Goal: Task Accomplishment & Management: Manage account settings

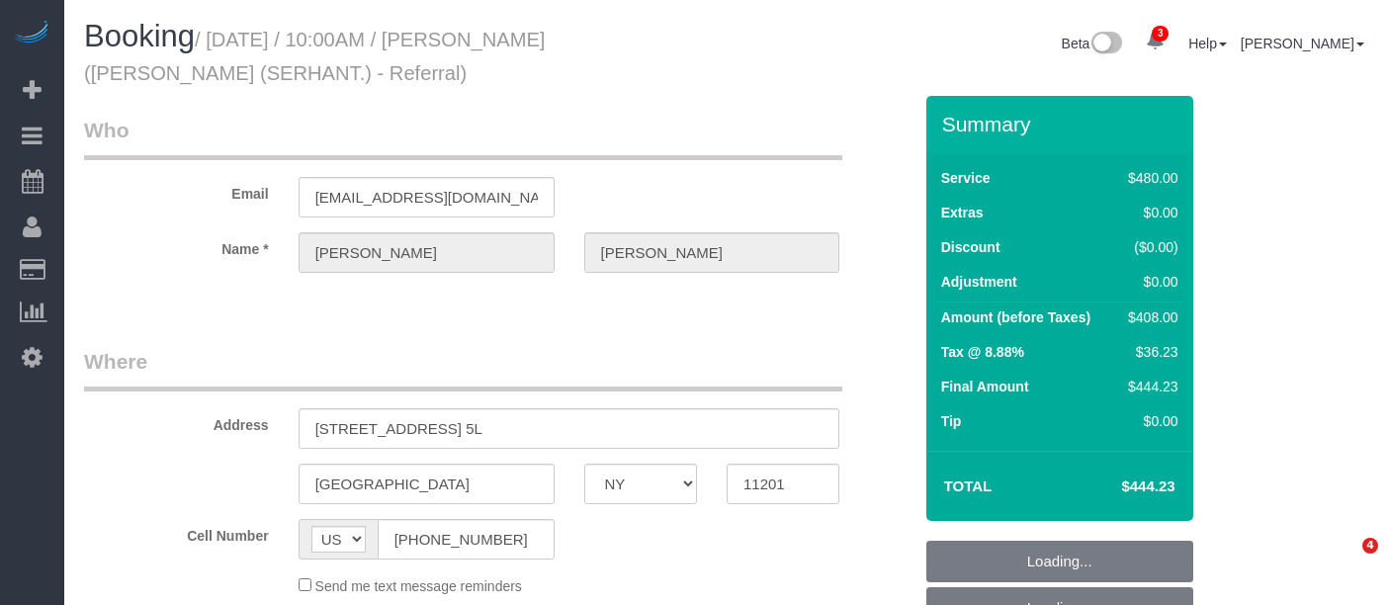
select select "NY"
select select "spot1"
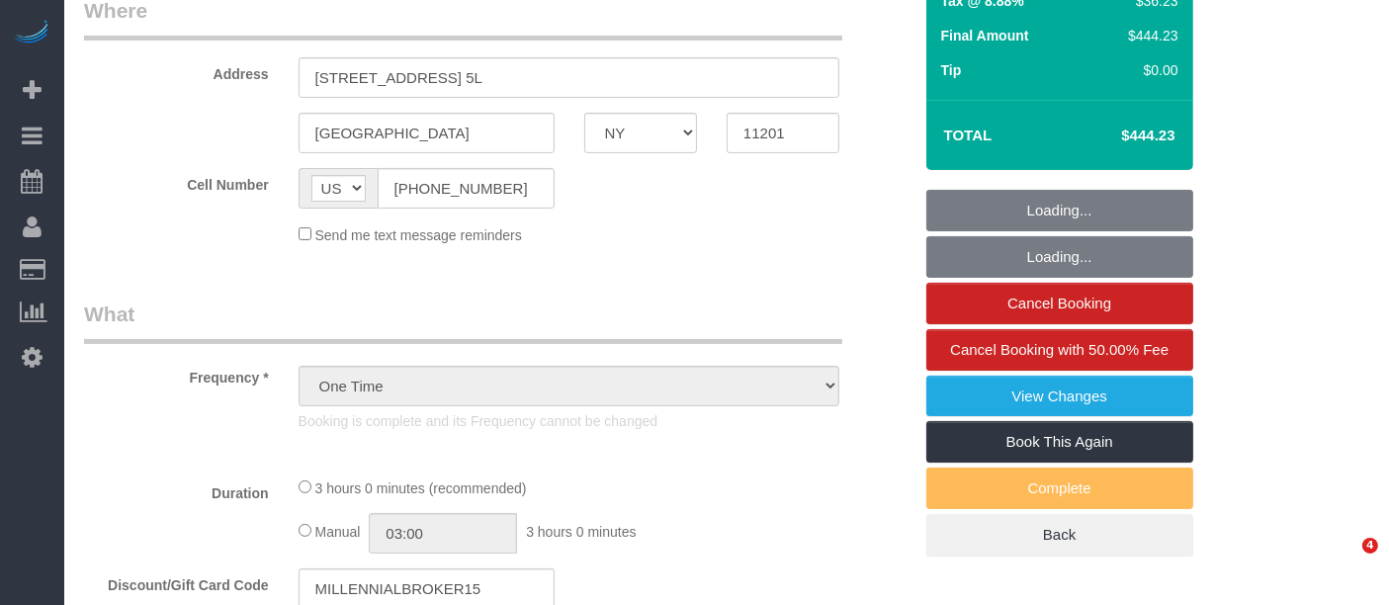
select select "2"
select select "180"
select select "number:89"
select select "number:90"
select select "number:15"
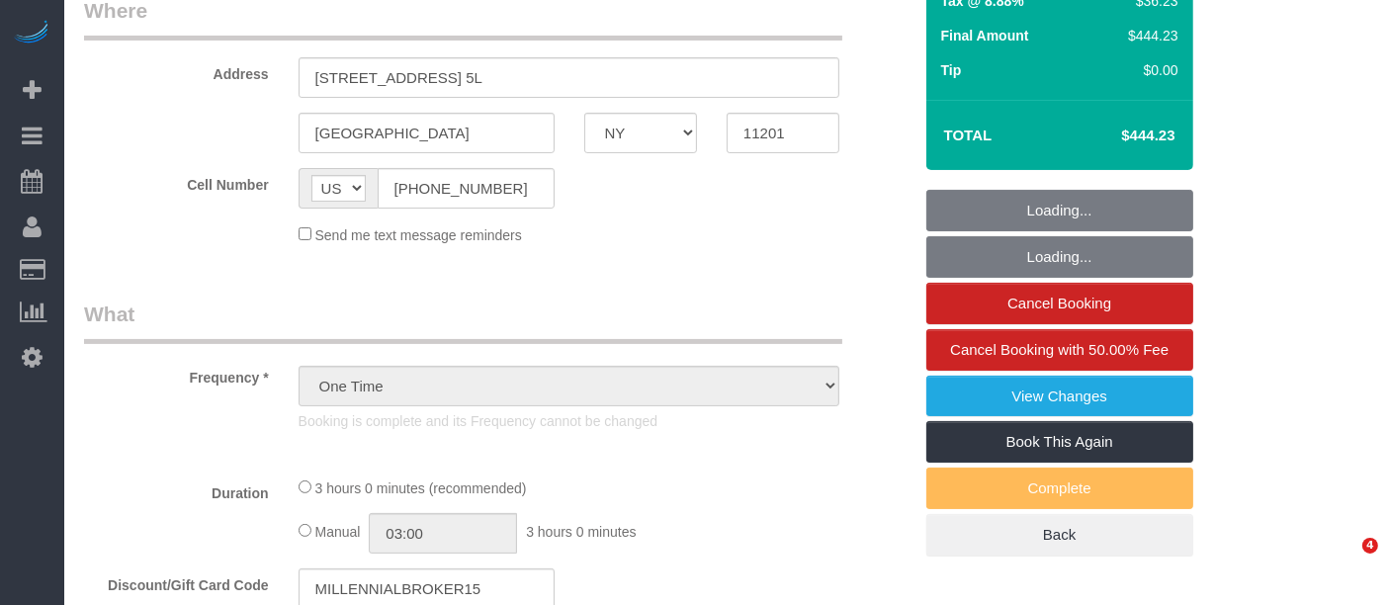
select select "number:7"
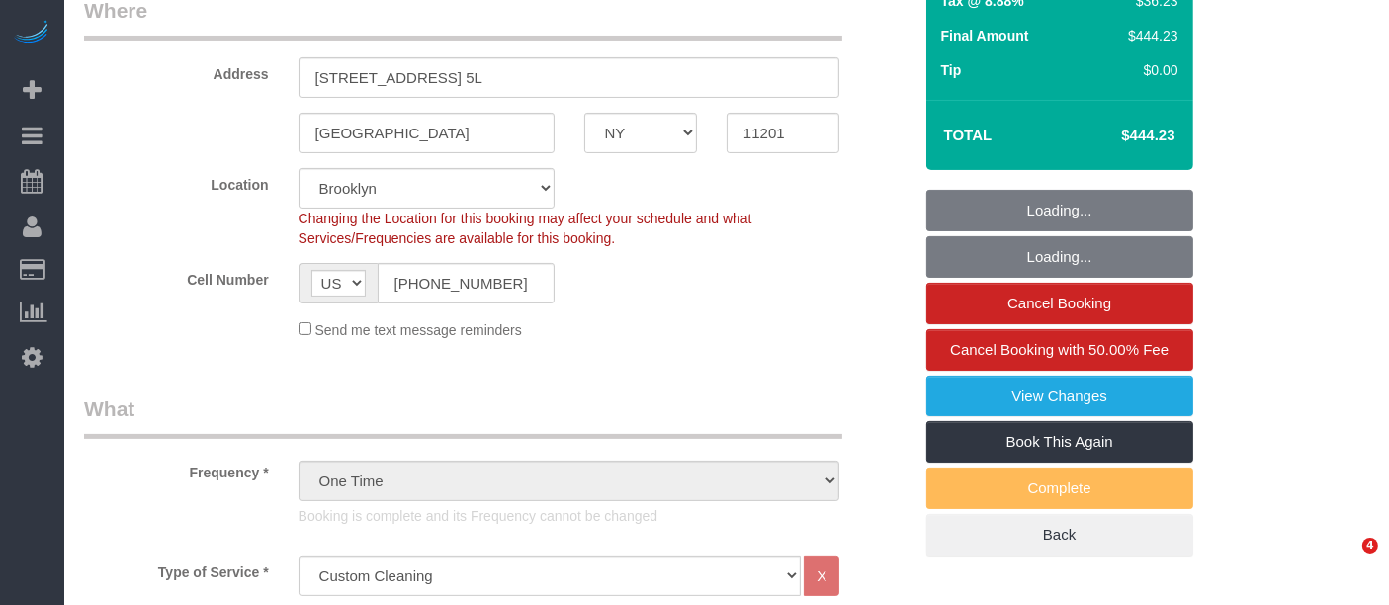
select select "object:1327"
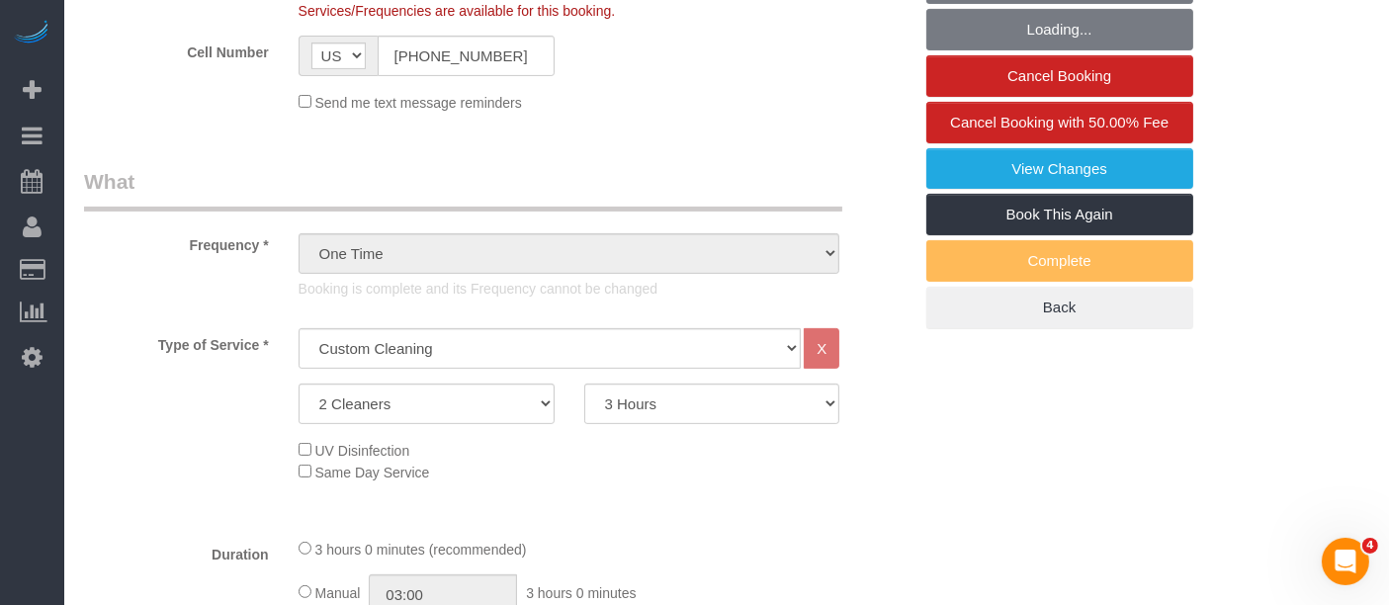
select select "spot17"
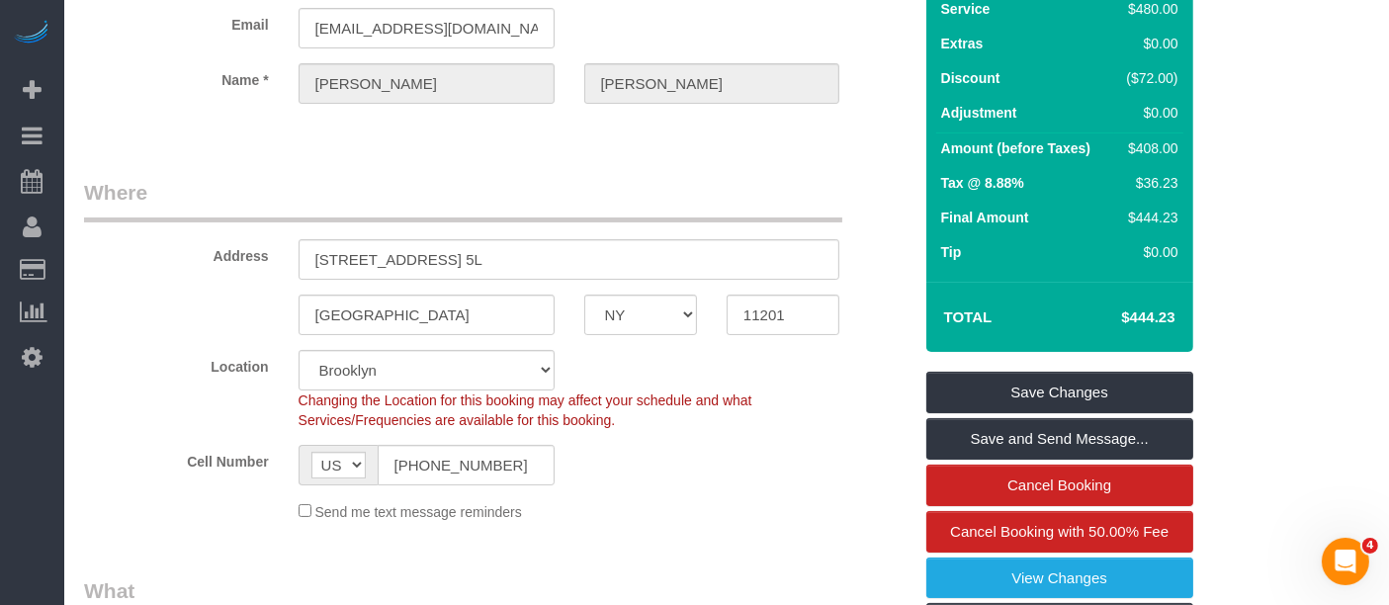
scroll to position [219, 0]
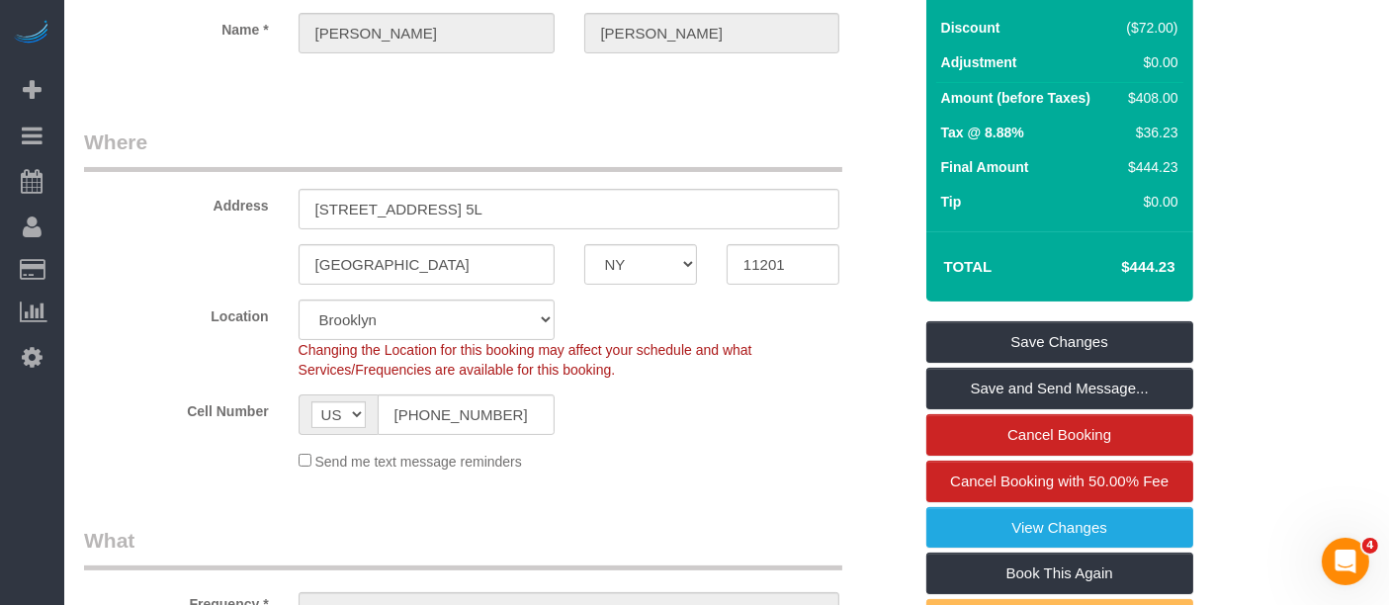
click at [782, 150] on legend "Where" at bounding box center [463, 150] width 758 height 44
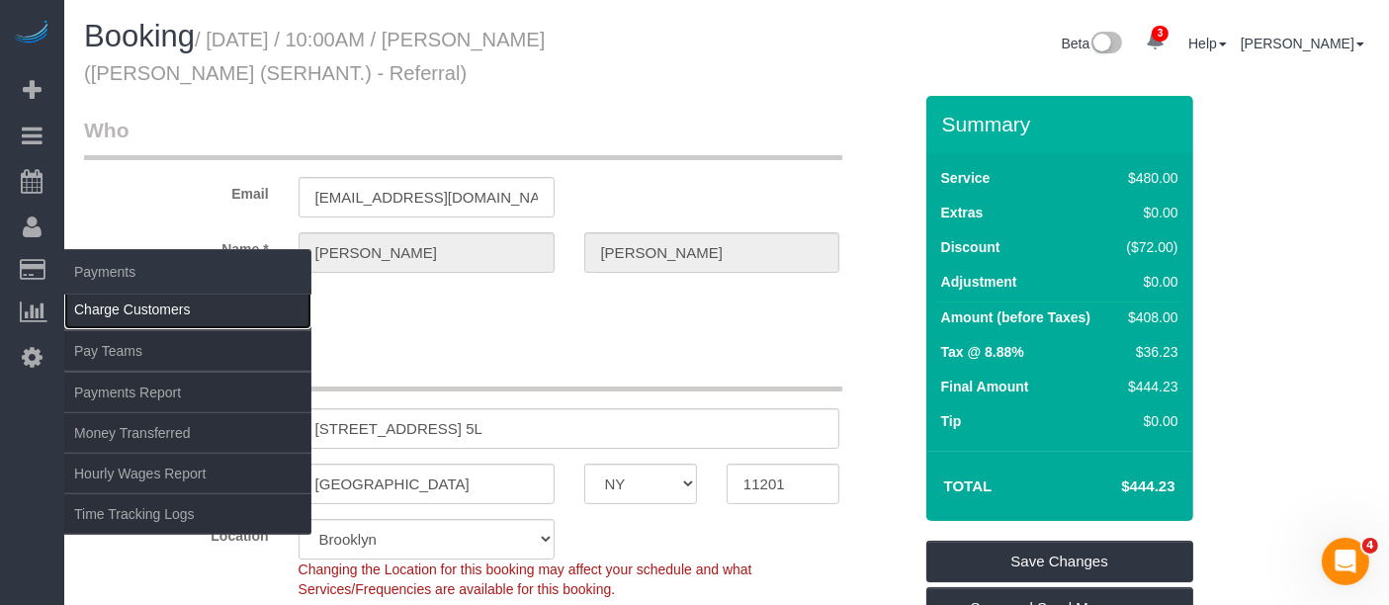
click at [126, 312] on link "Charge Customers" at bounding box center [187, 310] width 247 height 40
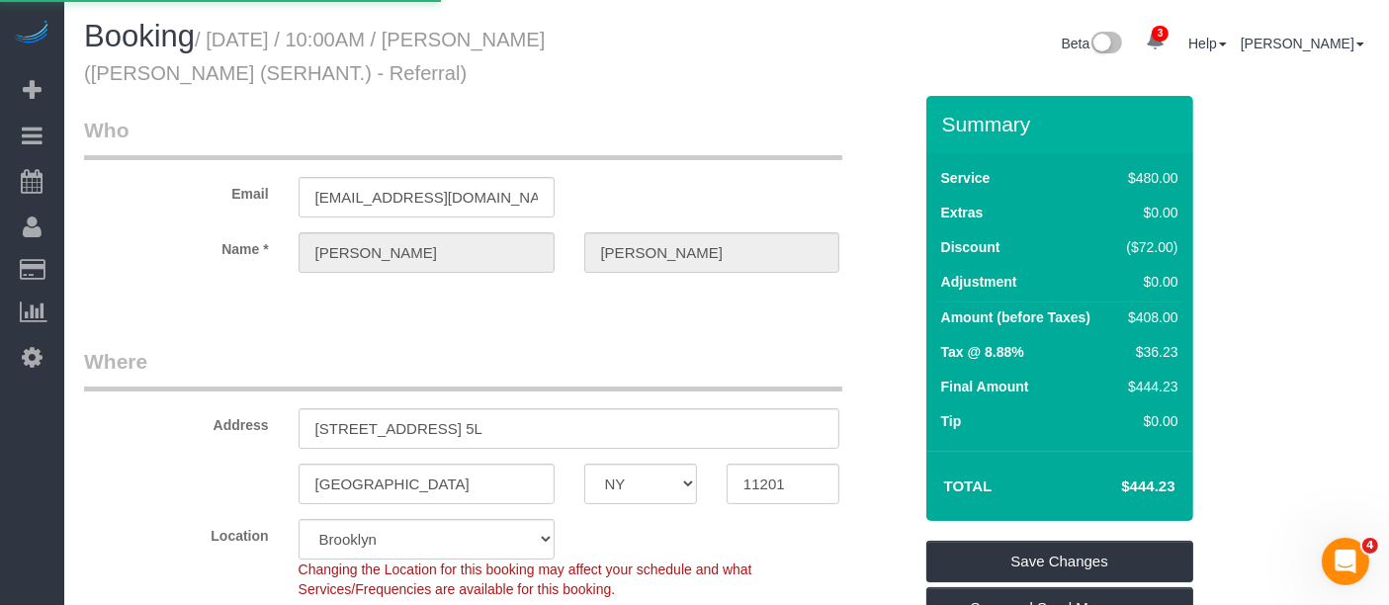
select select
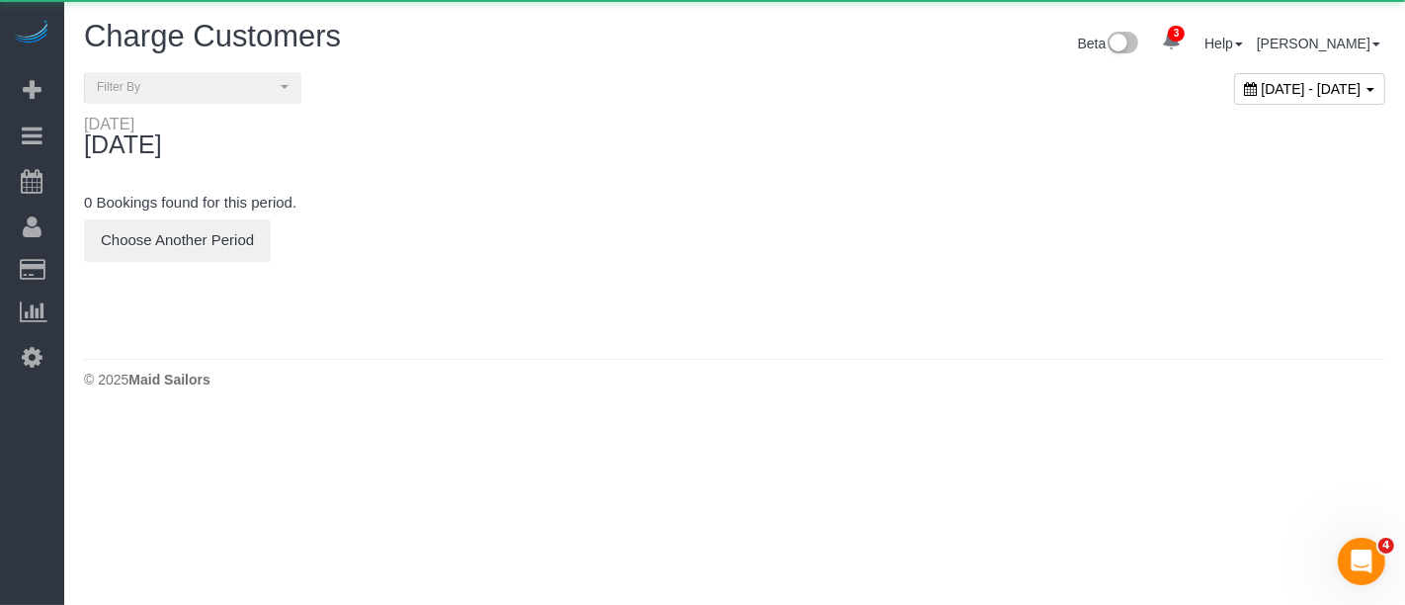
drag, startPoint x: 1227, startPoint y: 83, endPoint x: 1132, endPoint y: 144, distance: 113.0
click at [1262, 83] on span "August 25, 2025 - August 25, 2025" at bounding box center [1312, 89] width 100 height 16
type input "**********"
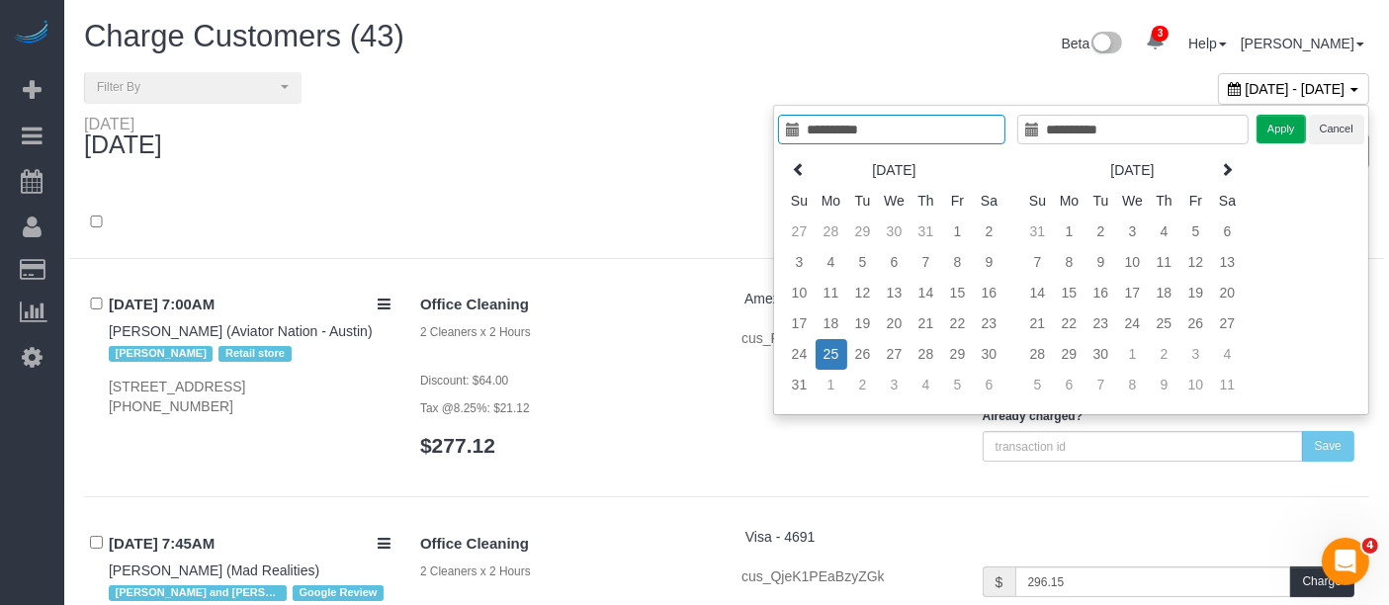
click at [1014, 320] on div "Aug 2025 Su Mo Tu We Th Fr Sa 27 28 29 30 31 1 2 3 4 5 6 7 8 9 10 11 12 13 14 1…" at bounding box center [897, 277] width 239 height 256
type input "**********"
click at [997, 322] on td "23" at bounding box center [990, 323] width 32 height 31
type input "**********"
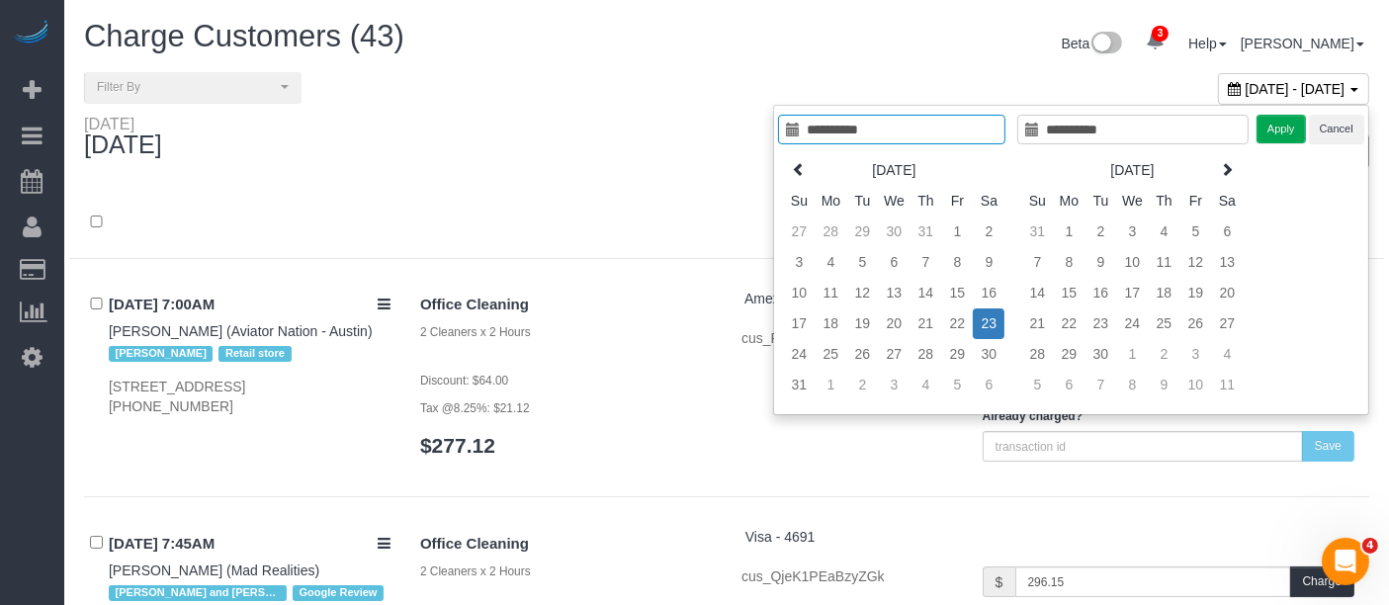
type input "**********"
click at [1277, 133] on button "Apply" at bounding box center [1280, 129] width 49 height 29
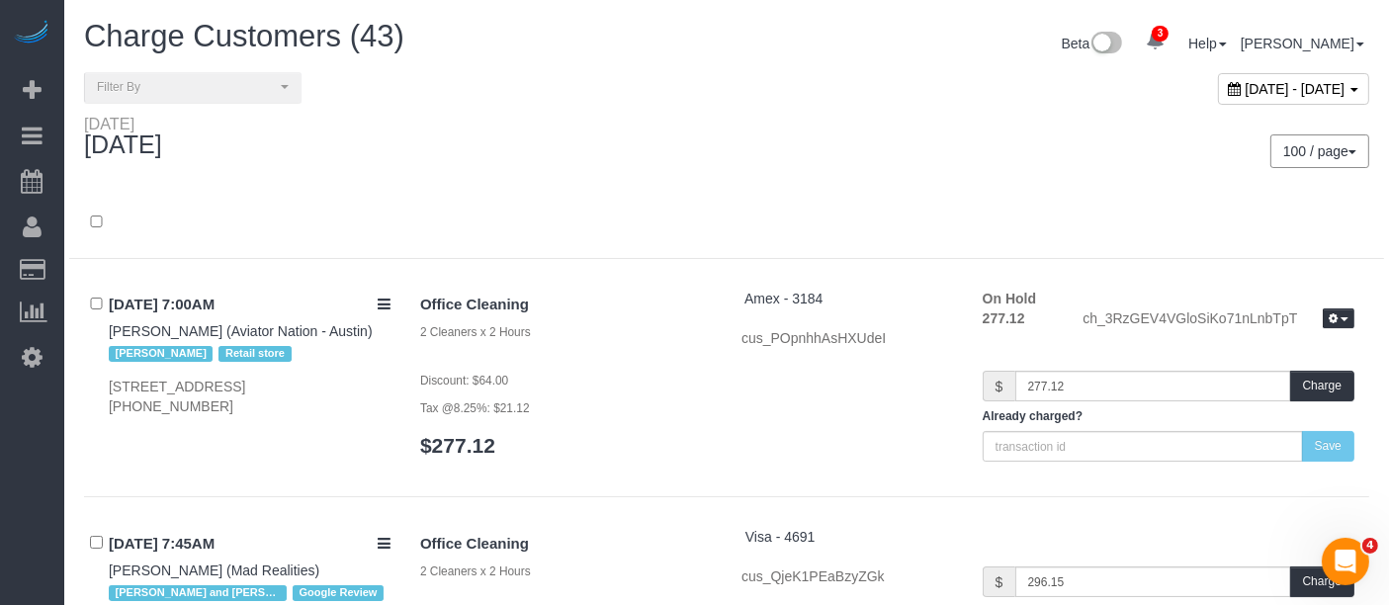
click at [446, 198] on div at bounding box center [726, 223] width 1315 height 71
click at [511, 192] on div at bounding box center [726, 223] width 1315 height 71
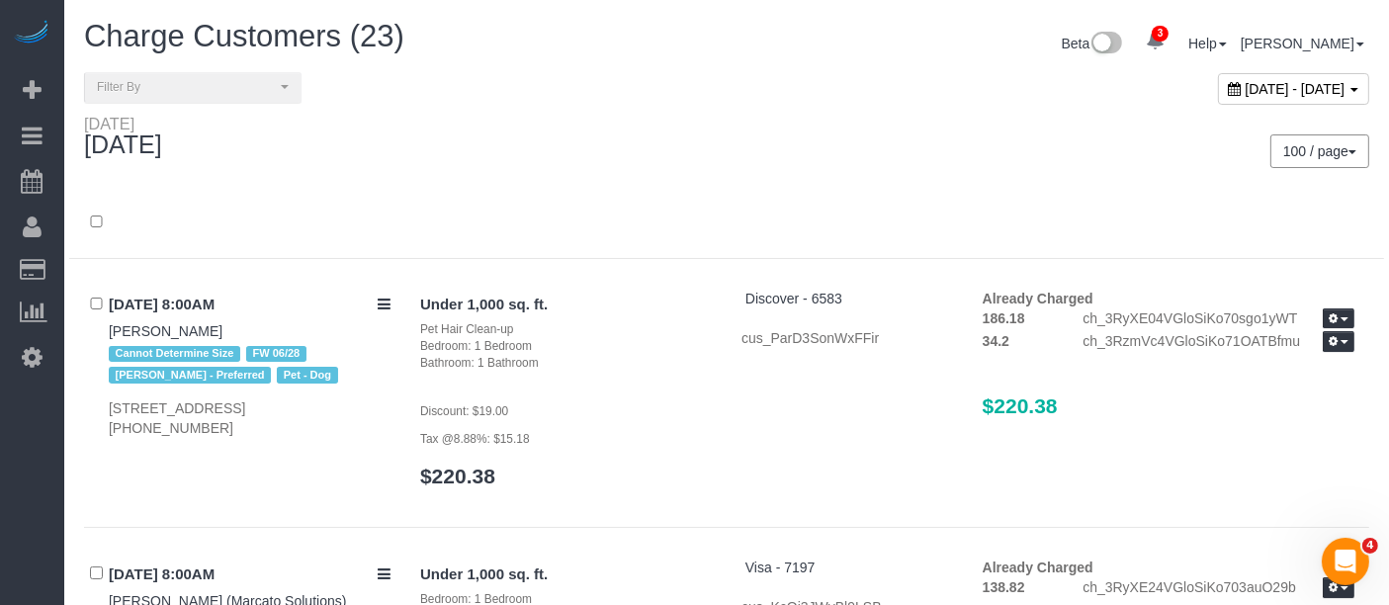
scroll to position [2245, 0]
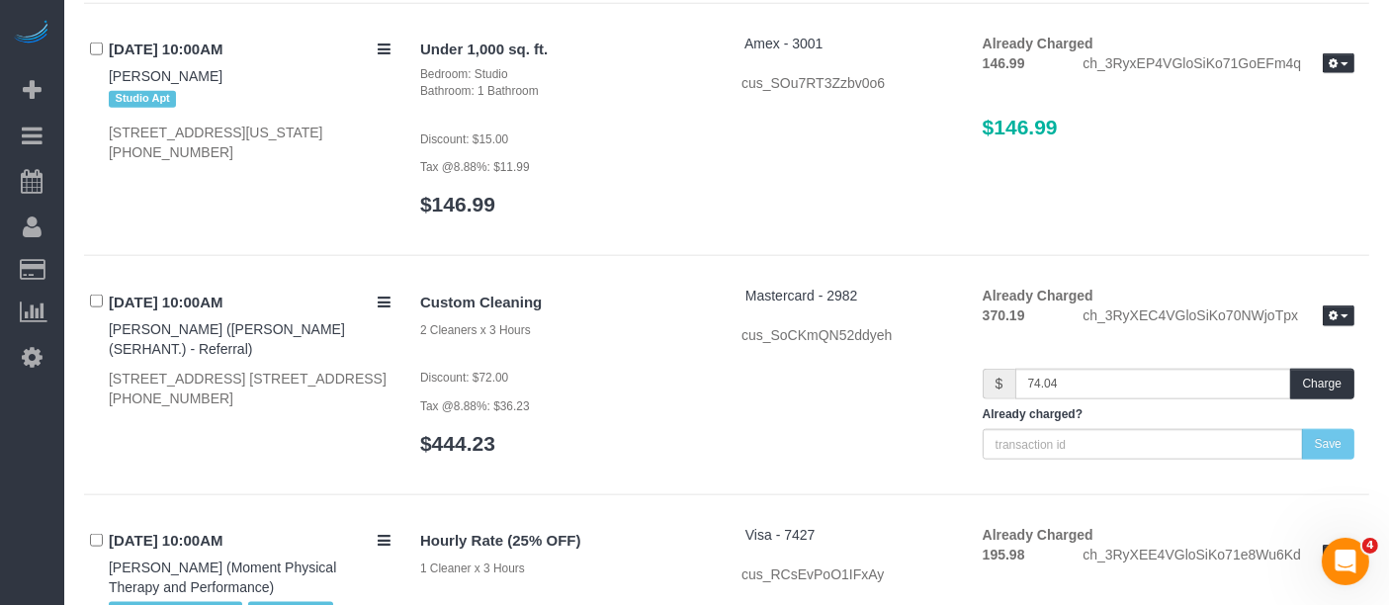
click at [836, 393] on div "Custom Cleaning 2 Cleaners x 3 Hours Discount: $72.00 Tax @8.88%: $36.23 $444.2…" at bounding box center [887, 380] width 964 height 189
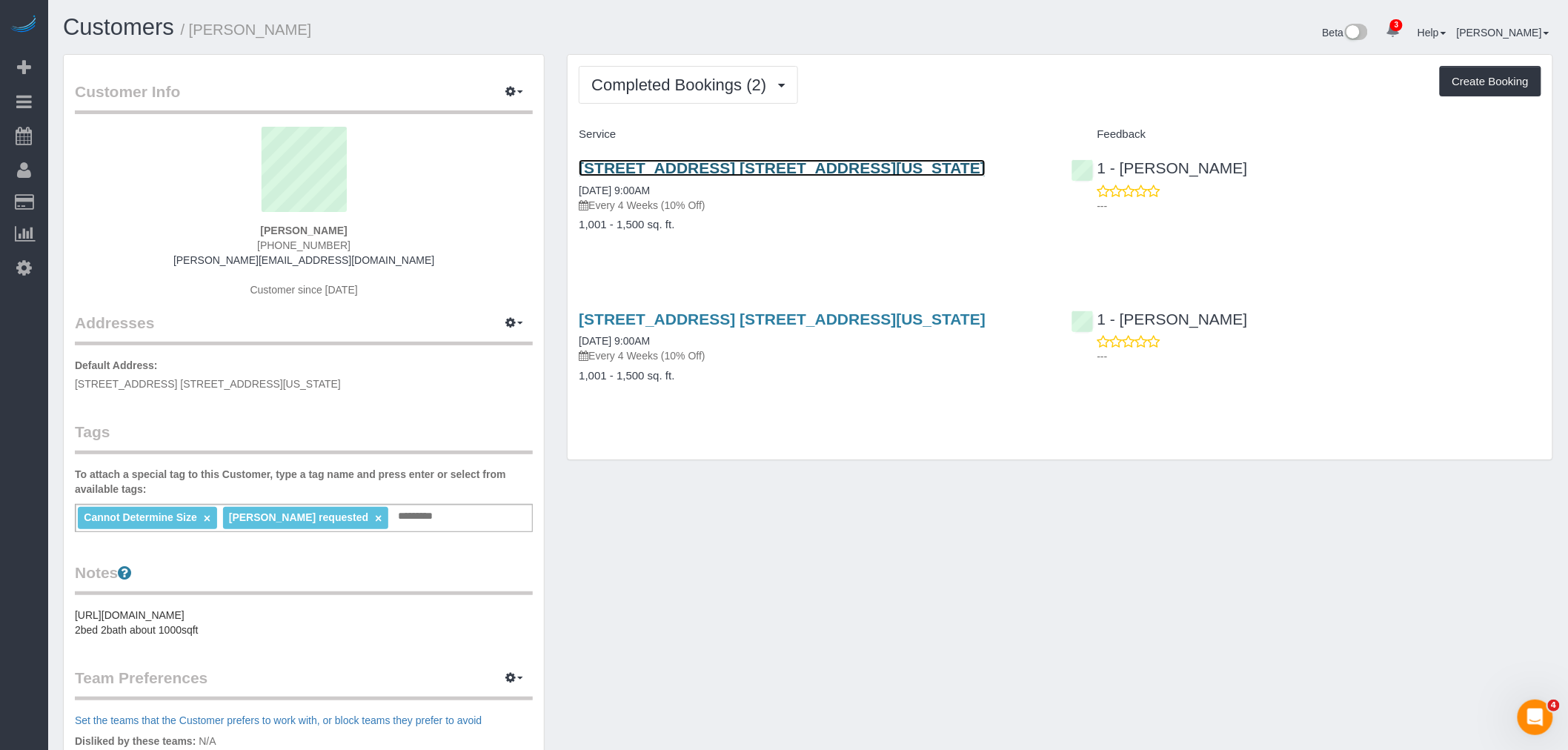
click at [842, 164] on link "171 Suffolk Street, Apt. 11c, New York, NY 10002" at bounding box center [782, 168] width 407 height 17
drag, startPoint x: 265, startPoint y: 221, endPoint x: 355, endPoint y: 209, distance: 90.8
click at [355, 209] on sui-profile-pic at bounding box center [304, 175] width 436 height 96
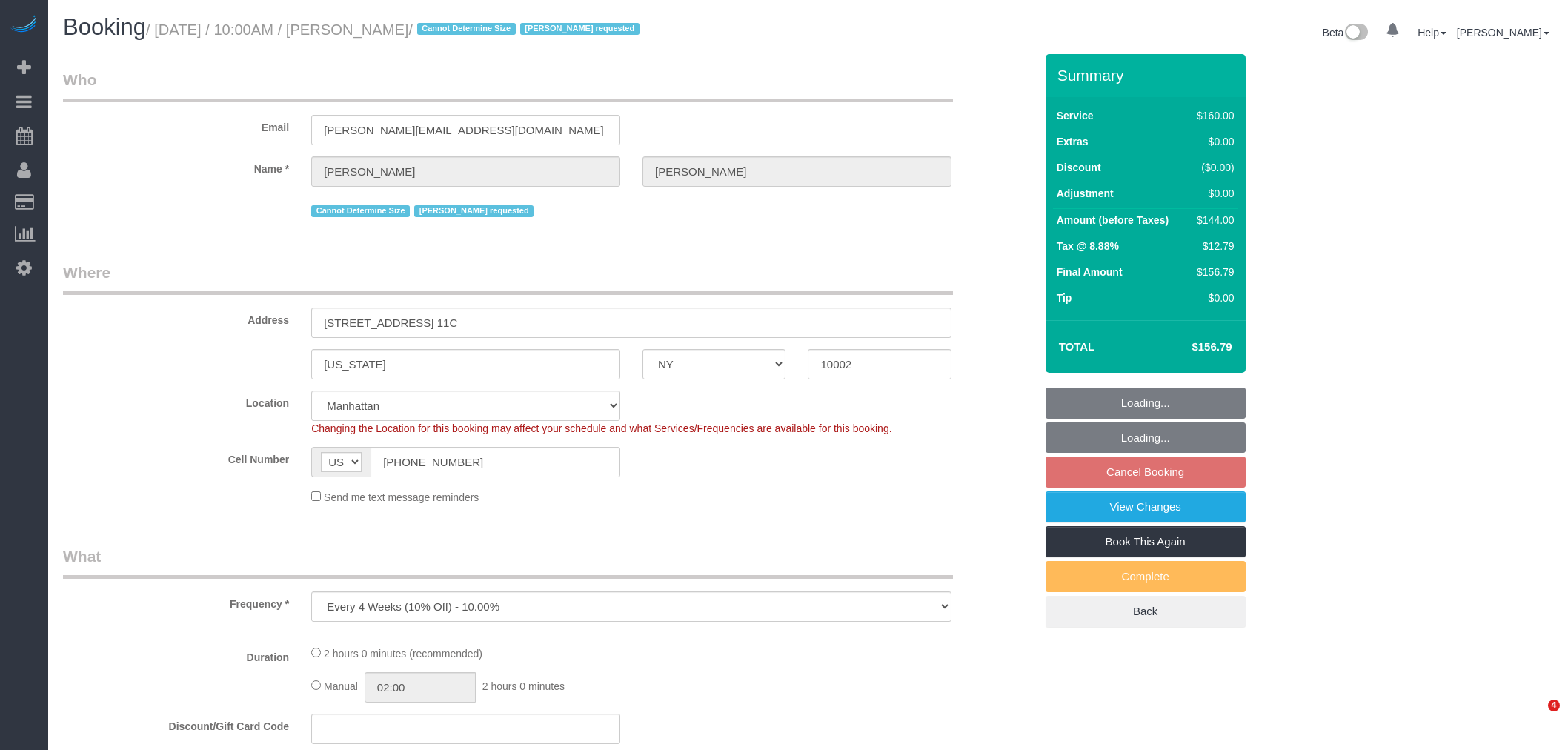
select select "NY"
select select "number:89"
select select "number:90"
select select "number:15"
select select "number:6"
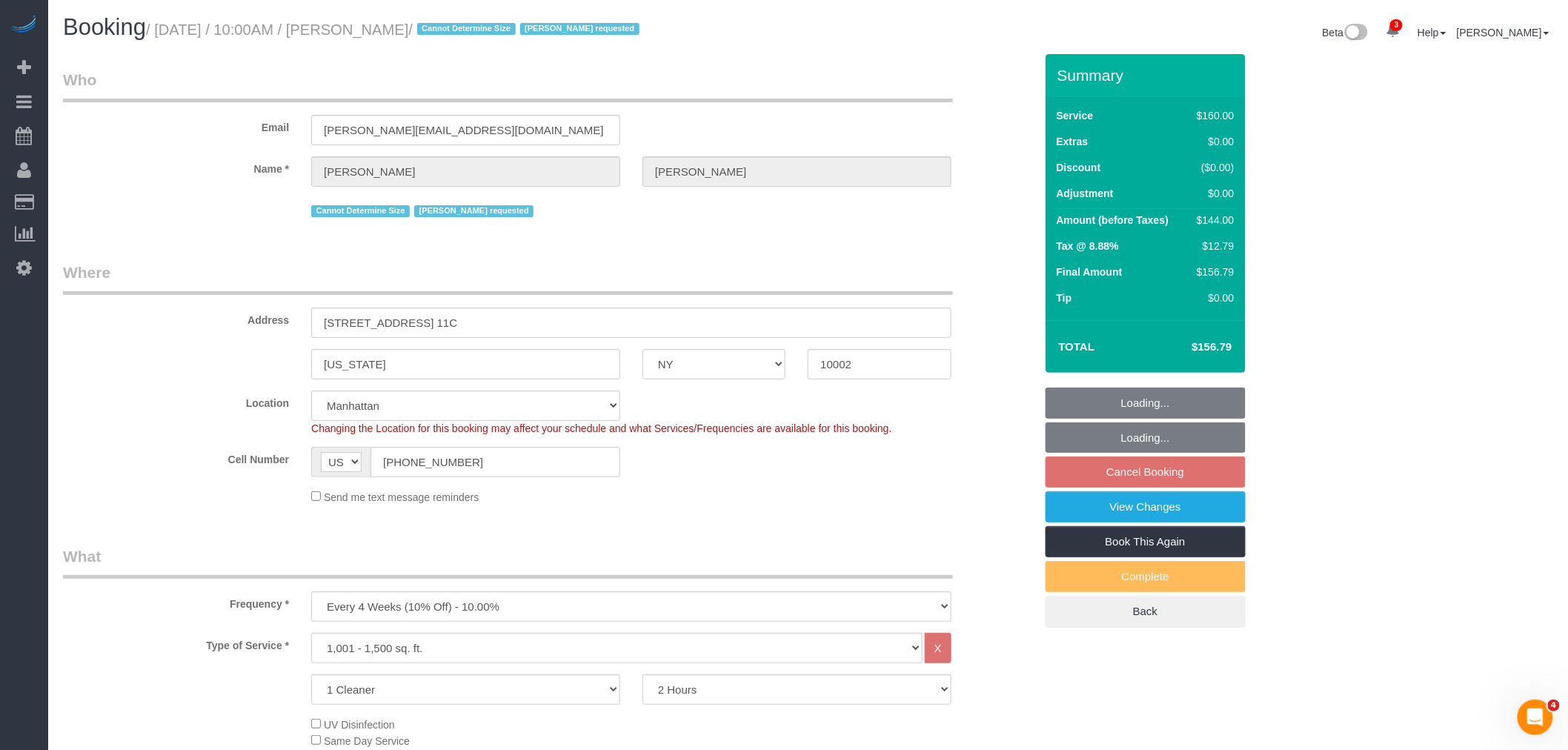
select select "object:1293"
select select "spot3"
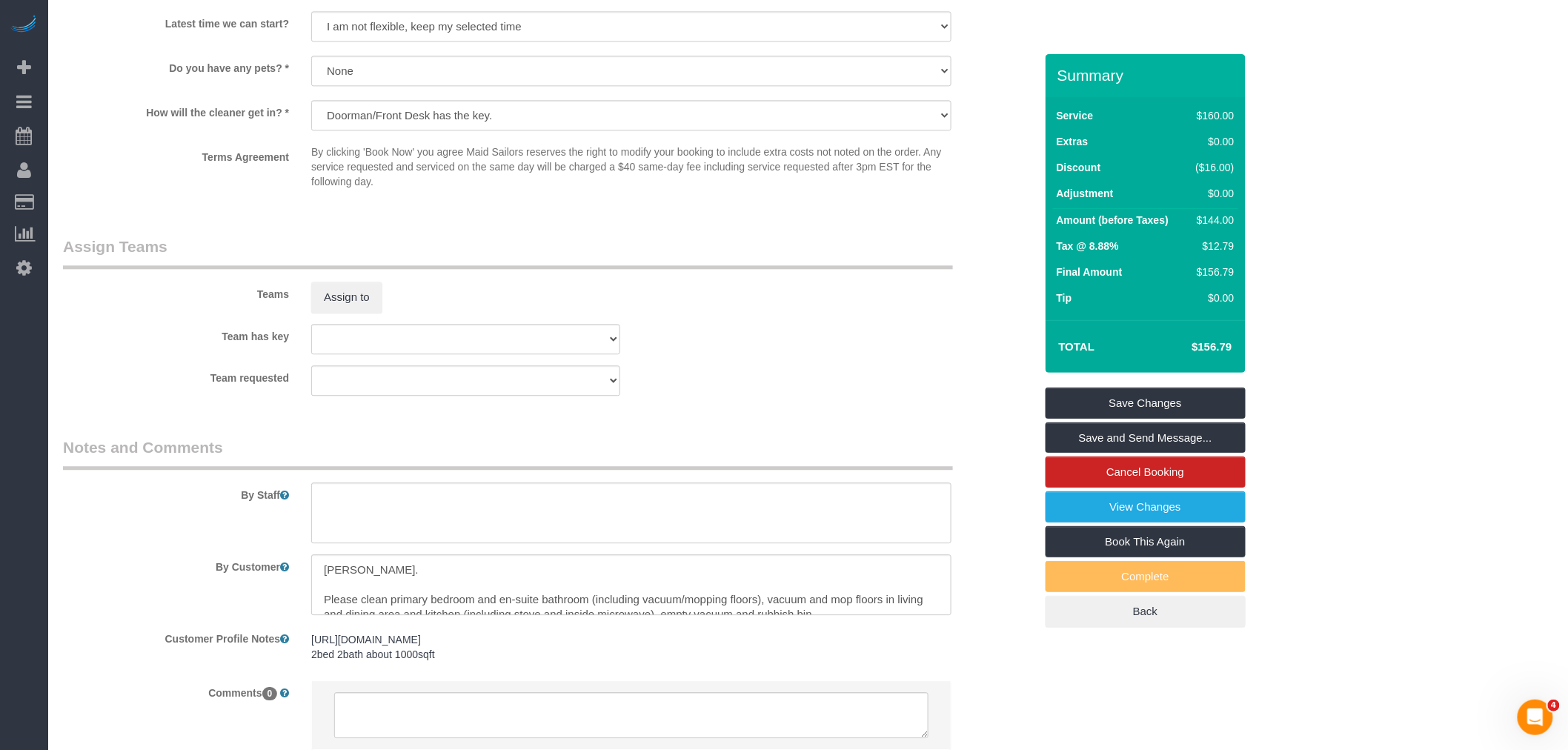
scroll to position [1531, 0]
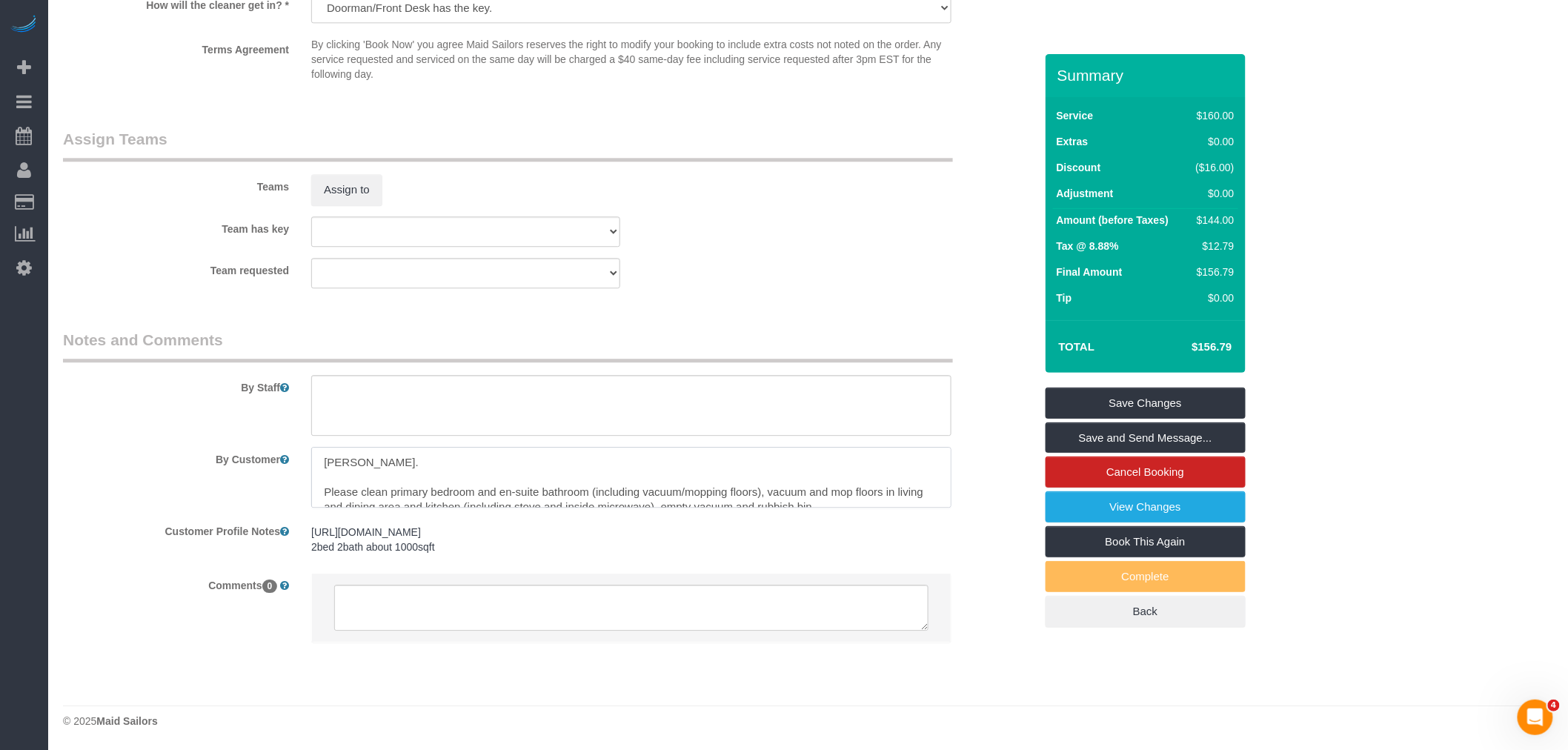
click at [554, 475] on textarea at bounding box center [631, 477] width 640 height 61
click at [556, 479] on textarea at bounding box center [631, 477] width 640 height 61
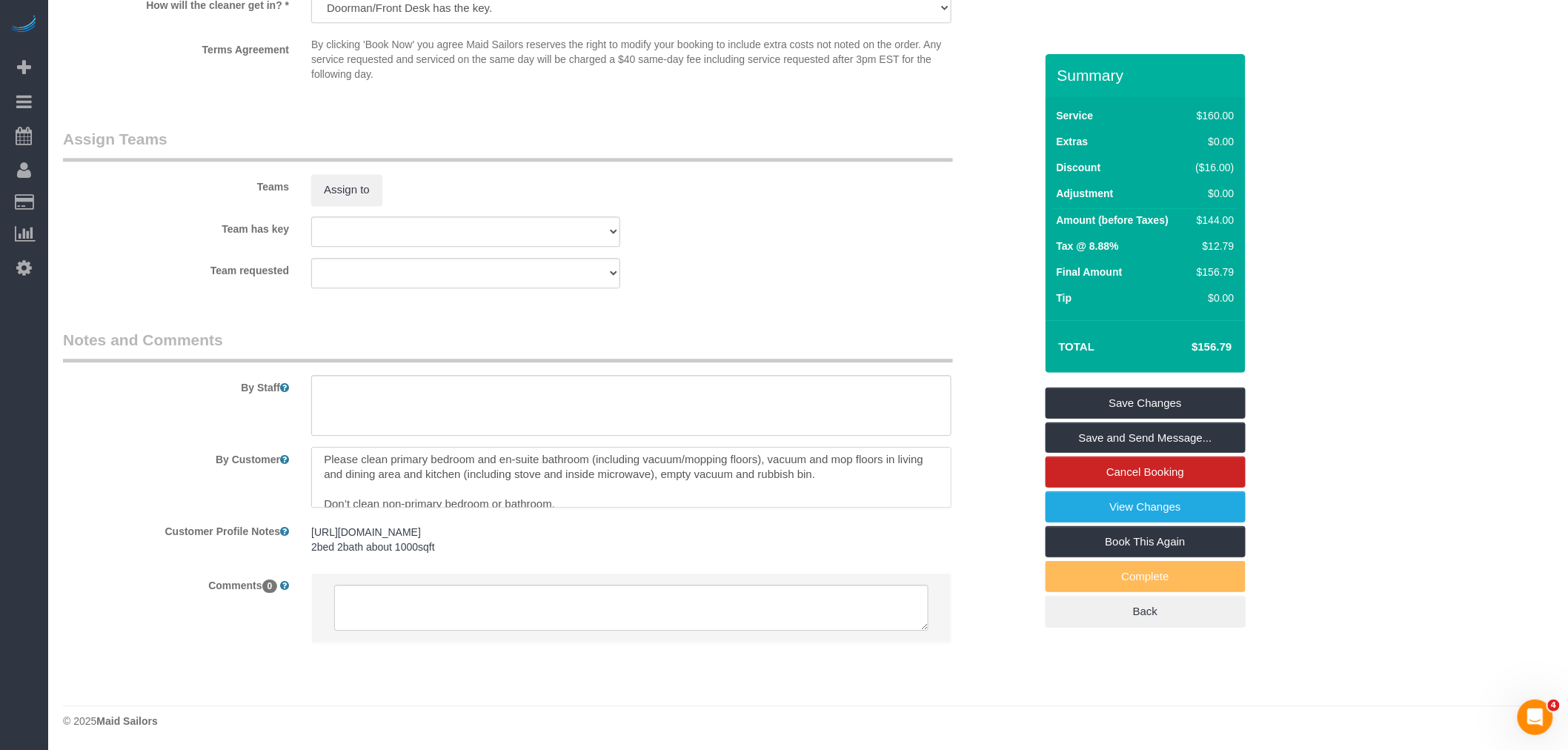
scroll to position [15, 0]
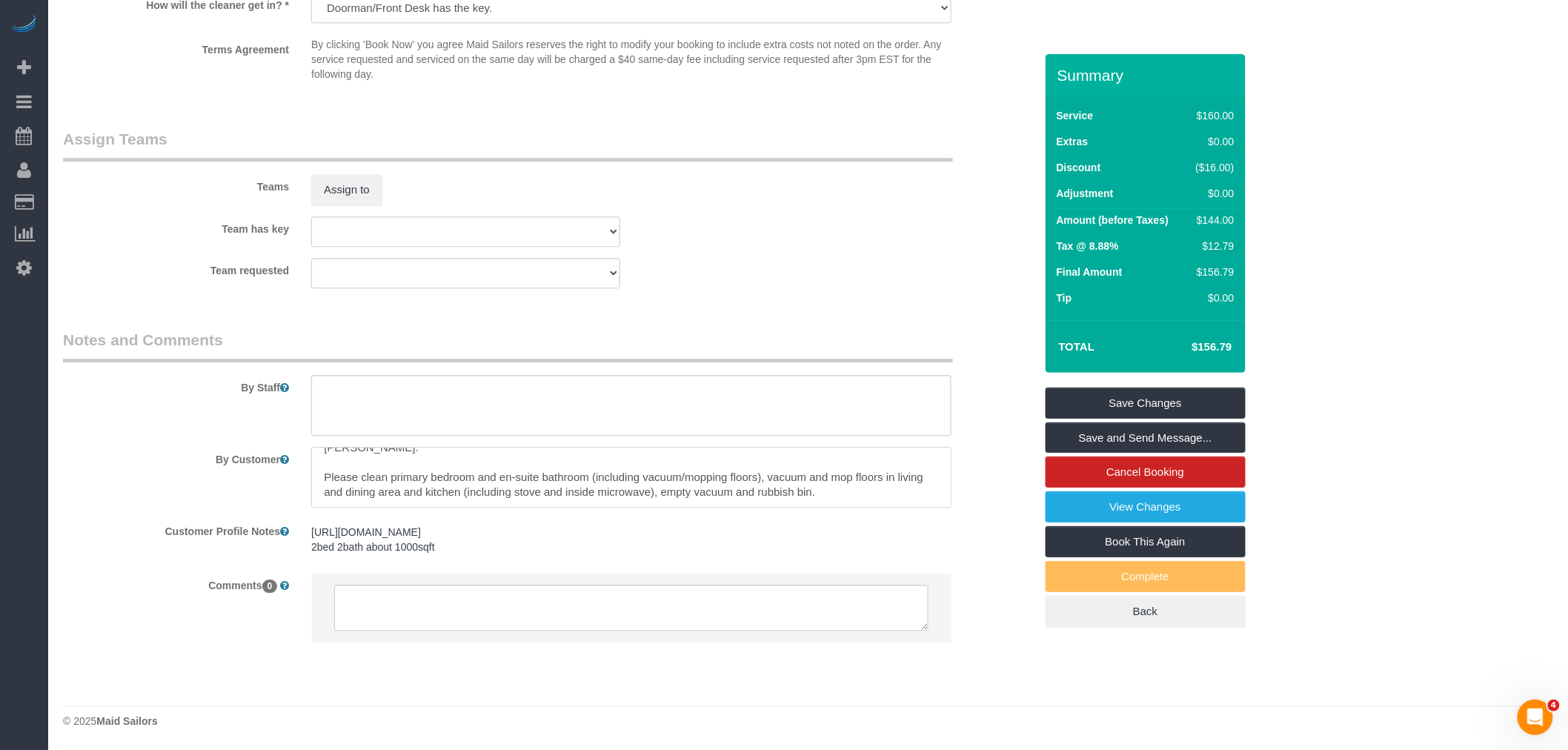
drag, startPoint x: 631, startPoint y: 468, endPoint x: 706, endPoint y: 487, distance: 77.4
click at [706, 487] on textarea at bounding box center [631, 477] width 640 height 61
drag, startPoint x: 715, startPoint y: 493, endPoint x: 756, endPoint y: 492, distance: 41.0
click at [715, 493] on textarea at bounding box center [631, 477] width 640 height 61
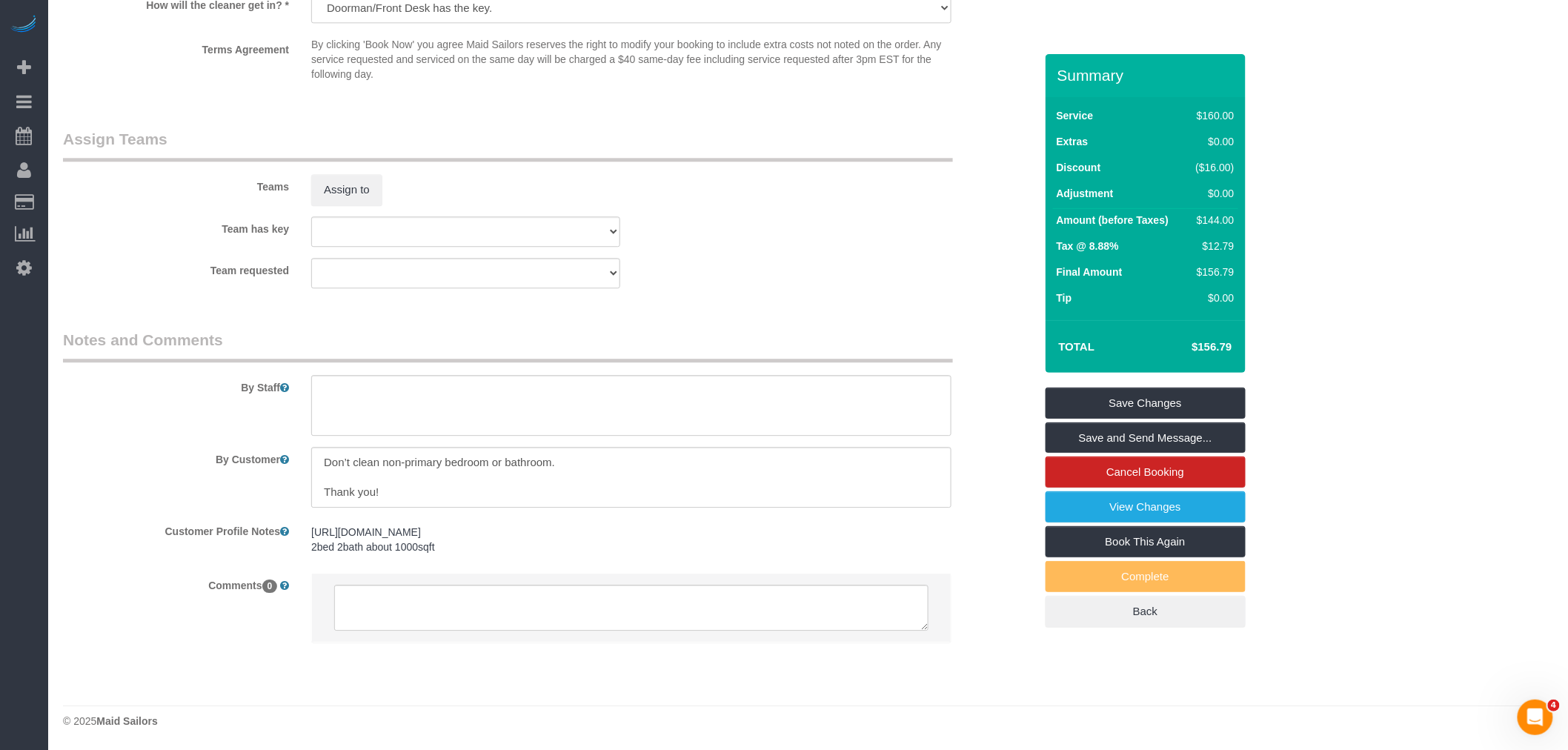
click at [422, 466] on textarea at bounding box center [631, 477] width 640 height 61
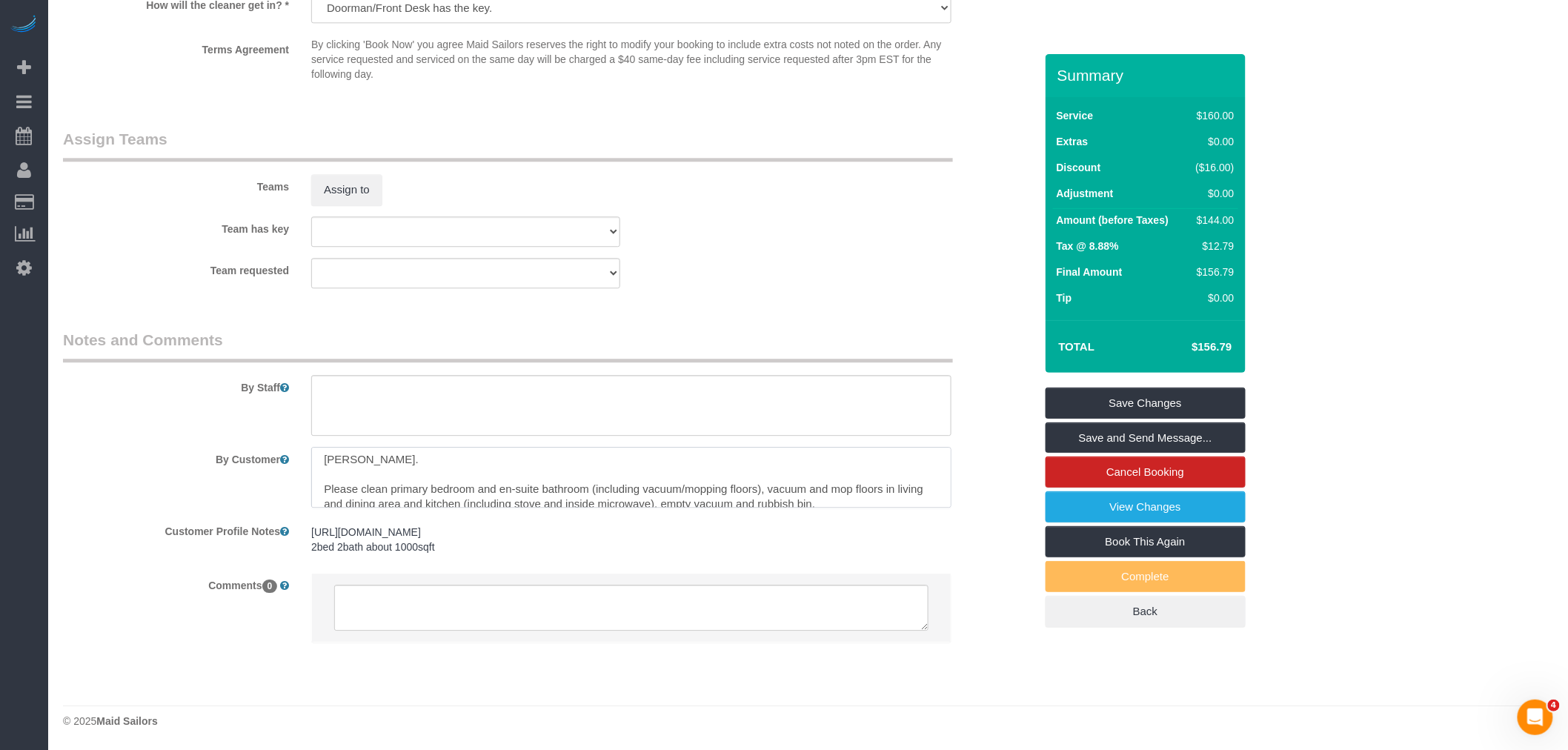
scroll to position [0, 0]
drag, startPoint x: 409, startPoint y: 454, endPoint x: 247, endPoint y: 465, distance: 162.4
click at [248, 466] on div "By Customer" at bounding box center [548, 477] width 994 height 61
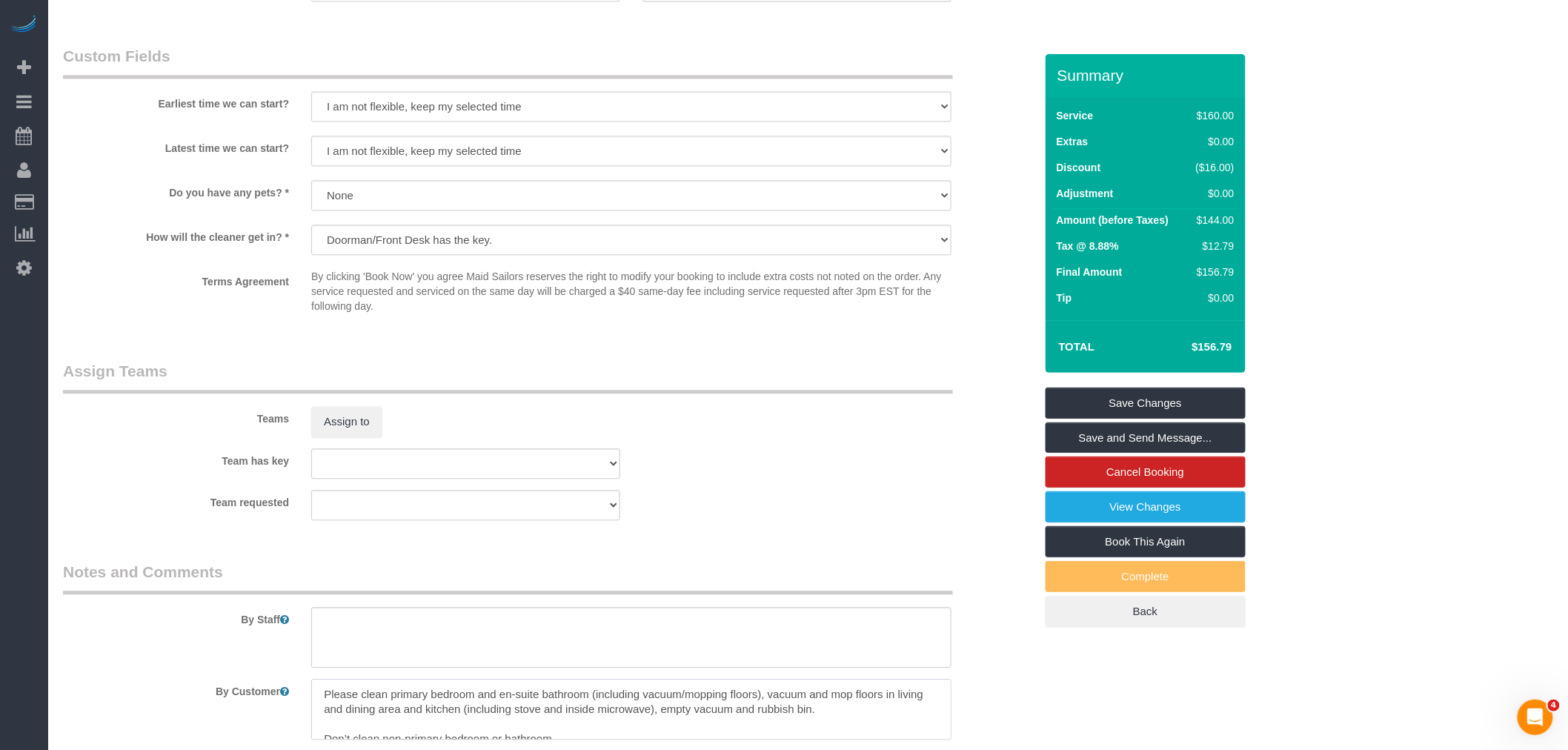
scroll to position [1366, 0]
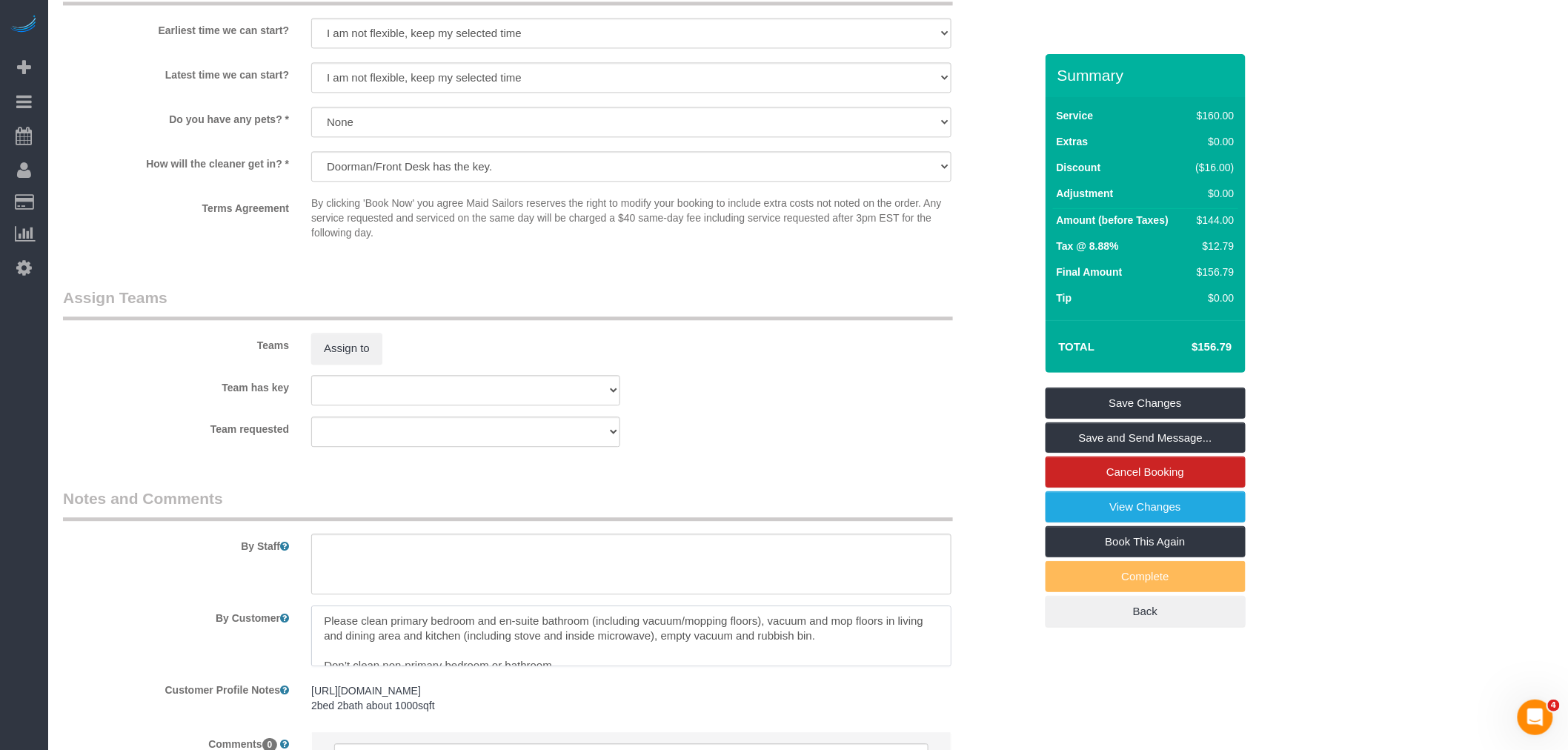
type textarea "Please clean primary bedroom and en-suite bathroom (including vacuum/mopping fl…"
click at [838, 430] on div "Team requested 000- Donna Mercado 000 - Partnerships 000 - TEAM JOB 1 - Abdoula…" at bounding box center [548, 431] width 994 height 31
click at [1112, 398] on link "Save Changes" at bounding box center [1146, 404] width 200 height 32
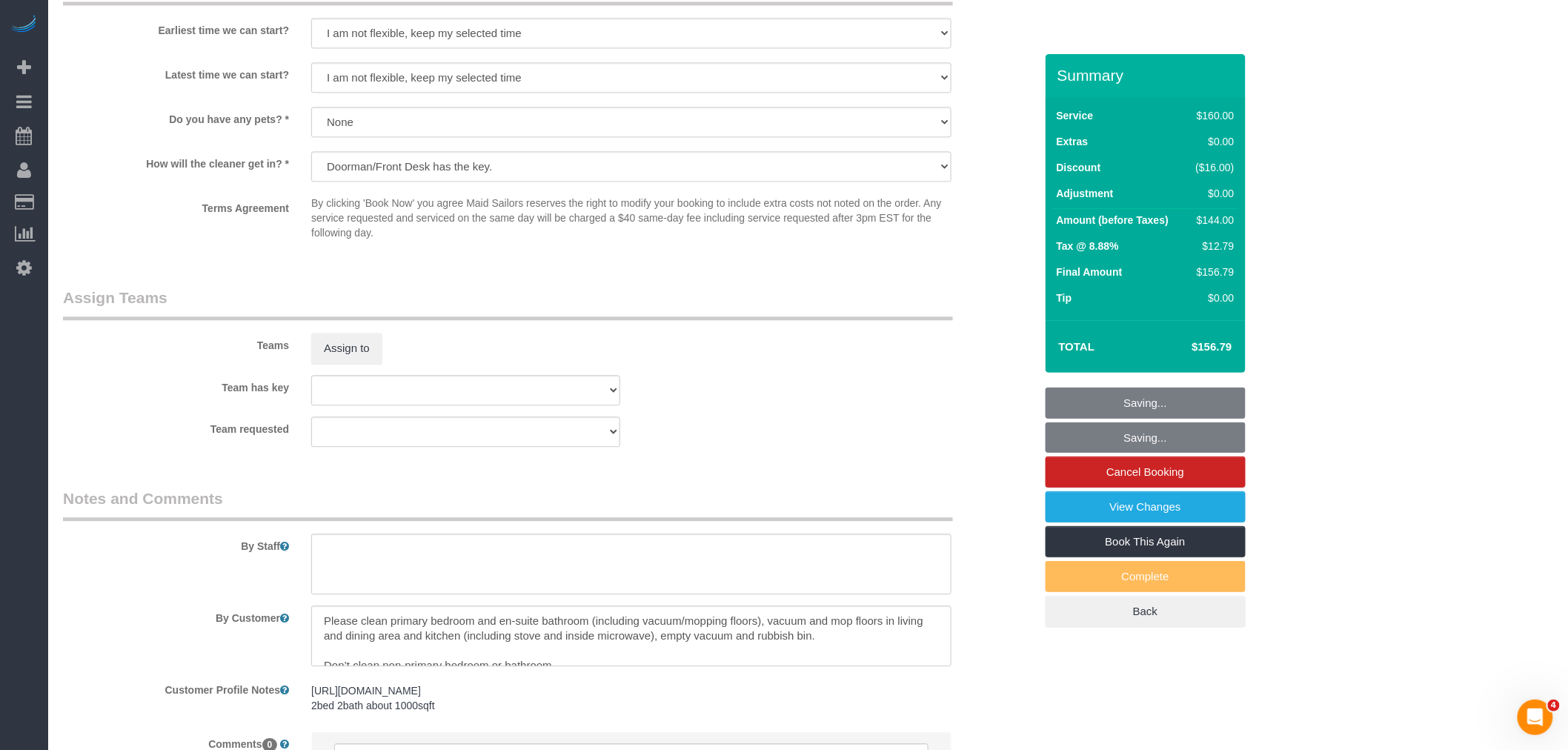
click at [833, 405] on div "Team has key 000- Donna Mercado 000 - Partnerships 000 - TEAM JOB 1 - Abdoulaye…" at bounding box center [548, 390] width 994 height 31
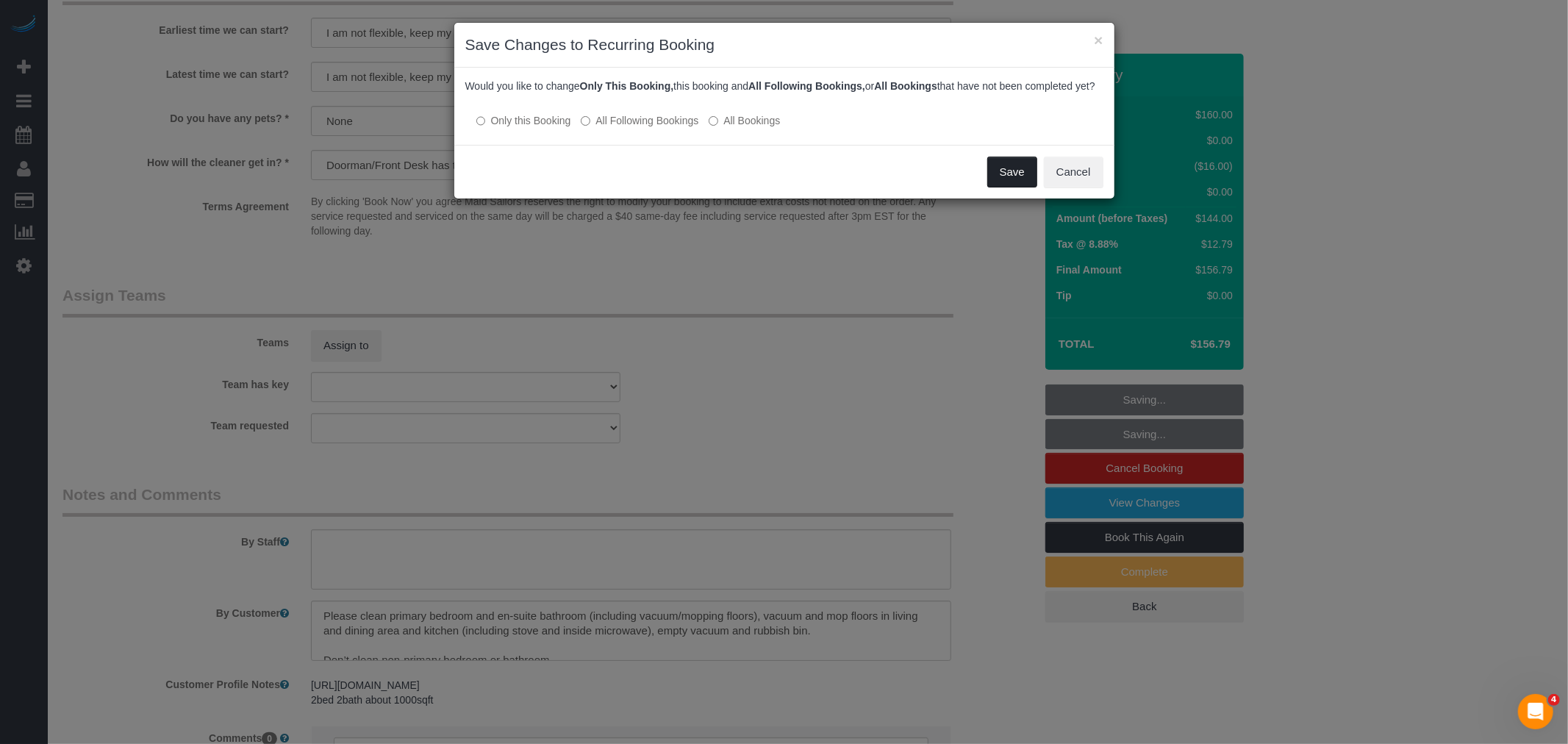
click at [1008, 186] on button "Save" at bounding box center [1012, 173] width 50 height 31
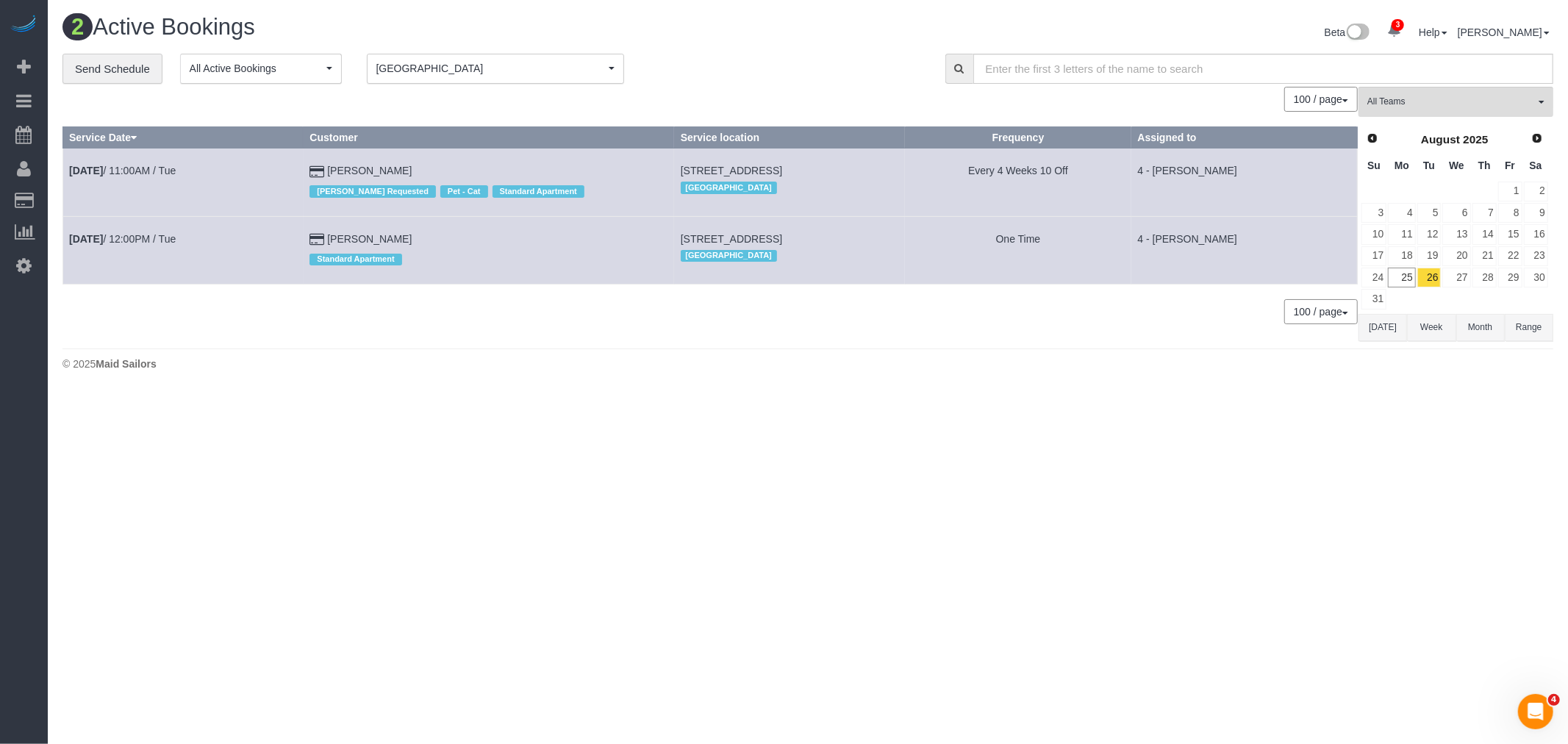
click at [466, 475] on body "3 Beta Your Notifications You have 0 alerts × You have 1 to charge for 08/23/20…" at bounding box center [784, 372] width 1568 height 744
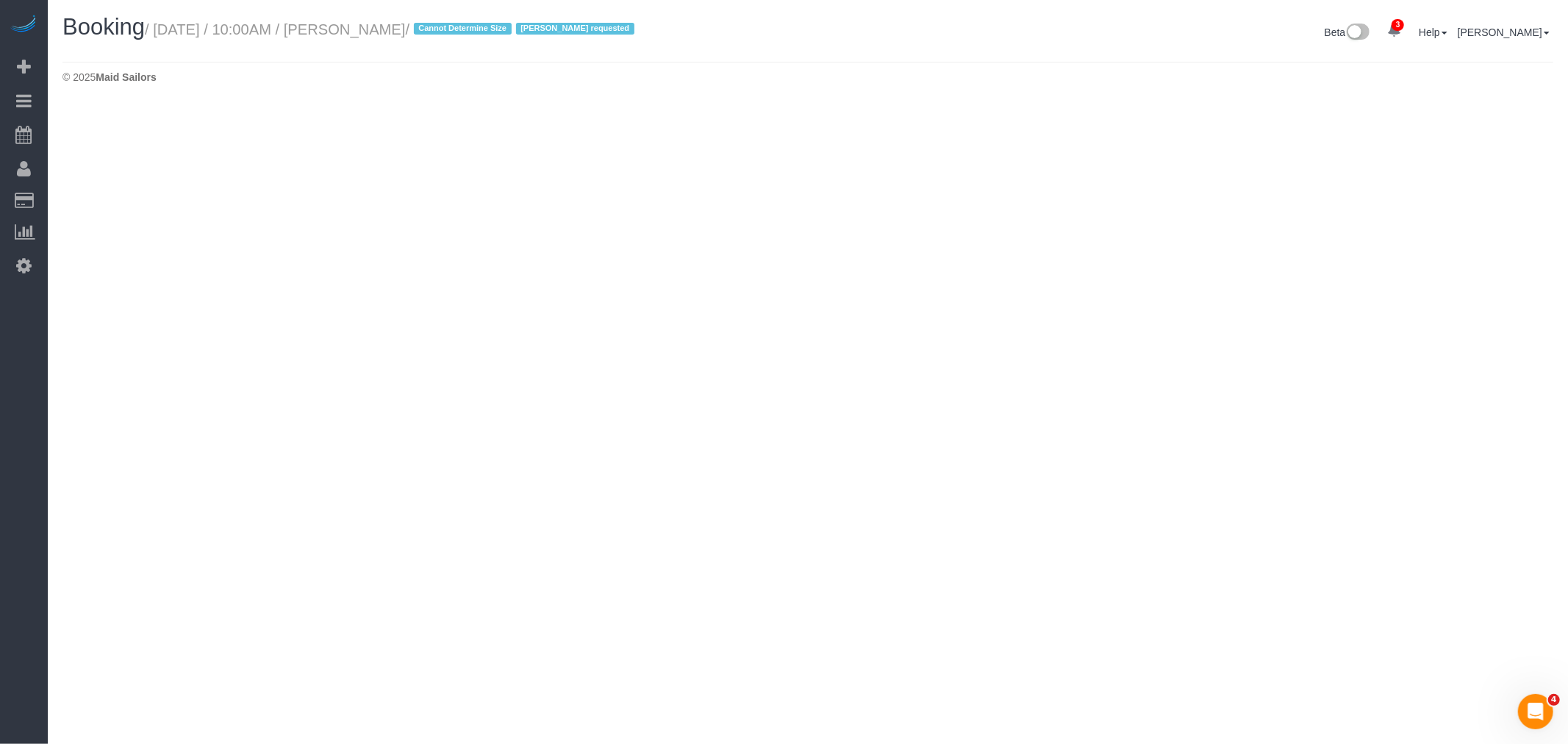
select select "NY"
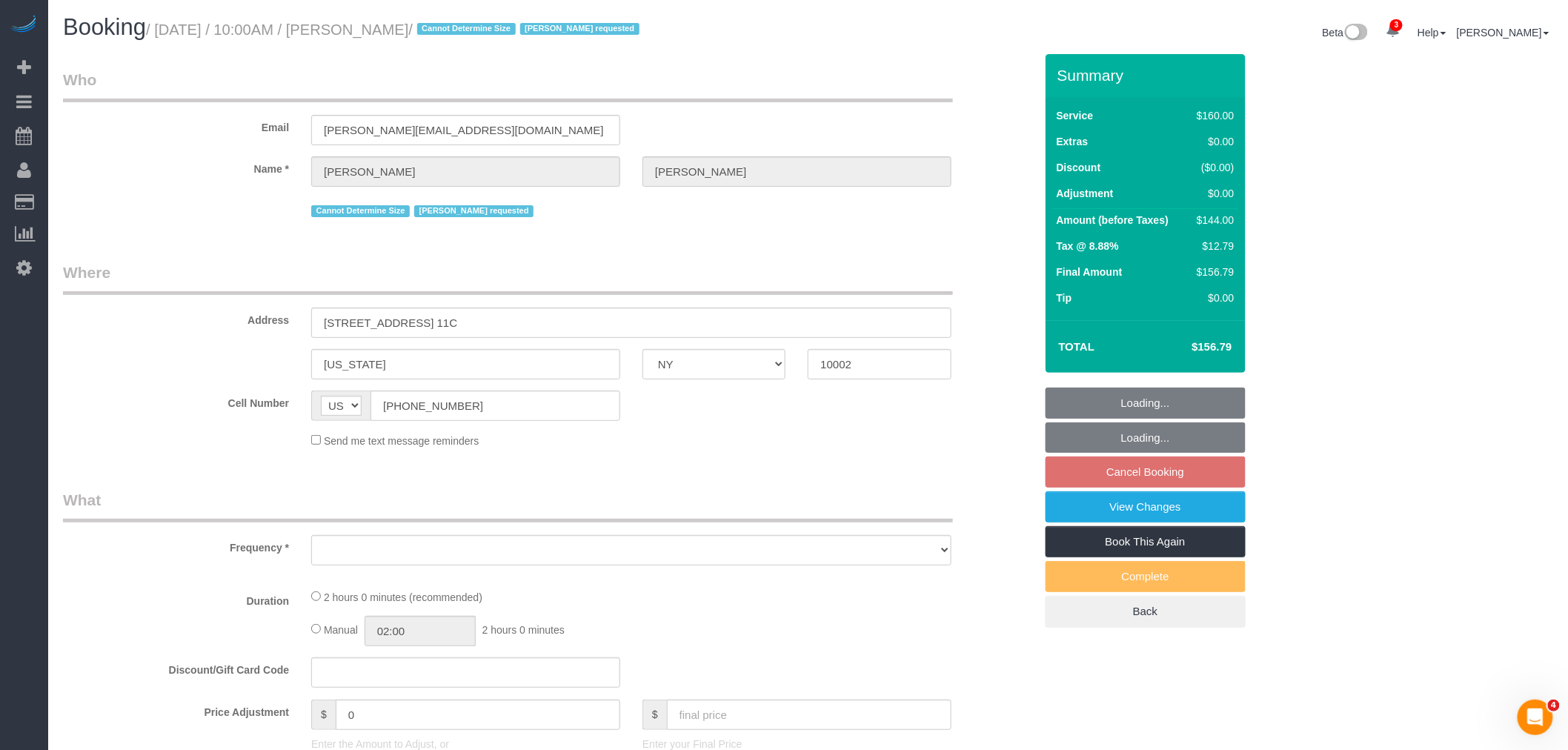
select select "object:2287"
select select "string:stripe-pm_1S06XJ4VGloSiKo7tyjsI9H6"
select select "number:89"
select select "number:90"
select select "number:15"
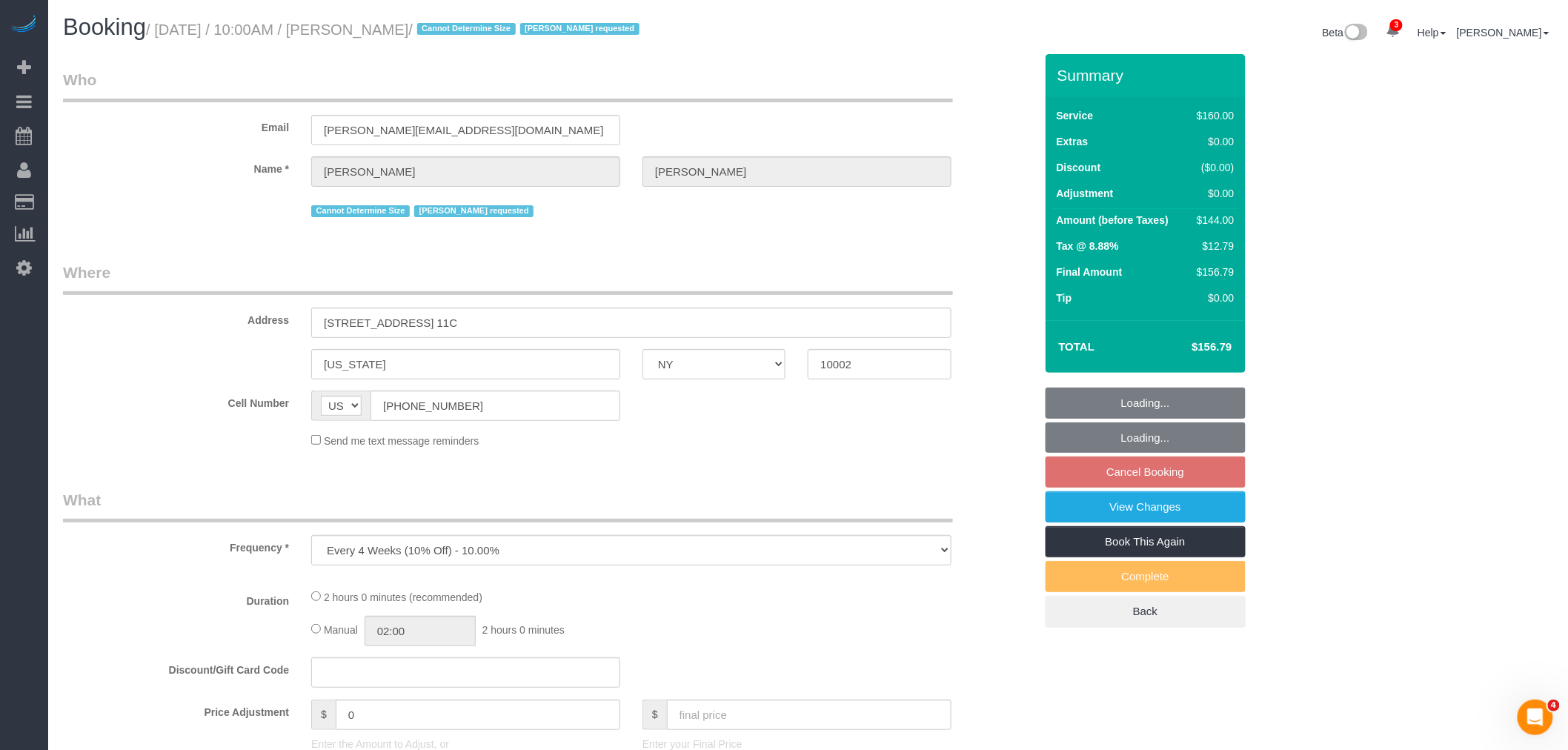
select select "number:6"
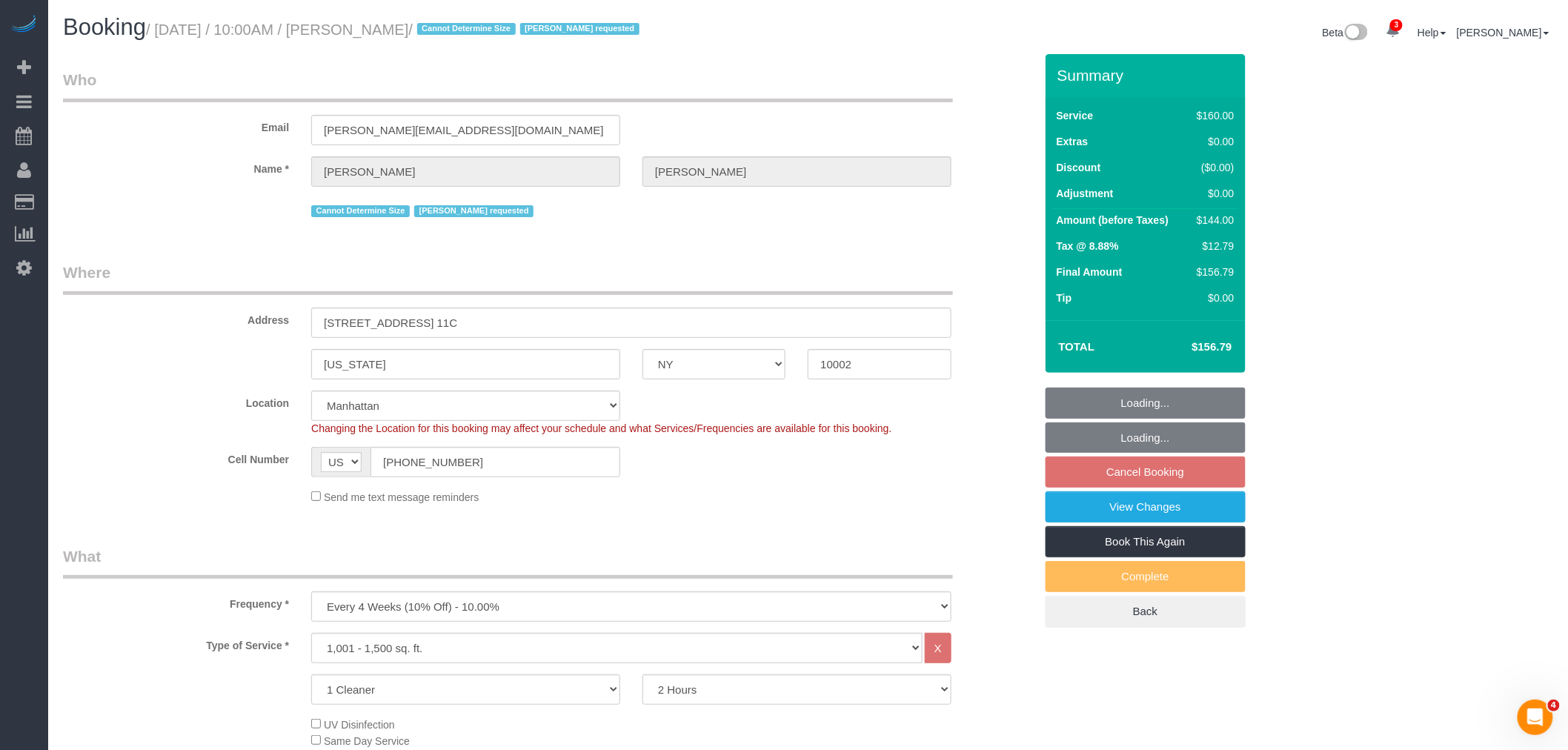
select select "spot63"
select select "object:2935"
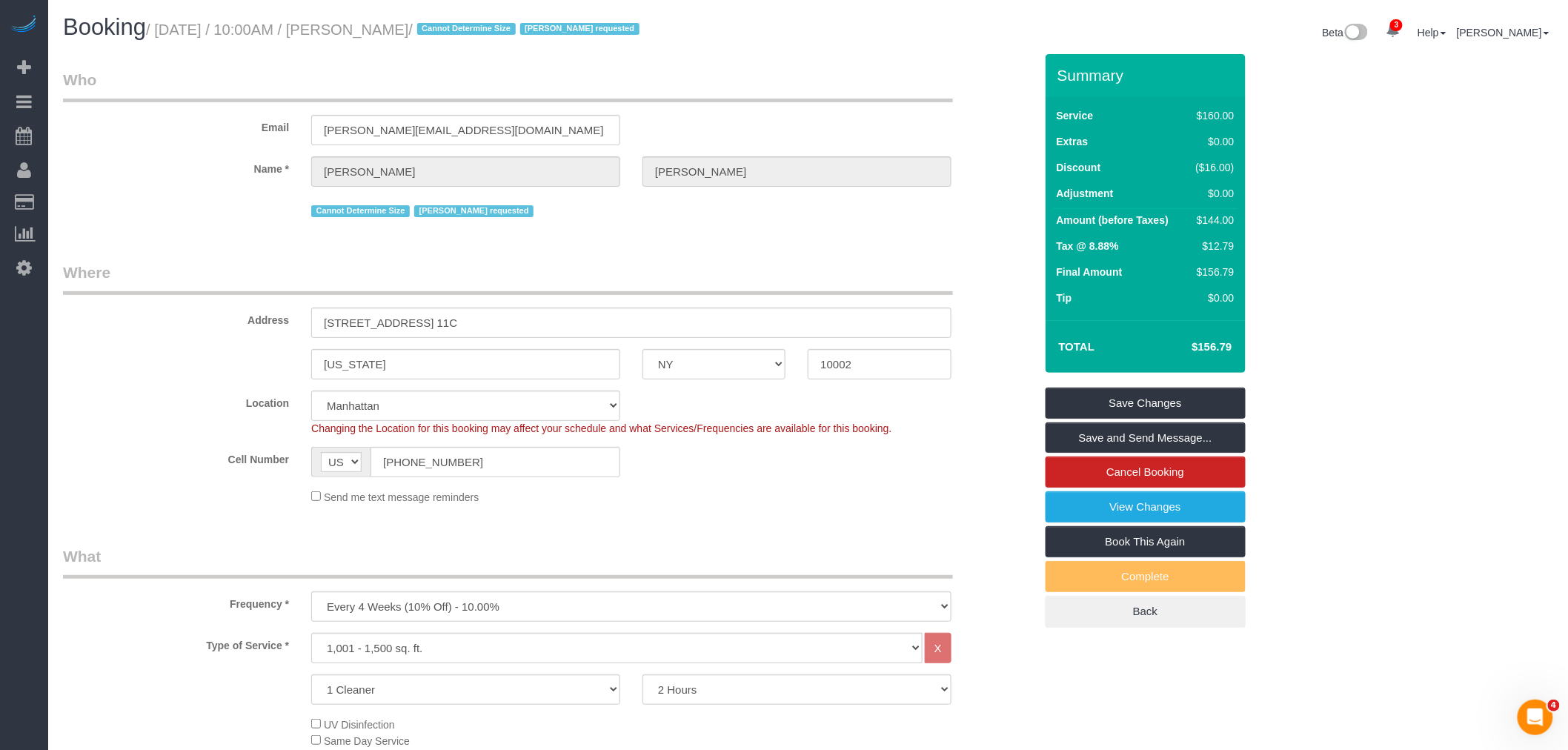
drag, startPoint x: 678, startPoint y: 57, endPoint x: 678, endPoint y: 142, distance: 85.0
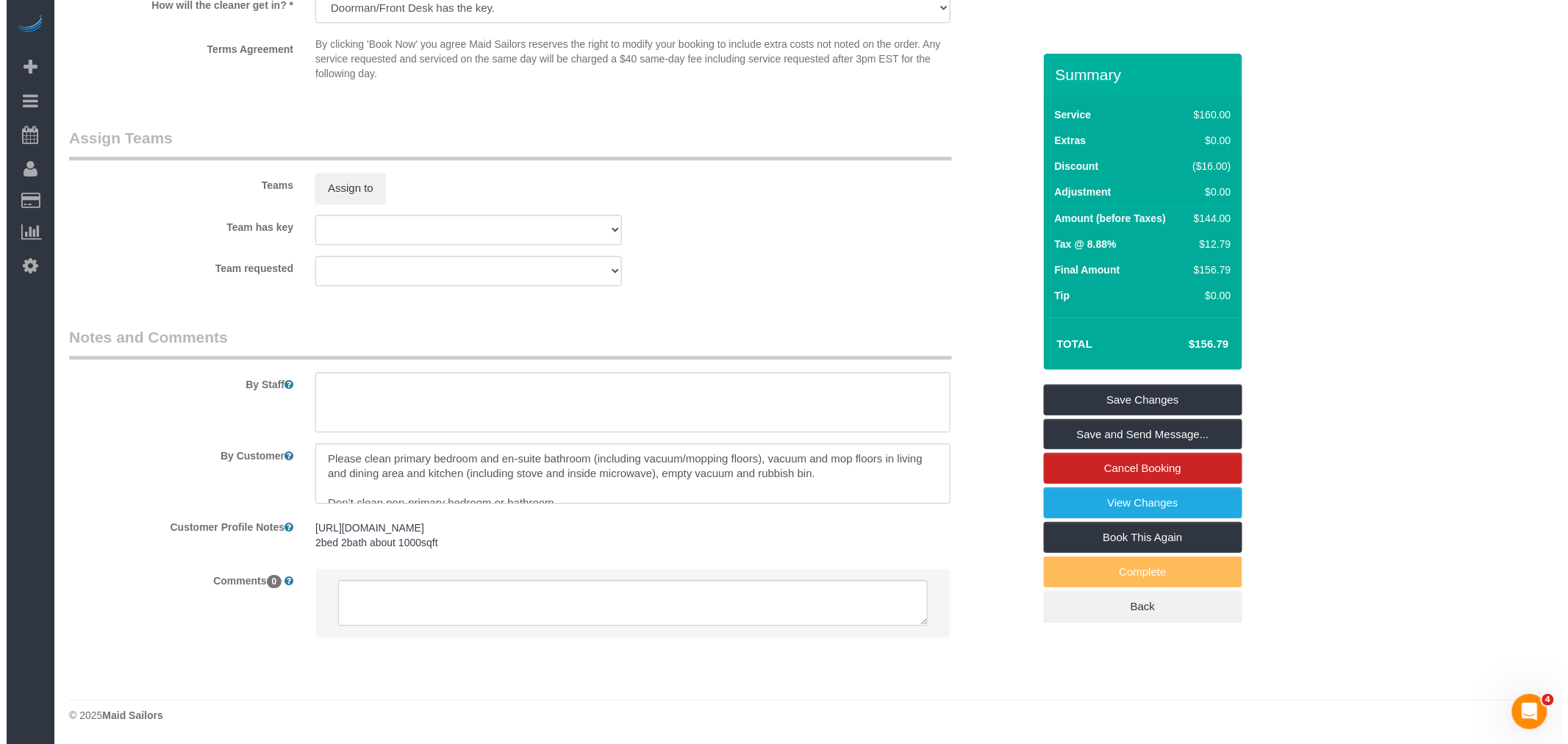
scroll to position [1545, 0]
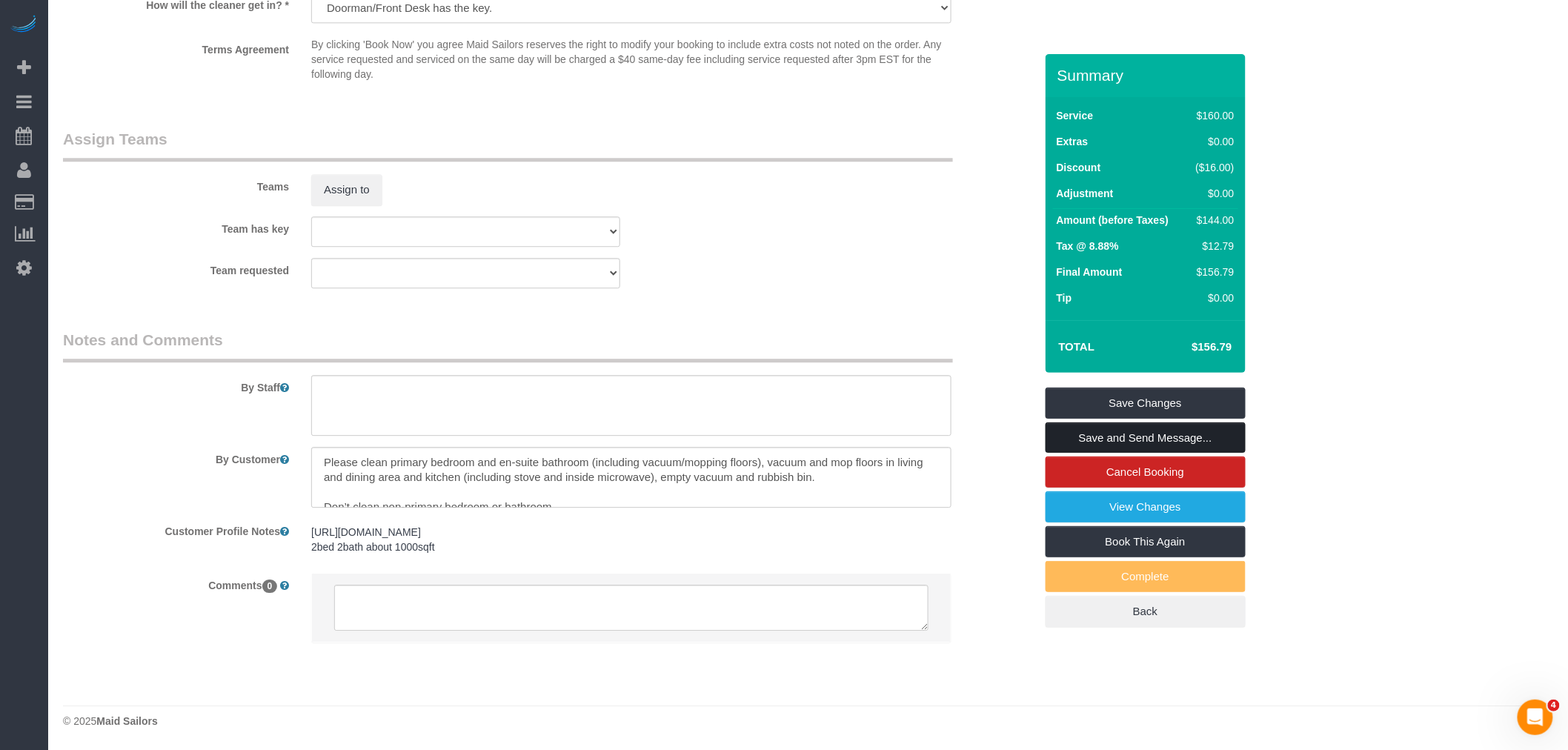
click at [1094, 434] on link "Save and Send Message..." at bounding box center [1146, 438] width 200 height 32
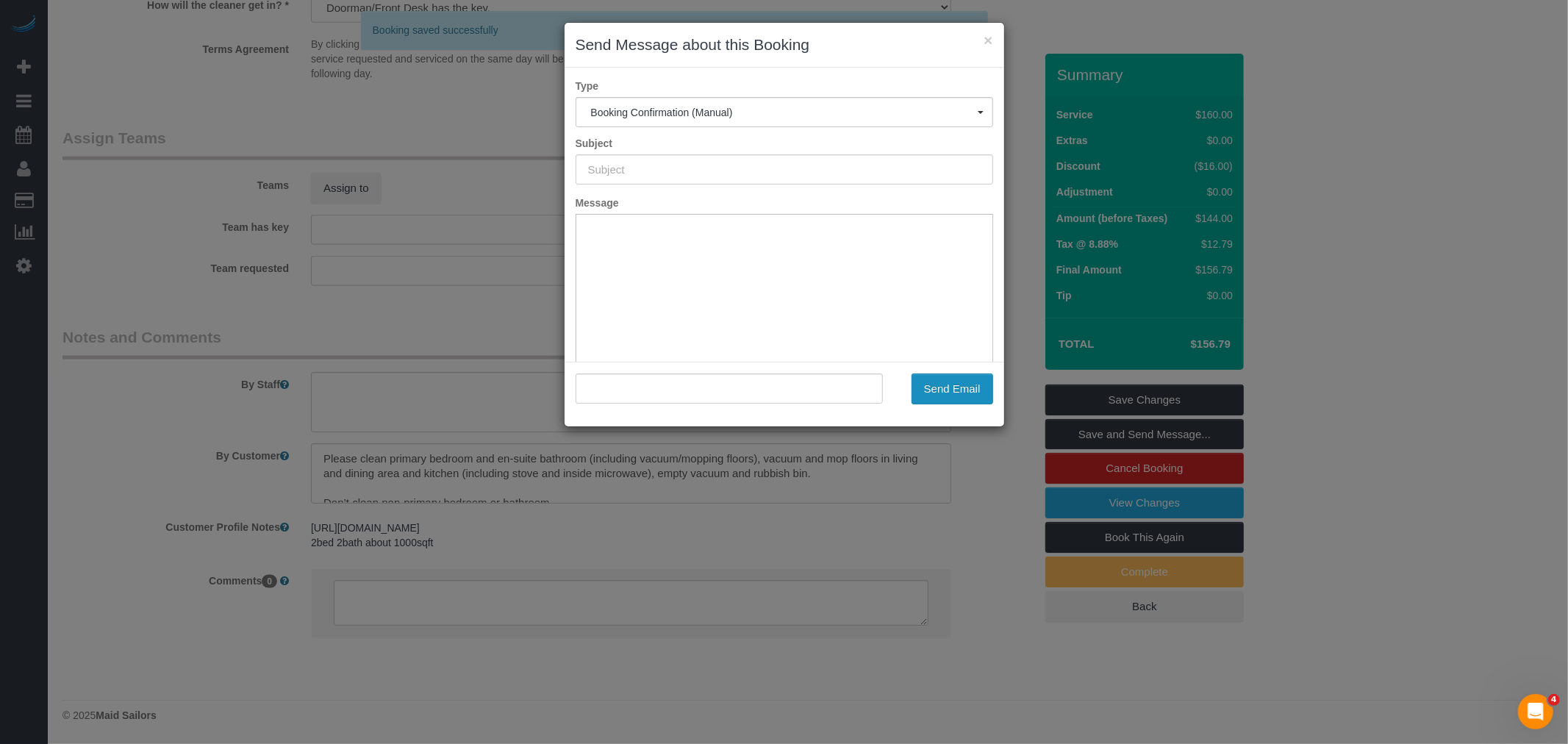
type input "Cleaning Confirmed for 08/27/2025 at 10:00am"
type input ""Shirley Zhang" <shirley-zhang@live.com>"
click at [952, 385] on button "Send Email" at bounding box center [953, 389] width 82 height 31
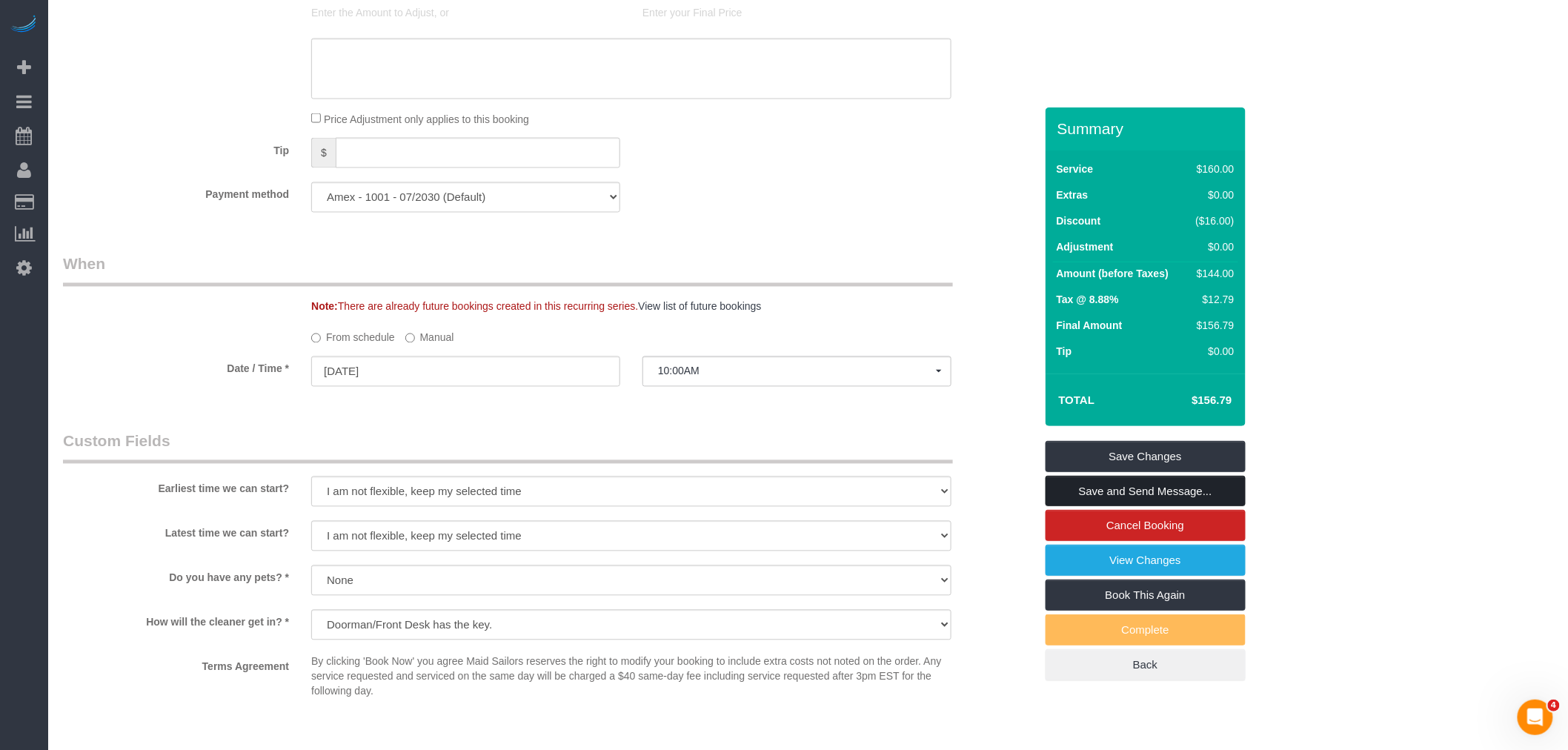
scroll to position [868, 0]
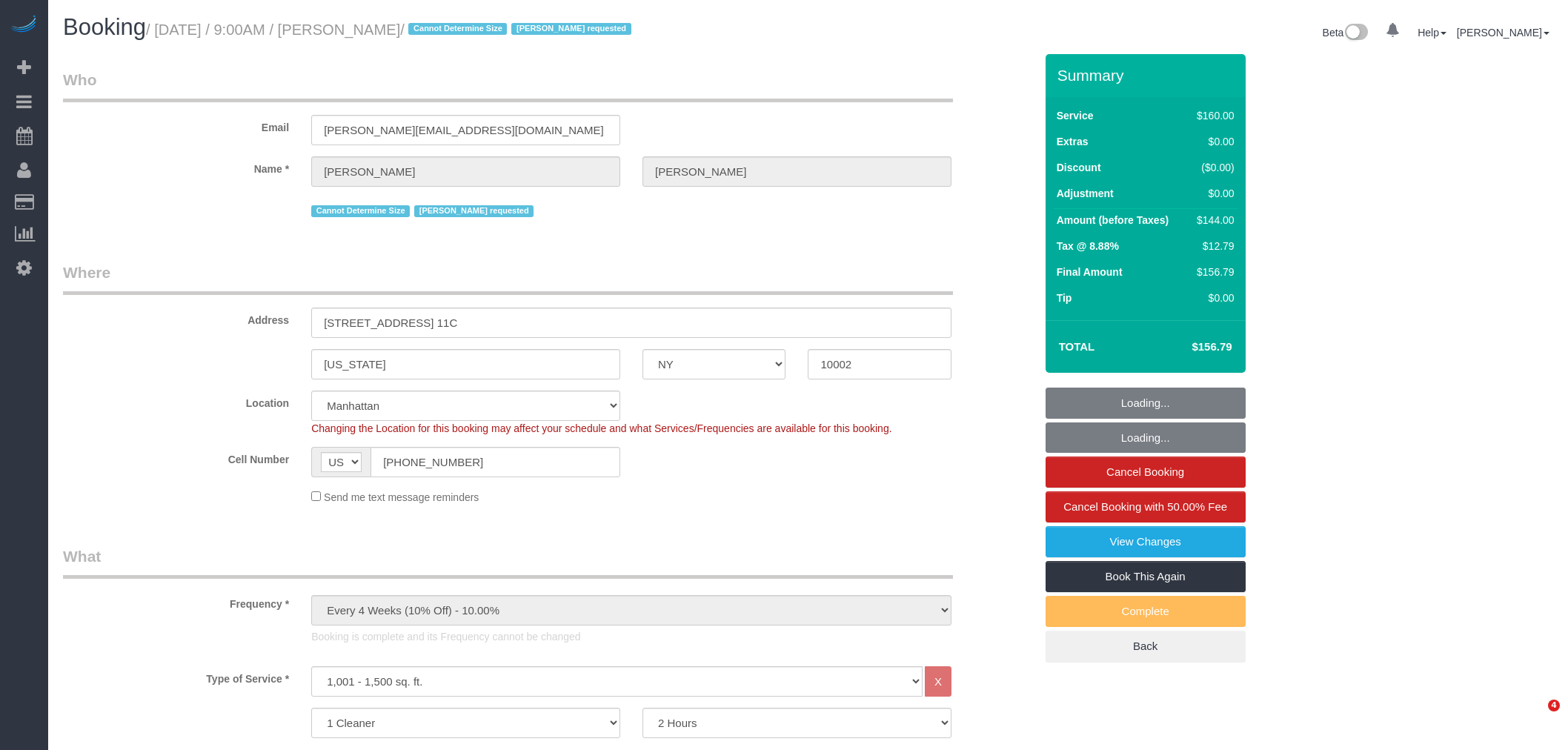
select select "NY"
select select "string:stripe"
select select "number:89"
select select "number:90"
select select "number:15"
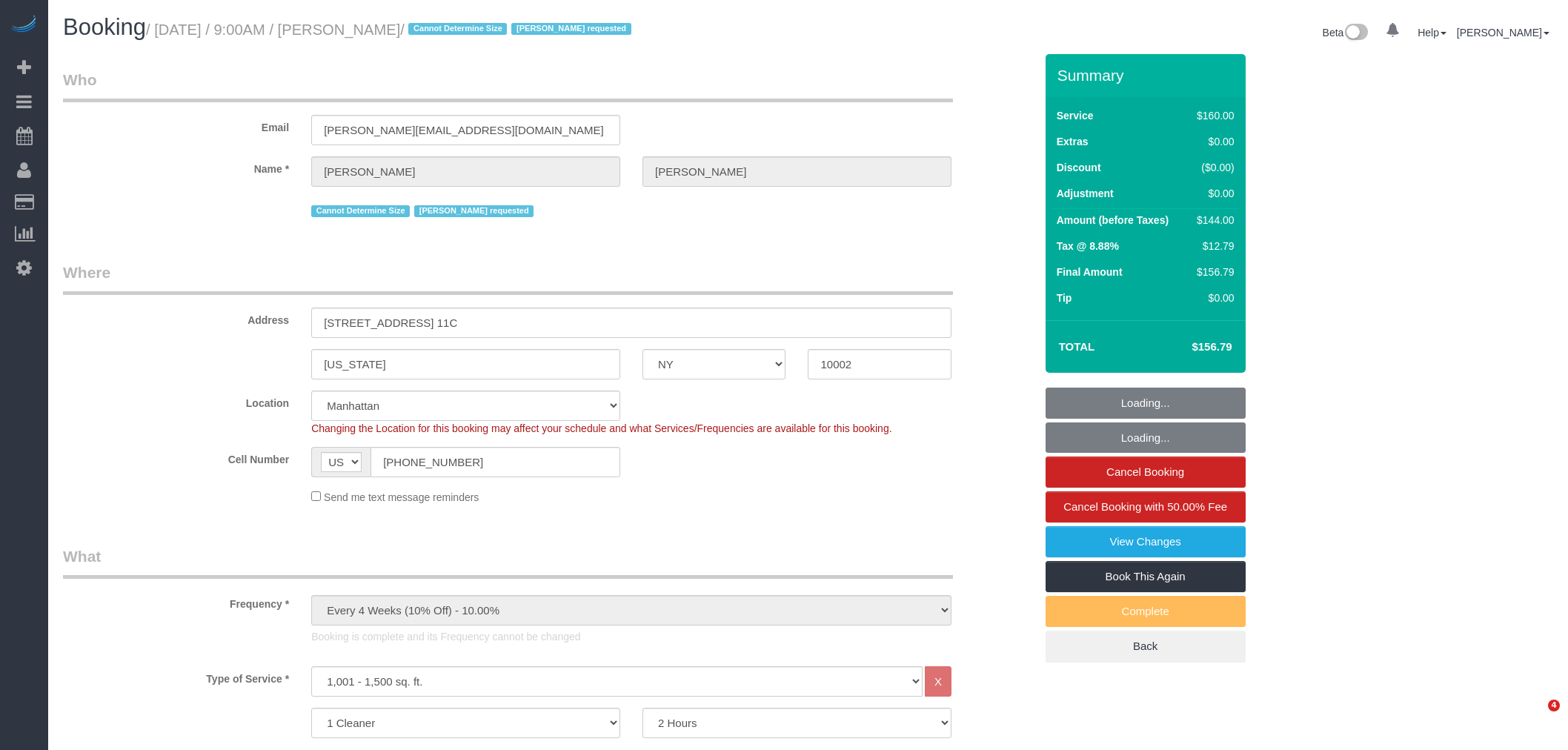
select select "number:6"
select select "spot1"
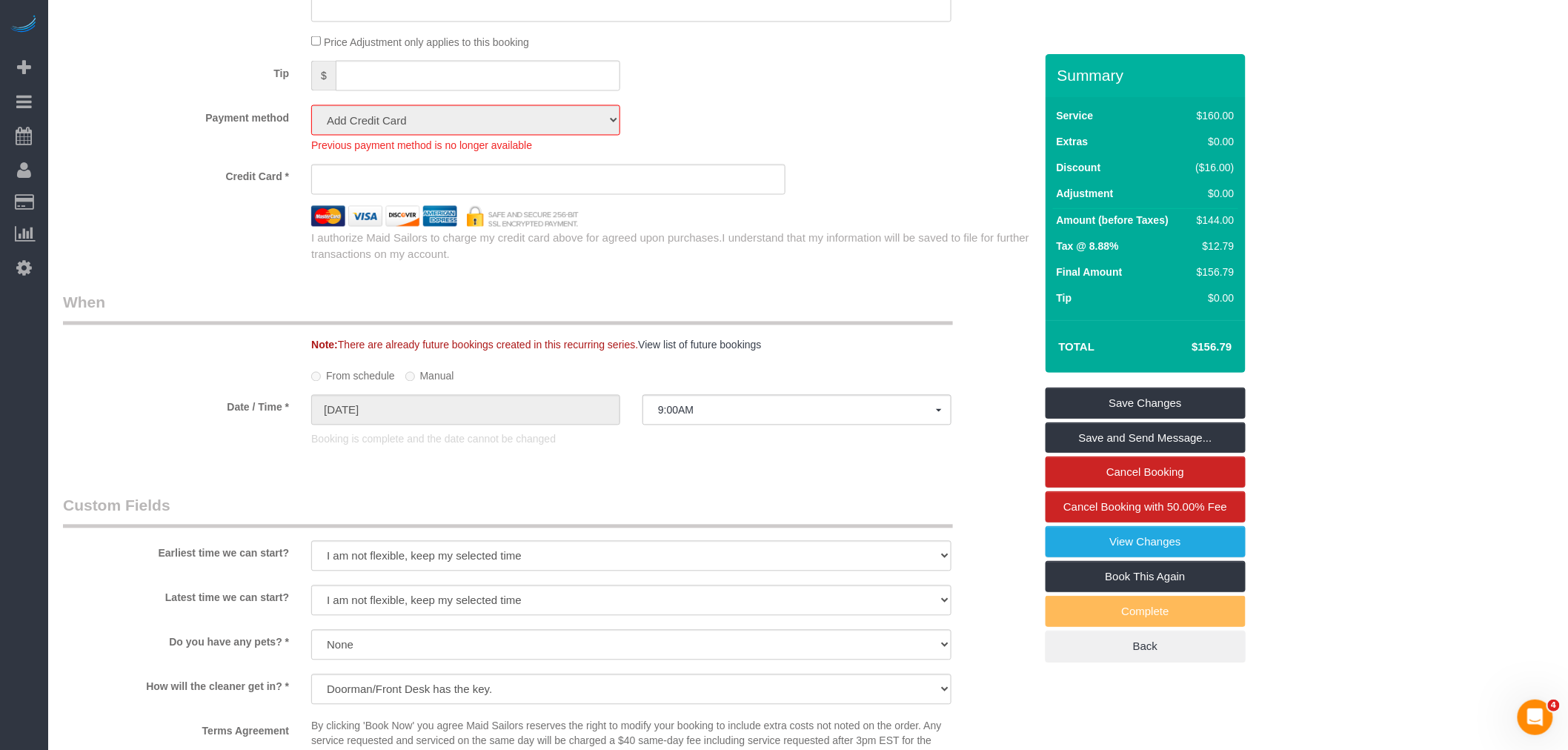
scroll to position [906, 0]
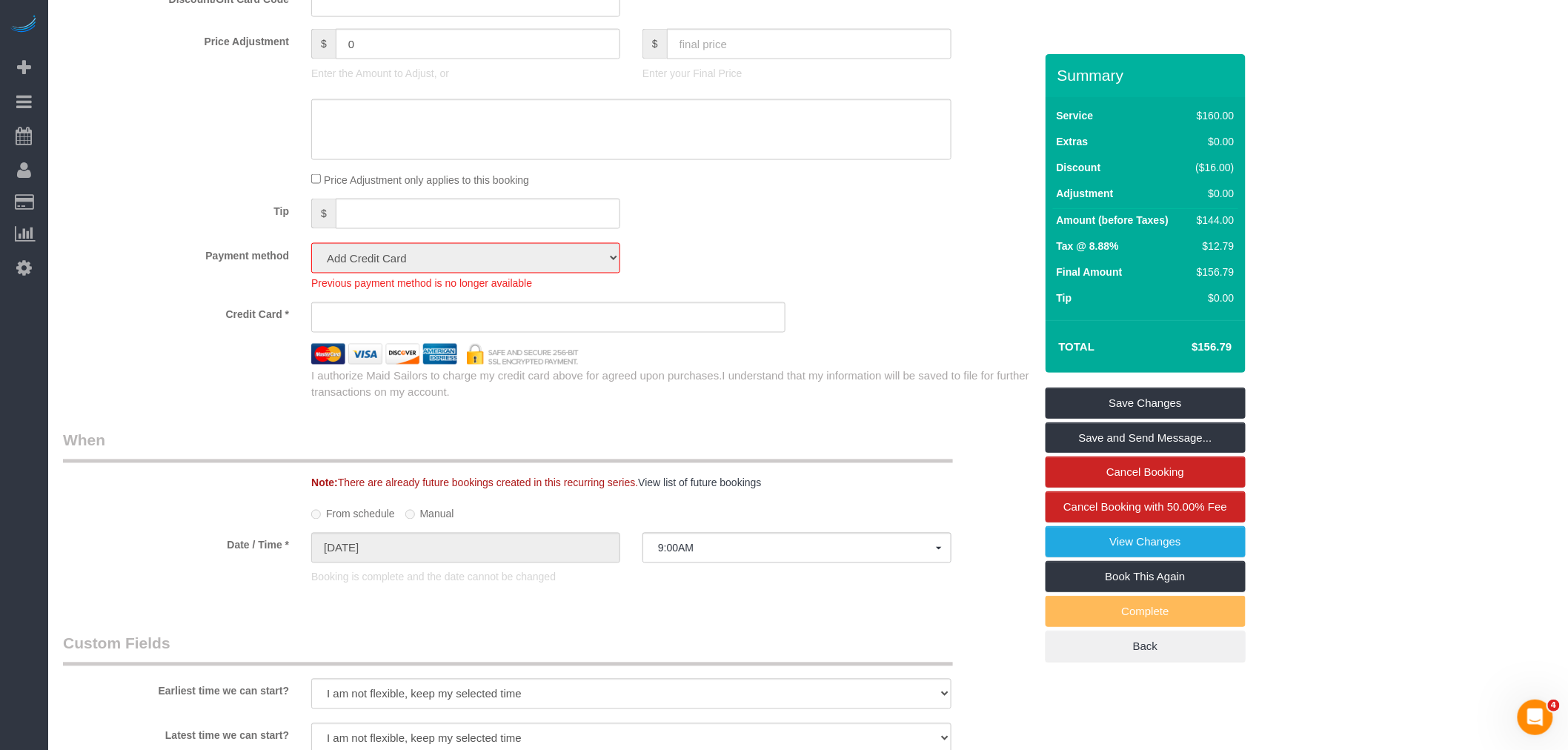
click at [783, 232] on div "Tip $" at bounding box center [548, 215] width 994 height 33
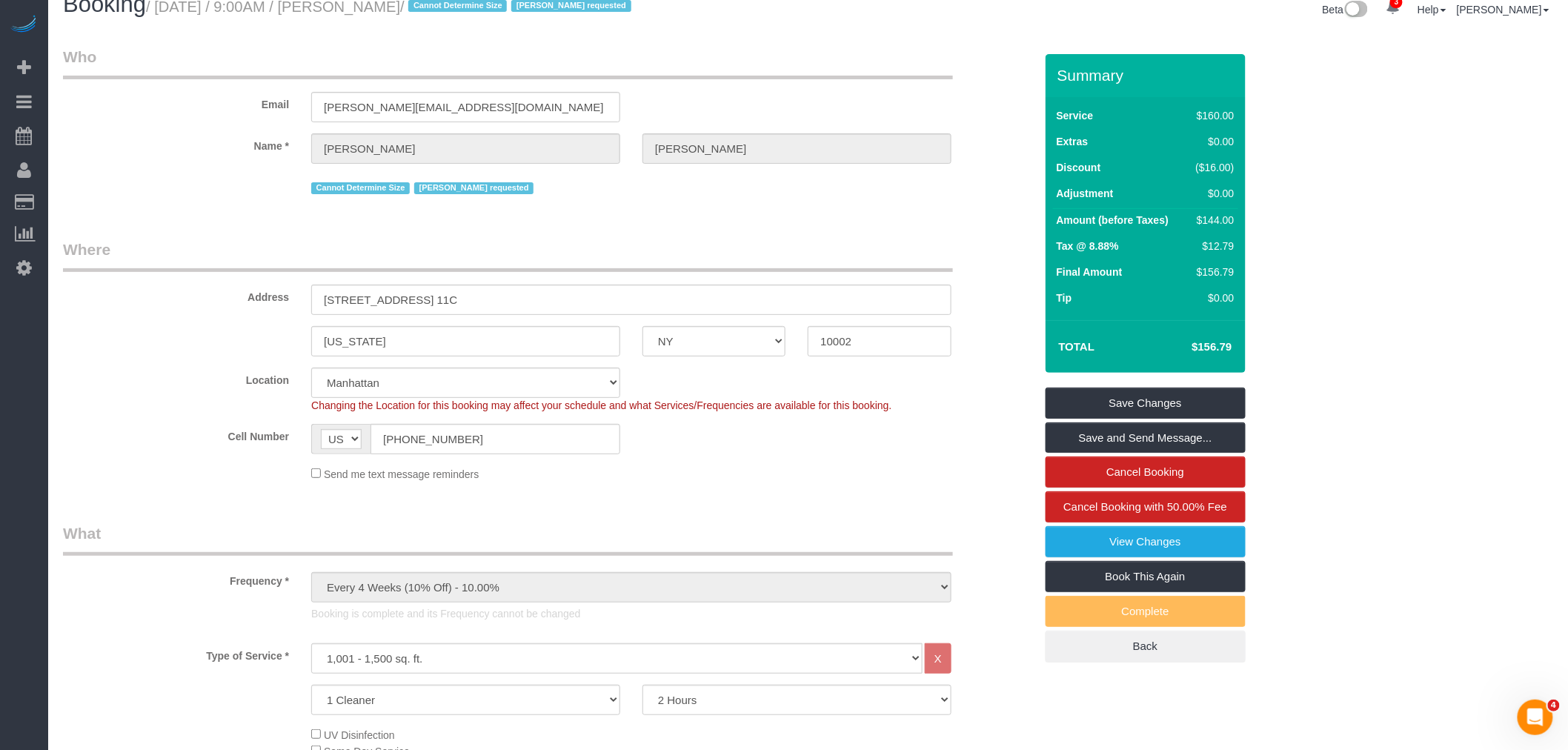
scroll to position [0, 0]
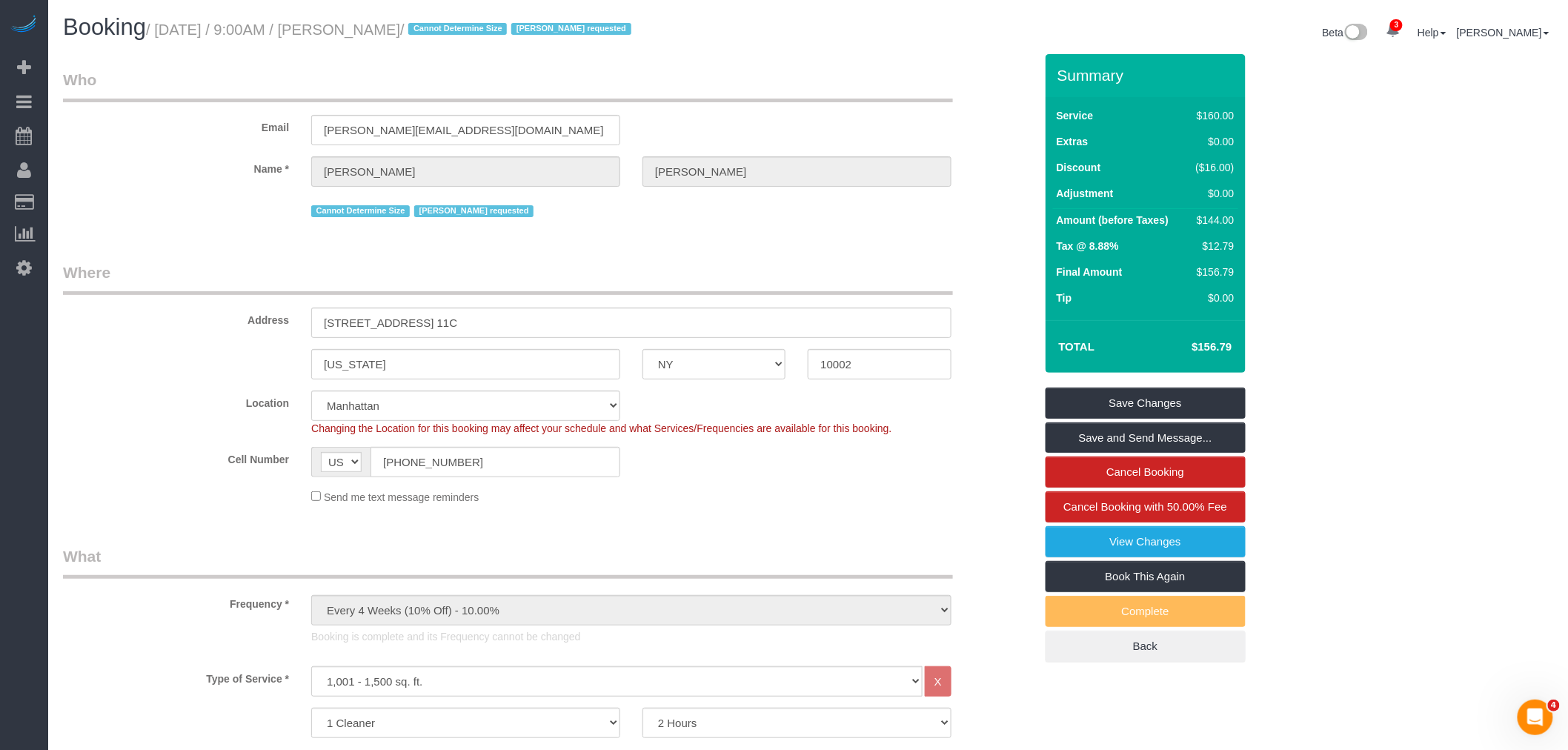
click at [710, 79] on legend "Who" at bounding box center [508, 86] width 890 height 33
click at [756, 106] on div "Email shirley-zhang@live.com" at bounding box center [548, 107] width 994 height 76
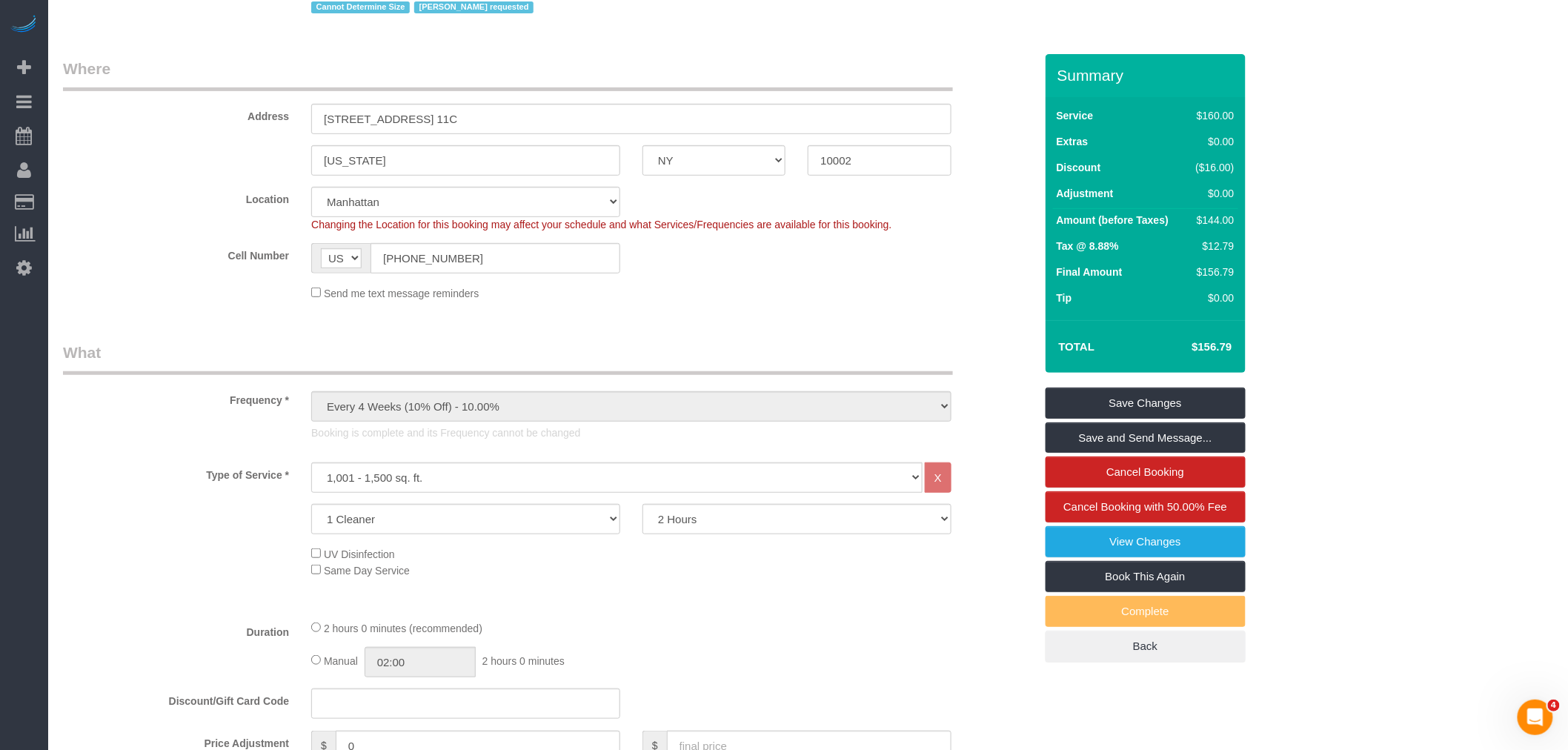
scroll to position [164, 0]
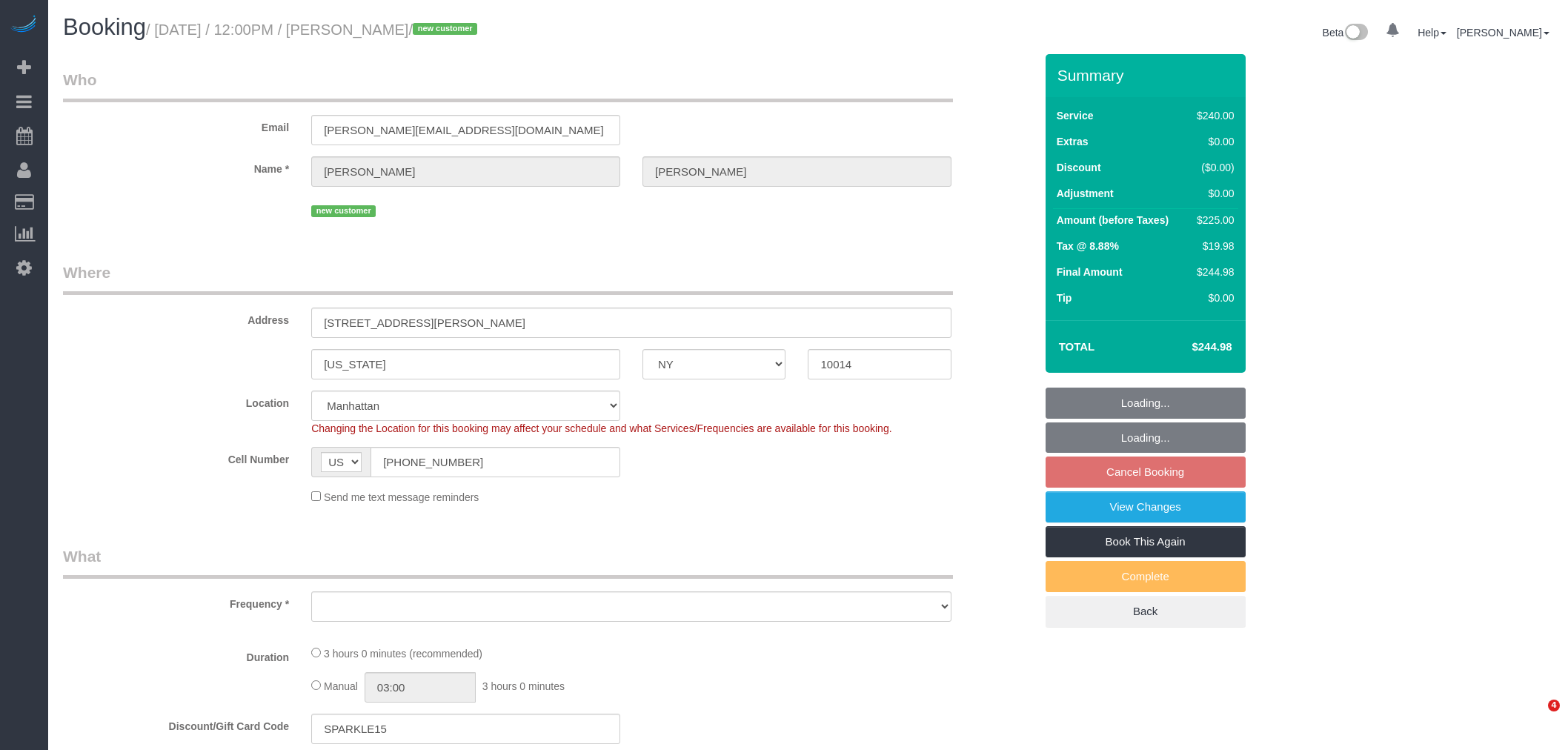
select select "NY"
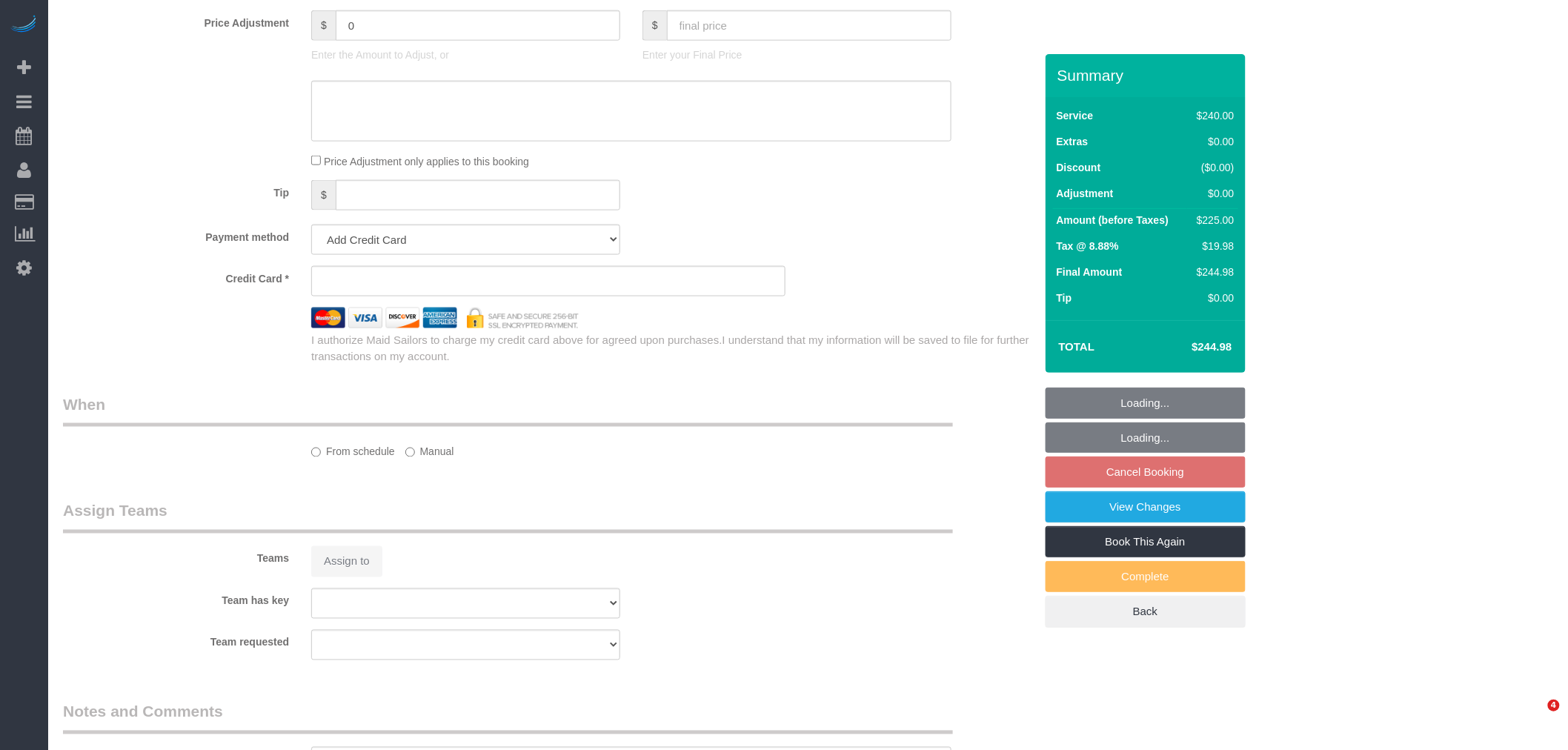
select select "object:733"
select select "string:stripe-pm_1S06iu4VGloSiKo7aXpOO58t"
select select "180"
select select "spot5"
select select "number:89"
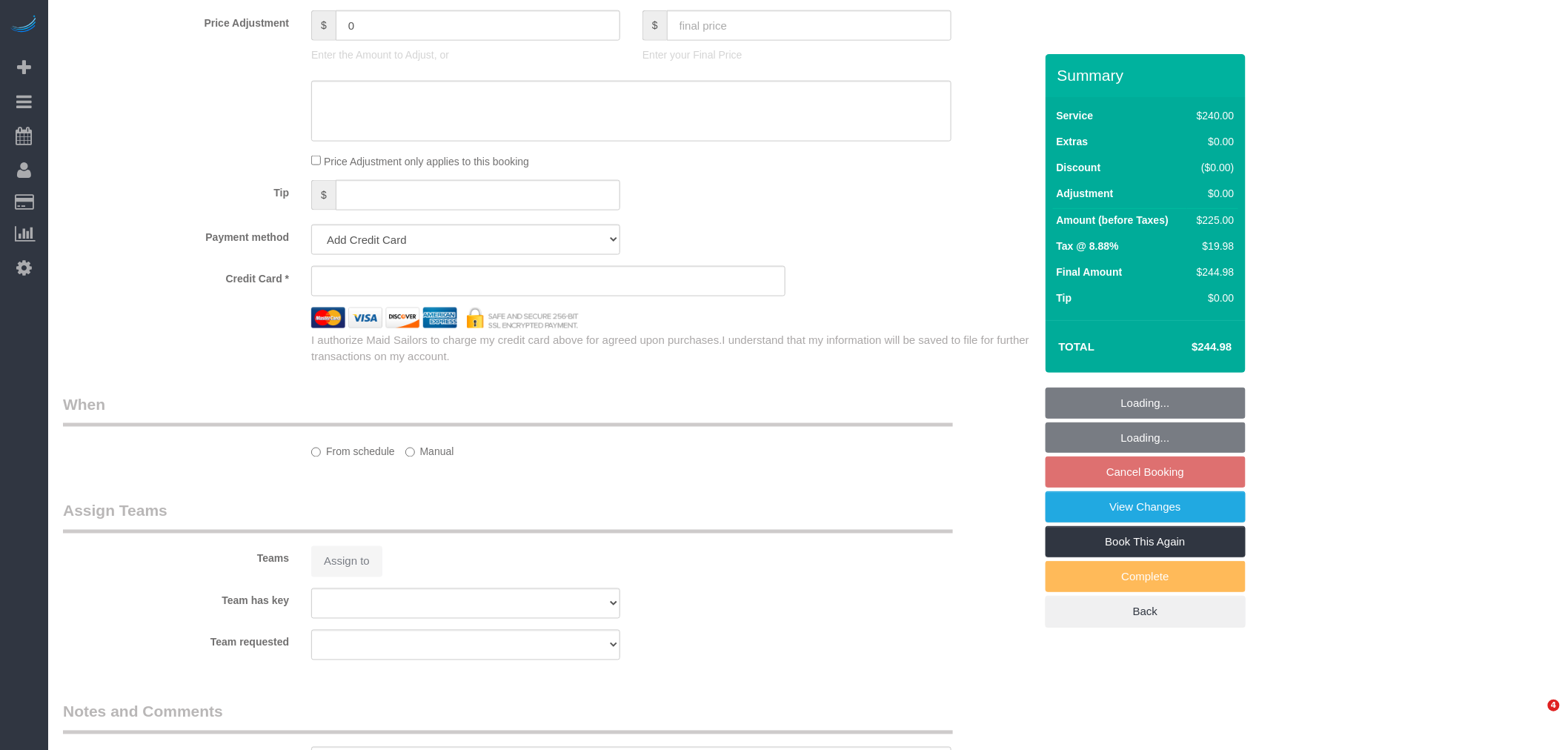
select select "number:90"
select select "number:15"
select select "number:5"
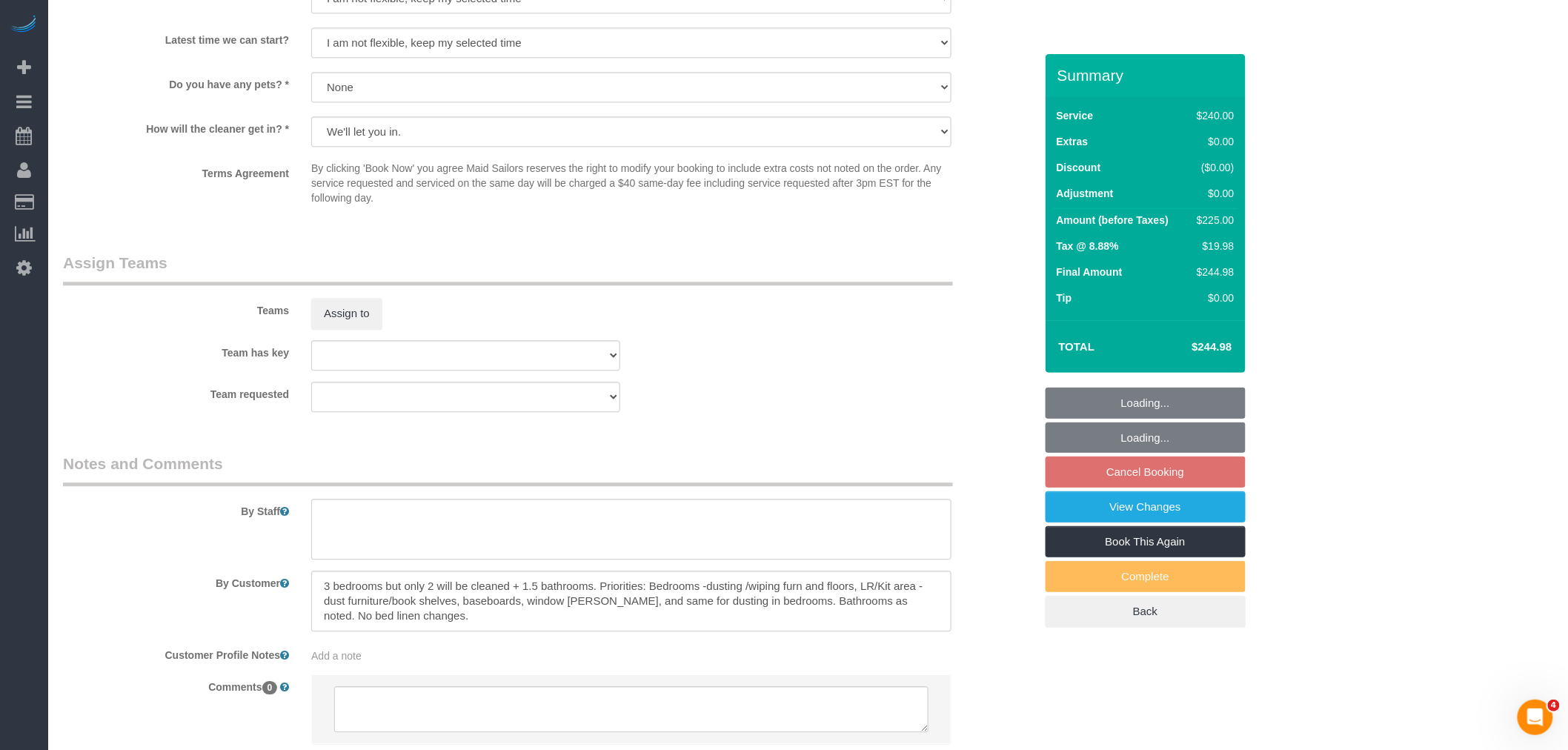
scroll to position [1508, 0]
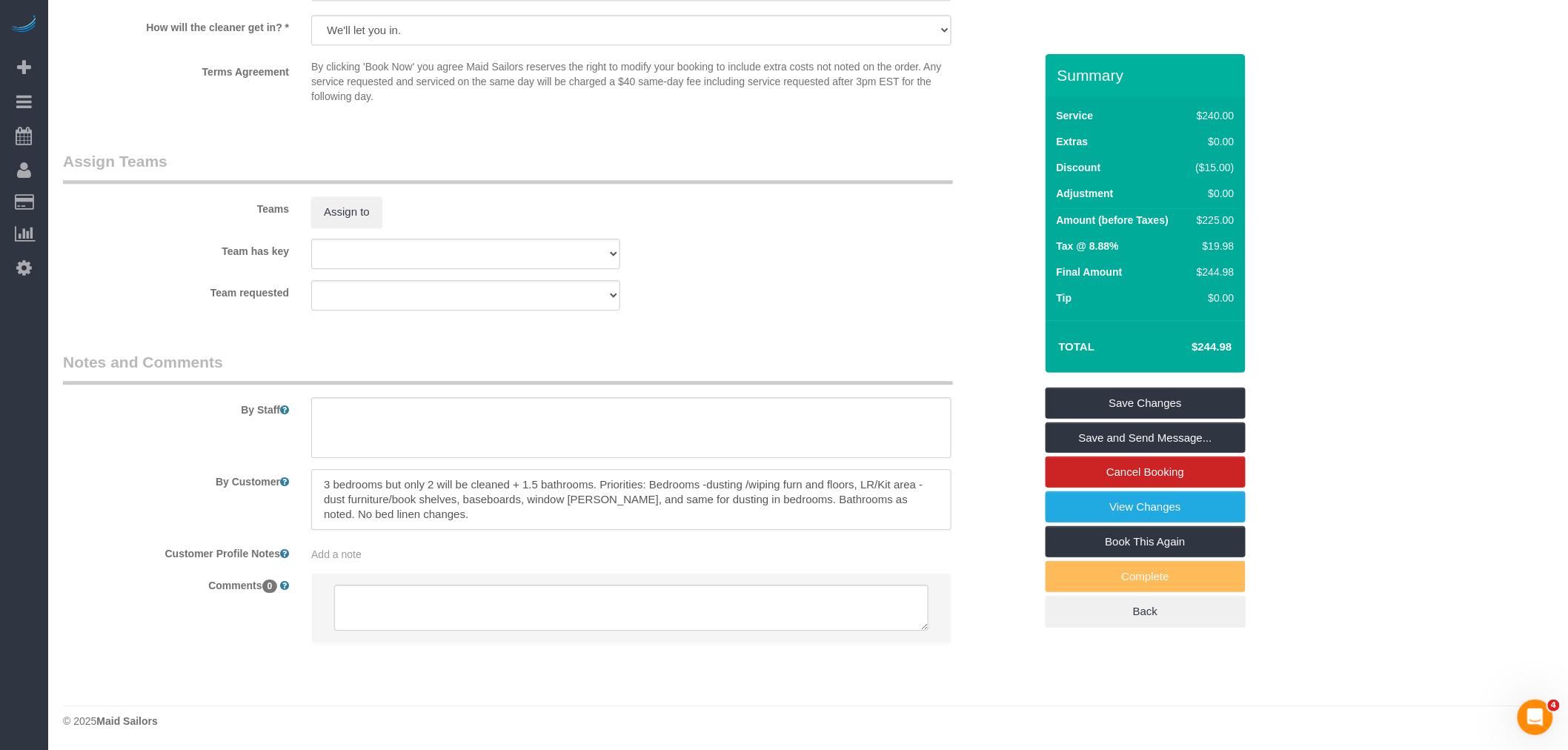
click at [565, 506] on textarea at bounding box center [631, 500] width 640 height 61
drag, startPoint x: 766, startPoint y: 372, endPoint x: 708, endPoint y: 443, distance: 91.7
click at [766, 372] on legend "Notes and Comments" at bounding box center [508, 368] width 890 height 33
drag, startPoint x: 734, startPoint y: 484, endPoint x: 747, endPoint y: 513, distance: 31.8
click at [747, 513] on textarea at bounding box center [631, 500] width 640 height 61
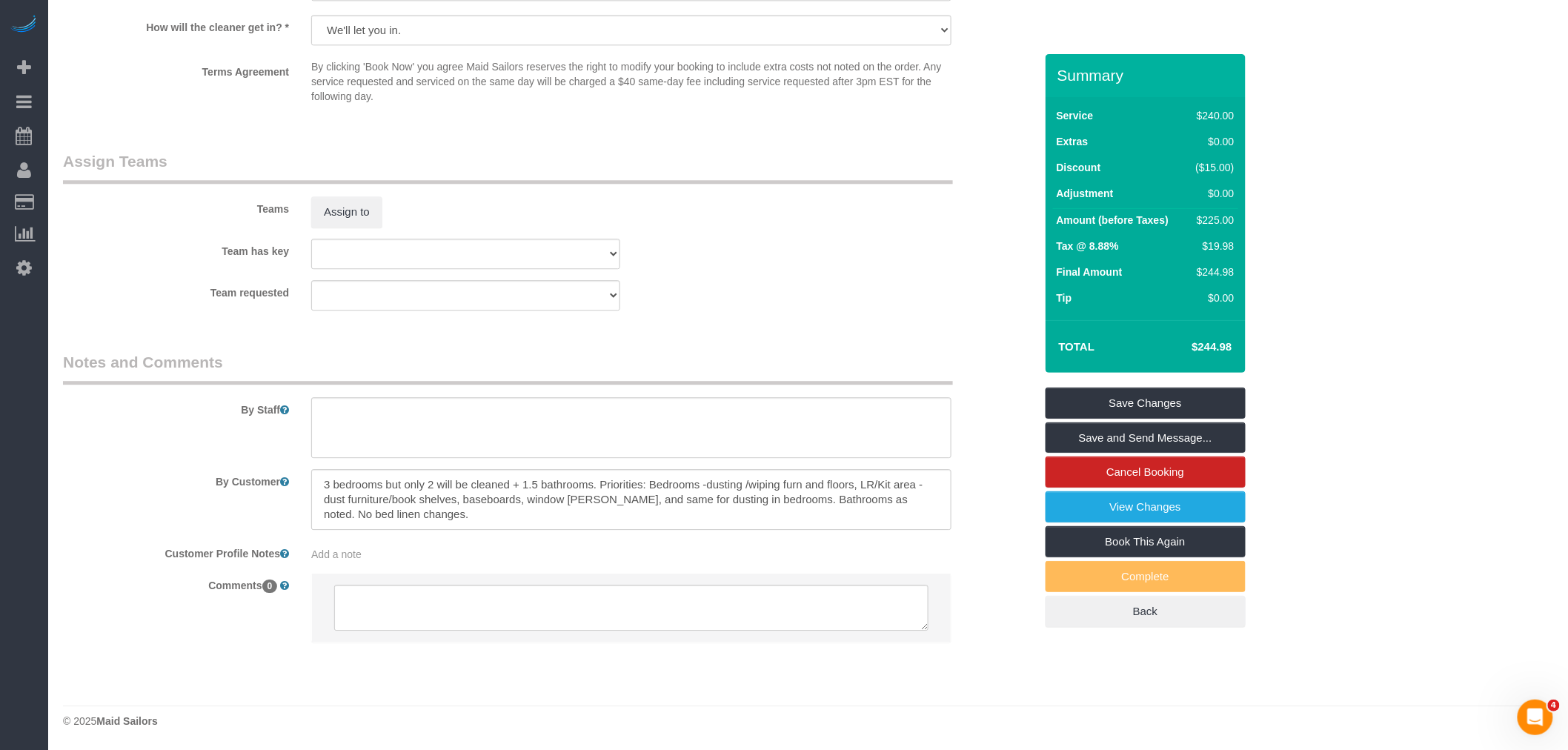
drag, startPoint x: 475, startPoint y: 496, endPoint x: 571, endPoint y: 521, distance: 99.2
click at [571, 521] on textarea at bounding box center [631, 500] width 640 height 61
click at [768, 512] on textarea at bounding box center [631, 500] width 640 height 61
click at [718, 508] on textarea at bounding box center [631, 500] width 640 height 61
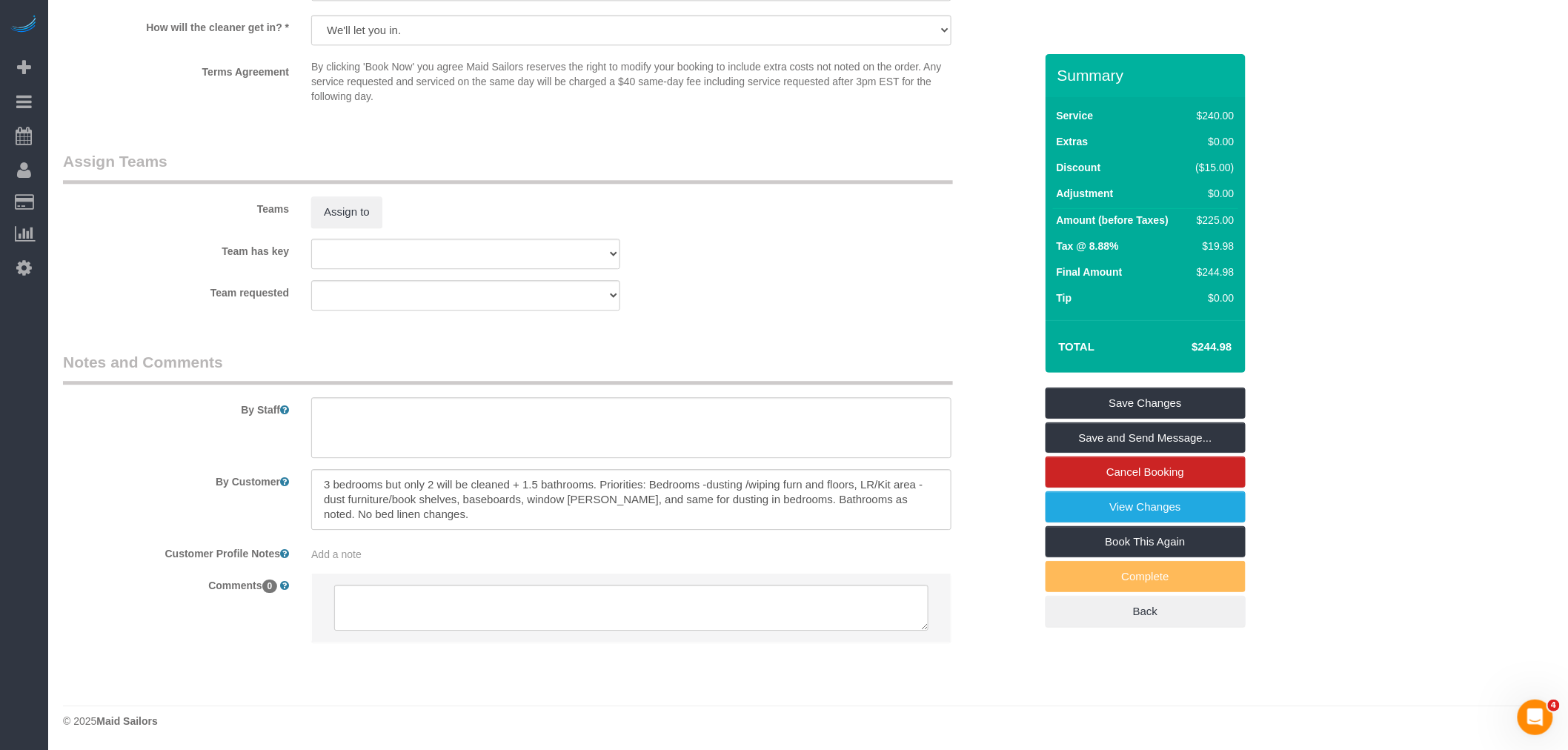
click at [769, 302] on div "Team requested 000- Donna Mercado 000 - Partnerships 000 - TEAM JOB 1 - Abdoula…" at bounding box center [548, 296] width 994 height 31
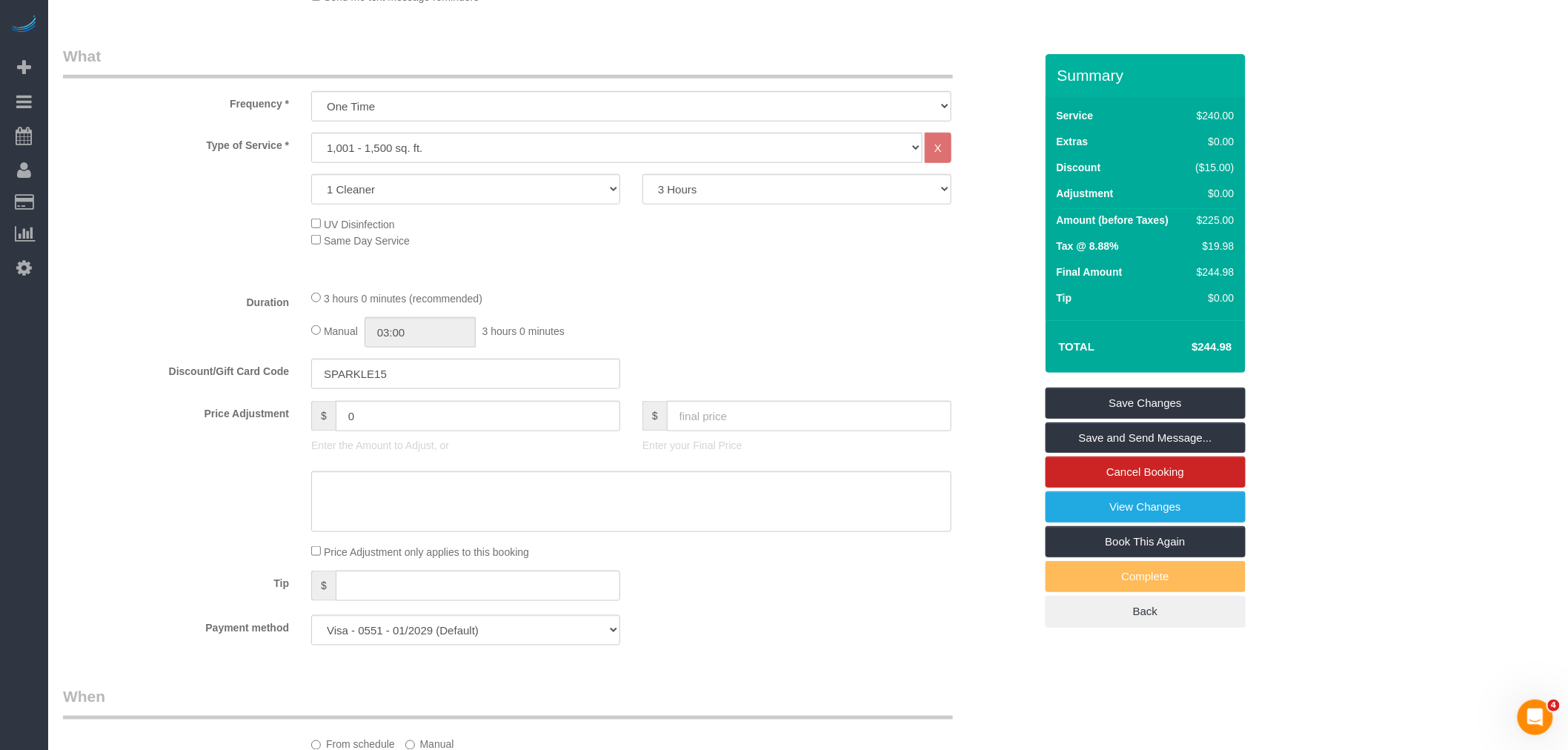
scroll to position [190, 0]
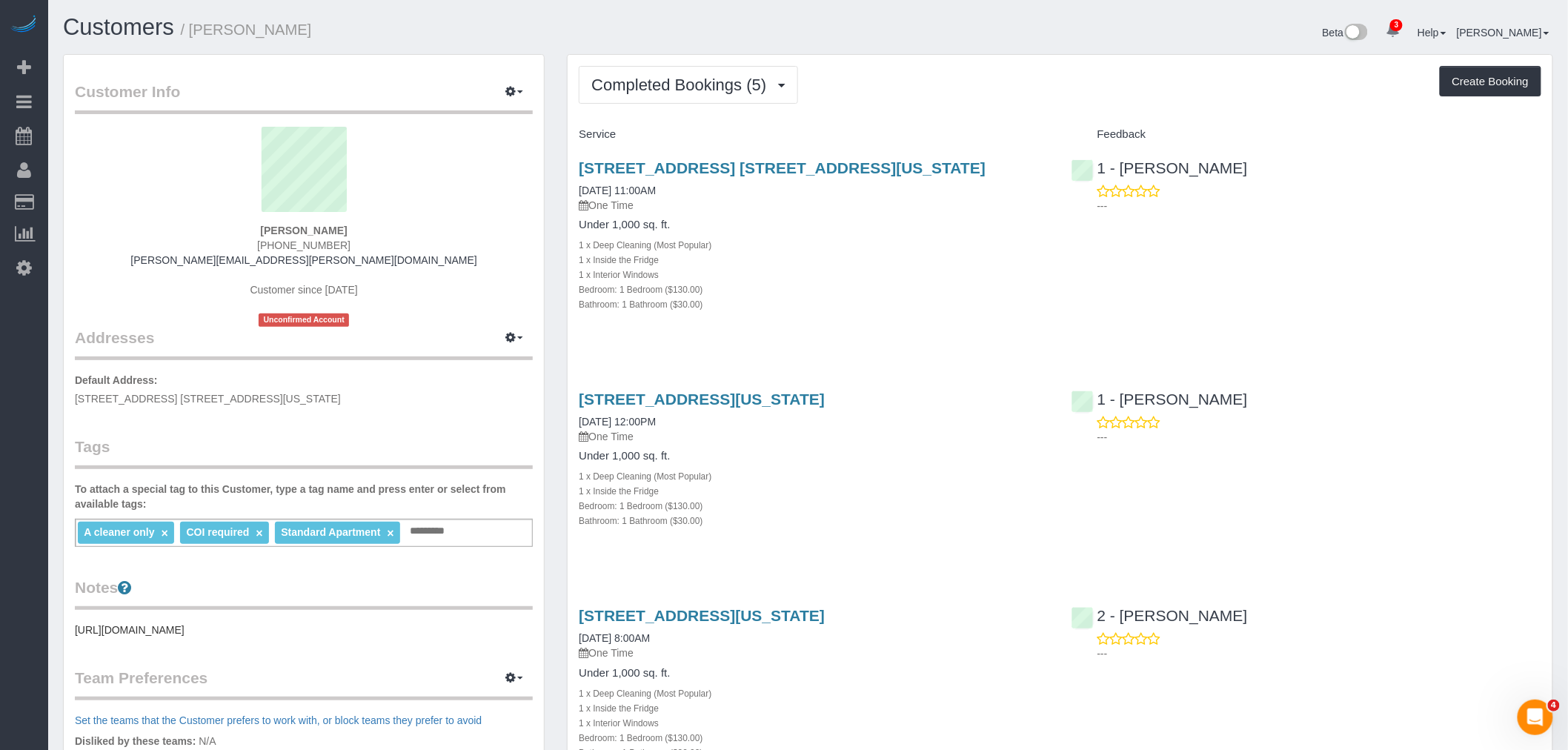
click at [958, 280] on div "1 x Interior Windows" at bounding box center [814, 274] width 470 height 15
click at [667, 84] on span "Completed Bookings (5)" at bounding box center [682, 85] width 182 height 19
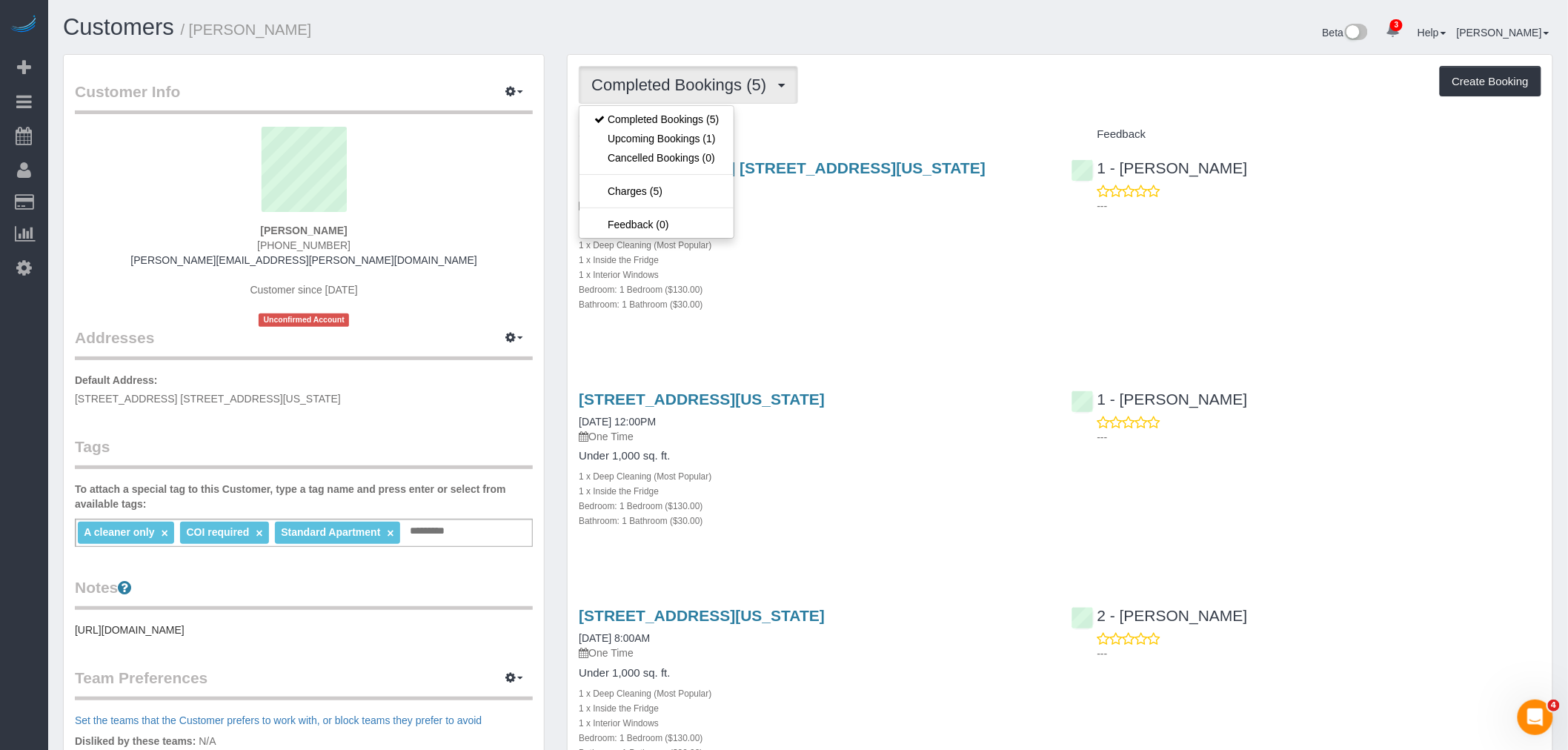
click at [922, 91] on div "Completed Bookings (5) Completed Bookings (5) Upcoming Bookings (1) Cancelled B…" at bounding box center [1060, 85] width 963 height 38
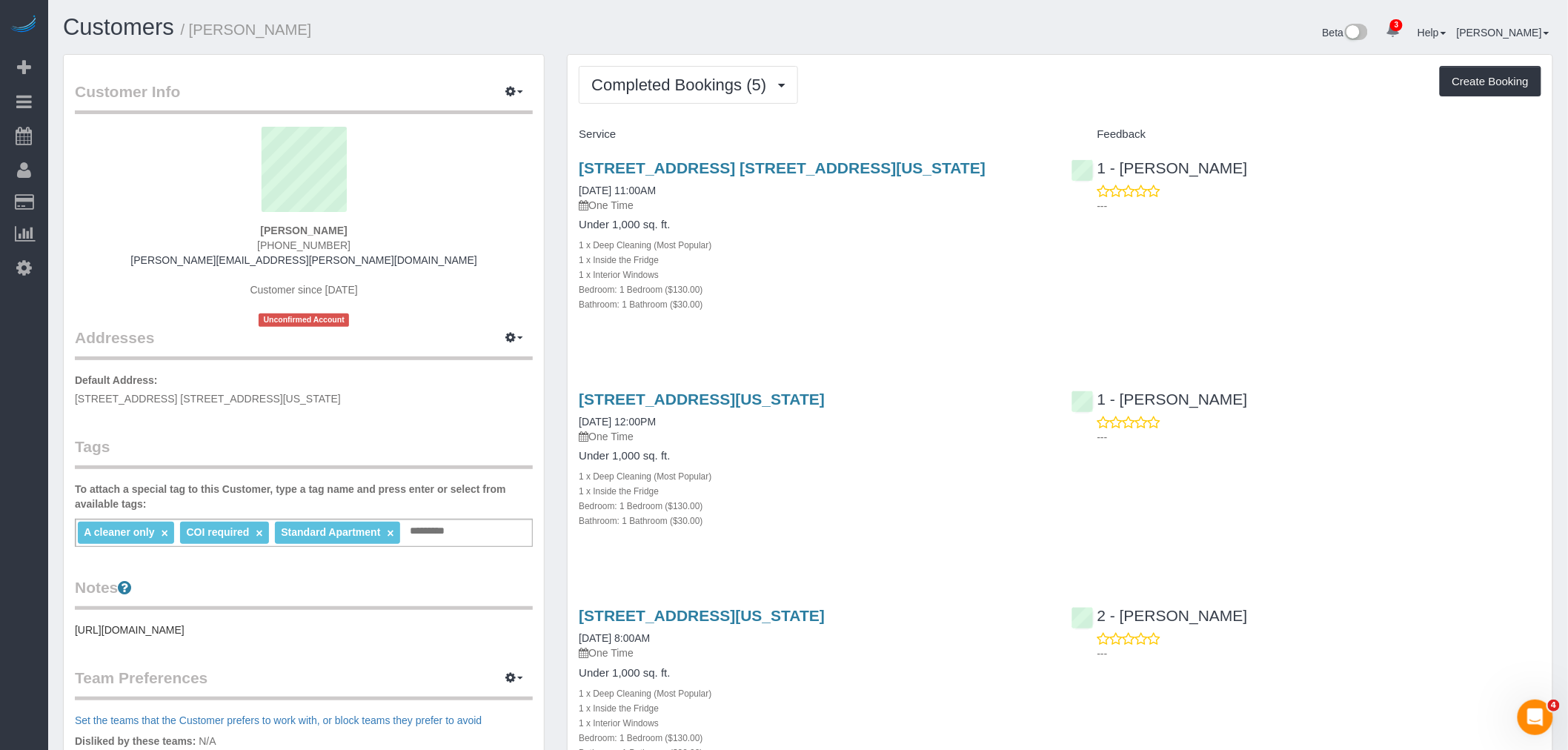
drag, startPoint x: 253, startPoint y: 226, endPoint x: 497, endPoint y: 245, distance: 244.7
click at [346, 228] on div "[PERSON_NAME] [PHONE_NUMBER] [PERSON_NAME][EMAIL_ADDRESS][PERSON_NAME][DOMAIN_N…" at bounding box center [304, 226] width 458 height 200
copy strong "[PERSON_NAME]"
click at [1113, 278] on div "[STREET_ADDRESS] [STREET_ADDRESS][US_STATE] [DATE] 11:00AM One Time Under 1,000…" at bounding box center [1060, 244] width 985 height 194
drag, startPoint x: 1248, startPoint y: 163, endPoint x: 1119, endPoint y: 168, distance: 129.1
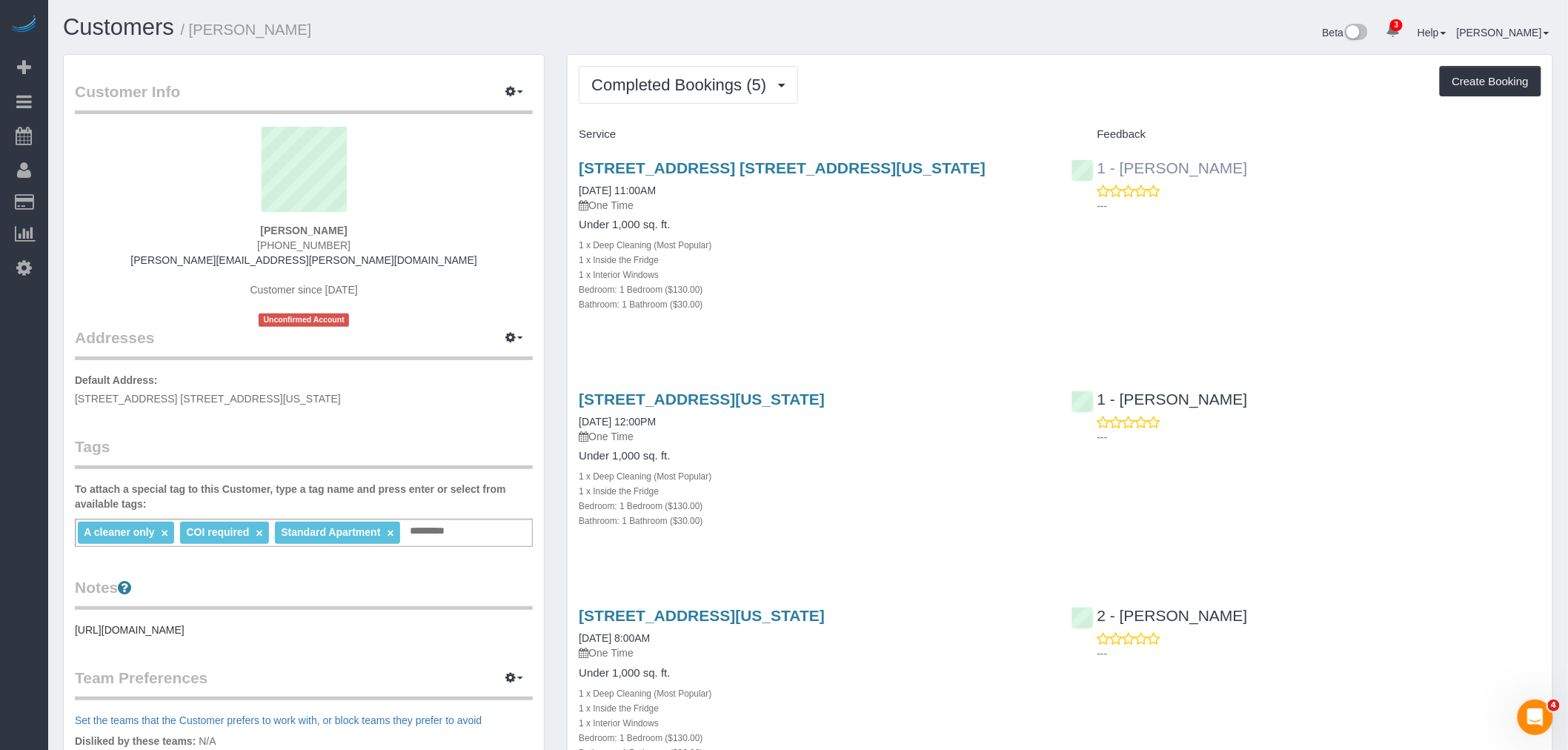
click at [1119, 168] on div "1 - [PERSON_NAME] ---" at bounding box center [1306, 183] width 492 height 73
copy link "[PERSON_NAME]"
click at [434, 527] on input "text" at bounding box center [431, 532] width 50 height 20
type input "*"
paste input "**********"
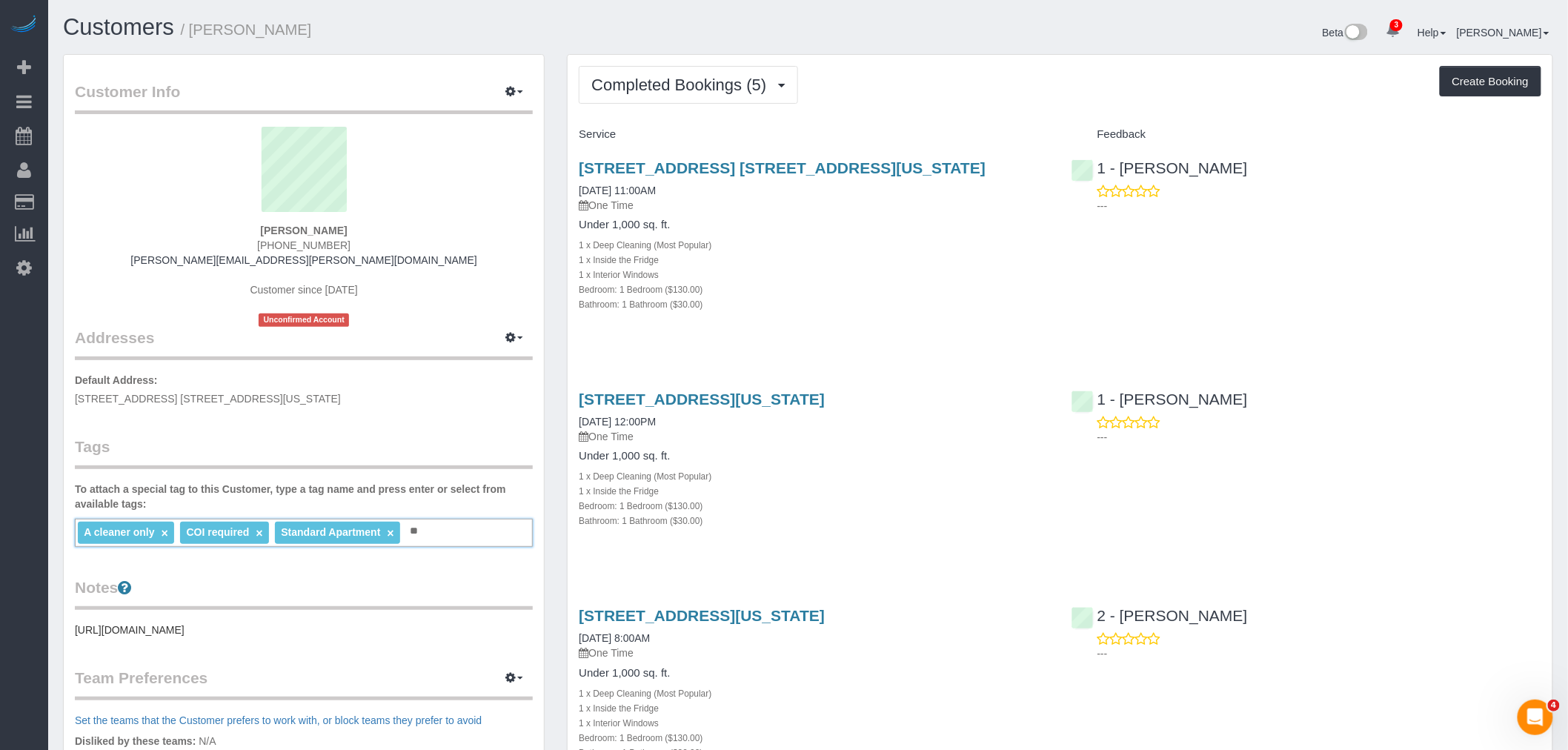
type input "*"
drag, startPoint x: 424, startPoint y: 529, endPoint x: 435, endPoint y: 527, distance: 11.2
click at [424, 529] on input "text" at bounding box center [431, 532] width 50 height 20
paste input "**********"
type input "**********"
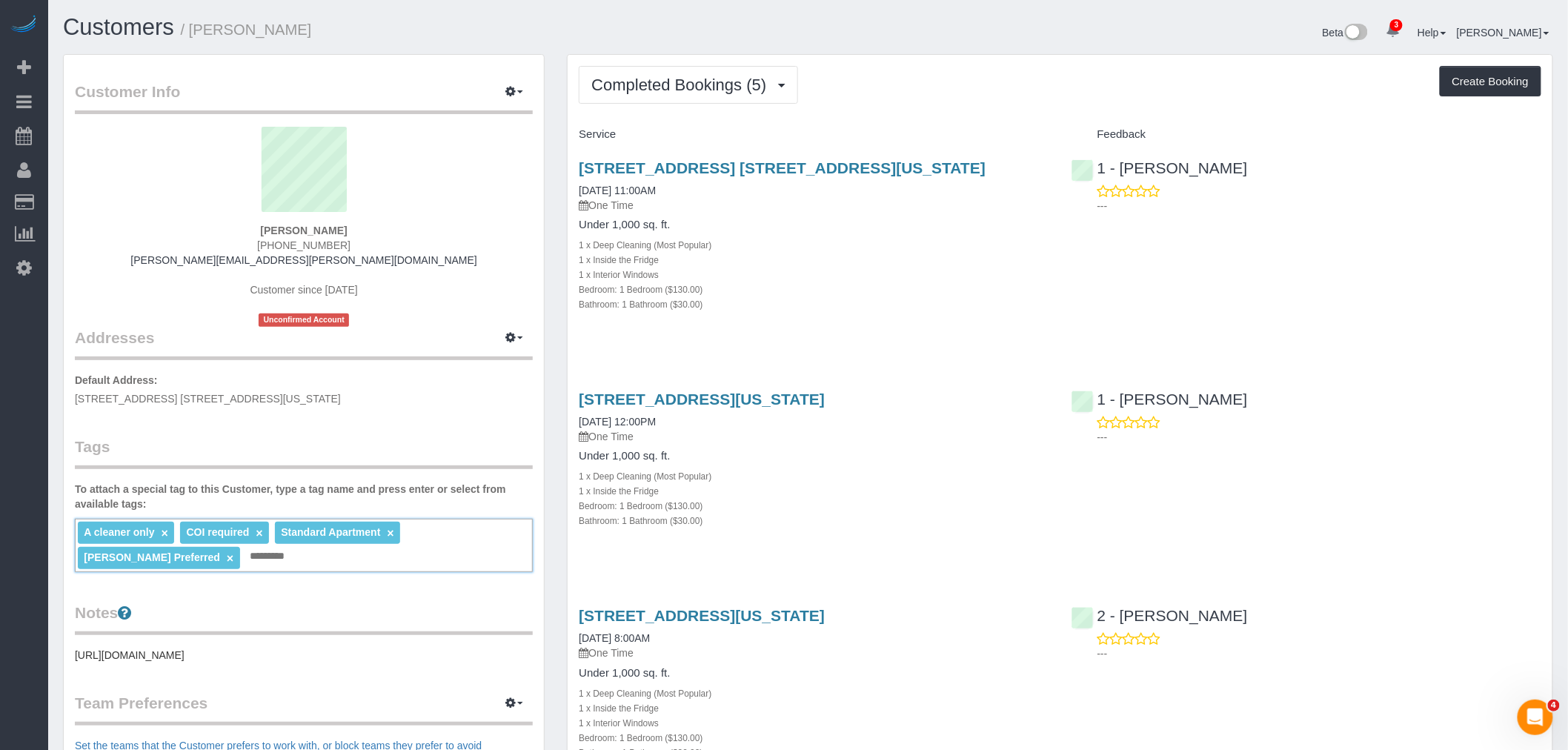
drag, startPoint x: 835, startPoint y: 350, endPoint x: 802, endPoint y: 269, distance: 87.5
click at [838, 346] on div "Service Feedback 45 West 60th Street, Apt. 31f, New York, NY 10023 06/23/2025 1…" at bounding box center [1060, 694] width 963 height 1144
click at [706, 64] on div "Completed Bookings (5) Completed Bookings (5) Upcoming Bookings (1) Cancelled B…" at bounding box center [1060, 685] width 985 height 1260
click at [705, 86] on span "Completed Bookings (5)" at bounding box center [682, 85] width 182 height 19
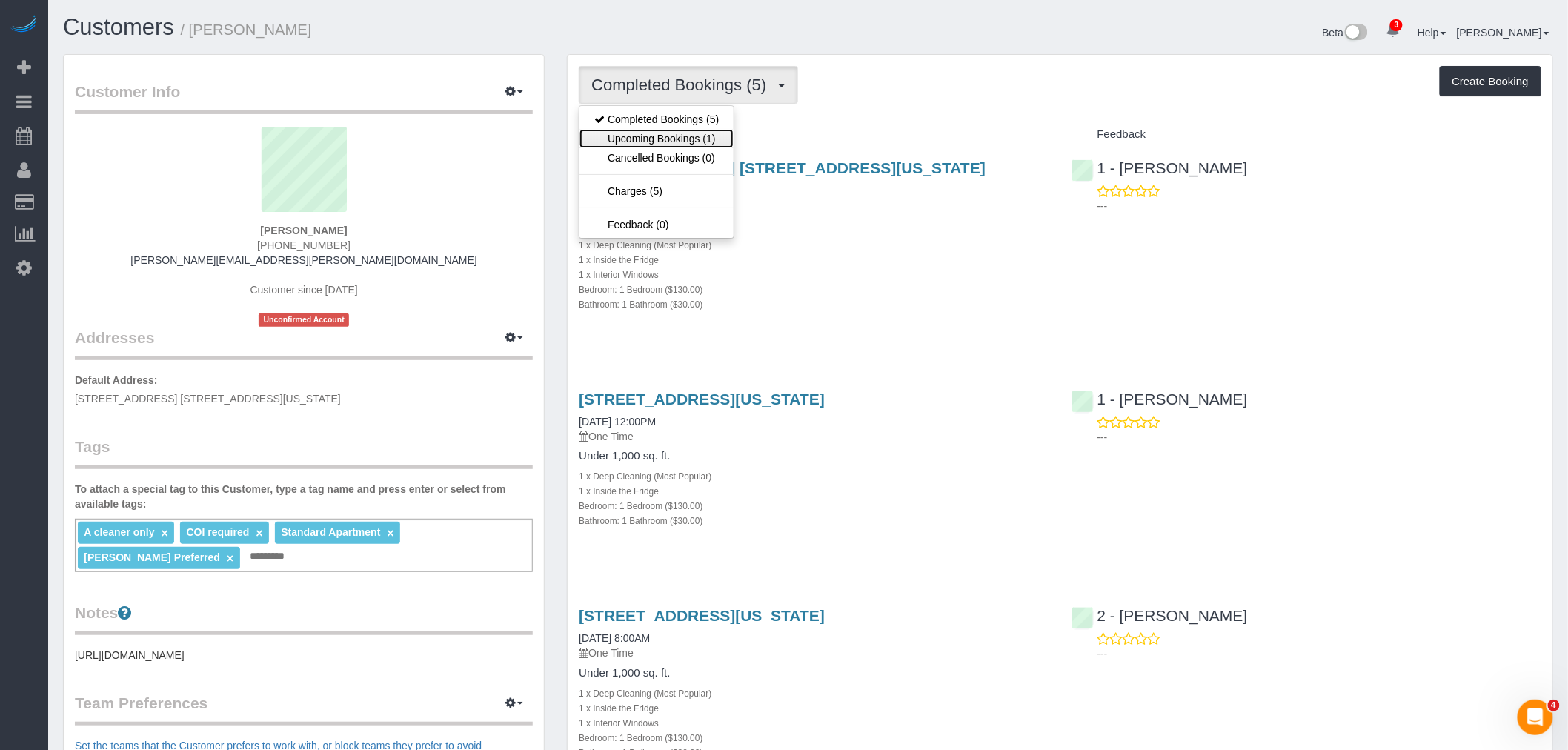
click at [709, 134] on link "Upcoming Bookings (1)" at bounding box center [657, 139] width 154 height 20
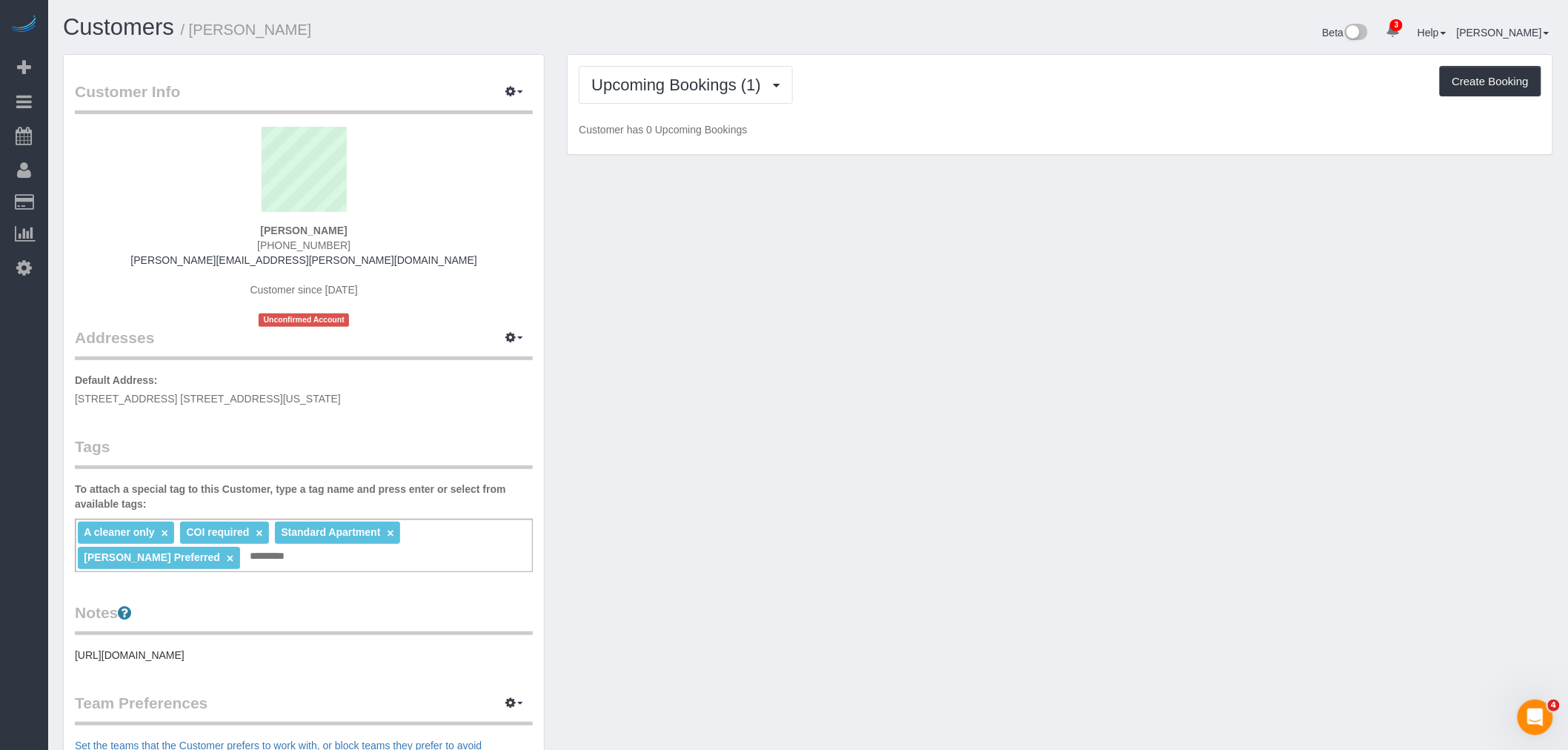
click at [895, 117] on div "Upcoming Bookings (1) Completed Bookings (5) Upcoming Bookings (1) Cancelled Bo…" at bounding box center [1060, 104] width 985 height 100
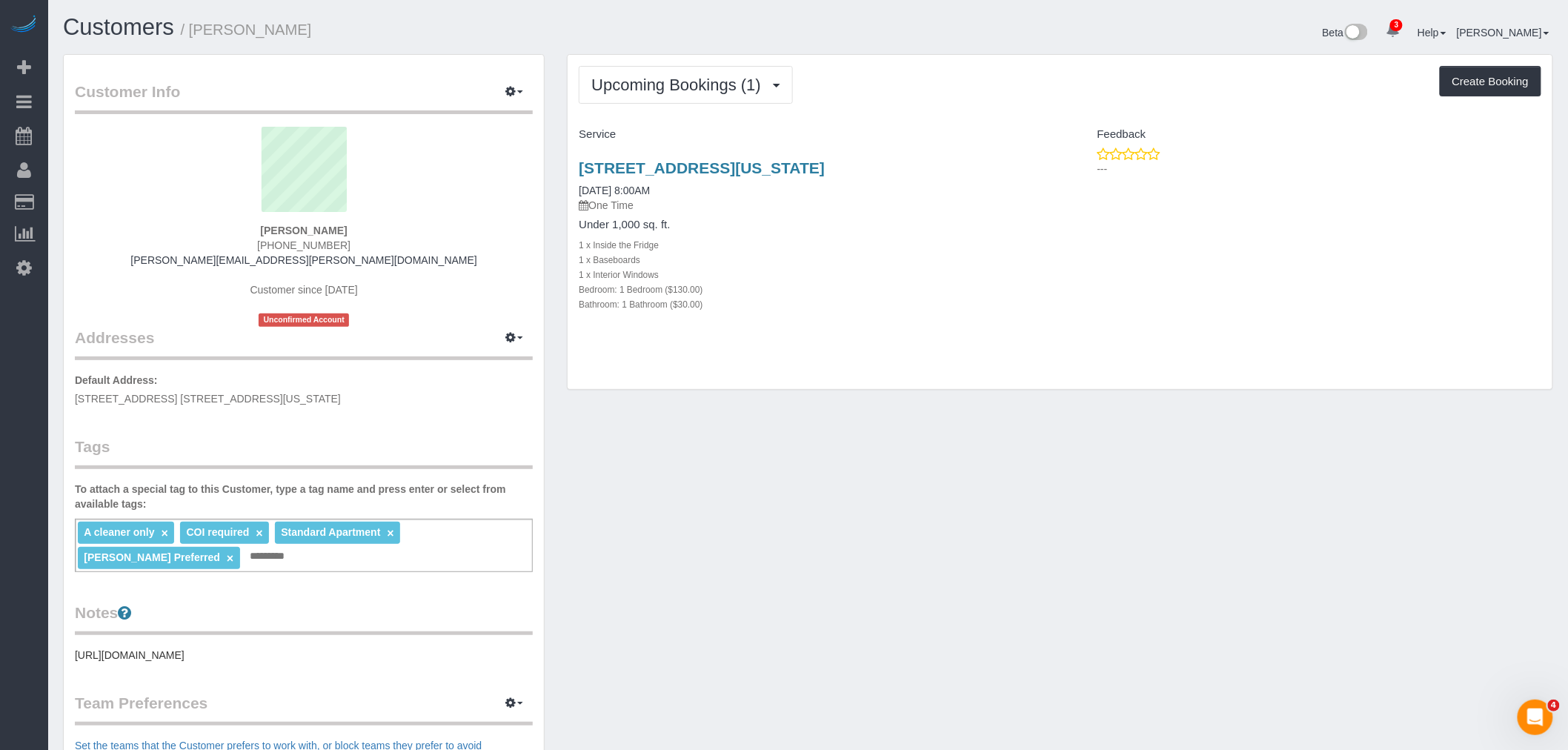
drag, startPoint x: 1010, startPoint y: 272, endPoint x: 1561, endPoint y: 298, distance: 551.6
click at [1011, 272] on div "1 x Interior Windows" at bounding box center [814, 274] width 470 height 15
drag, startPoint x: 892, startPoint y: 287, endPoint x: 874, endPoint y: 292, distance: 18.7
click at [892, 287] on div "Bedroom: 1 Bedroom ($130.00)" at bounding box center [814, 290] width 470 height 15
click at [887, 347] on div "Upcoming Bookings (1) Completed Bookings (5) Upcoming Bookings (1) Cancelled Bo…" at bounding box center [1060, 222] width 985 height 335
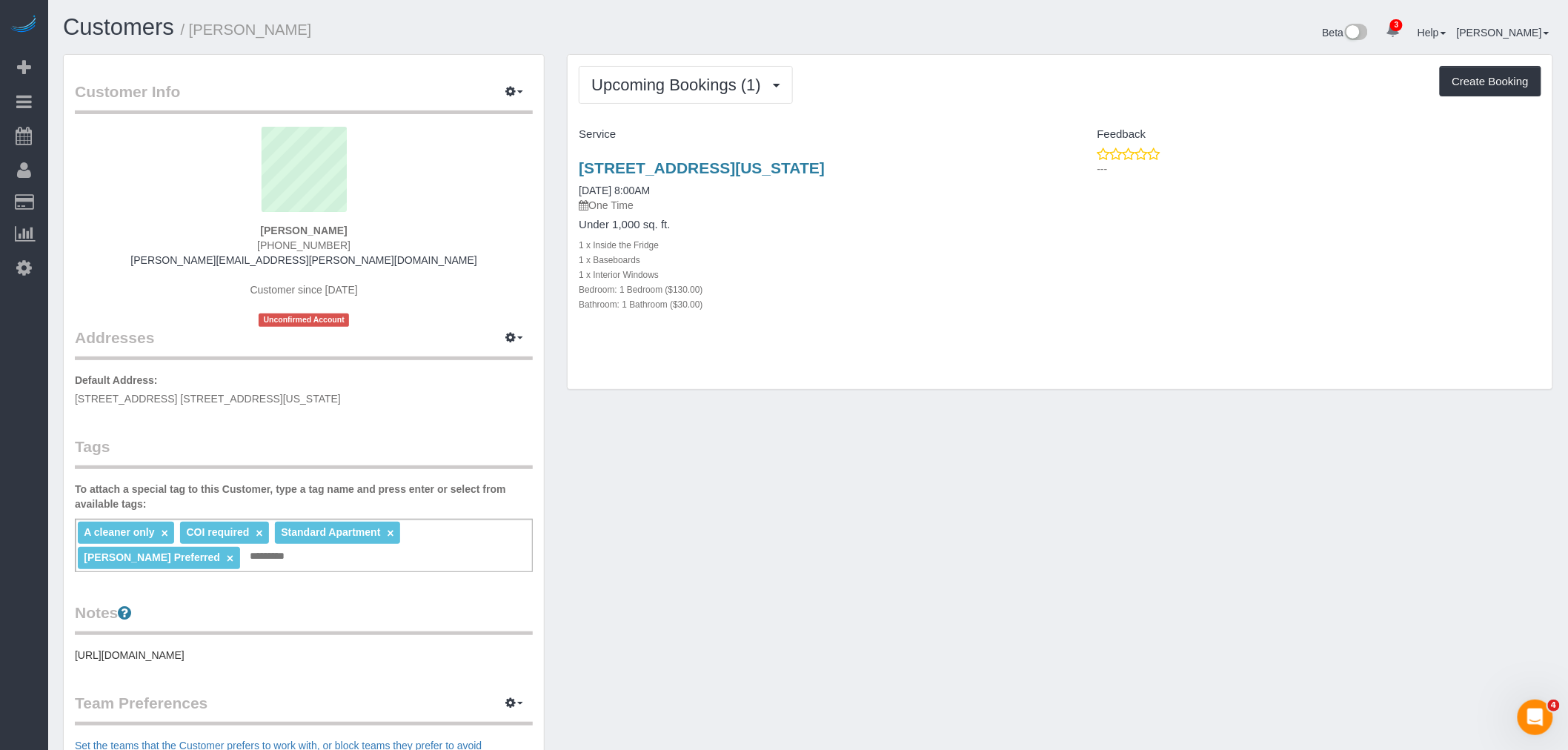
drag, startPoint x: 916, startPoint y: 130, endPoint x: 904, endPoint y: 147, distance: 20.8
click at [917, 130] on h4 "Service" at bounding box center [814, 134] width 470 height 13
click at [728, 373] on div "Upcoming Bookings (1) Completed Bookings (5) Upcoming Bookings (1) Cancelled Bo…" at bounding box center [1060, 222] width 985 height 335
click at [693, 82] on span "Upcoming Bookings (1)" at bounding box center [680, 85] width 177 height 19
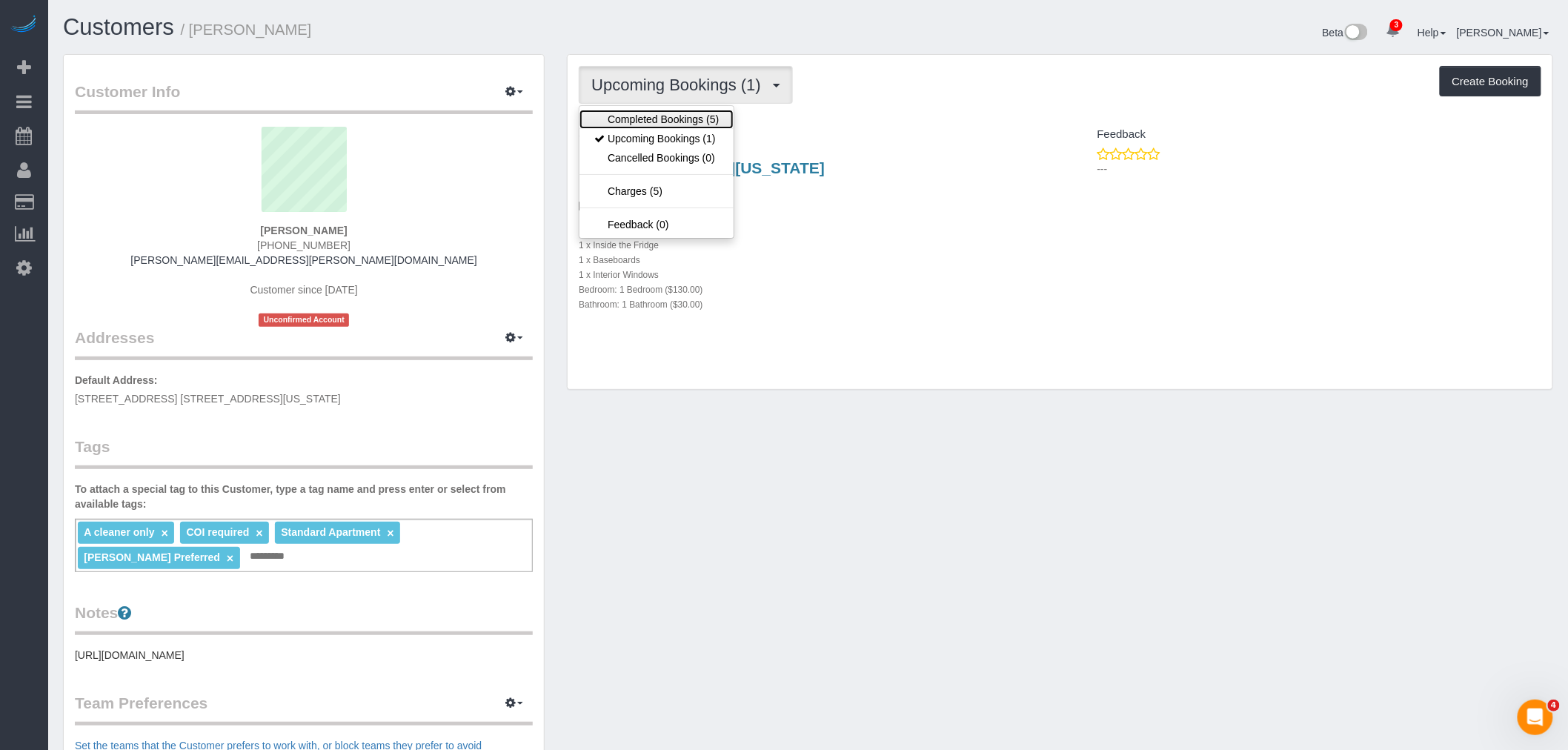
click at [691, 114] on link "Completed Bookings (5)" at bounding box center [657, 119] width 154 height 20
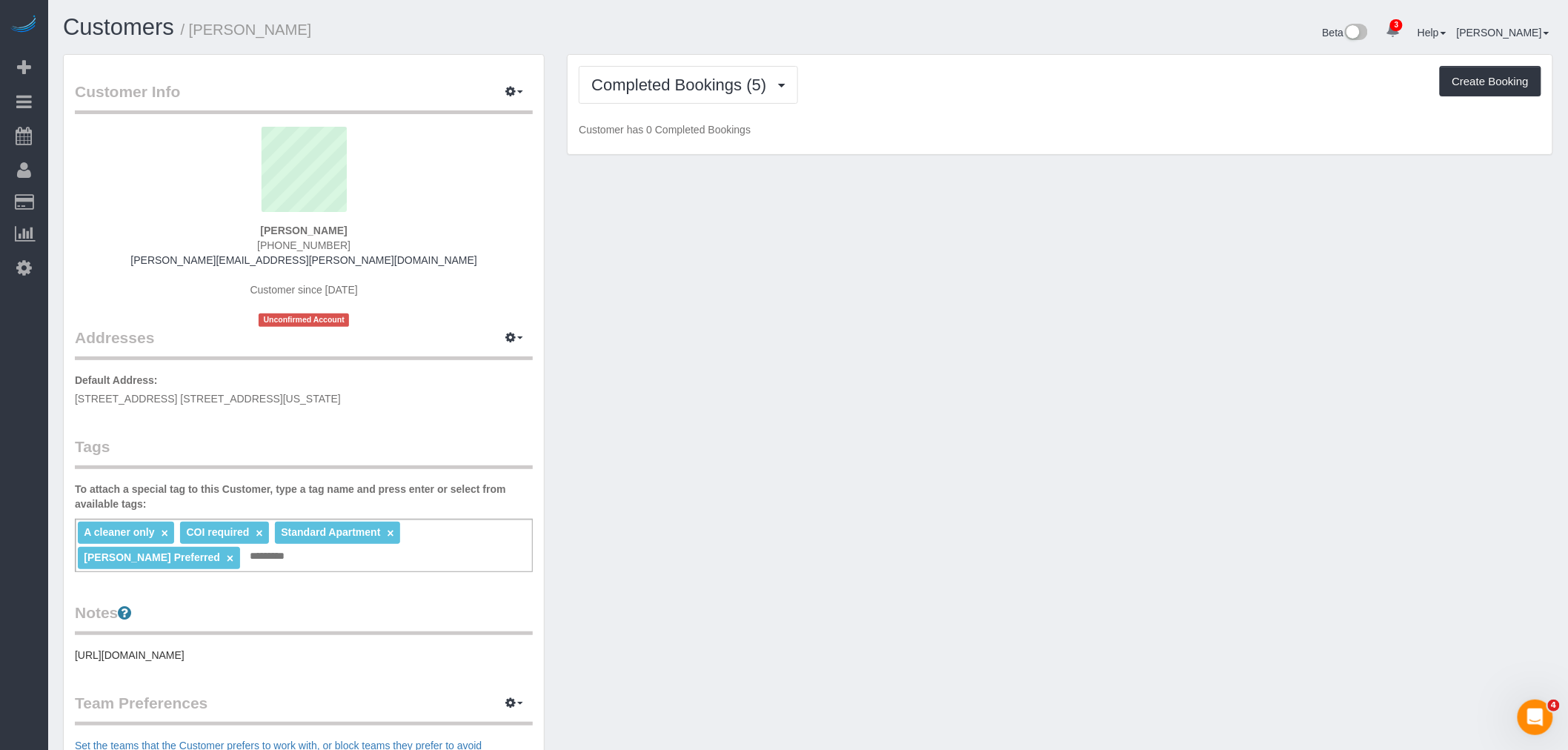
click at [967, 87] on div "Completed Bookings (5) Completed Bookings (5) Upcoming Bookings (1) Cancelled B…" at bounding box center [1060, 85] width 963 height 38
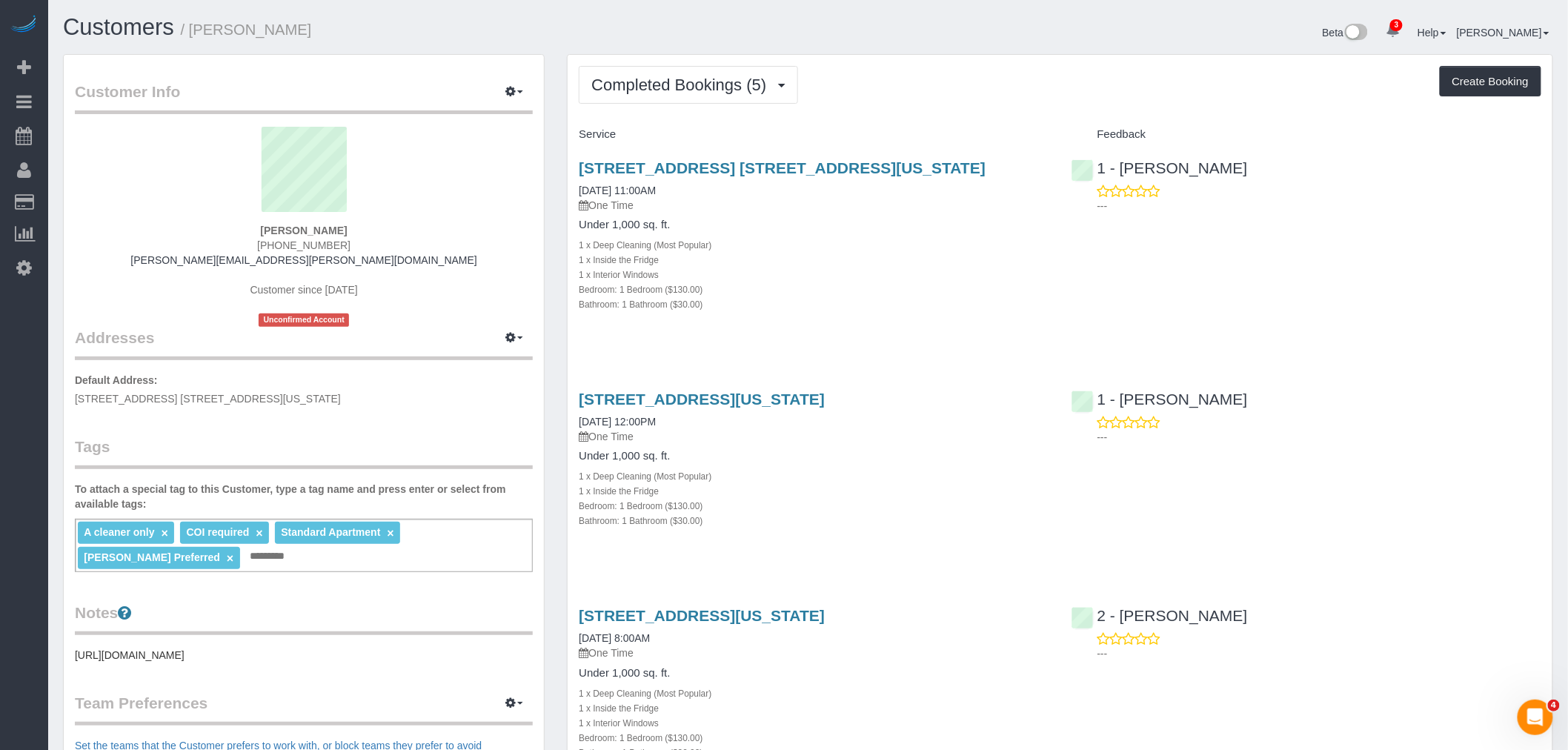
click at [981, 94] on div "Completed Bookings (5) Completed Bookings (5) Upcoming Bookings (1) Cancelled B…" at bounding box center [1060, 85] width 963 height 38
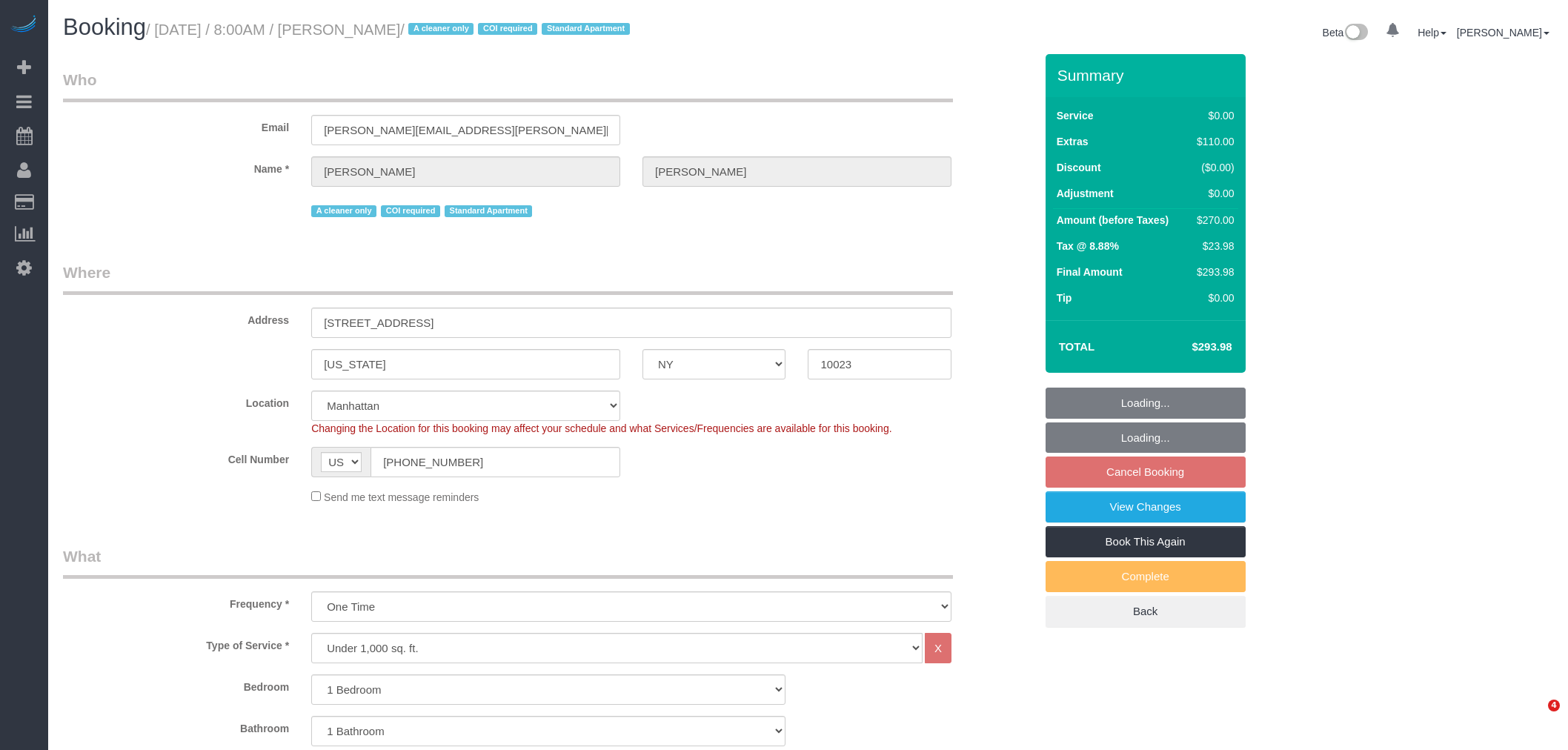
select select "NY"
select select "1"
select select "string:stripe-pm_1S076c4VGloSiKo7z0g1OGNA"
select select "spot1"
select select "number:56"
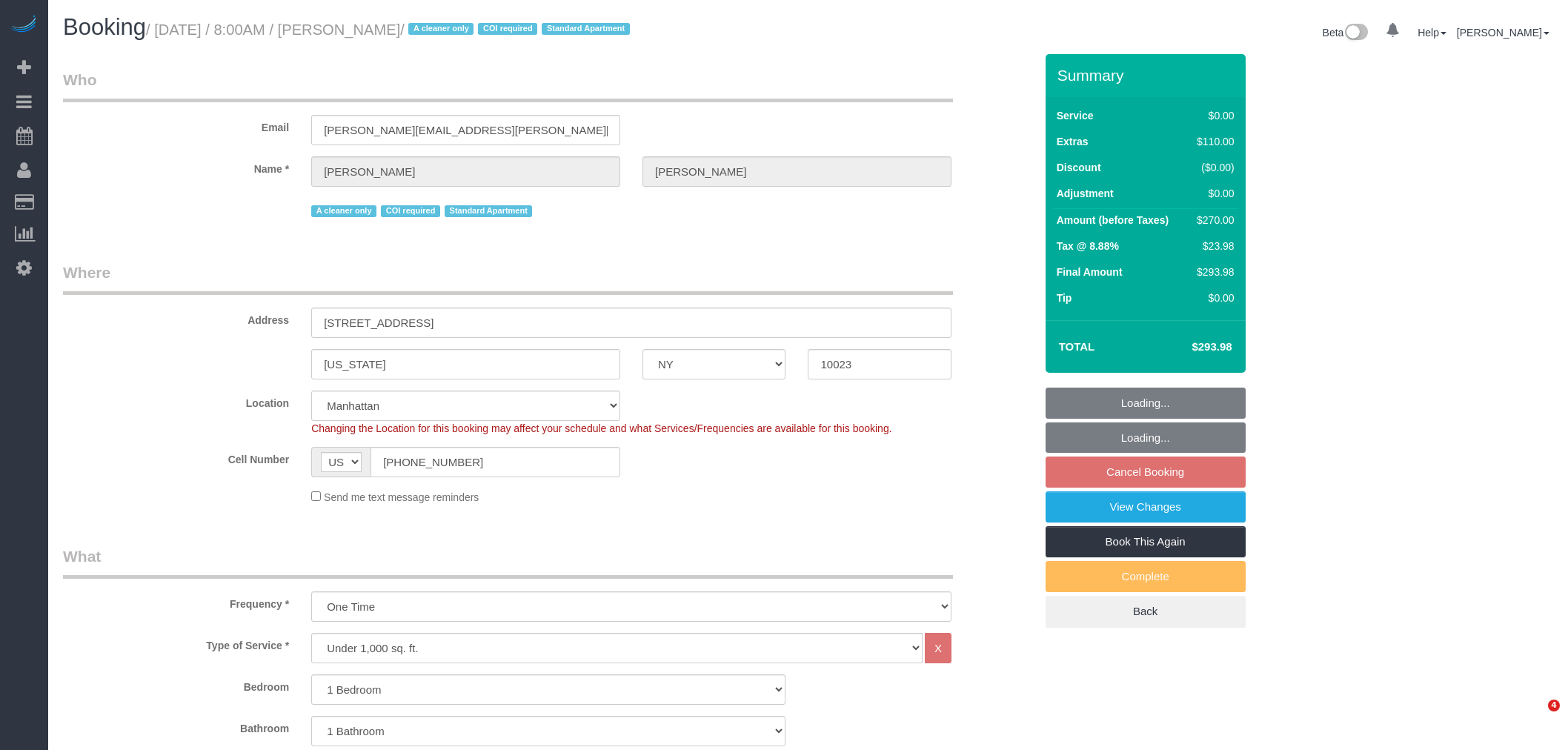
select select "number:90"
select select "number:15"
select select "number:7"
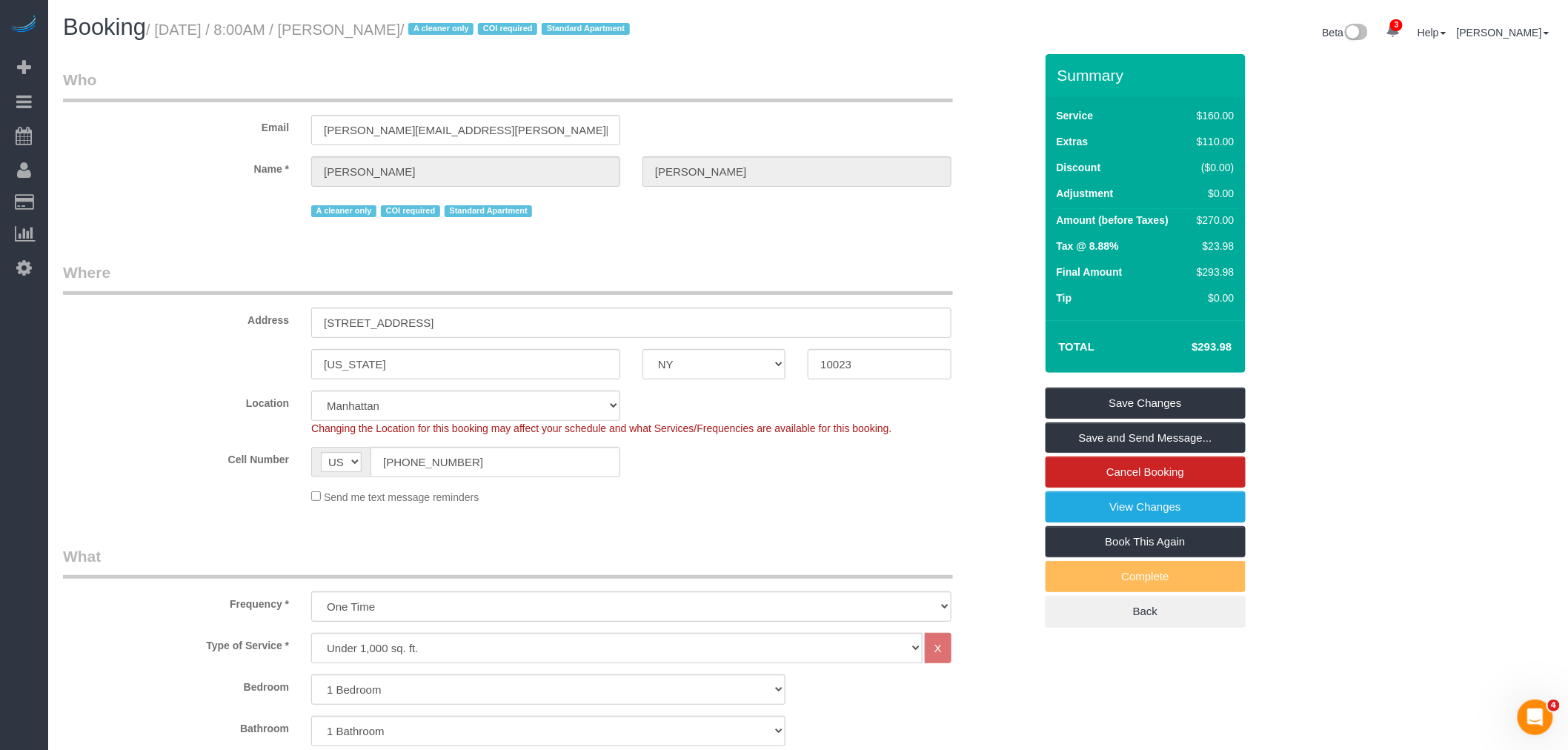
click at [878, 114] on div "Email [PERSON_NAME][EMAIL_ADDRESS][PERSON_NAME][DOMAIN_NAME]" at bounding box center [548, 107] width 994 height 76
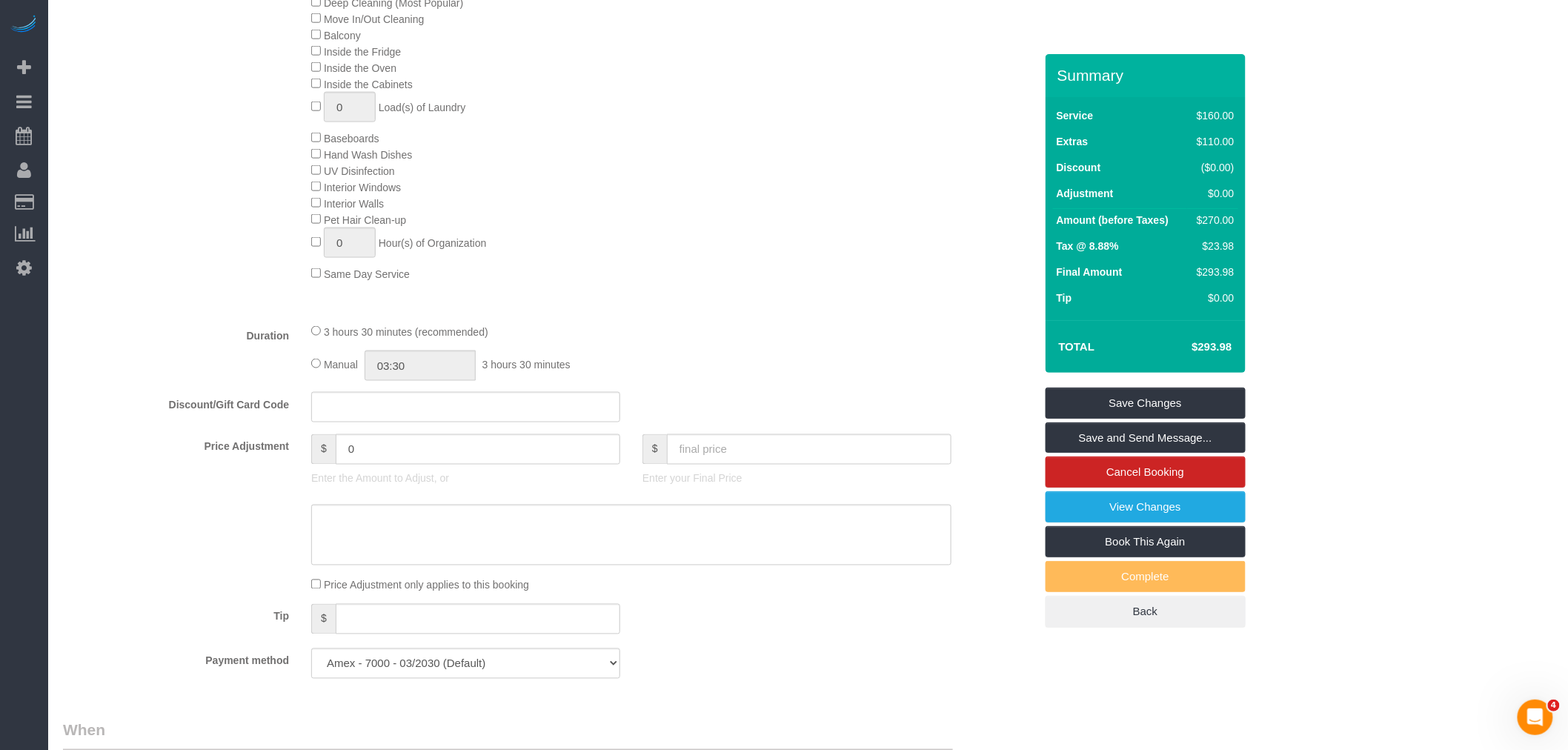
scroll to position [741, 0]
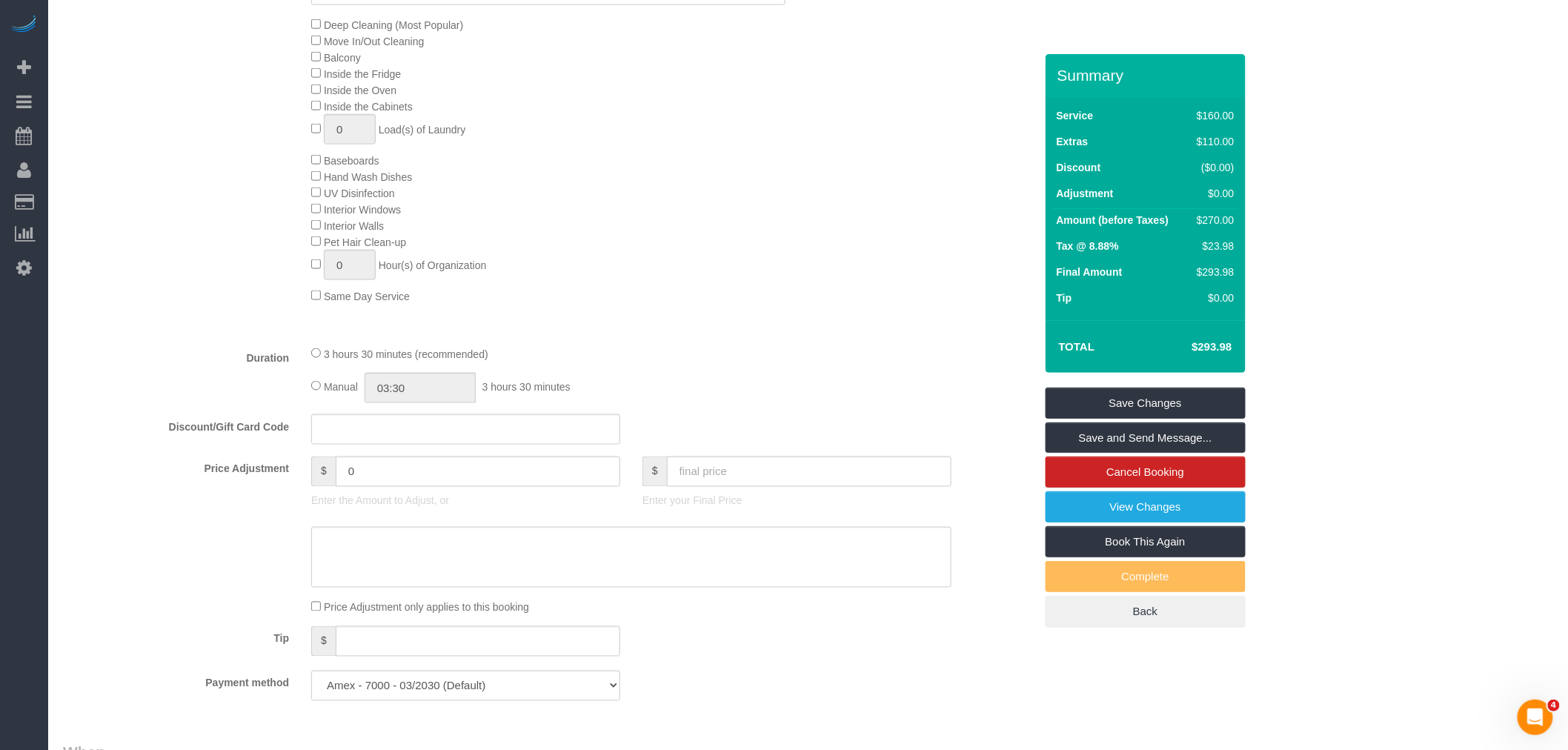
drag, startPoint x: 675, startPoint y: 291, endPoint x: 687, endPoint y: 296, distance: 13.0
click at [676, 291] on div "Deep Cleaning (Most Popular) Move In/Out Cleaning Balcony Inside the Fridge Ins…" at bounding box center [672, 160] width 745 height 287
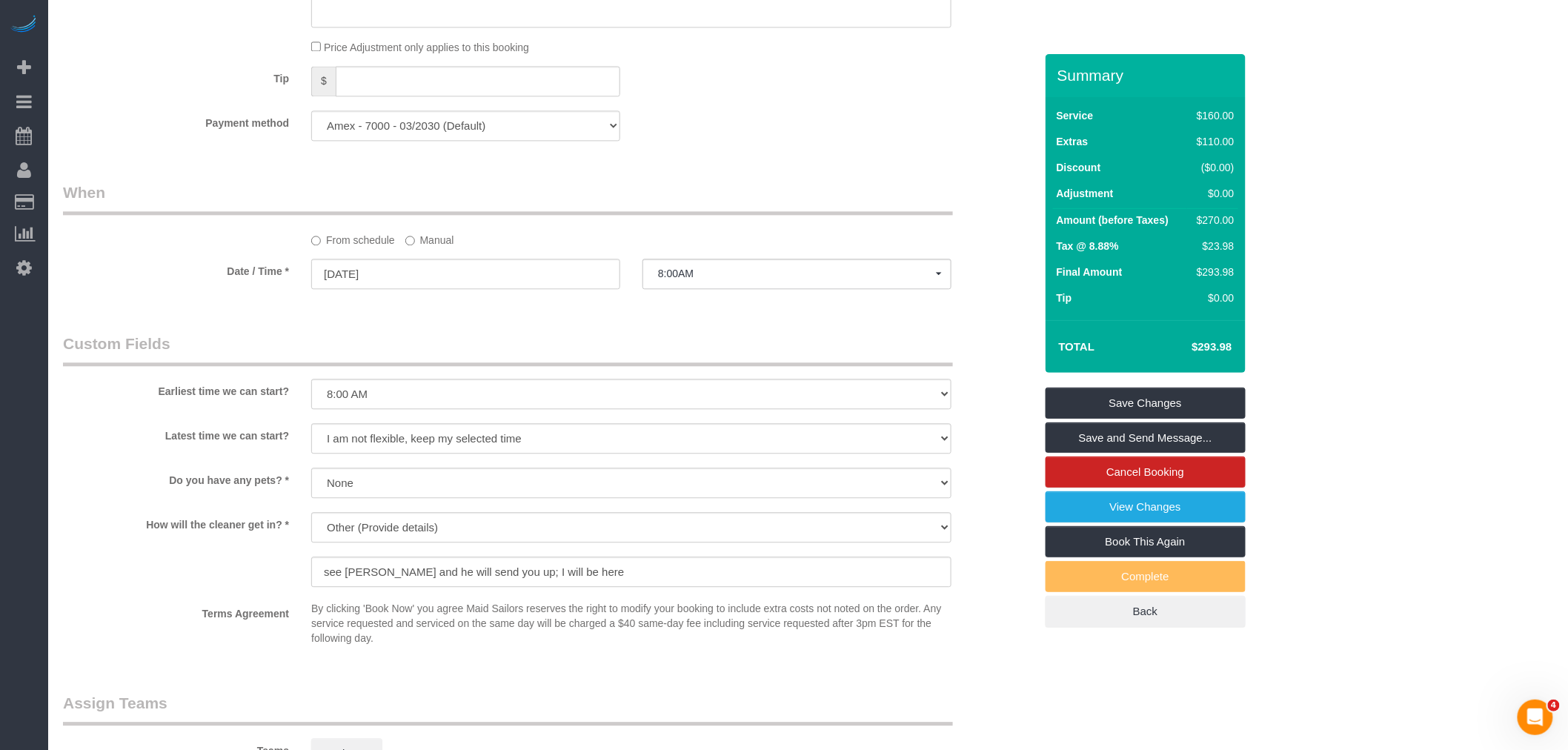
scroll to position [1483, 0]
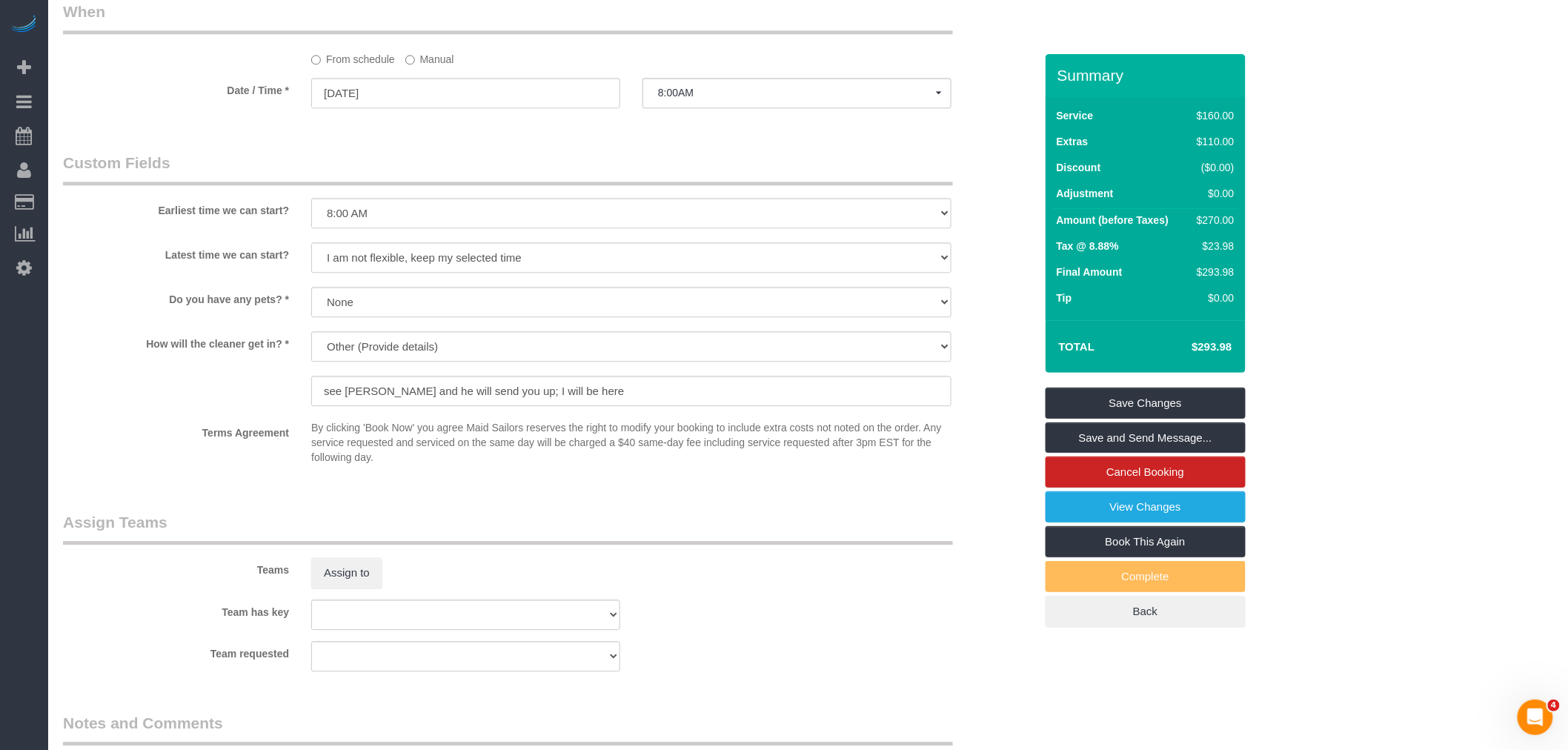
click at [797, 544] on legend "Assign Teams" at bounding box center [508, 528] width 890 height 33
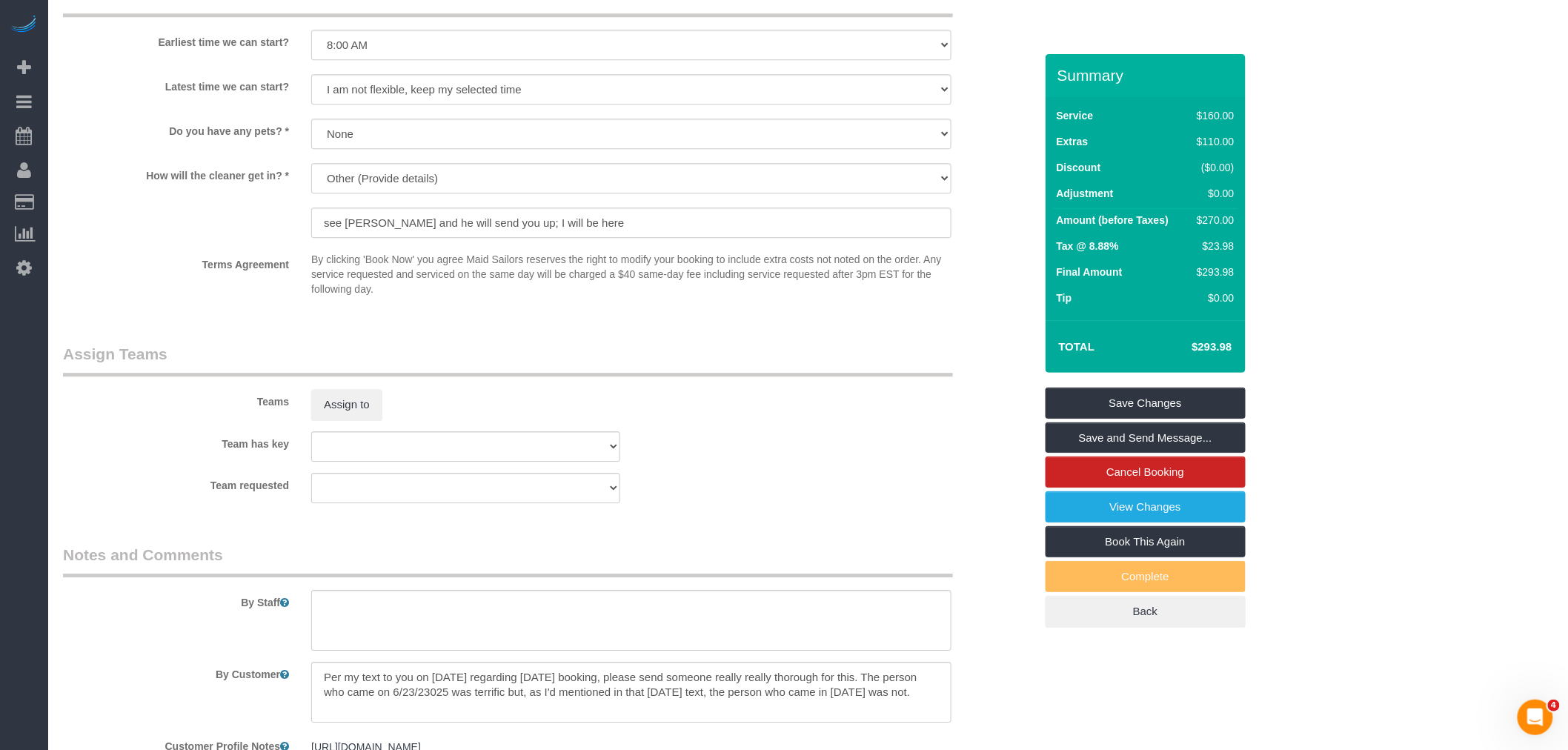
scroll to position [1812, 0]
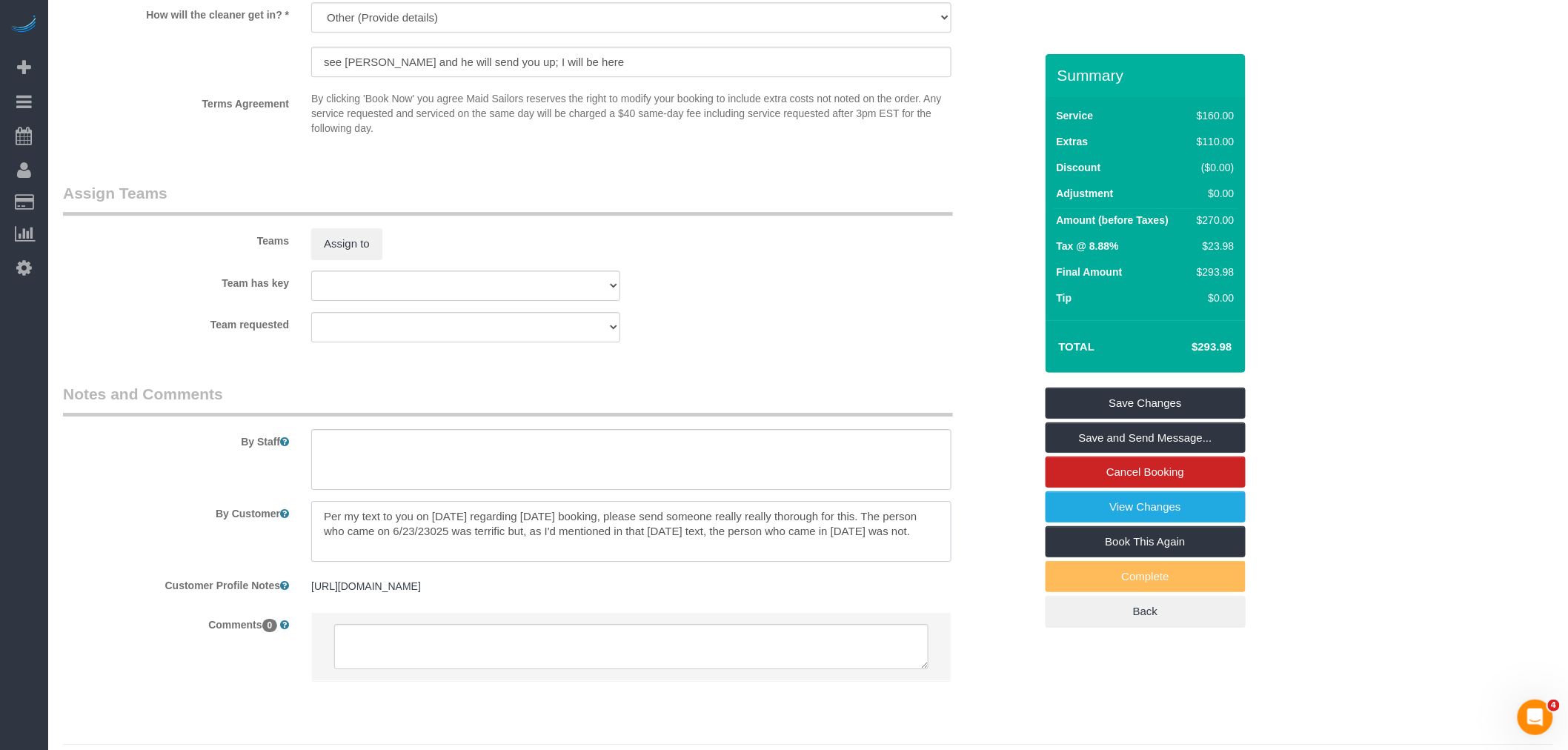
drag, startPoint x: 529, startPoint y: 540, endPoint x: 532, endPoint y: 563, distance: 23.2
click at [532, 562] on textarea at bounding box center [631, 531] width 640 height 61
click at [440, 562] on textarea at bounding box center [631, 531] width 640 height 61
drag, startPoint x: 427, startPoint y: 545, endPoint x: 485, endPoint y: 569, distance: 62.8
click at [485, 562] on textarea at bounding box center [631, 531] width 640 height 61
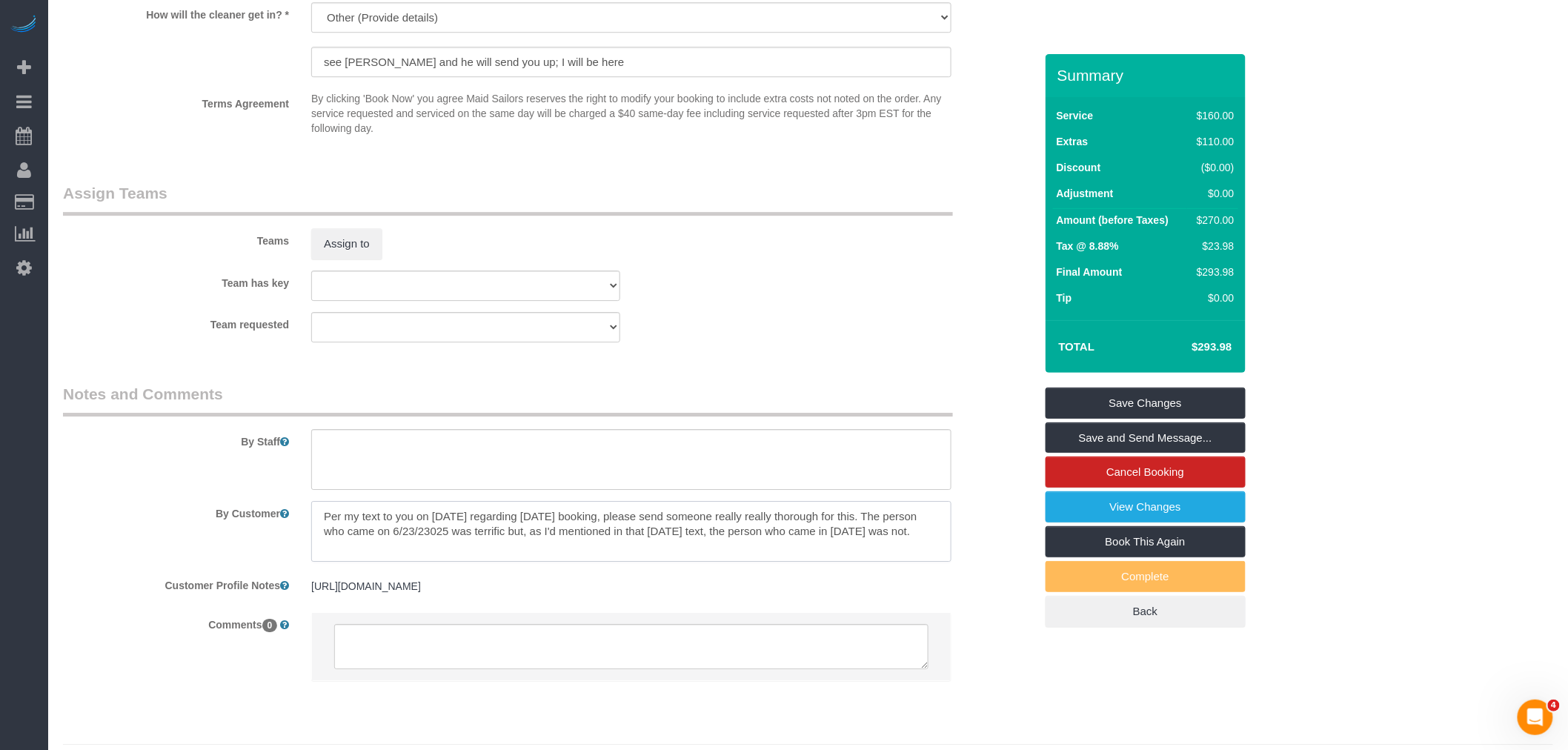
click at [580, 562] on textarea at bounding box center [631, 531] width 640 height 61
drag, startPoint x: 604, startPoint y: 549, endPoint x: 632, endPoint y: 568, distance: 33.8
click at [632, 562] on textarea at bounding box center [631, 531] width 640 height 61
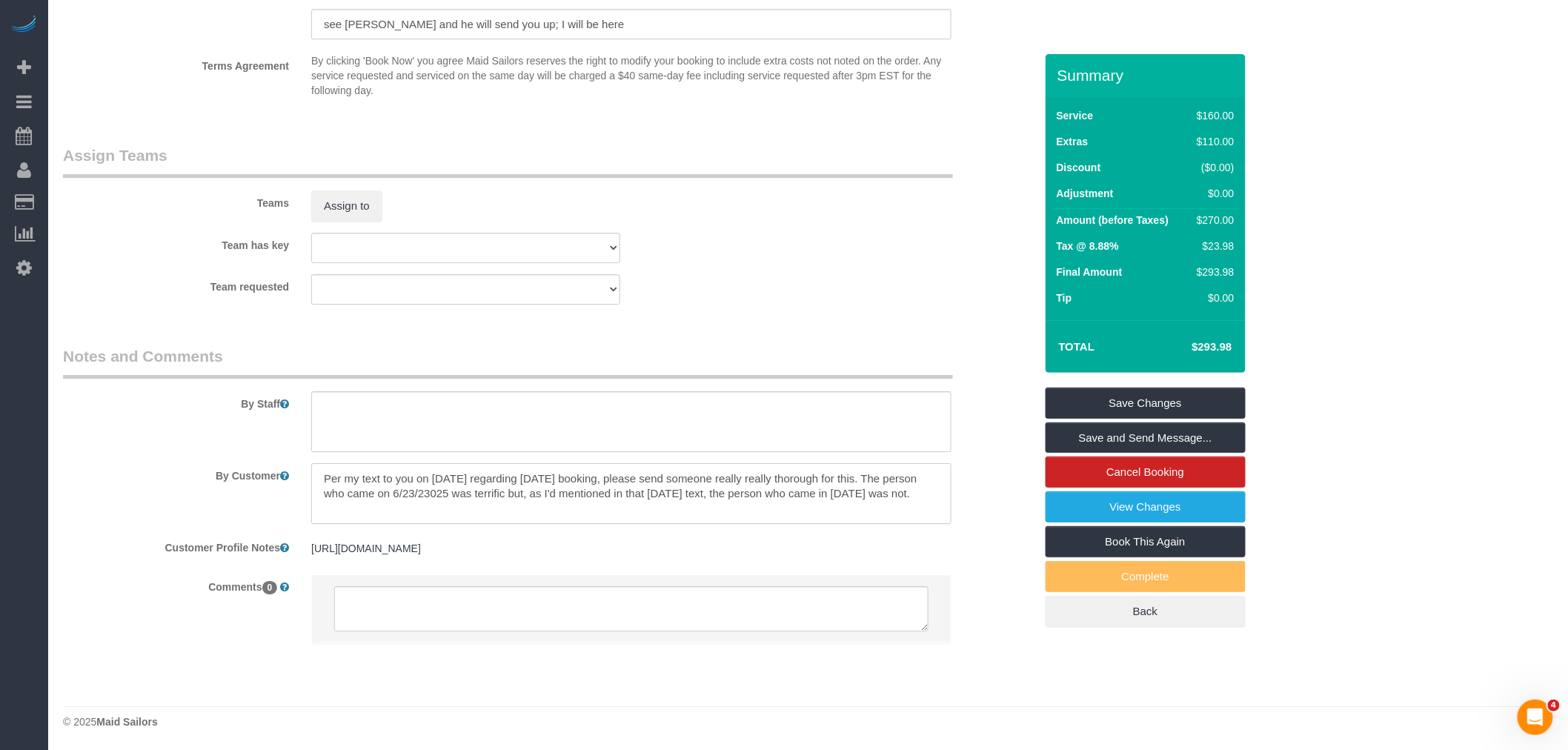
scroll to position [1870, 0]
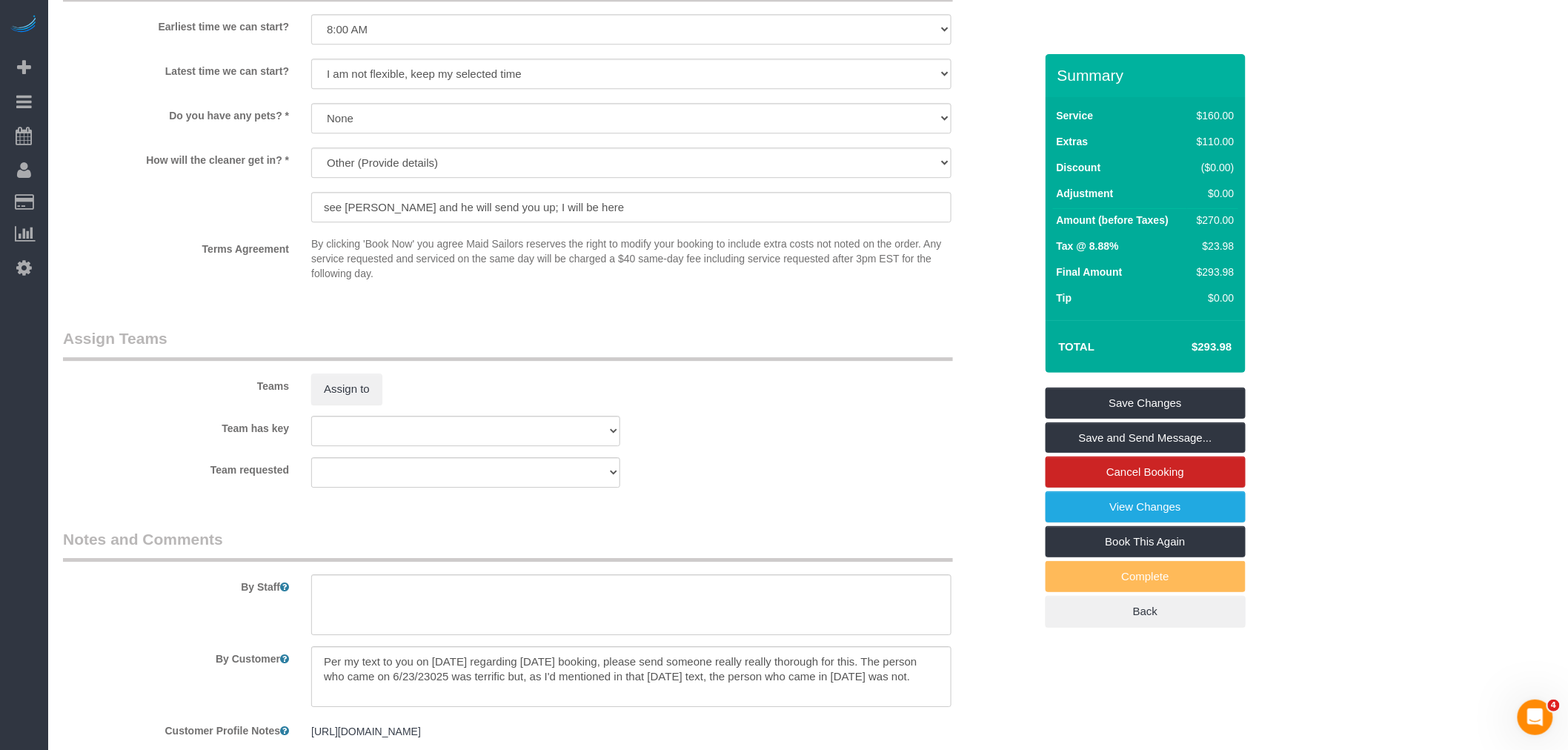
scroll to position [1706, 0]
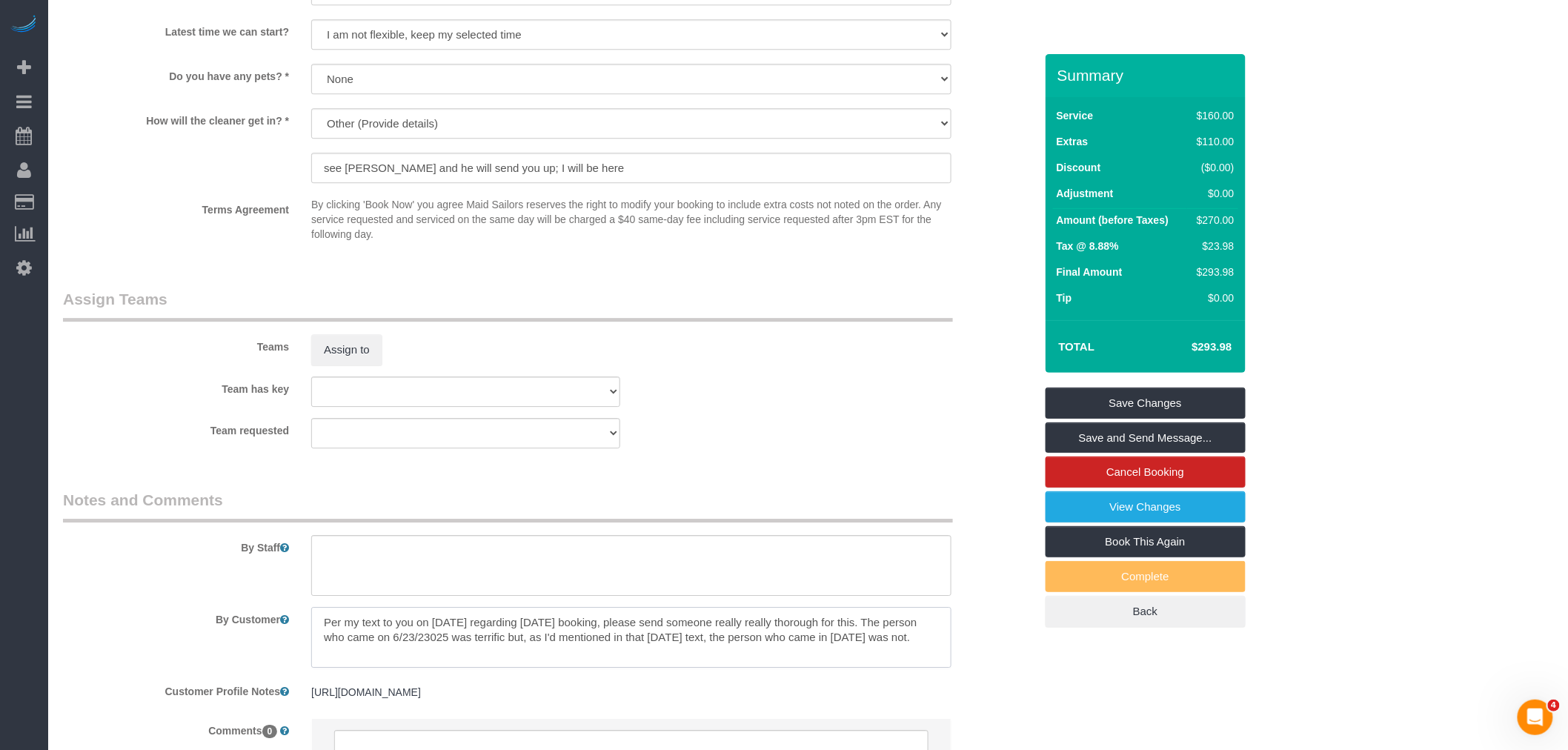
drag, startPoint x: 550, startPoint y: 655, endPoint x: 747, endPoint y: 661, distance: 197.1
click at [747, 661] on textarea at bounding box center [631, 637] width 640 height 61
click at [666, 662] on textarea at bounding box center [631, 637] width 640 height 61
drag, startPoint x: 633, startPoint y: 662, endPoint x: 739, endPoint y: 664, distance: 106.0
click at [739, 664] on textarea at bounding box center [631, 637] width 640 height 61
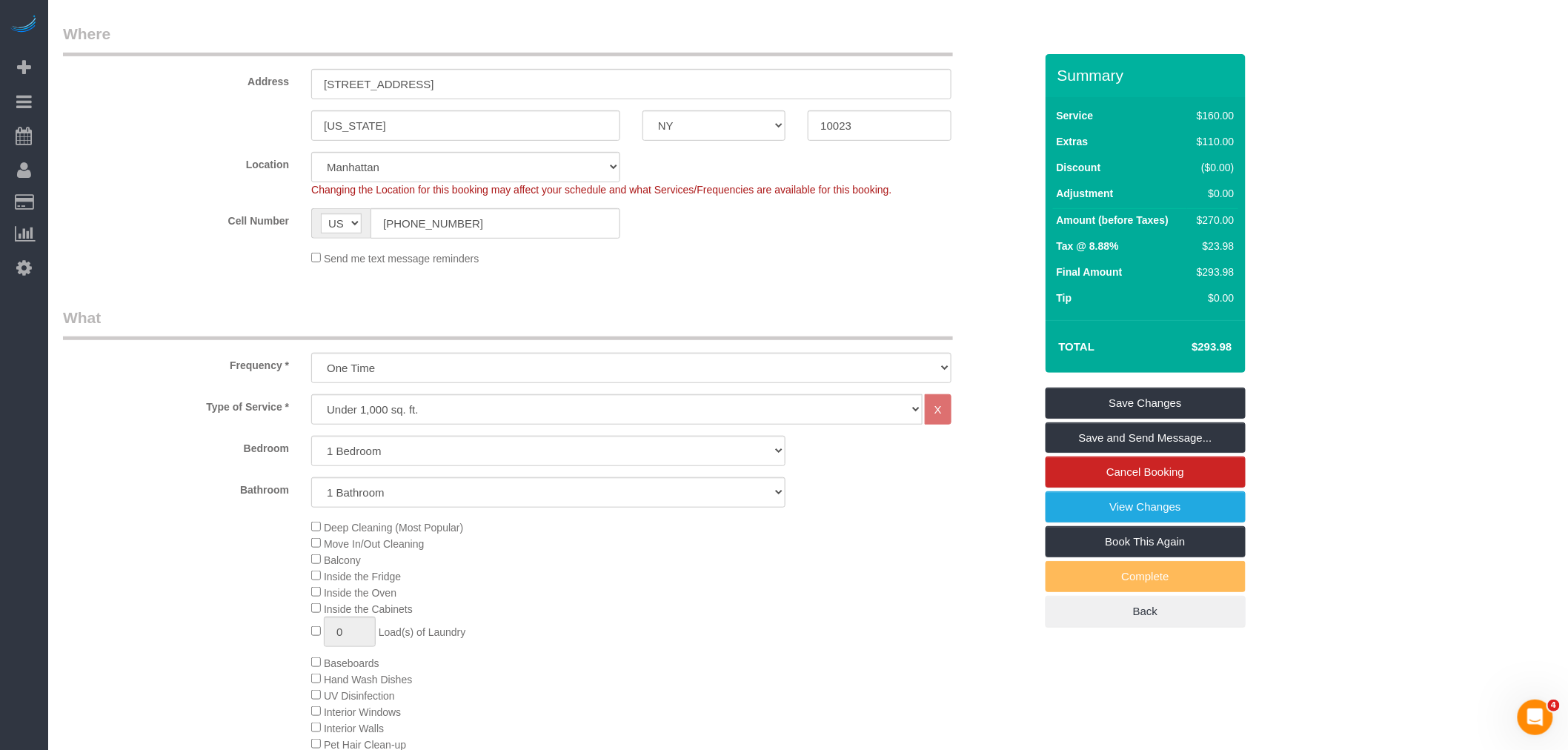
scroll to position [247, 0]
click at [418, 76] on input "45 West 60th Street, 31F" at bounding box center [631, 76] width 640 height 31
type input "45 West 60th Street, Apt. 31F"
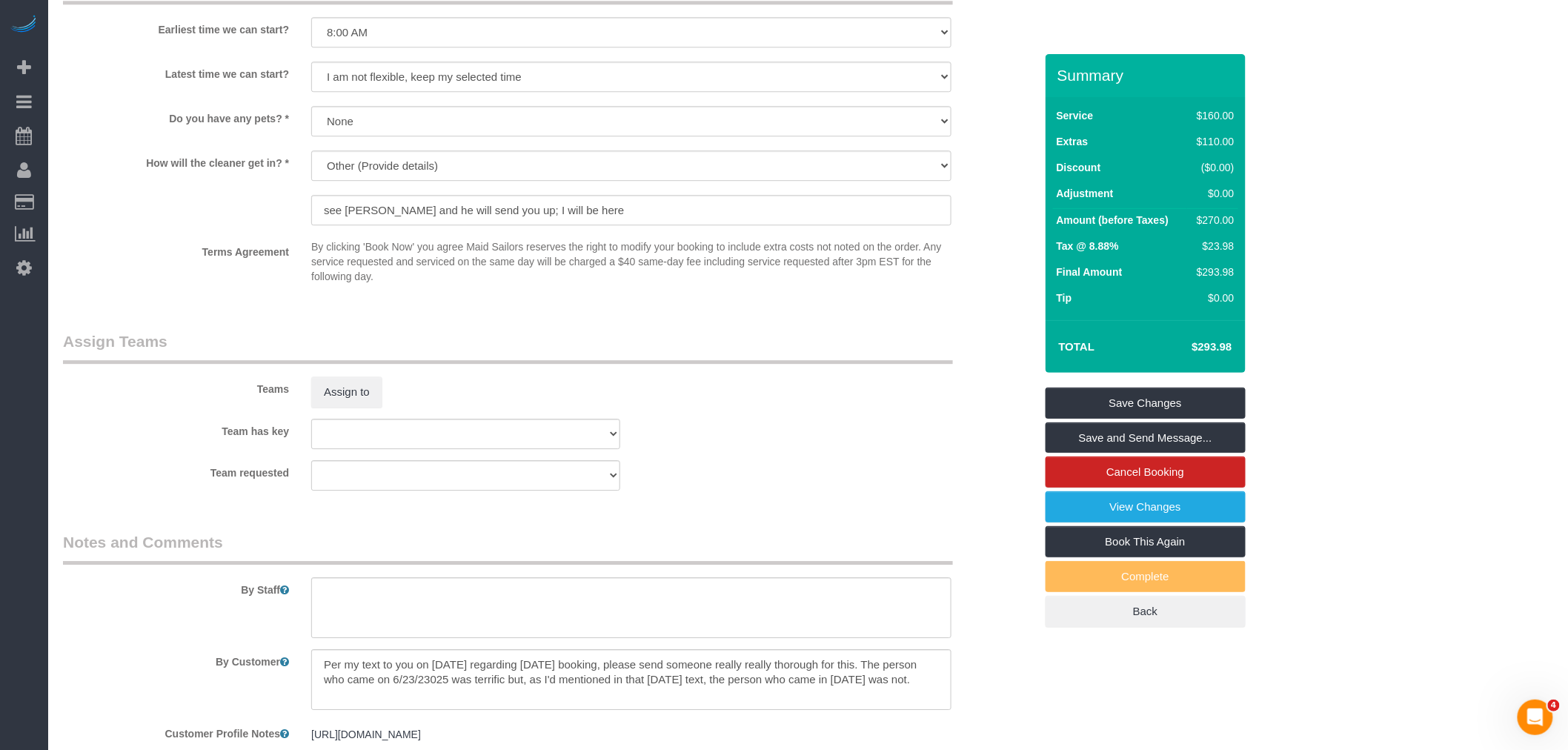
scroll to position [1870, 0]
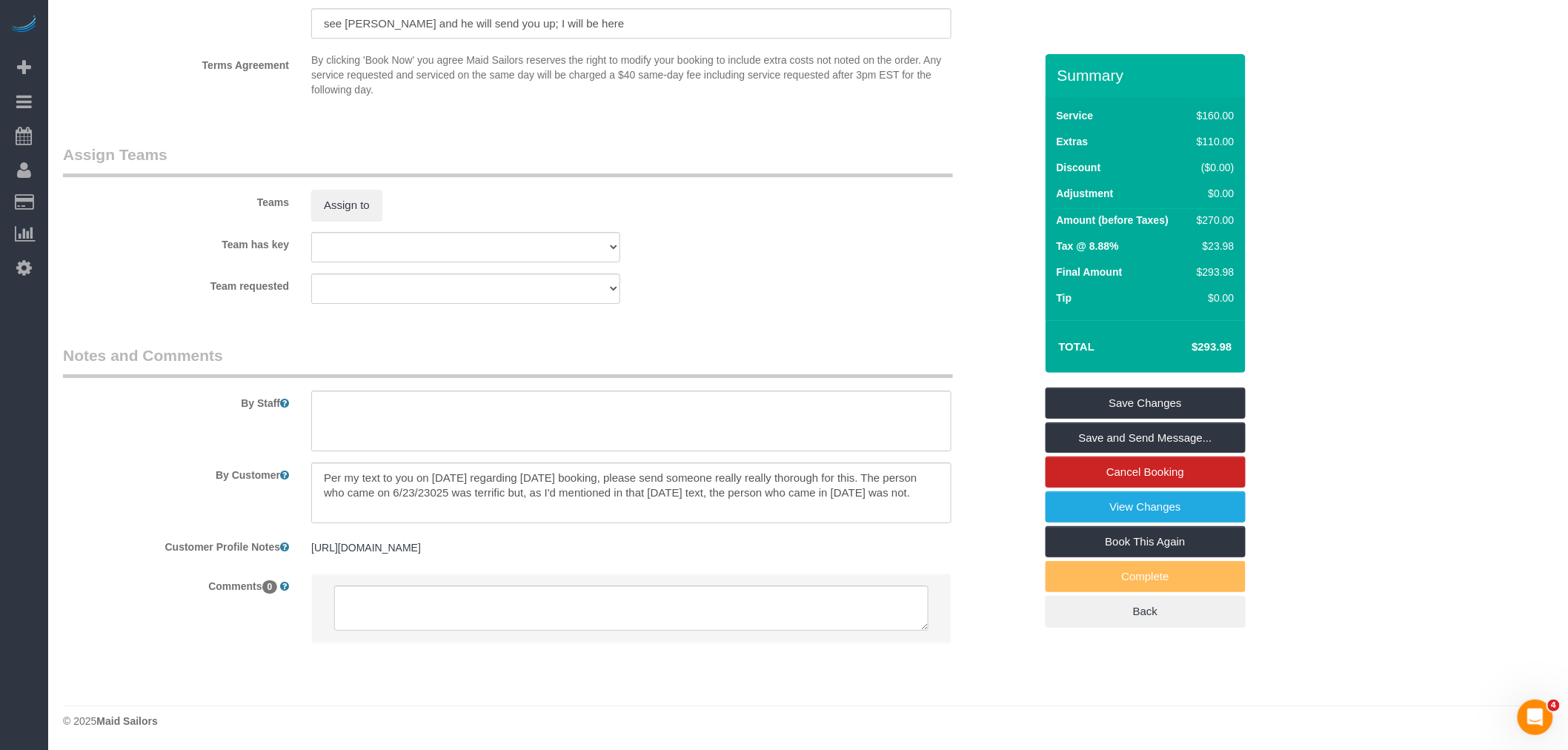
click at [838, 346] on legend "Notes and Comments" at bounding box center [508, 362] width 890 height 33
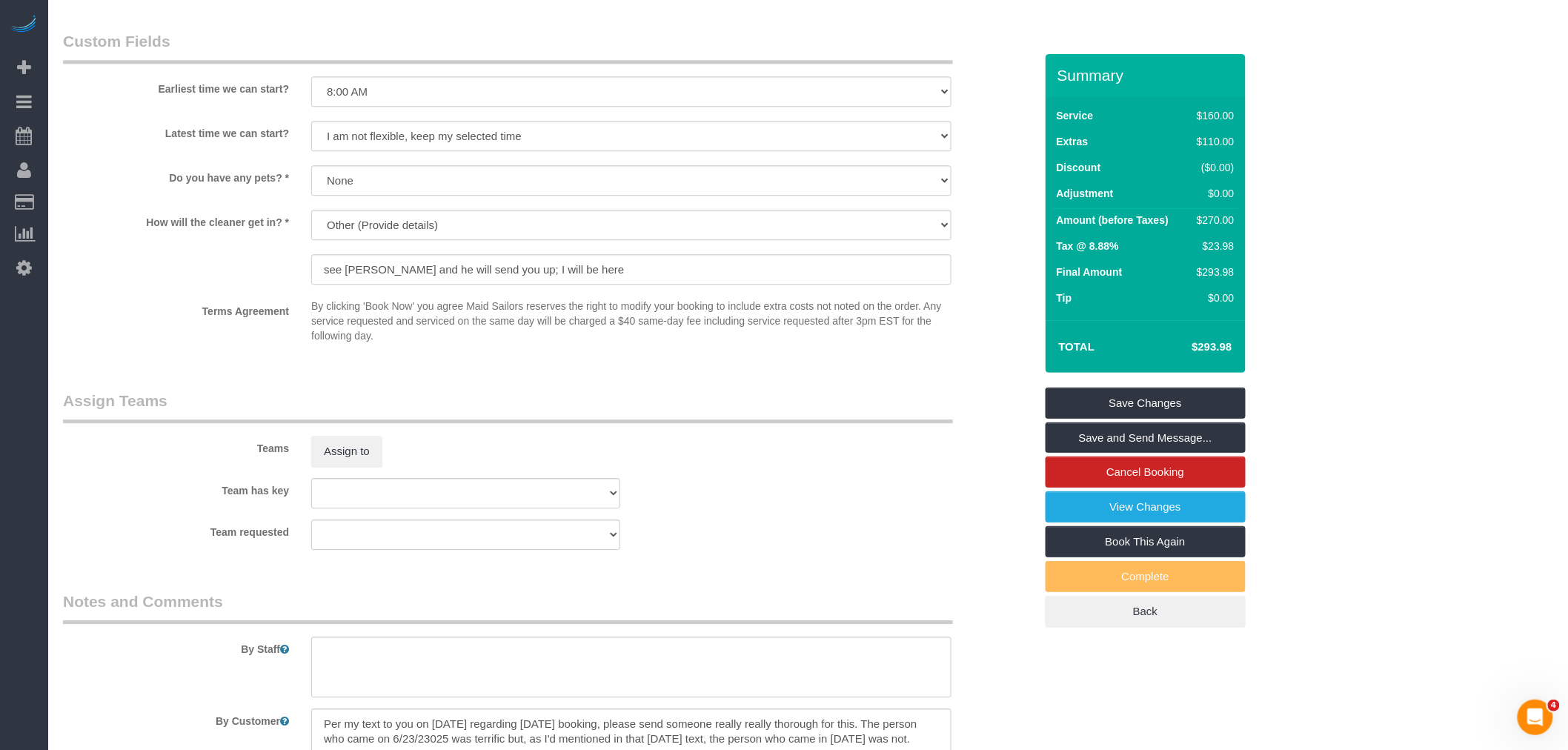
scroll to position [1458, 0]
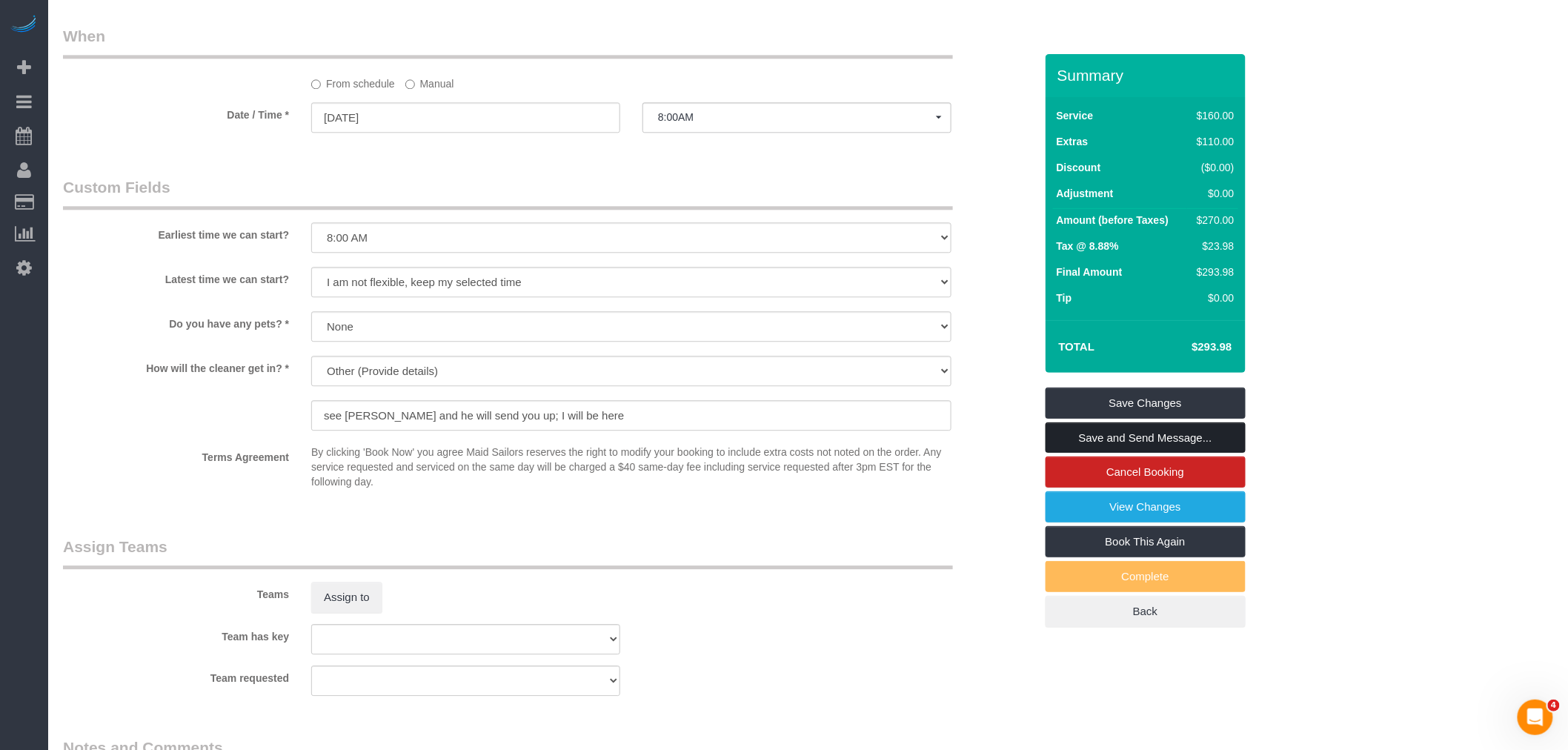
drag, startPoint x: 1105, startPoint y: 438, endPoint x: 1049, endPoint y: 445, distance: 56.4
click at [1105, 437] on link "Save and Send Message..." at bounding box center [1146, 438] width 200 height 32
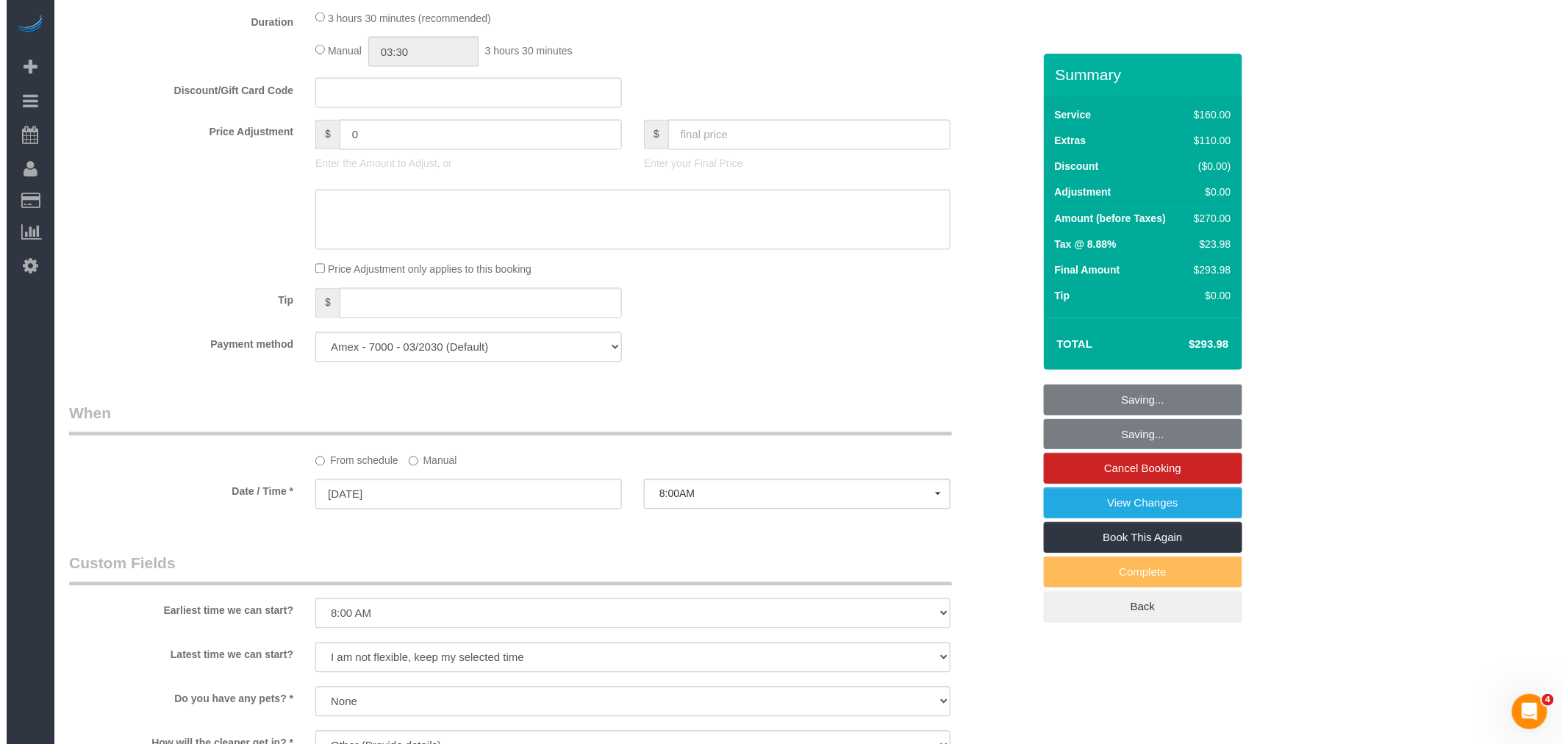
scroll to position [1039, 0]
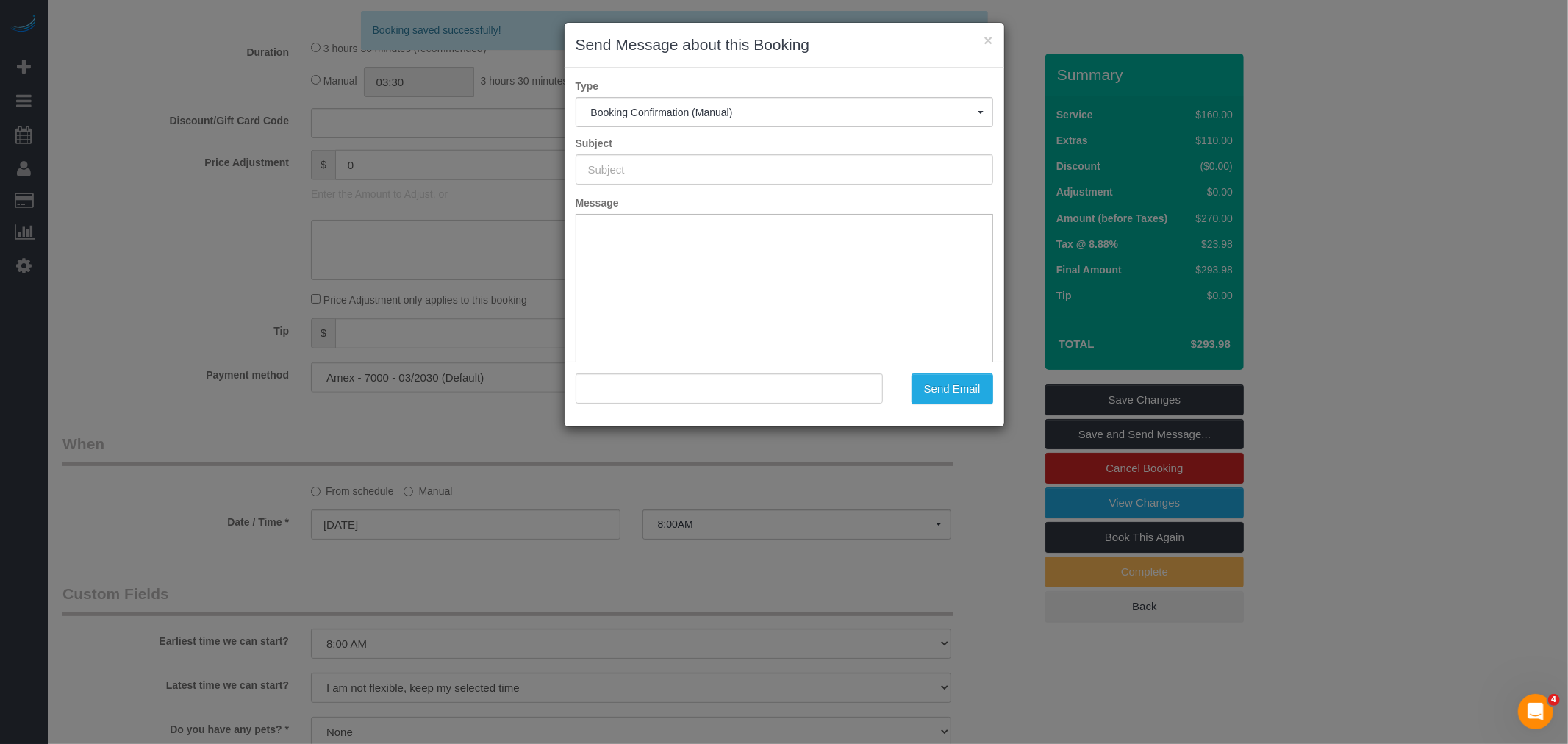
type input "Cleaning Confirmed for 08/29/2025 at 8:00am"
type input ""Lisa Byrns" <byrns.lisa.hrm@gmail.com>"
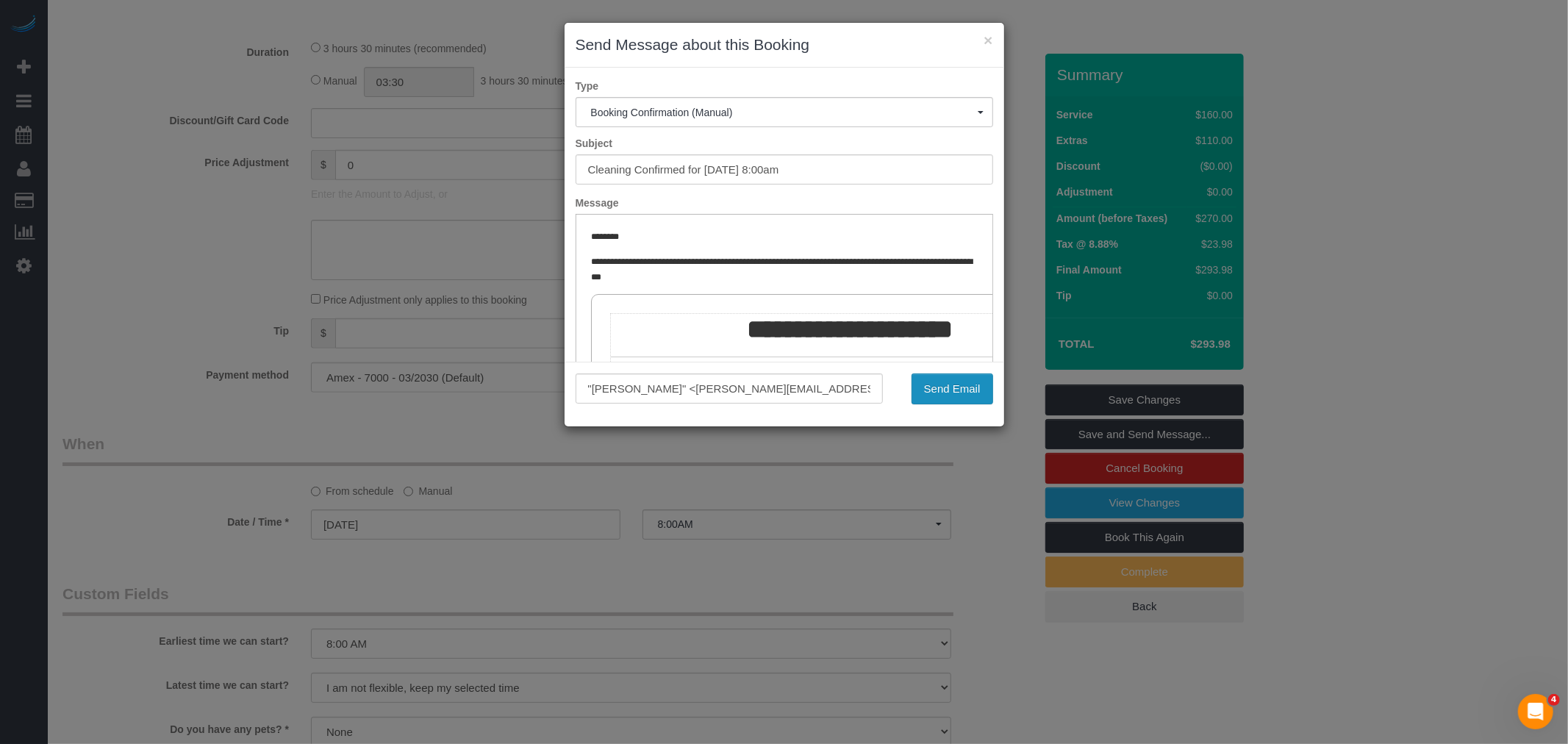
click at [947, 381] on button "Send Email" at bounding box center [953, 389] width 82 height 31
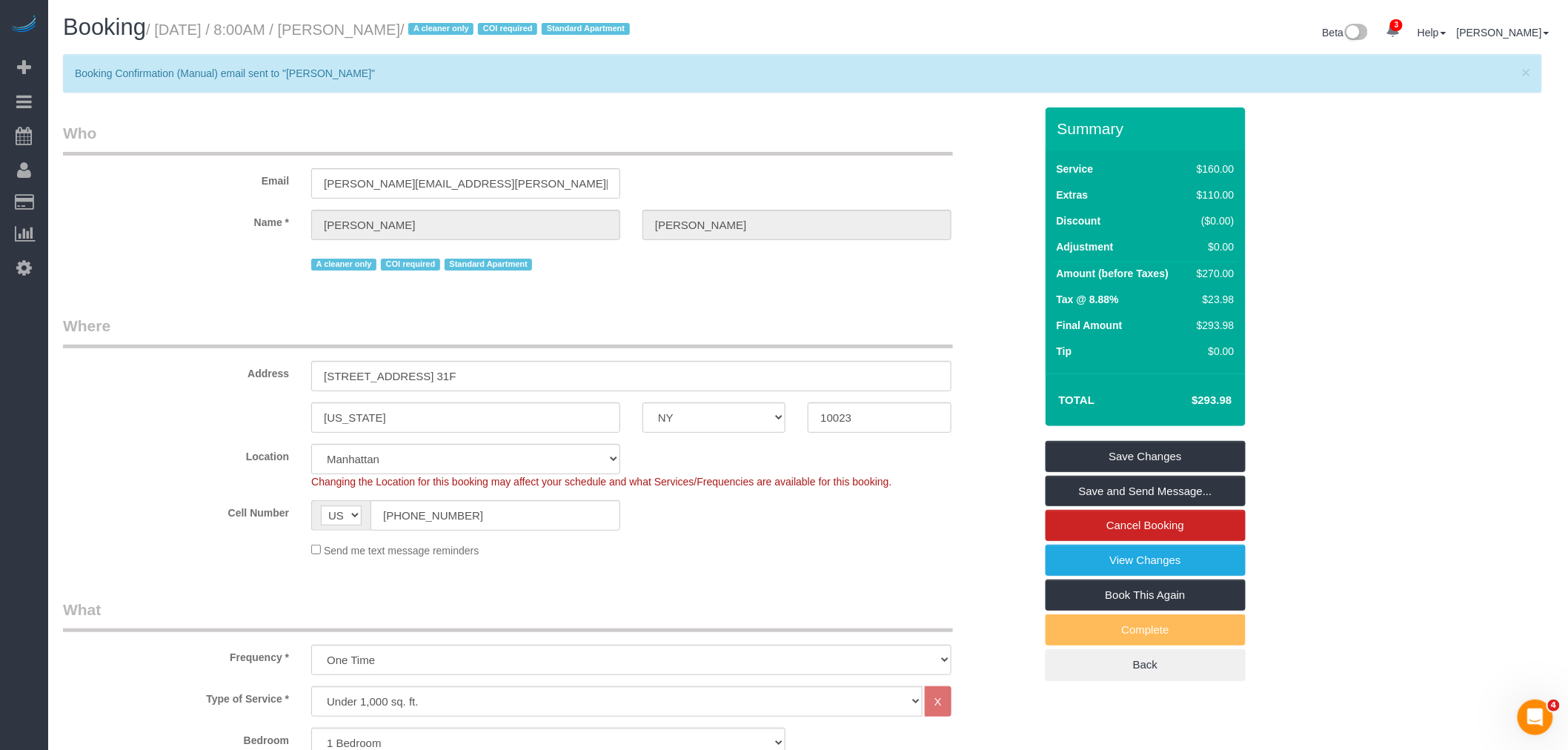
click at [352, 22] on small "/ August 29, 2025 / 8:00AM / Lisa Byrns / A cleaner only COI required Standard …" at bounding box center [390, 30] width 488 height 16
drag, startPoint x: 352, startPoint y: 22, endPoint x: 378, endPoint y: 22, distance: 26.0
click at [354, 22] on small "/ August 29, 2025 / 8:00AM / Lisa Byrns / A cleaner only COI required Standard …" at bounding box center [390, 30] width 488 height 16
click at [403, 26] on small "/ August 29, 2025 / 8:00AM / Lisa Byrns / A cleaner only COI required Standard …" at bounding box center [390, 30] width 488 height 16
copy small "Lisa Byrns"
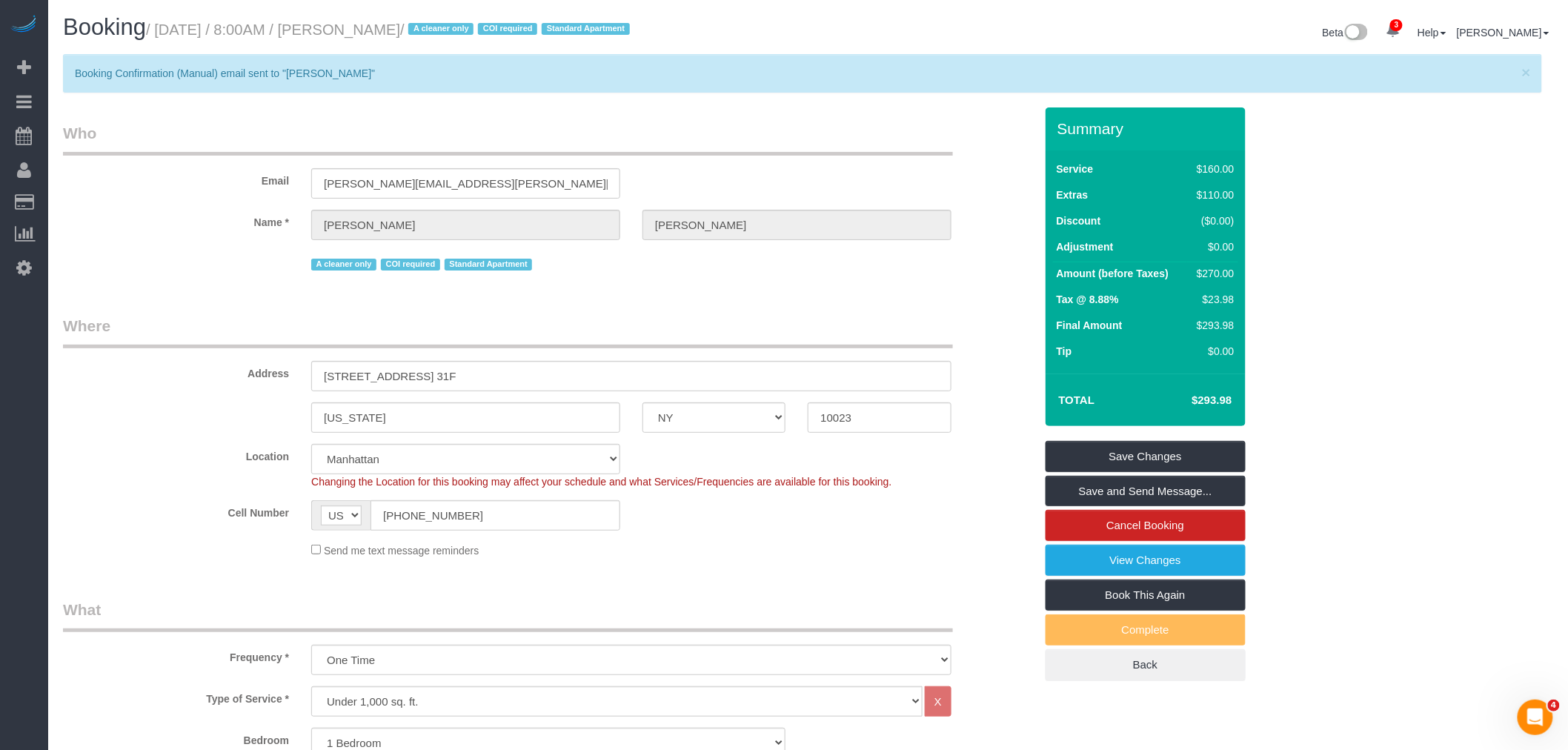
click at [764, 144] on legend "Who" at bounding box center [508, 139] width 890 height 33
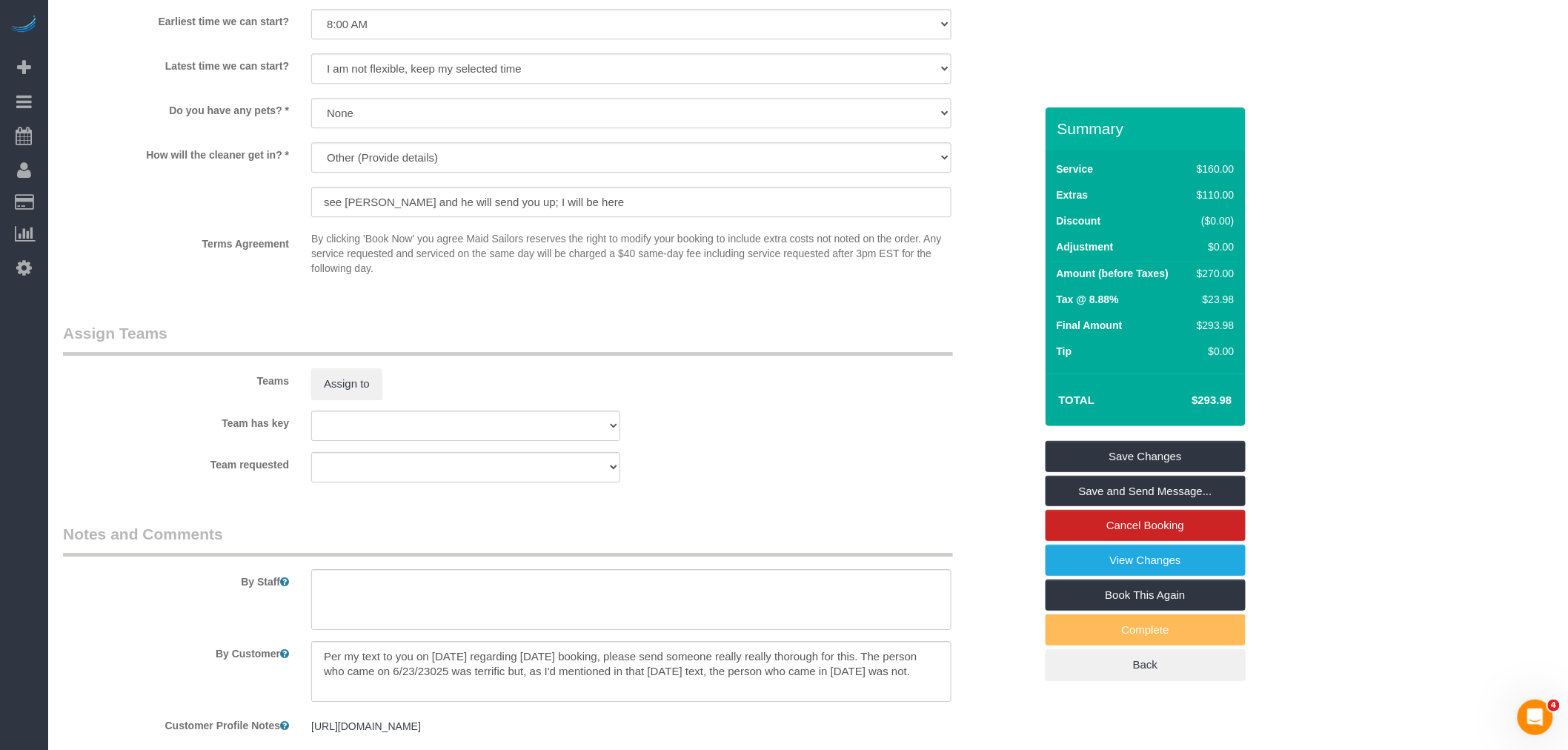
scroll to position [1894, 0]
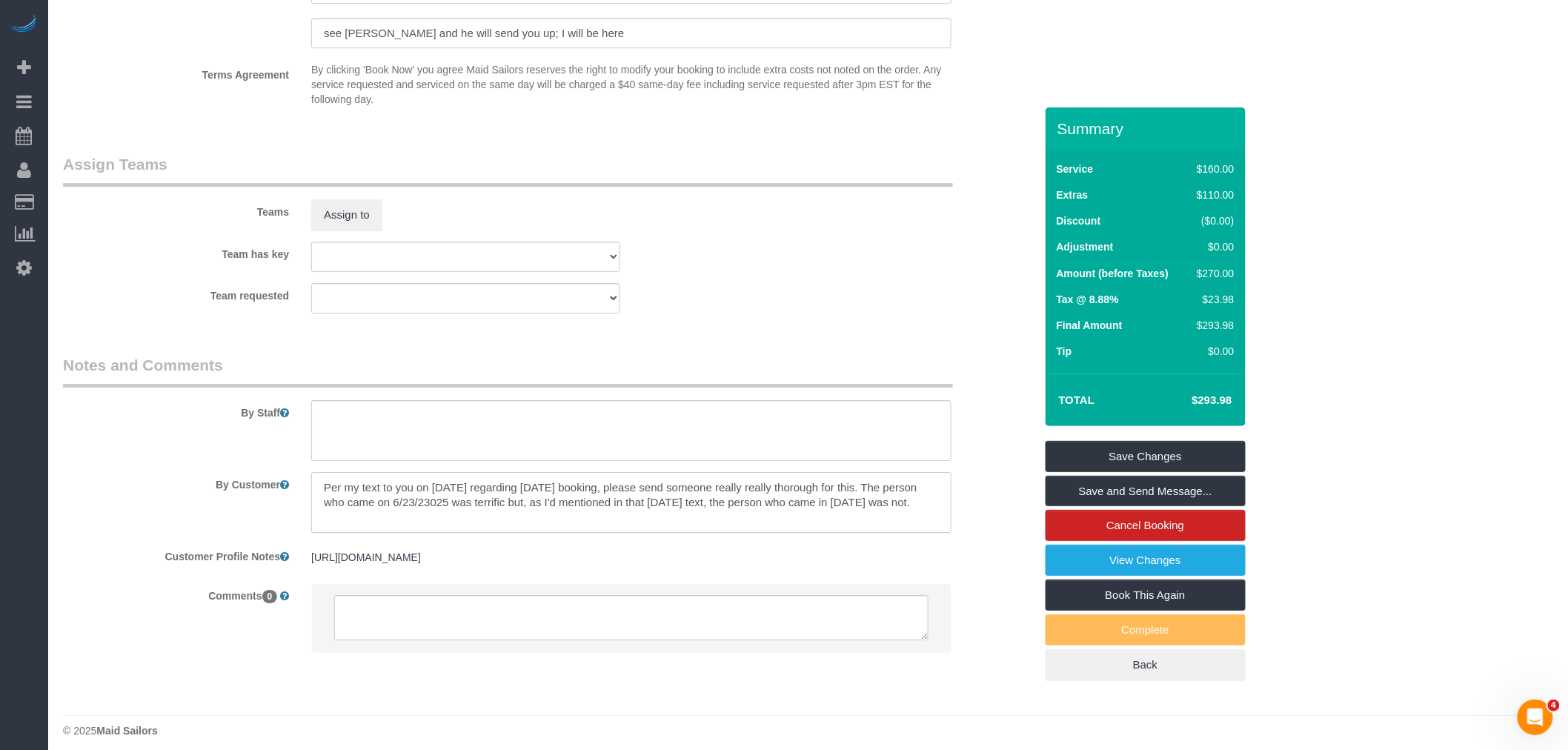
click at [534, 516] on textarea at bounding box center [631, 502] width 640 height 61
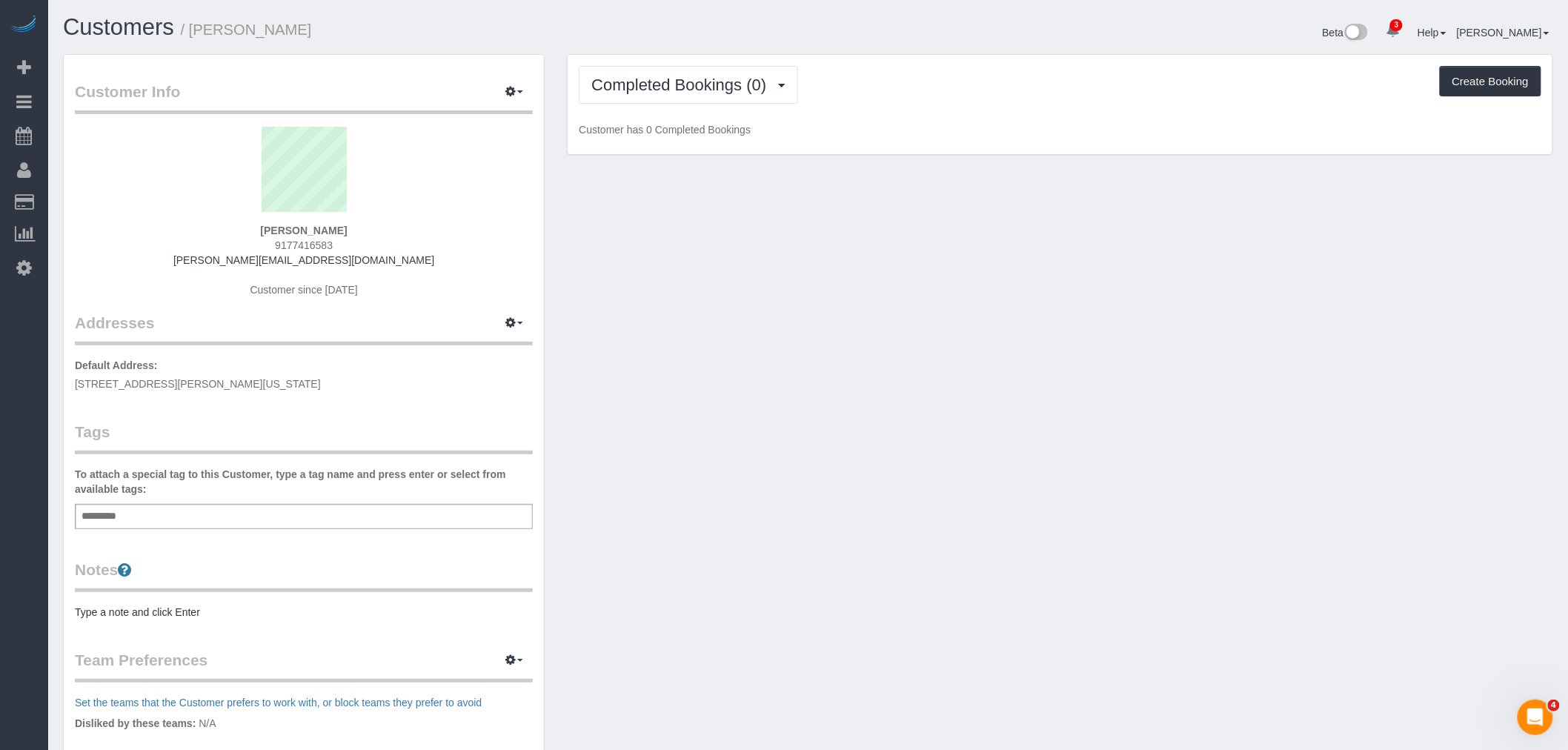
click at [235, 390] on p "Default Address: [STREET_ADDRESS][PERSON_NAME][US_STATE]" at bounding box center [304, 374] width 458 height 33
copy div "[STREET_ADDRESS][PERSON_NAME][US_STATE]"
click at [142, 523] on div "Add a tag" at bounding box center [304, 517] width 458 height 26
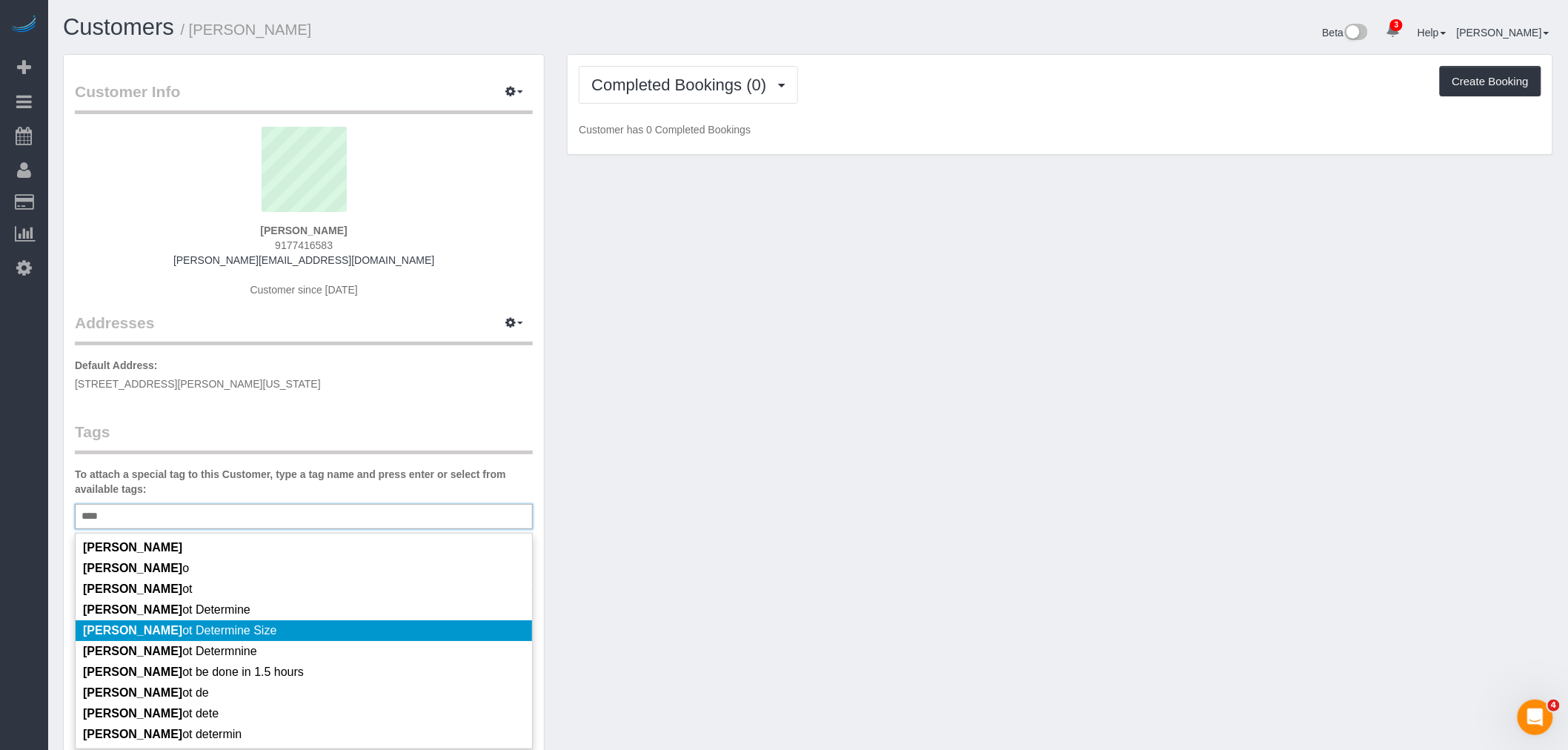
type input "****"
click at [277, 626] on li "Cann ot Determine Size" at bounding box center [304, 631] width 457 height 21
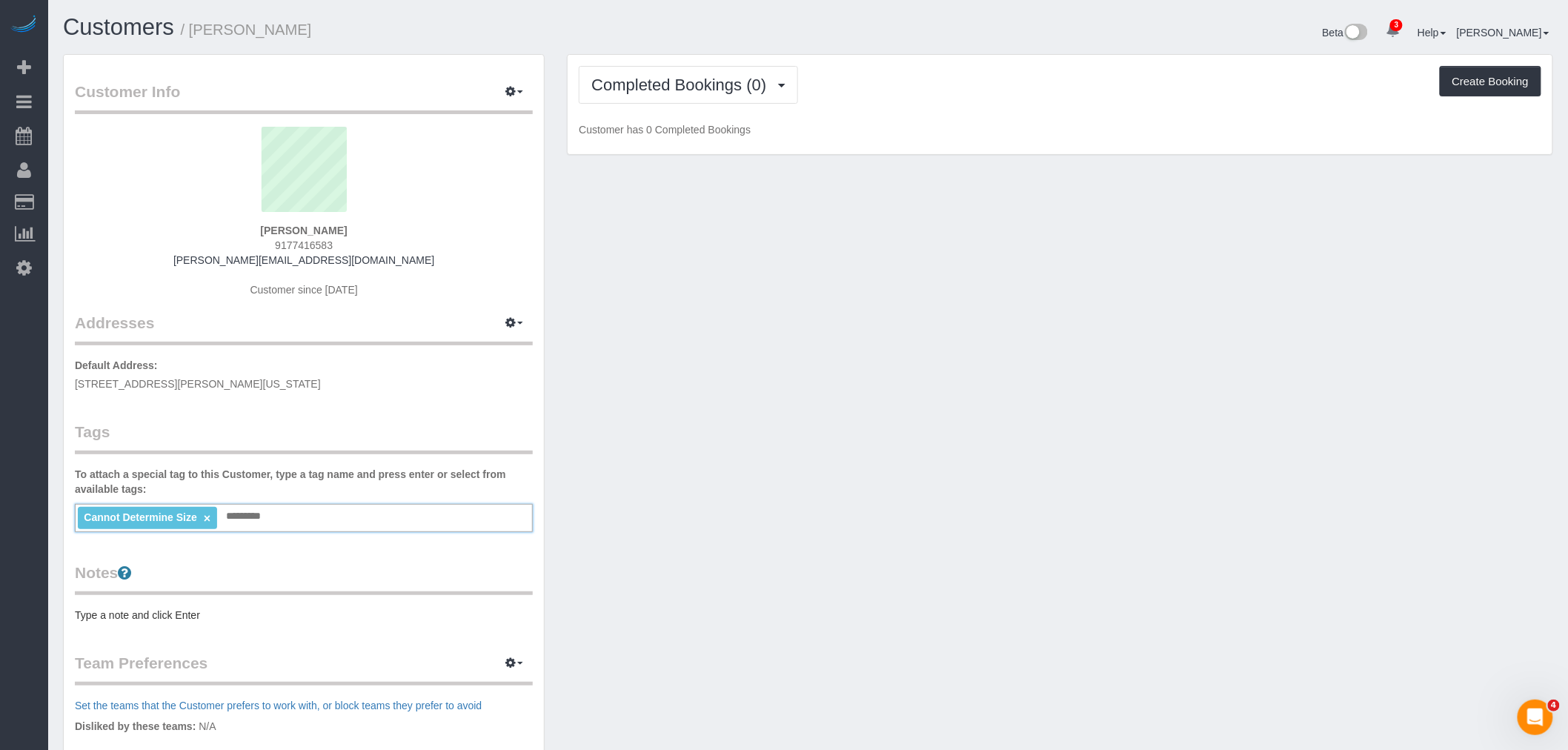
click at [772, 466] on div "Customer Info Edit Contact Info Send Message Email Preferences Special Sales Ta…" at bounding box center [808, 537] width 1513 height 967
click at [509, 324] on icon "button" at bounding box center [511, 322] width 10 height 9
click at [486, 354] on button "Manage Addresses" at bounding box center [472, 352] width 120 height 21
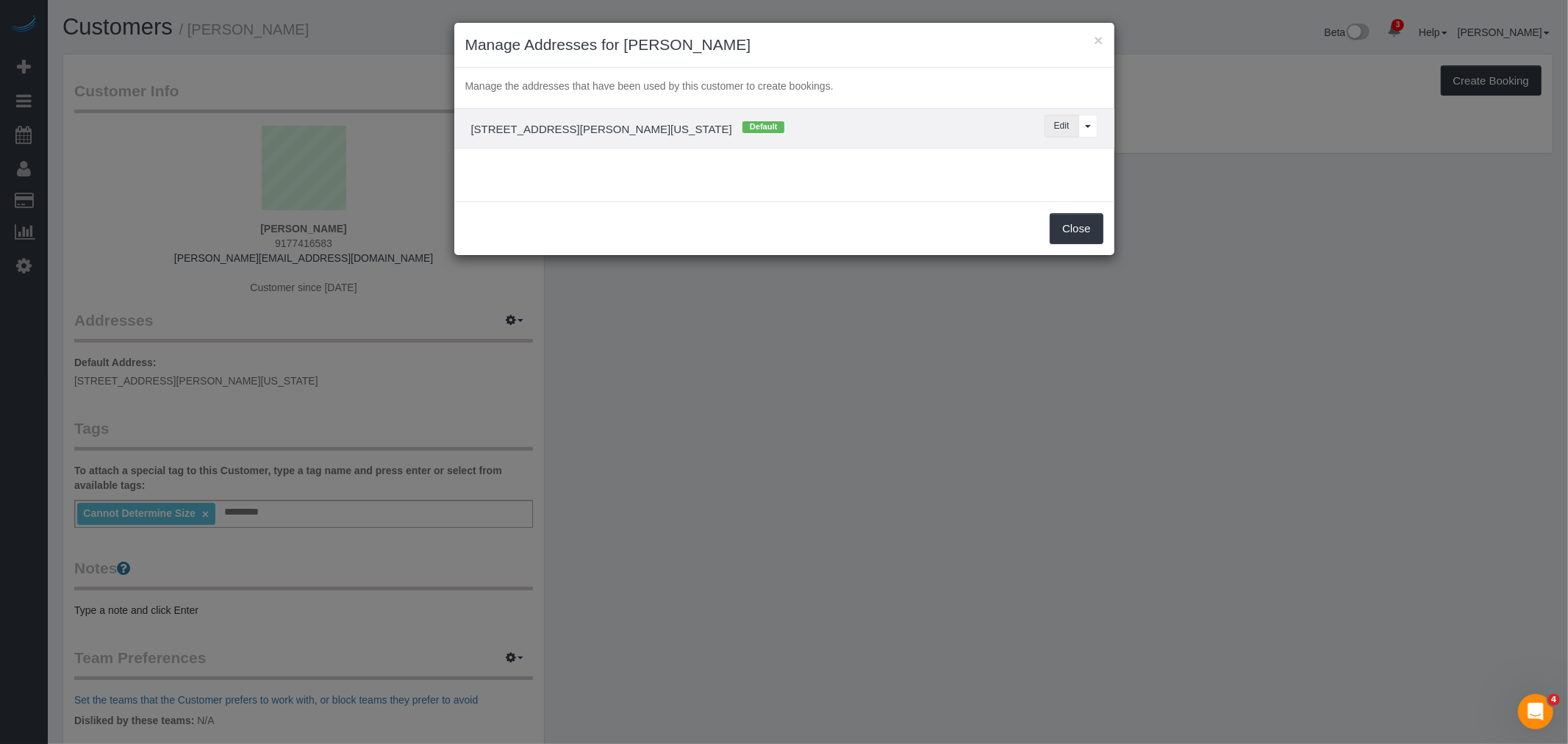
click at [1055, 132] on button "Edit" at bounding box center [1061, 126] width 34 height 23
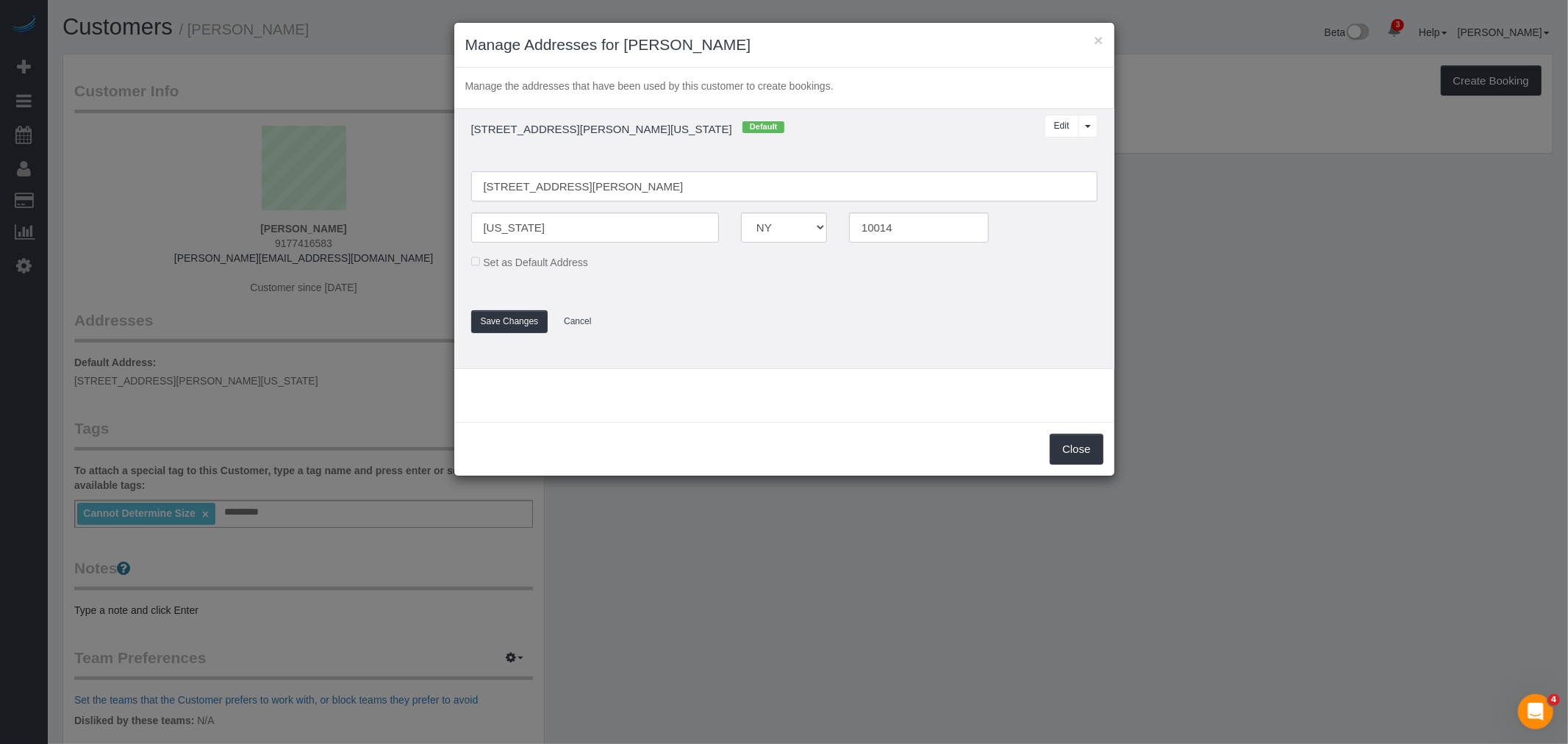
click at [578, 187] on input "105 Morton Street, Apartment 4b" at bounding box center [785, 186] width 626 height 31
type input "105 Morton Street, Apt. 4B"
click at [899, 140] on td "105 Morton Street, Apartment 4b, New York, NY 10014 Default Edit View More Opti…" at bounding box center [785, 239] width 661 height 260
click at [518, 326] on button "Save Changes" at bounding box center [510, 321] width 77 height 23
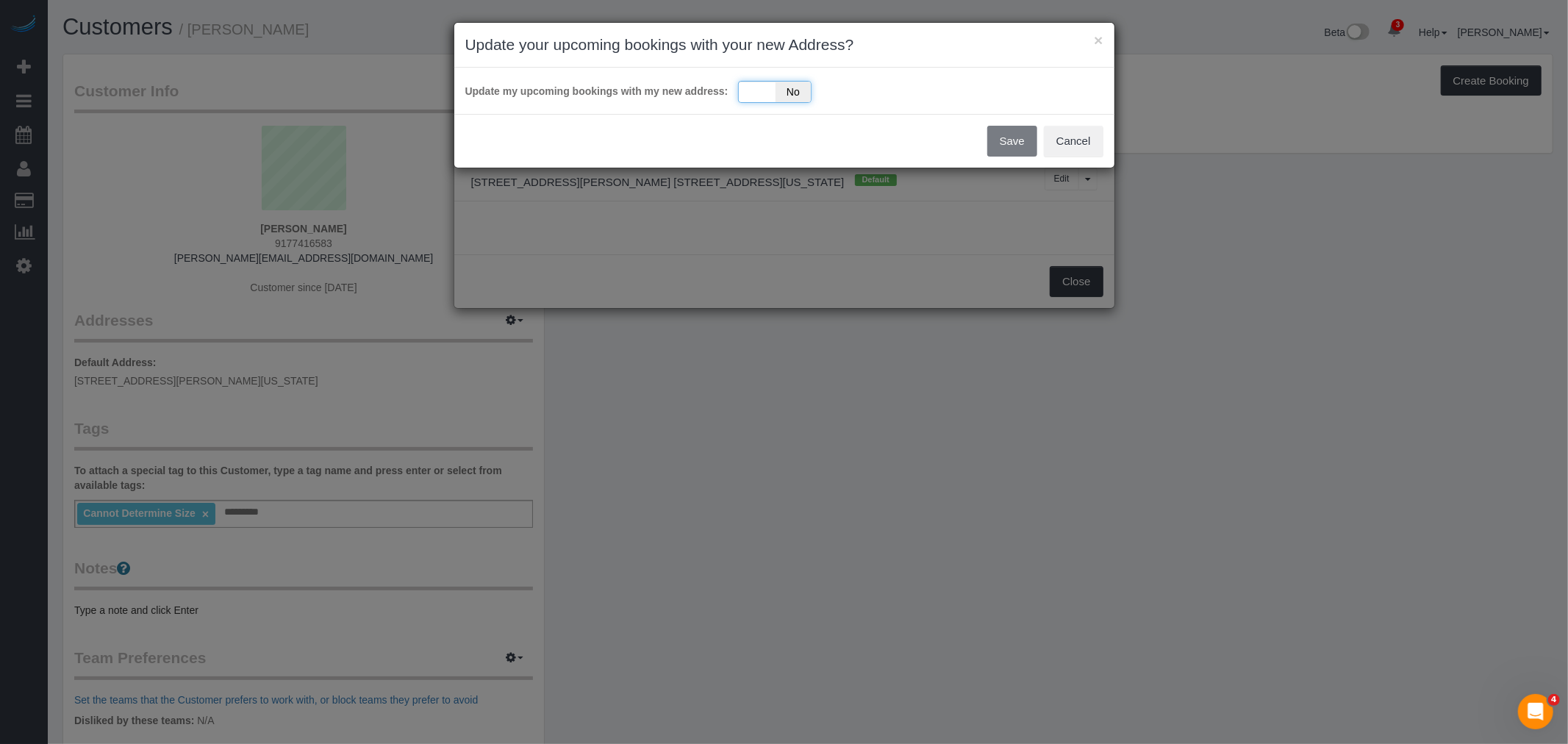
click at [783, 82] on span "No" at bounding box center [794, 92] width 36 height 21
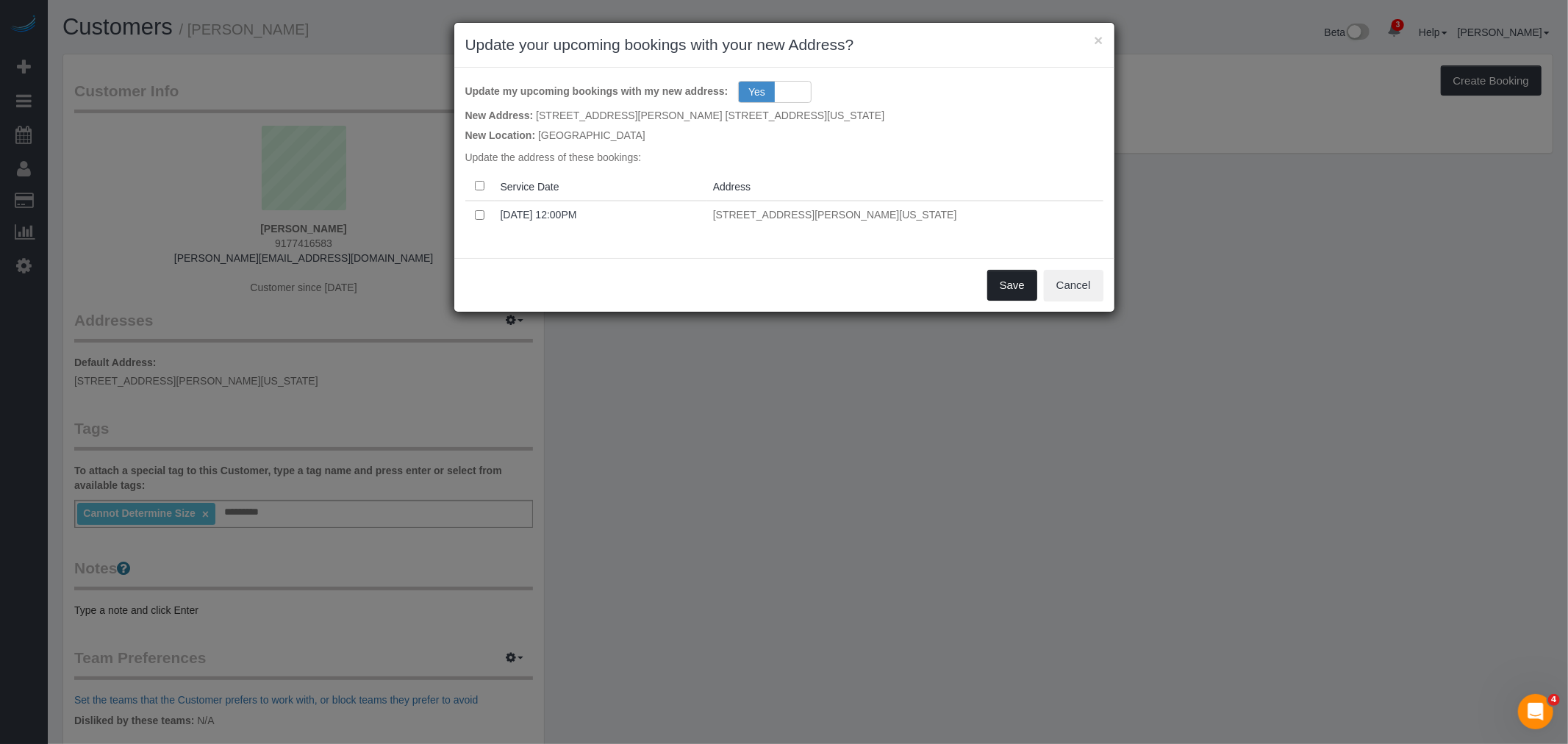
click at [996, 285] on button "Save" at bounding box center [1012, 286] width 50 height 31
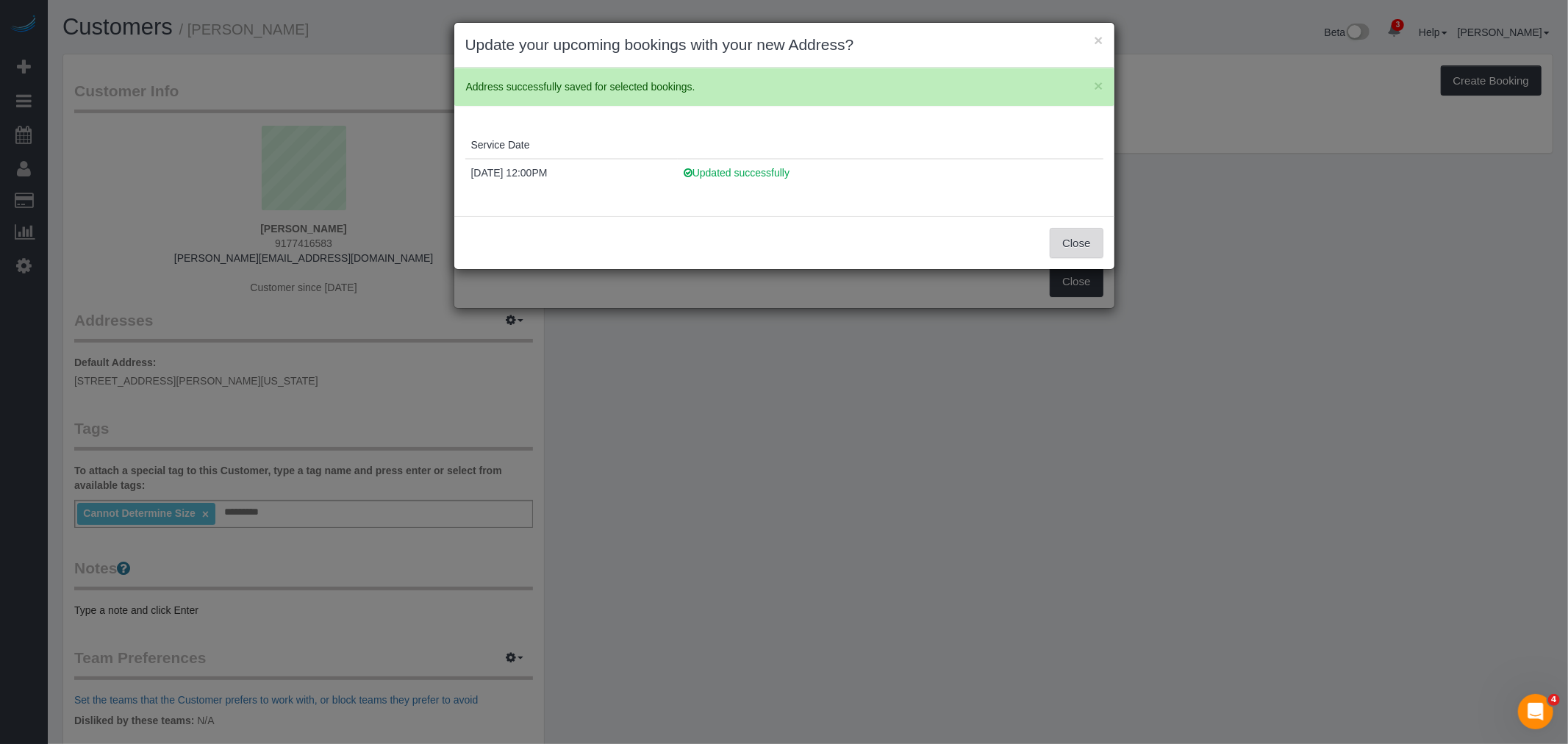
click at [1068, 248] on button "Close" at bounding box center [1076, 243] width 53 height 31
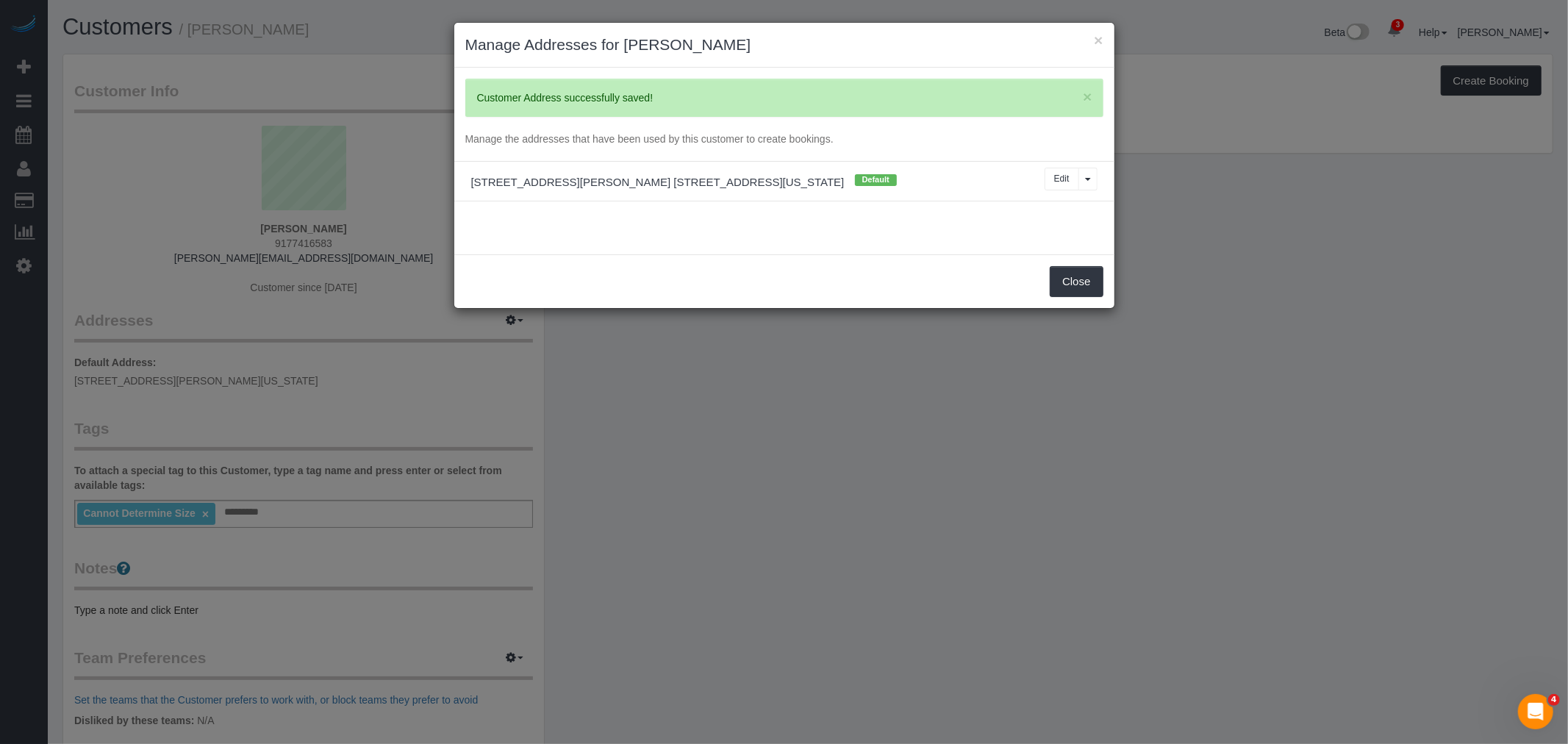
click at [1076, 284] on div "× Update your upcoming bookings with your new Address? × Address successfully s…" at bounding box center [784, 372] width 1568 height 744
drag, startPoint x: 1082, startPoint y: 280, endPoint x: 1056, endPoint y: 286, distance: 26.7
click at [1082, 280] on button "Close" at bounding box center [1076, 282] width 53 height 31
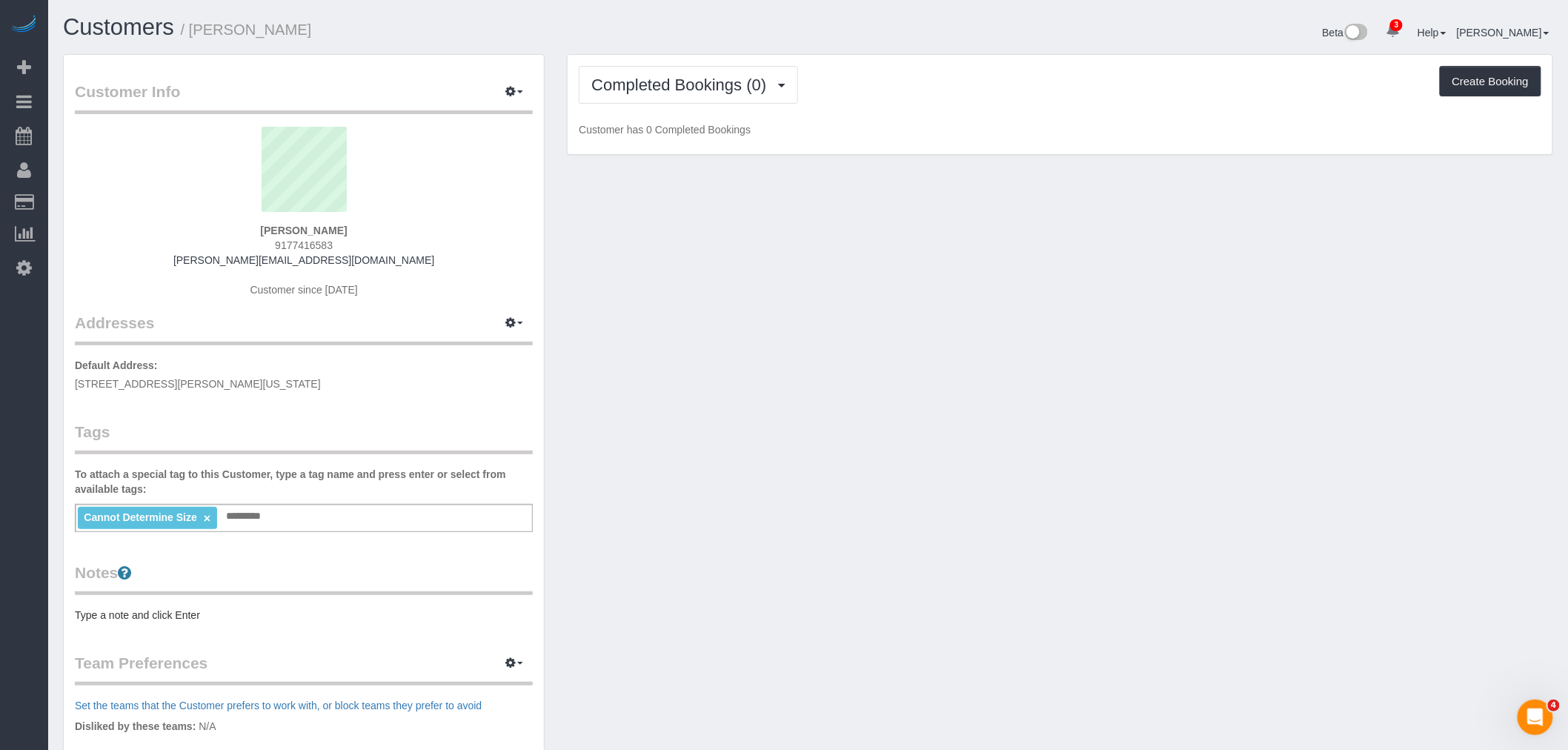
drag, startPoint x: 800, startPoint y: 463, endPoint x: 265, endPoint y: 512, distance: 537.2
click at [137, 619] on pre "Type a note and click Enter" at bounding box center [304, 615] width 458 height 15
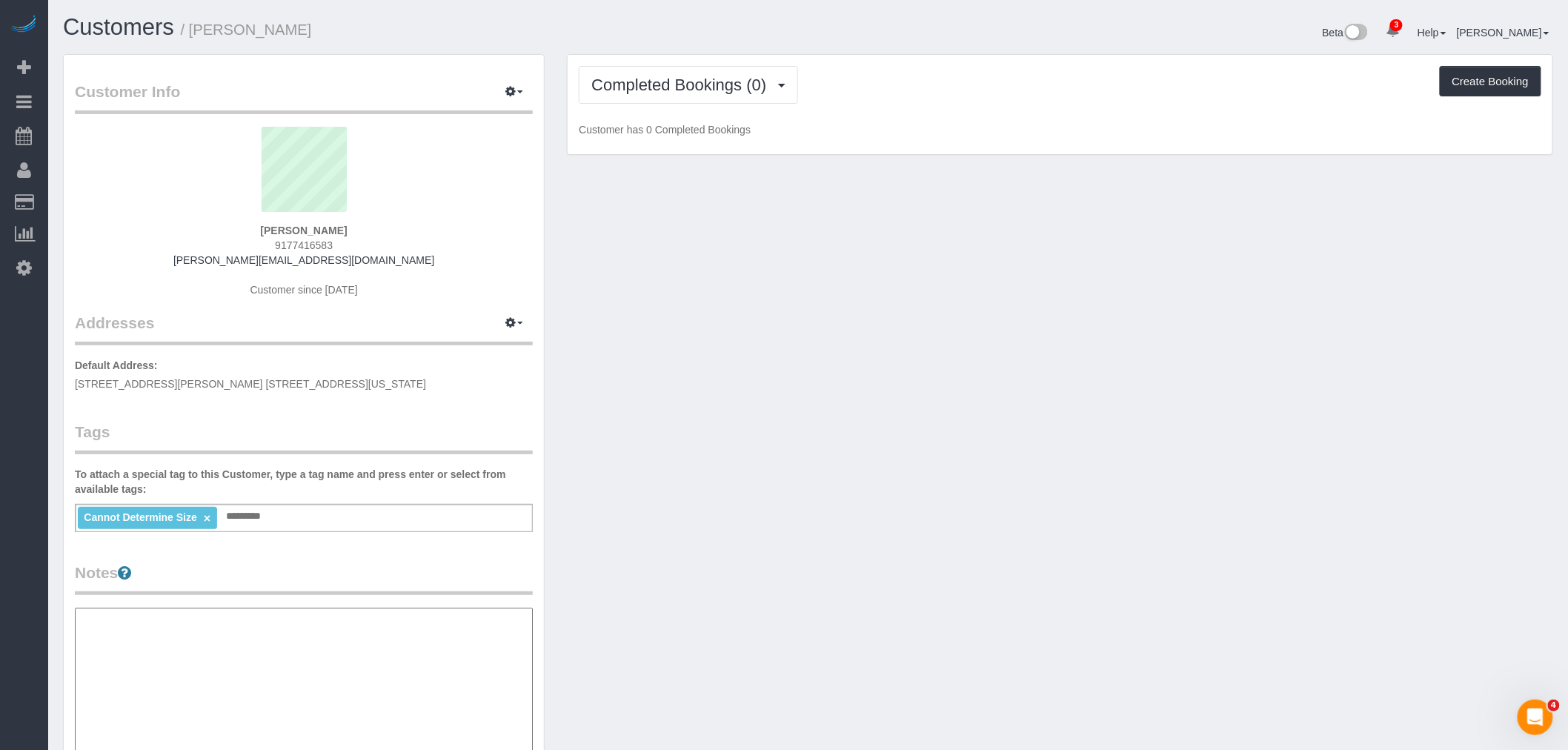
type textarea "*"
type textarea "**********"
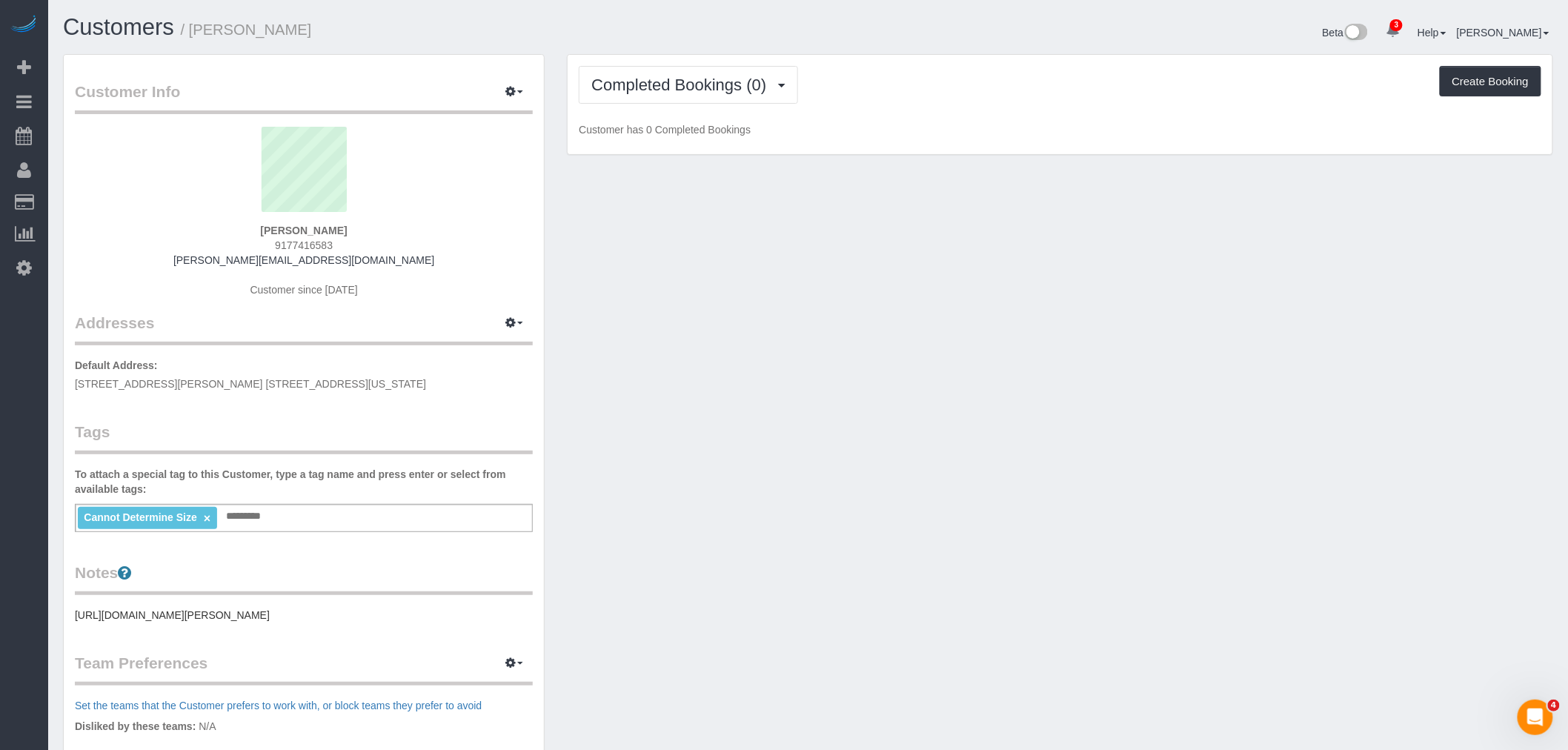
click at [905, 550] on div "Customer Info Edit Contact Info Send Message Email Preferences Special Sales Ta…" at bounding box center [808, 537] width 1513 height 967
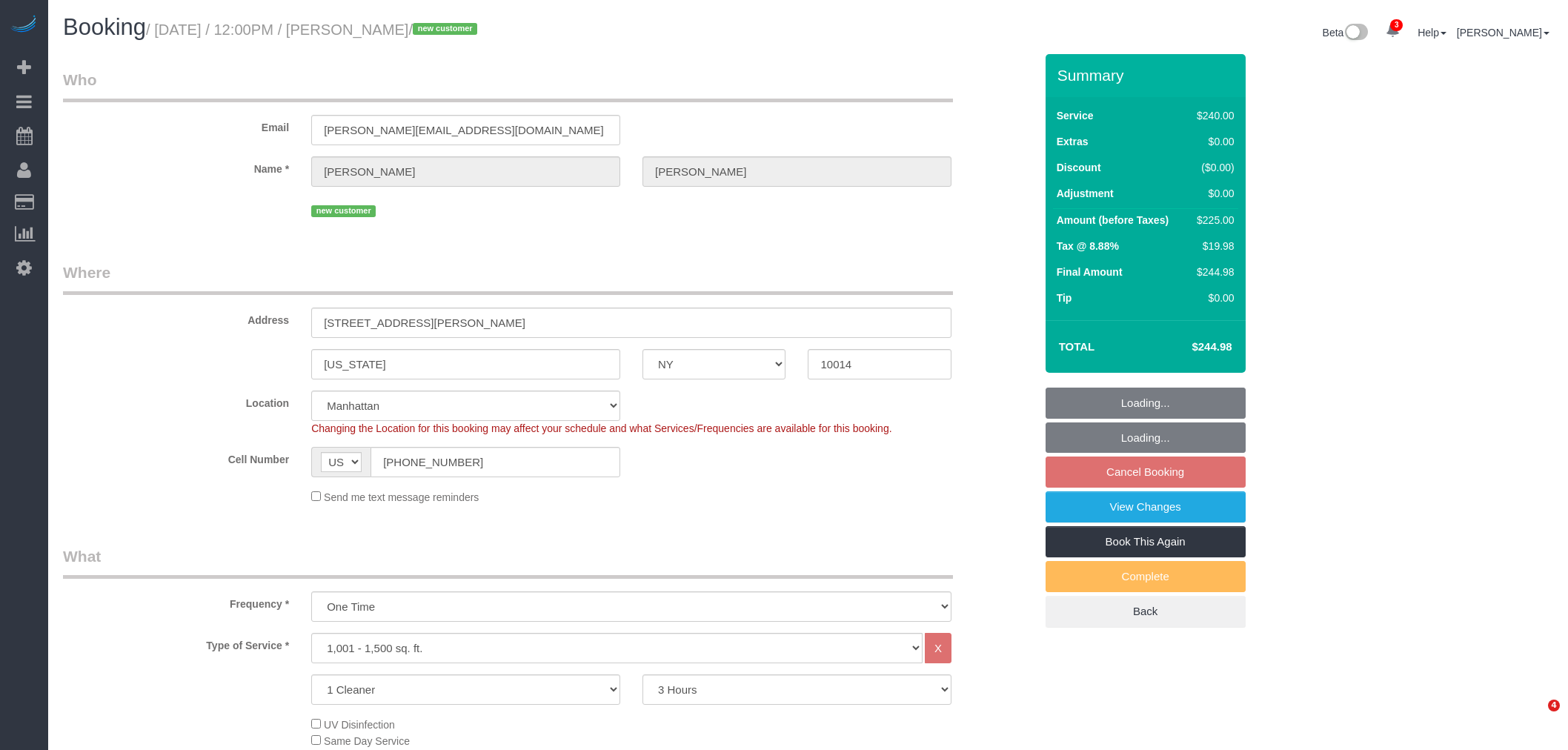
select select "NY"
select select "180"
select select "number:89"
select select "number:90"
select select "number:15"
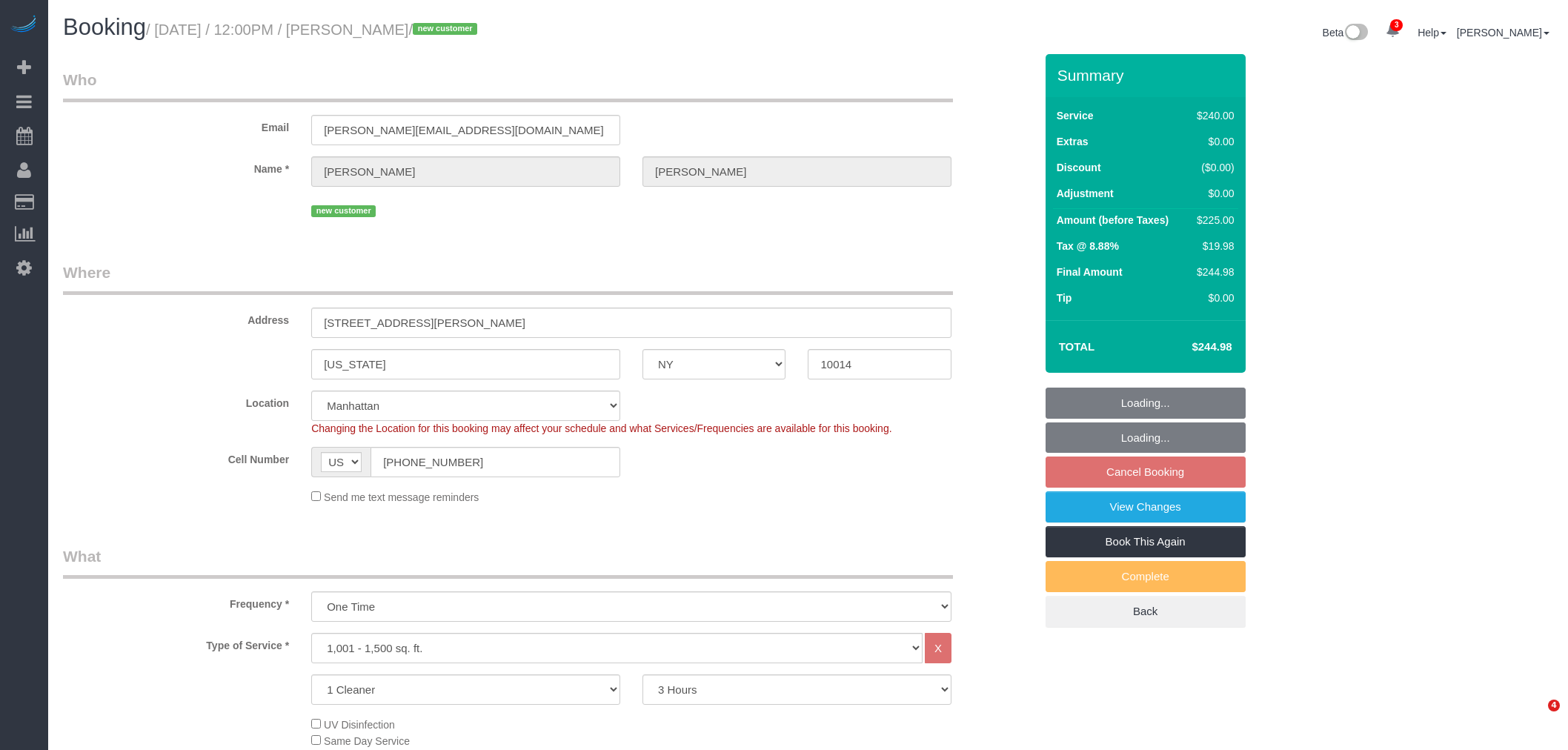
select select "number:5"
select select "spot5"
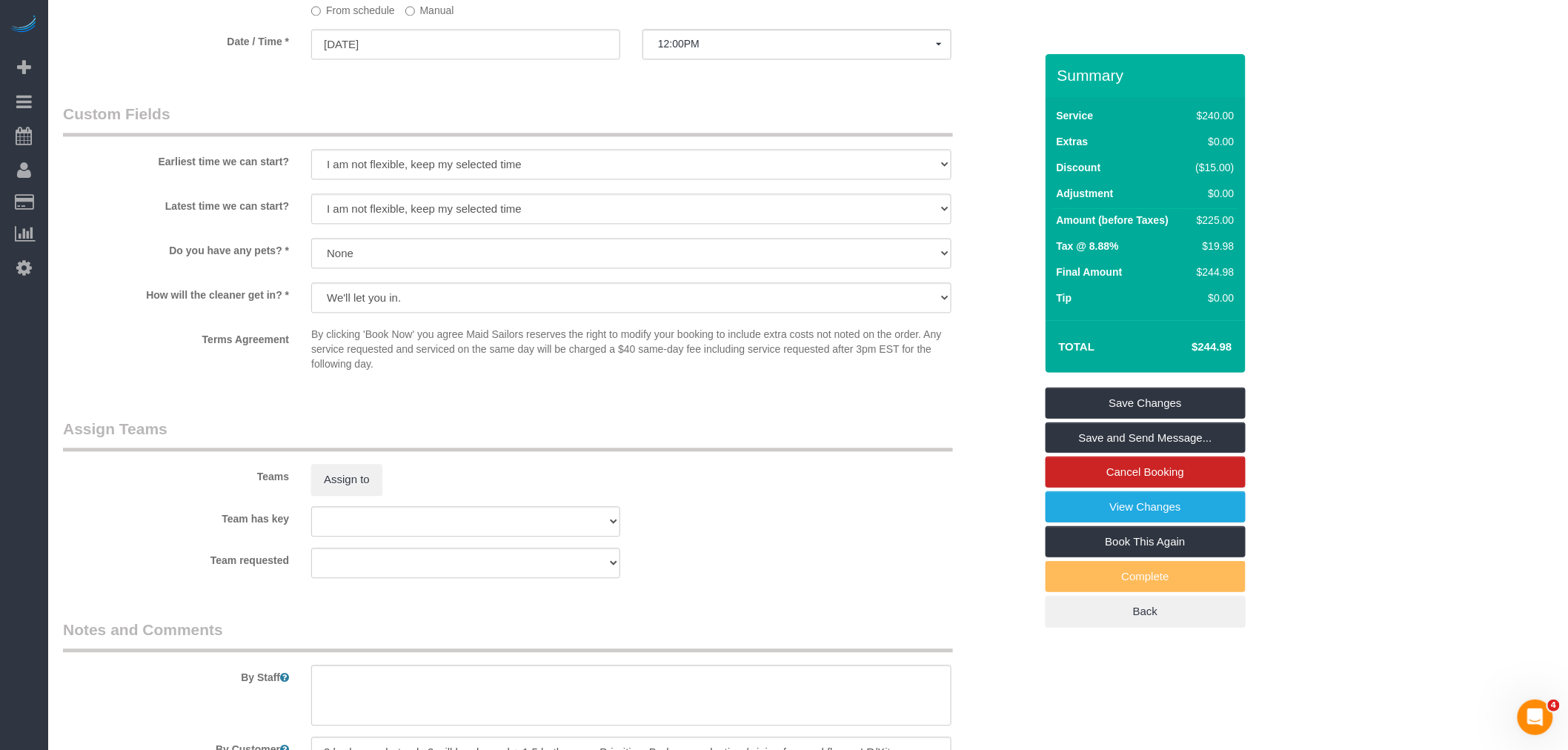
scroll to position [1508, 0]
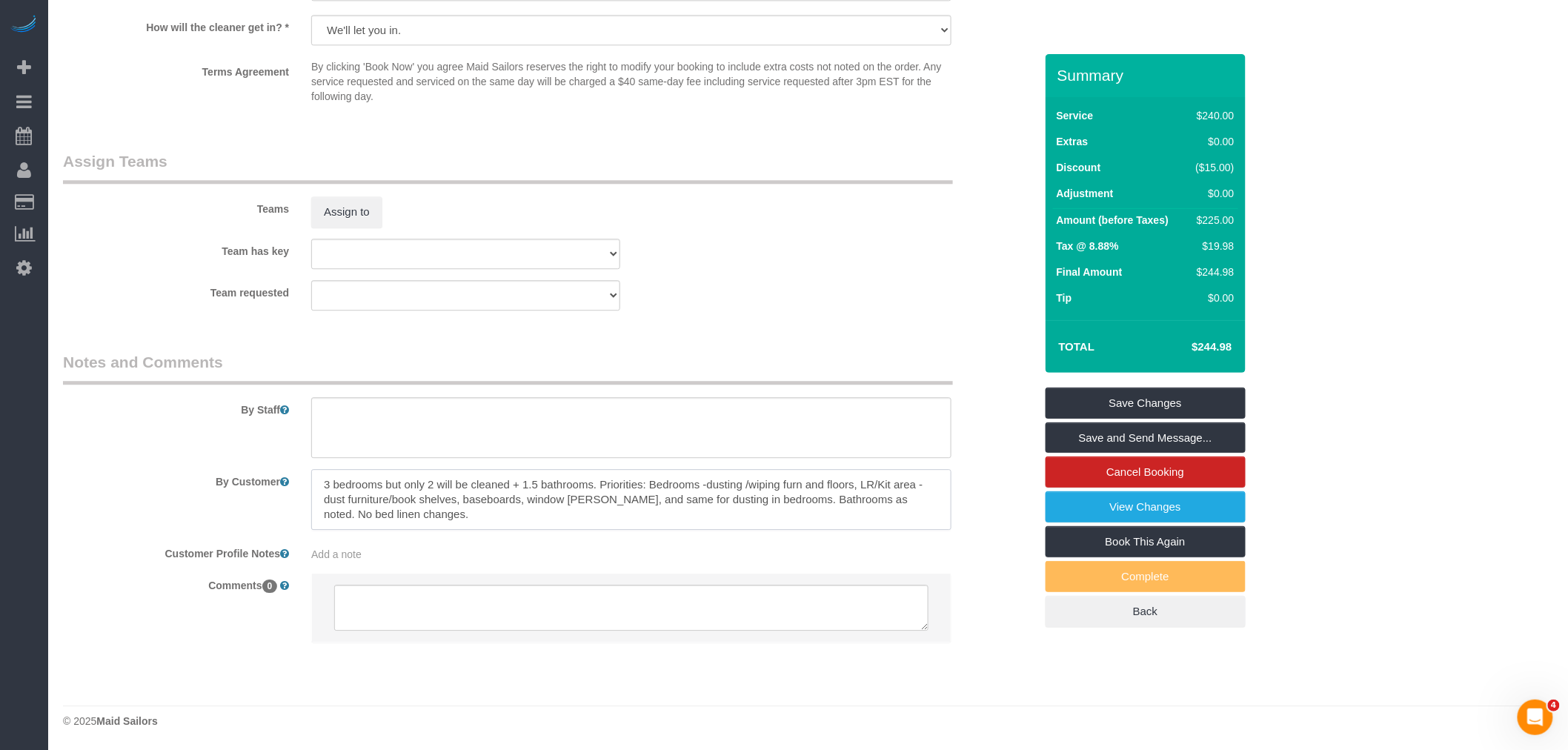
drag, startPoint x: 463, startPoint y: 485, endPoint x: 626, endPoint y: 524, distance: 167.6
click at [626, 524] on textarea at bounding box center [631, 500] width 640 height 61
click at [772, 352] on legend "Notes and Comments" at bounding box center [508, 368] width 890 height 33
drag, startPoint x: 843, startPoint y: 483, endPoint x: 888, endPoint y: 506, distance: 50.5
click at [888, 506] on textarea at bounding box center [631, 500] width 640 height 61
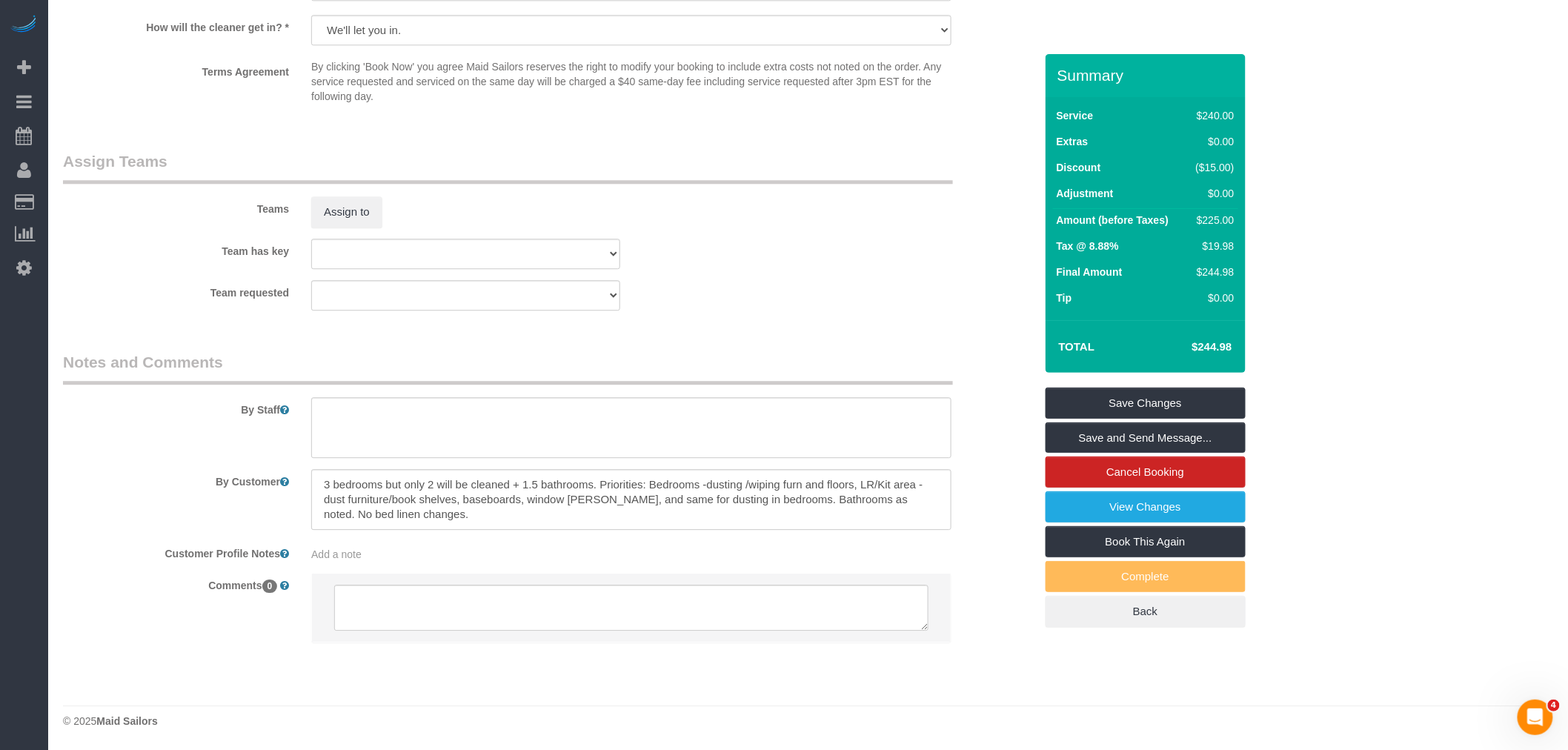
click at [824, 353] on legend "Notes and Comments" at bounding box center [508, 368] width 890 height 33
click at [868, 506] on textarea at bounding box center [631, 500] width 640 height 61
click at [784, 258] on div "Team has key 000- Donna Mercado 000 - Partnerships 000 - TEAM JOB 1 - Abdoulaye…" at bounding box center [548, 254] width 994 height 31
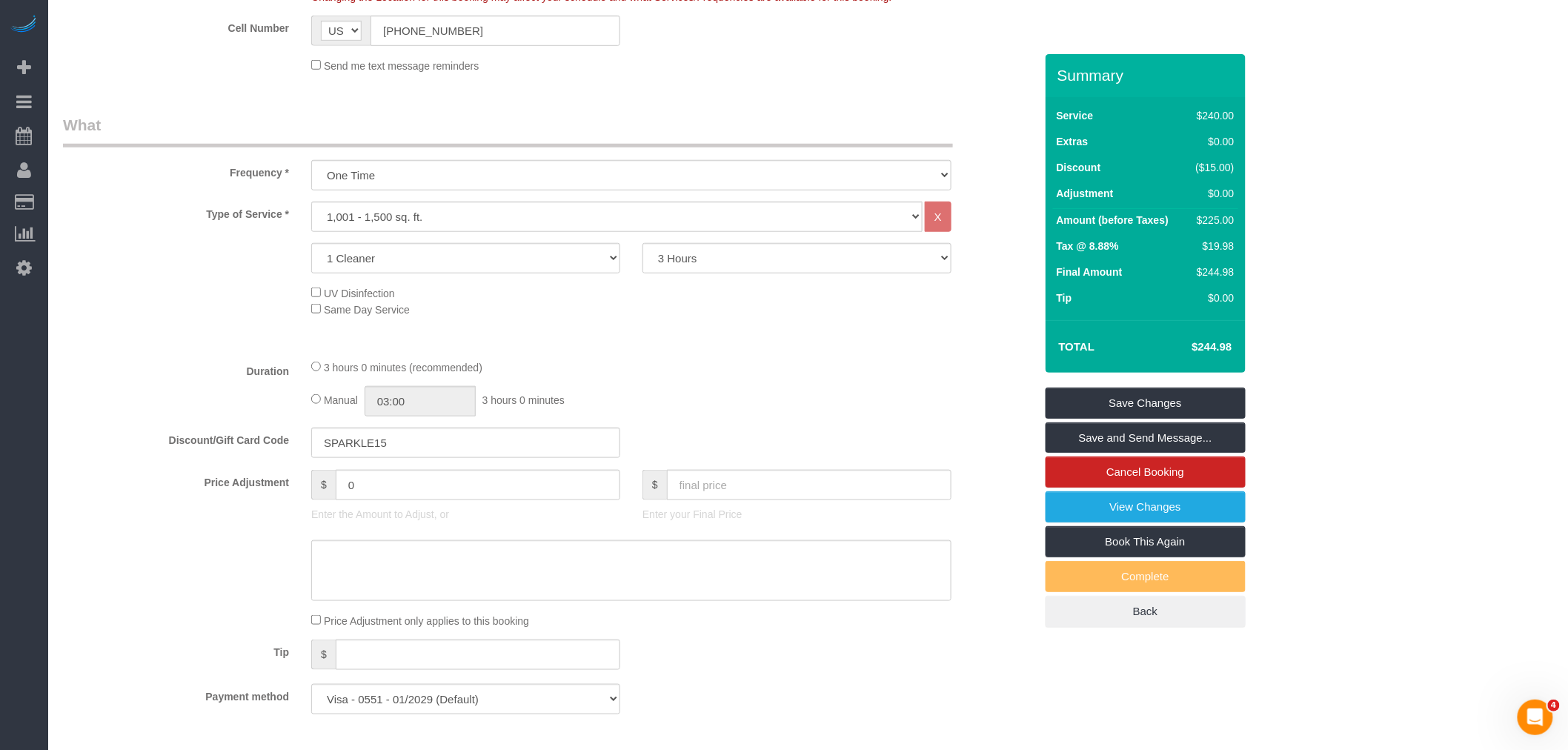
scroll to position [190, 0]
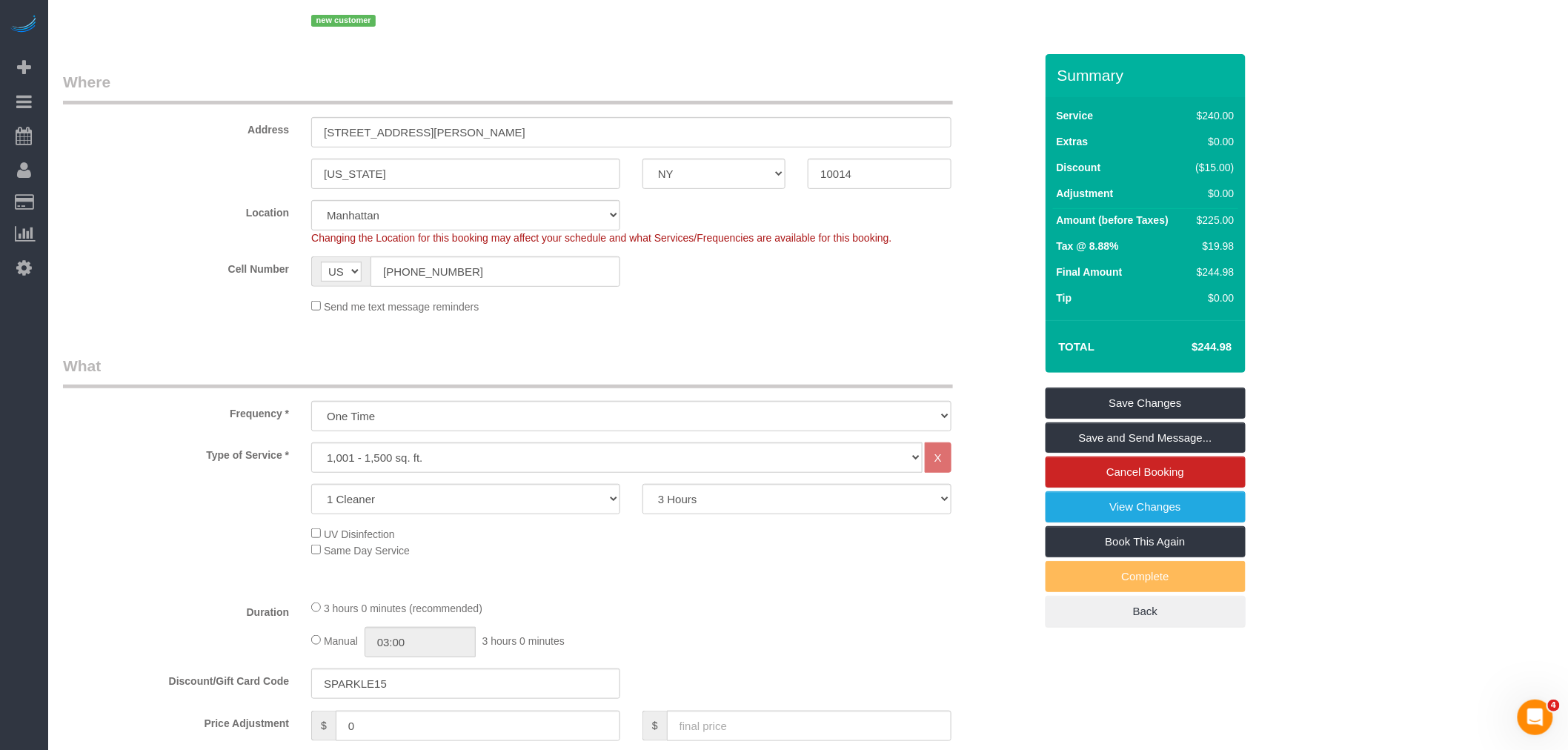
click at [752, 320] on fieldset "Where Address 105 Morton Street, Apartment 4b New York AK AL AR AZ CA CO CT DC …" at bounding box center [549, 198] width 972 height 254
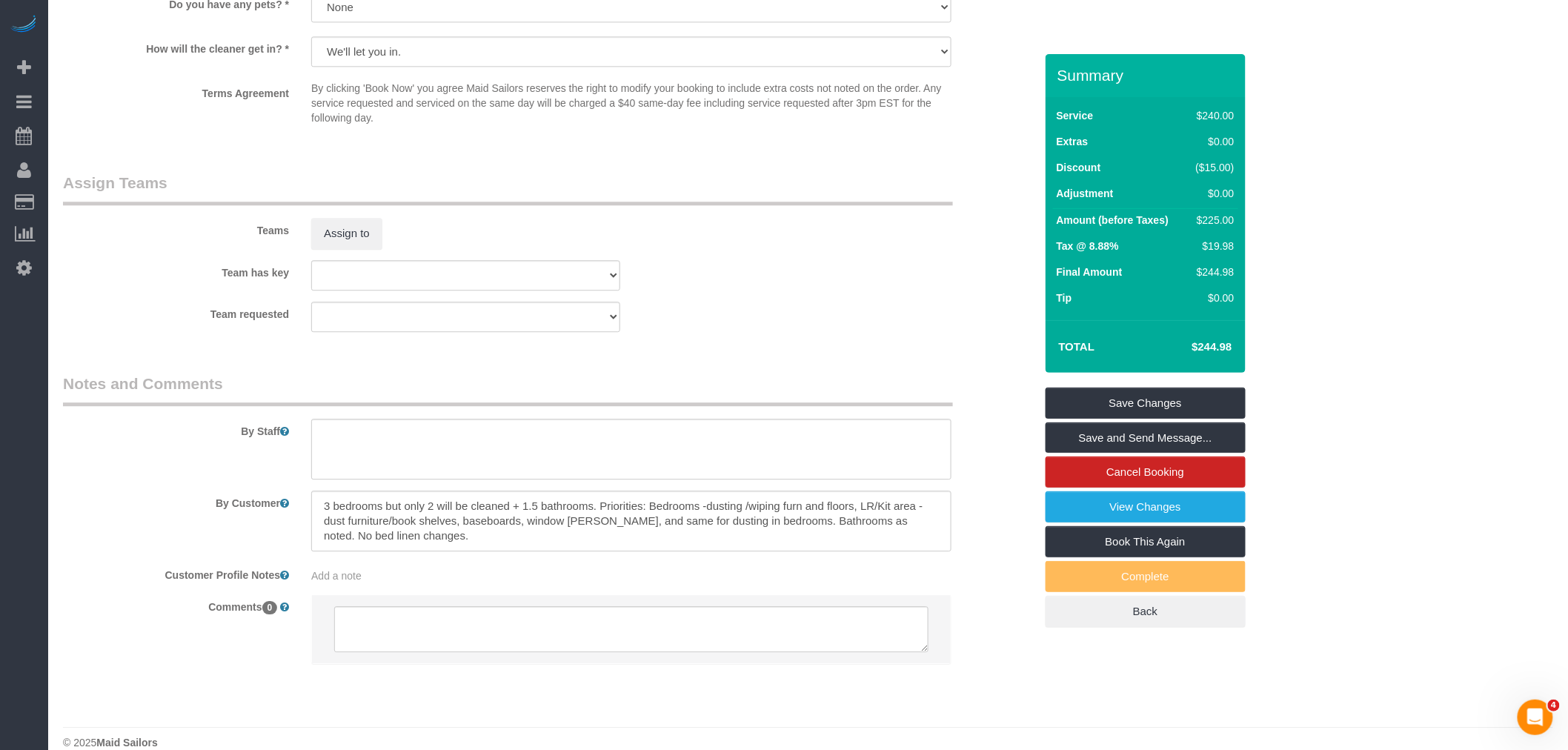
scroll to position [1508, 0]
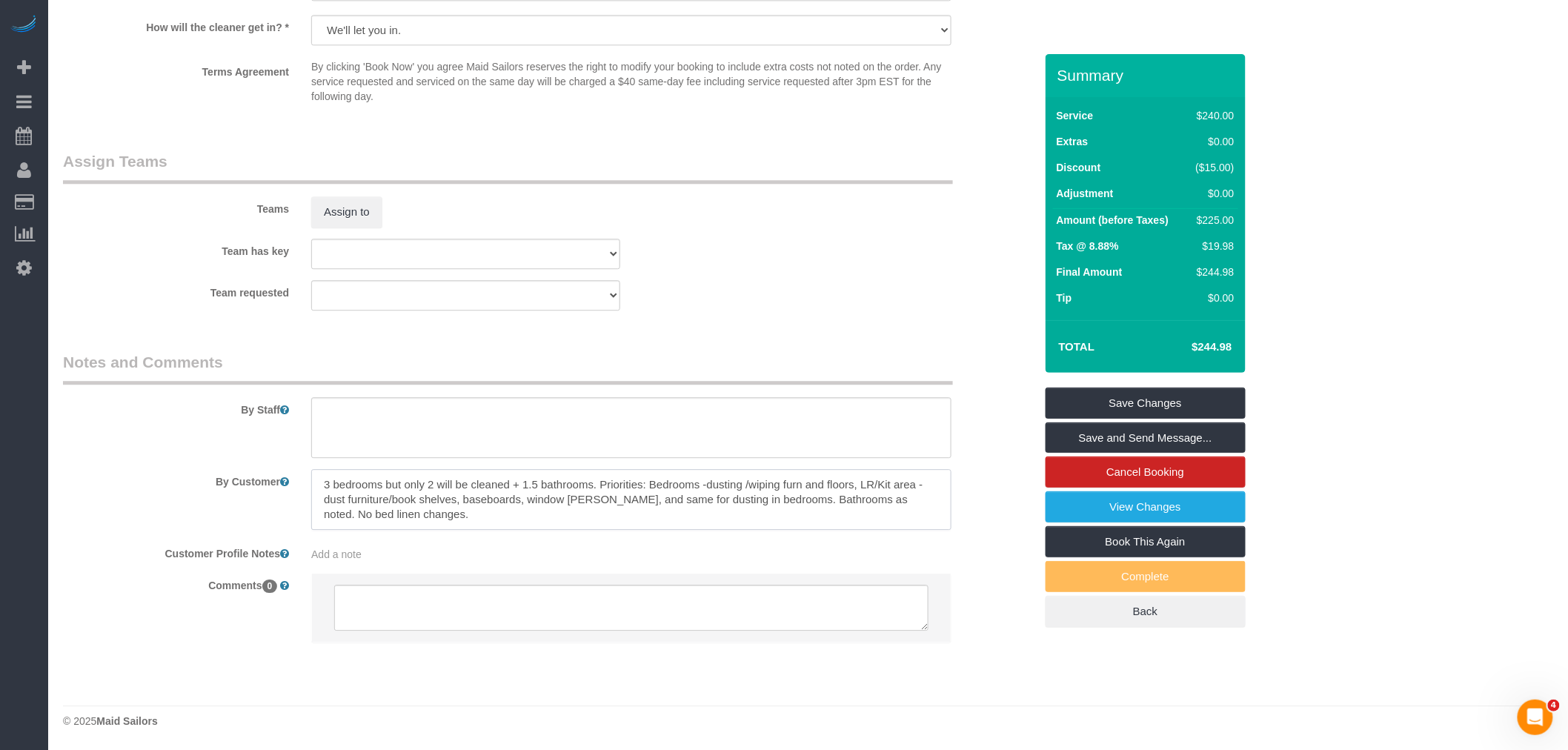
drag, startPoint x: 568, startPoint y: 475, endPoint x: 702, endPoint y: 528, distance: 144.1
click at [702, 528] on textarea at bounding box center [631, 500] width 640 height 61
click at [814, 352] on legend "Notes and Comments" at bounding box center [508, 368] width 890 height 33
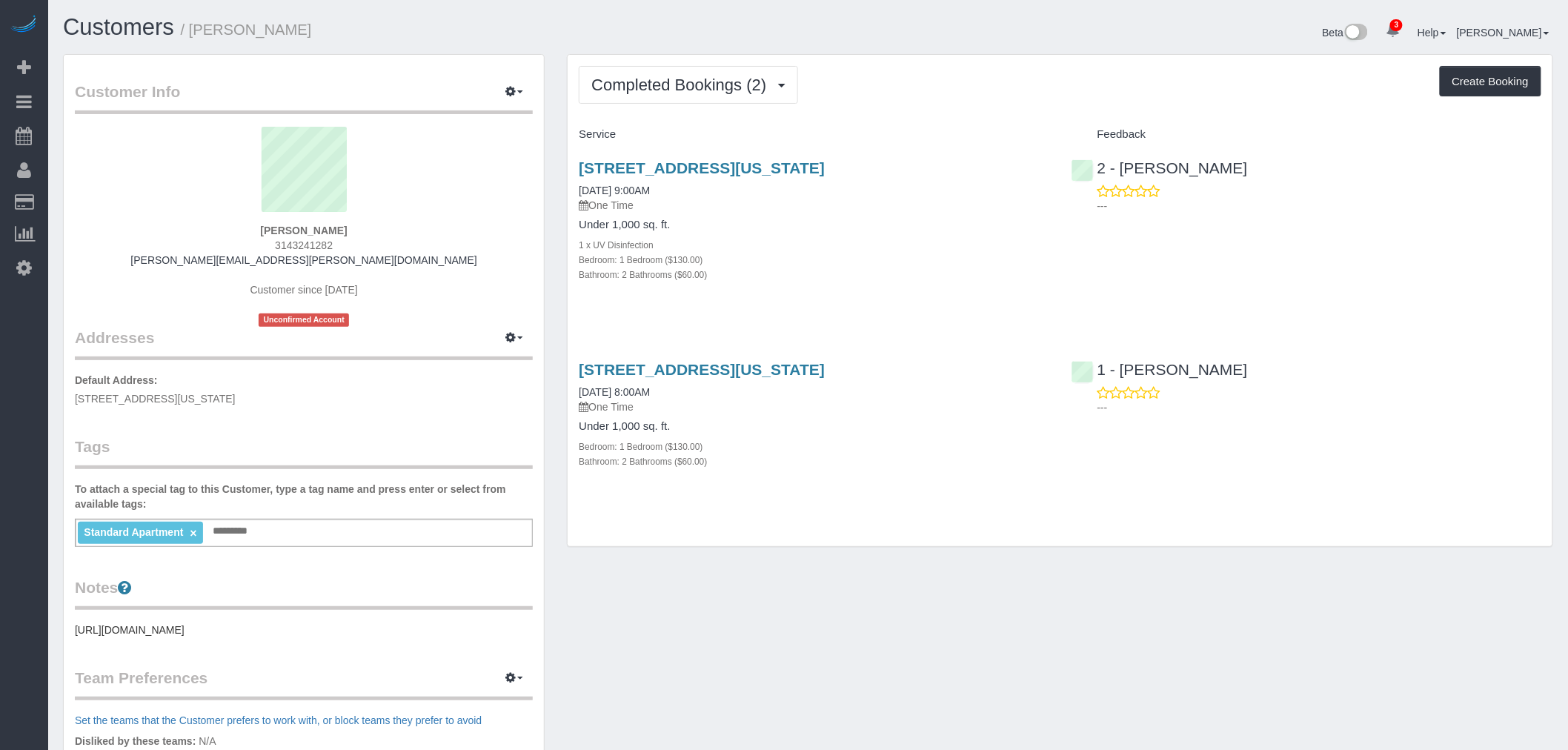
click at [962, 279] on div "Bathroom: 2 Bathrooms ($60.00)" at bounding box center [814, 274] width 470 height 15
click at [959, 309] on div "[STREET_ADDRESS][US_STATE] [DATE] 9:00AM One Time Under 1,000 sq. ft. 1 x UV Di…" at bounding box center [814, 229] width 492 height 164
click at [979, 305] on div "[STREET_ADDRESS][US_STATE] [DATE] 9:00AM One Time Under 1,000 sq. ft. 1 x UV Di…" at bounding box center [814, 229] width 492 height 164
drag, startPoint x: 268, startPoint y: 226, endPoint x: 354, endPoint y: 226, distance: 86.0
click at [355, 226] on div "[PERSON_NAME] 3143241282 [PERSON_NAME][EMAIL_ADDRESS][PERSON_NAME][DOMAIN_NAME]…" at bounding box center [304, 226] width 458 height 200
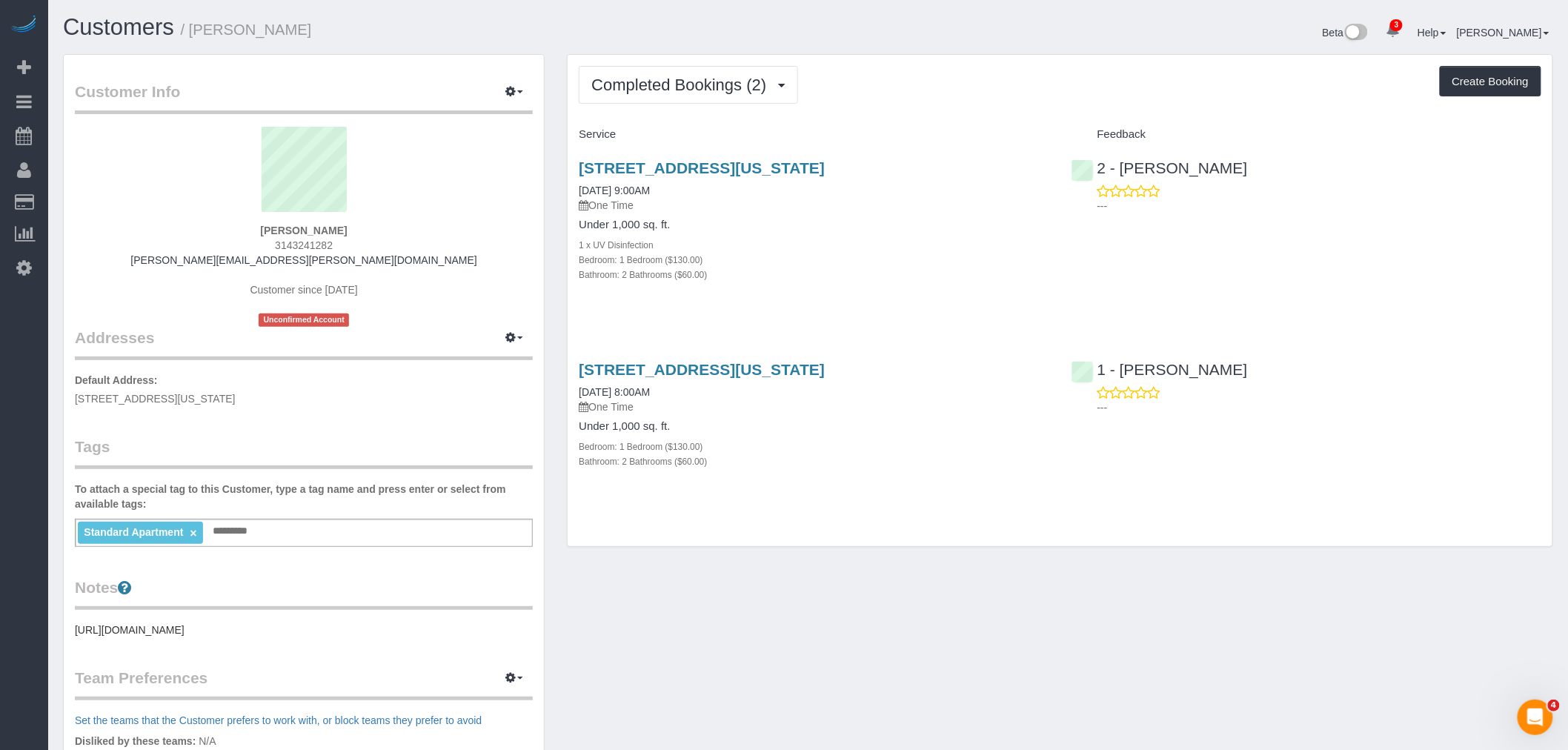
copy strong "[PERSON_NAME]"
click at [669, 97] on button "Completed Bookings (2)" at bounding box center [688, 85] width 220 height 38
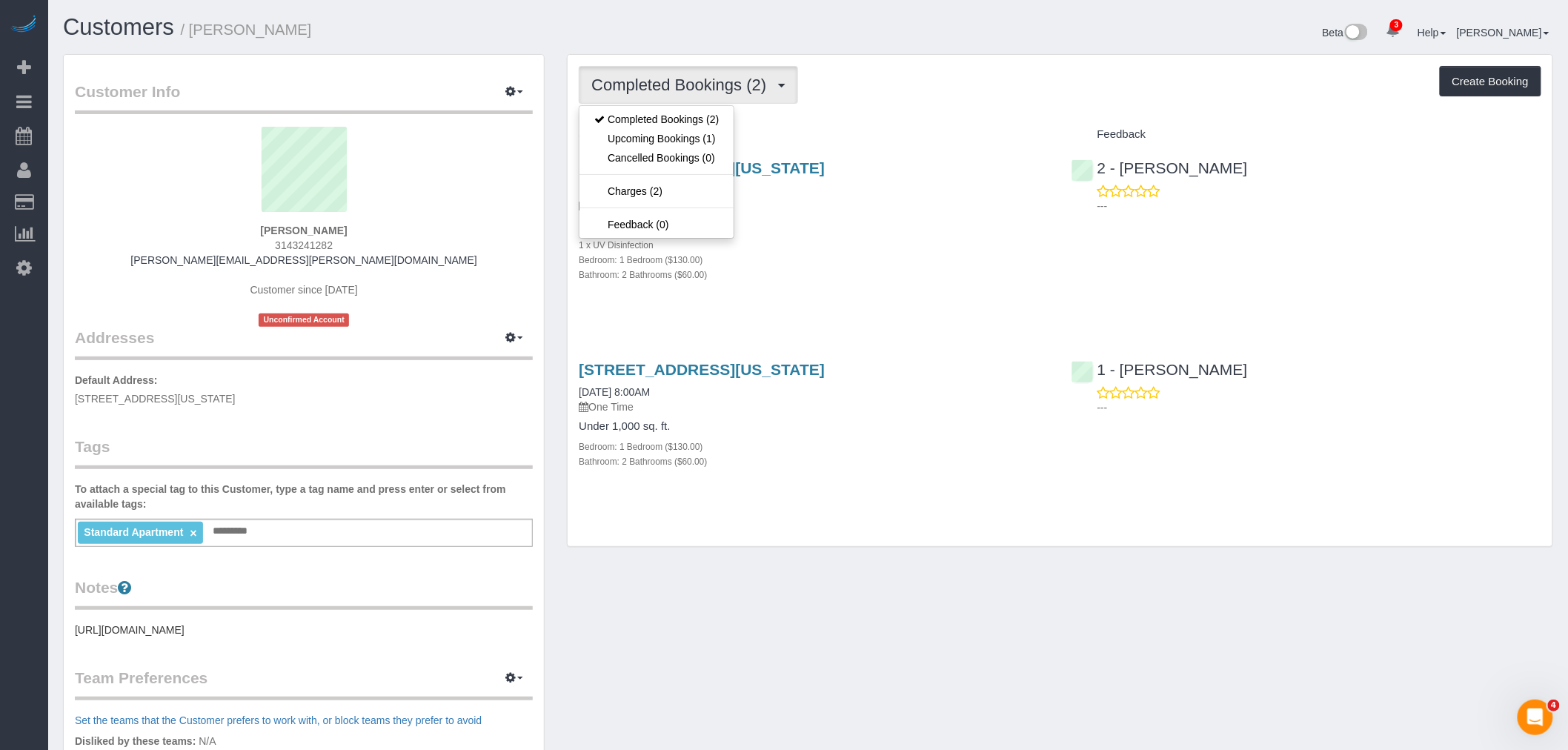
drag, startPoint x: 950, startPoint y: 94, endPoint x: 1455, endPoint y: 168, distance: 510.4
click at [951, 94] on div "Completed Bookings (2) Completed Bookings (2) Upcoming Bookings (1) Cancelled B…" at bounding box center [1060, 85] width 963 height 38
click at [697, 76] on span "Completed Bookings (2)" at bounding box center [682, 85] width 182 height 19
drag, startPoint x: 691, startPoint y: 142, endPoint x: 720, endPoint y: 139, distance: 29.2
click at [693, 142] on link "Upcoming Bookings (1)" at bounding box center [657, 139] width 154 height 20
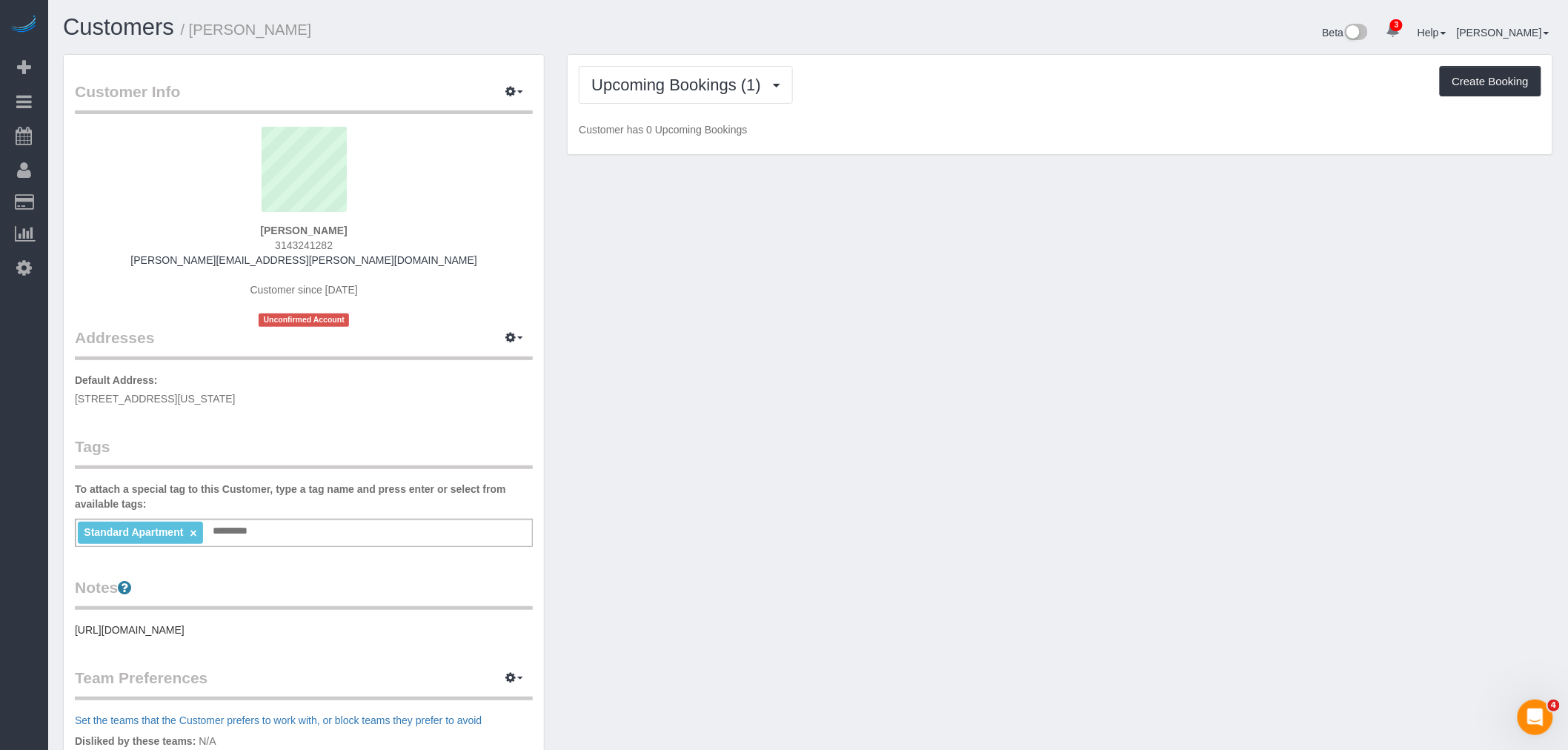
click at [892, 106] on div "Upcoming Bookings (1) Completed Bookings (2) Upcoming Bookings (1) Cancelled Bo…" at bounding box center [1060, 104] width 985 height 100
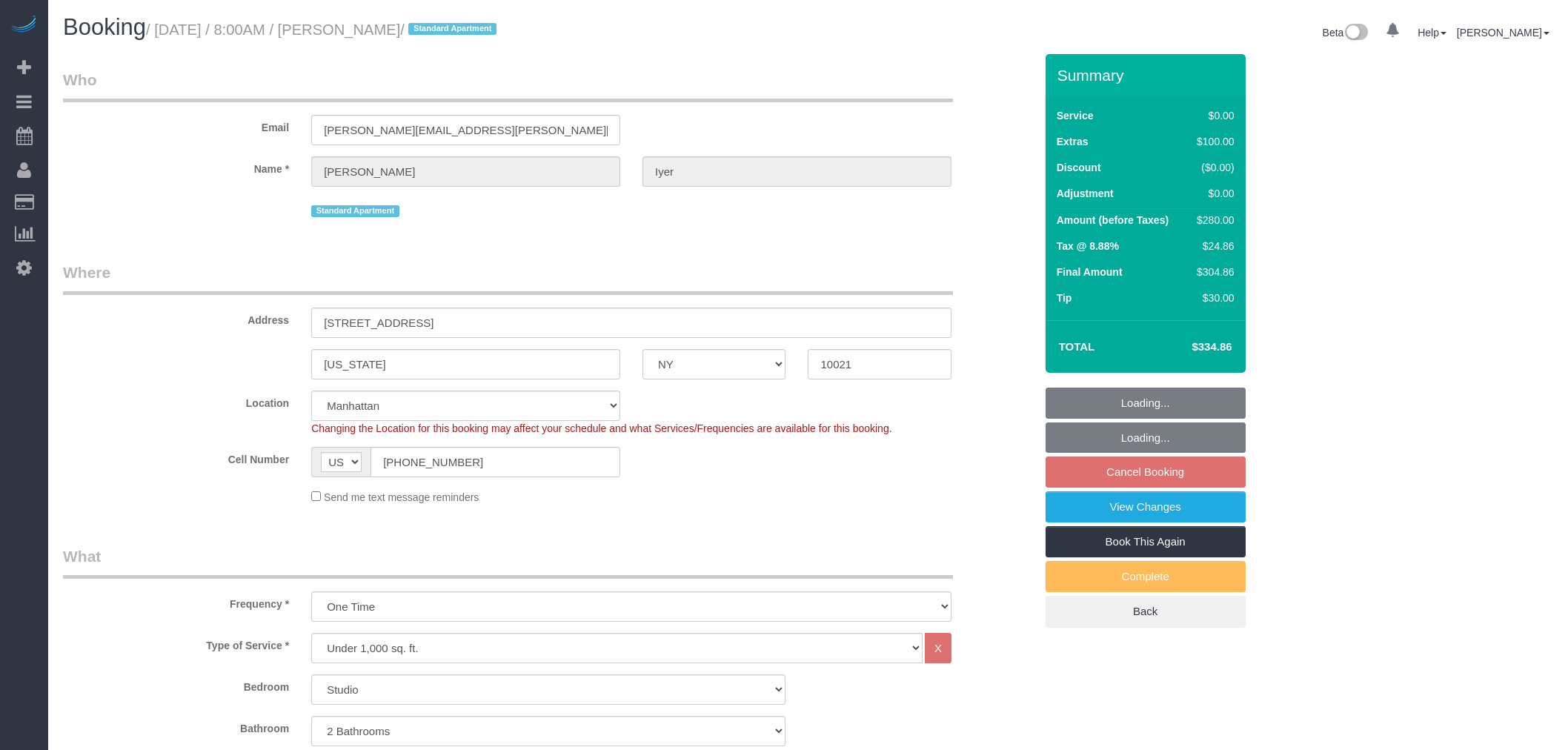
select select "NY"
select select "2"
select select "string:stripe-pm_1S0AUR4VGloSiKo7NTpcqTIx"
select select "spot1"
select select "number:57"
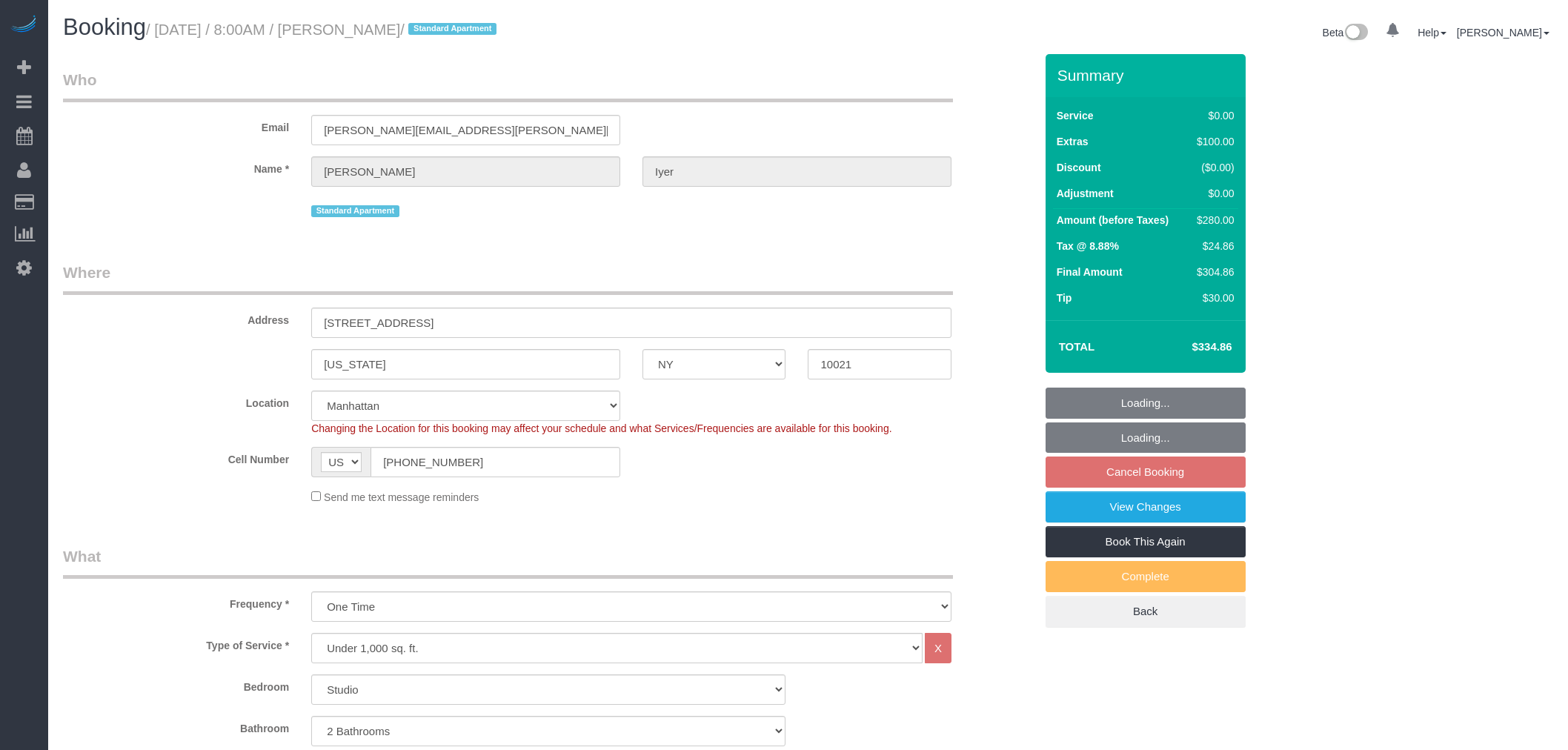
select select "number:75"
select select "number:15"
select select "number:6"
select select "object:1347"
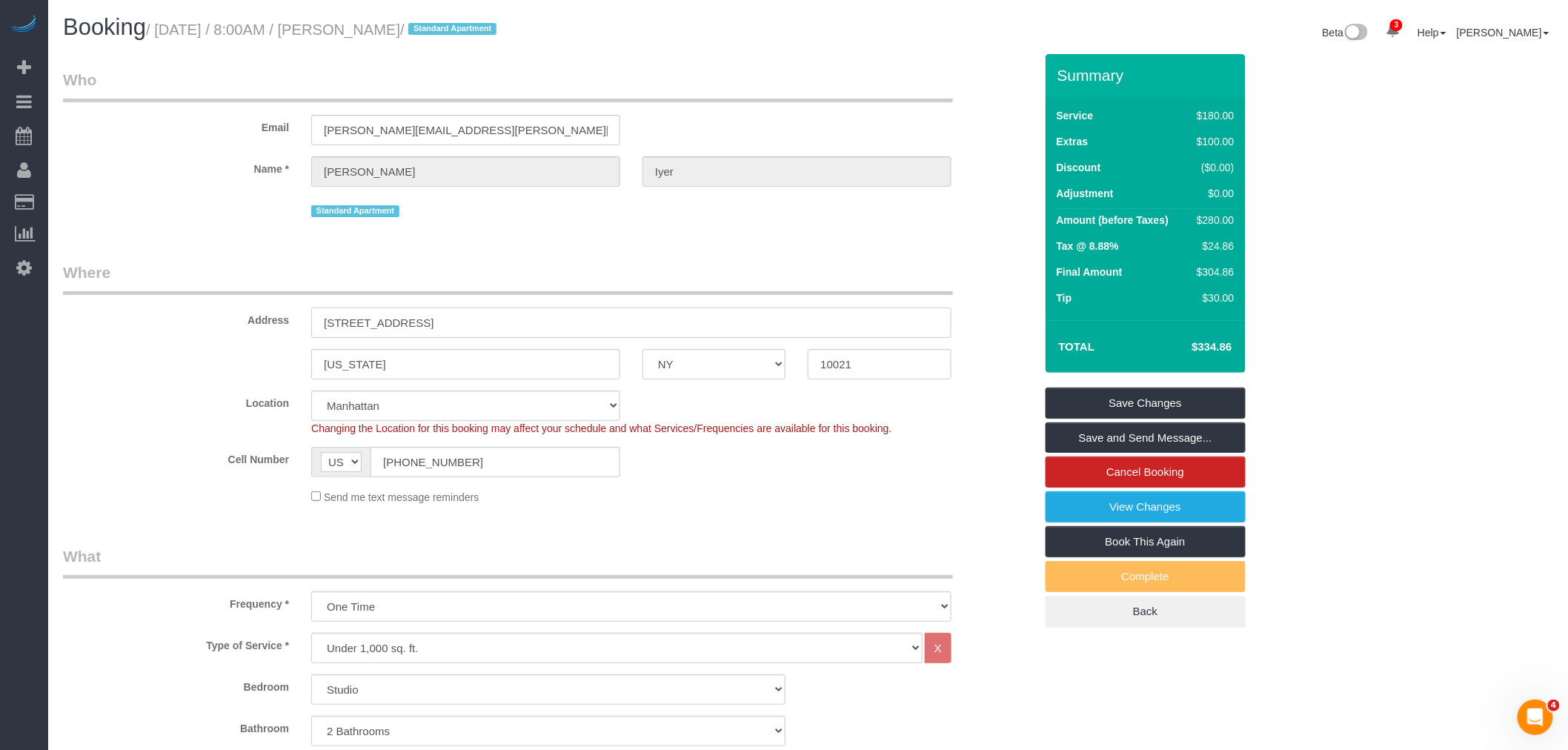
click at [438, 322] on input "524 East 72nd Street, 32B" at bounding box center [631, 322] width 640 height 31
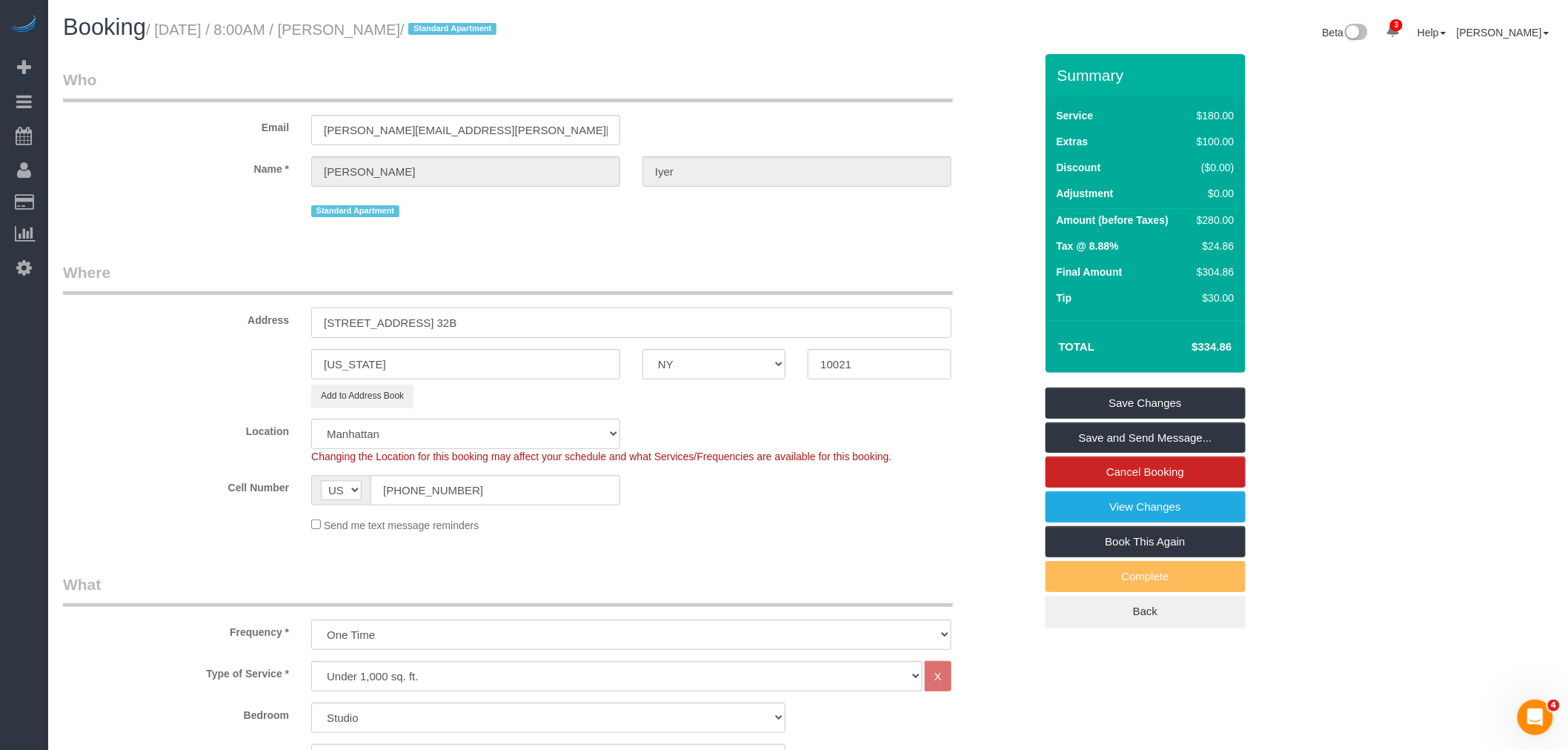
type input "524 East 72nd Street, Apt. 32B"
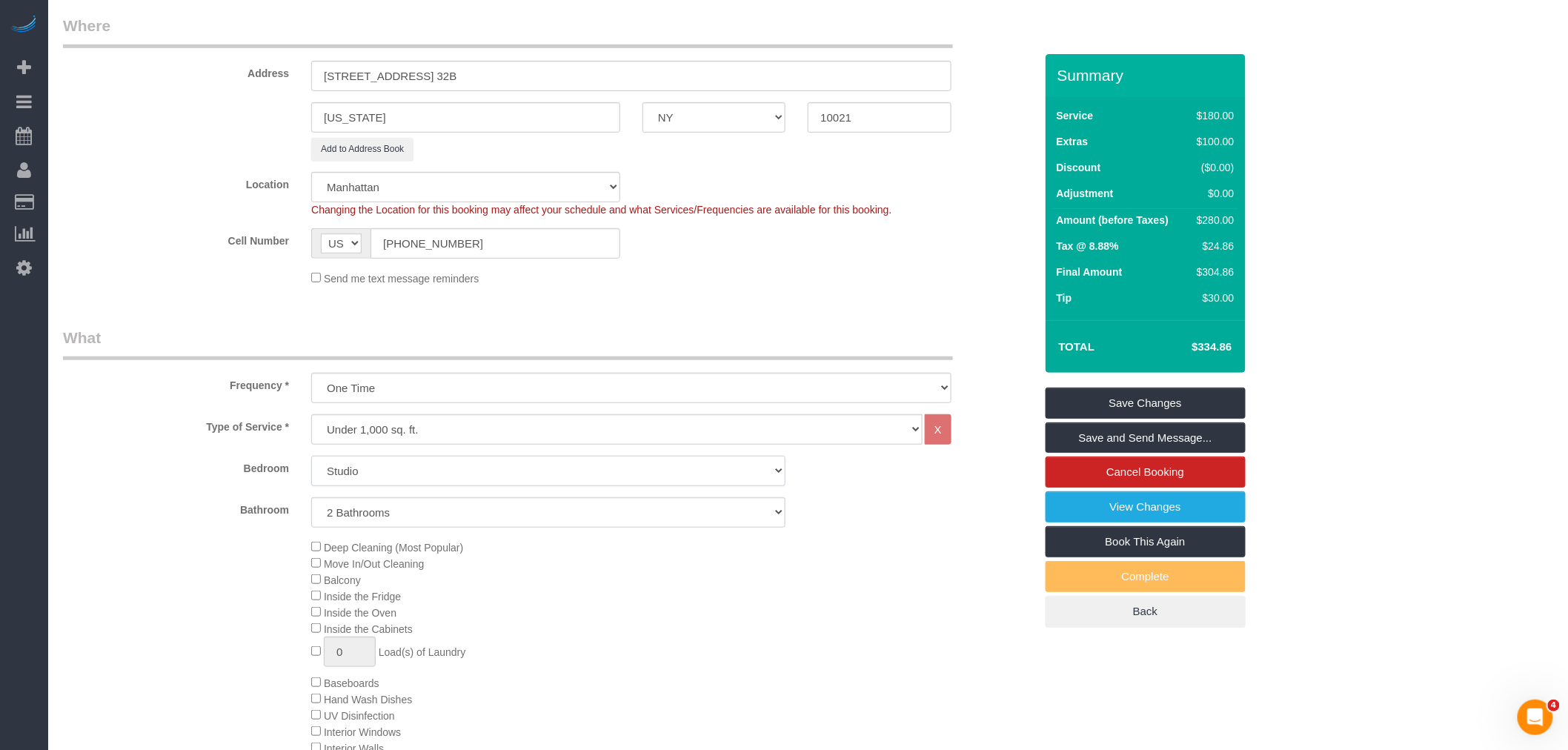
drag, startPoint x: 517, startPoint y: 476, endPoint x: 514, endPoint y: 485, distance: 9.5
click at [517, 476] on select "Studio 1 Bedroom 2 Bedrooms 3 Bedrooms" at bounding box center [548, 471] width 475 height 31
select select "1"
click at [311, 458] on select "Studio 1 Bedroom 2 Bedrooms 3 Bedrooms" at bounding box center [548, 471] width 475 height 31
click at [723, 345] on legend "What" at bounding box center [508, 344] width 890 height 33
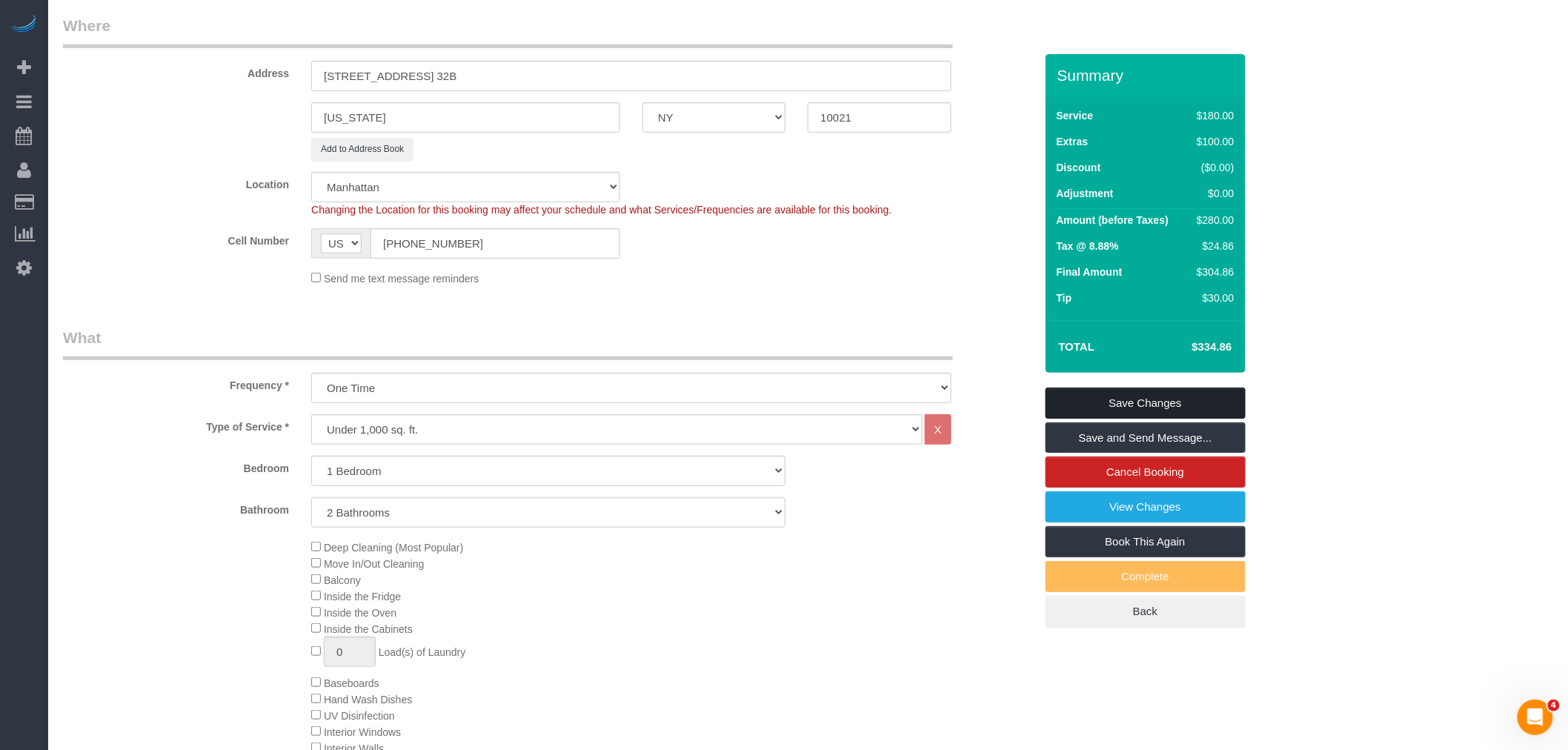
drag, startPoint x: 1186, startPoint y: 401, endPoint x: 856, endPoint y: 442, distance: 332.5
click at [1186, 400] on link "Save Changes" at bounding box center [1146, 404] width 200 height 32
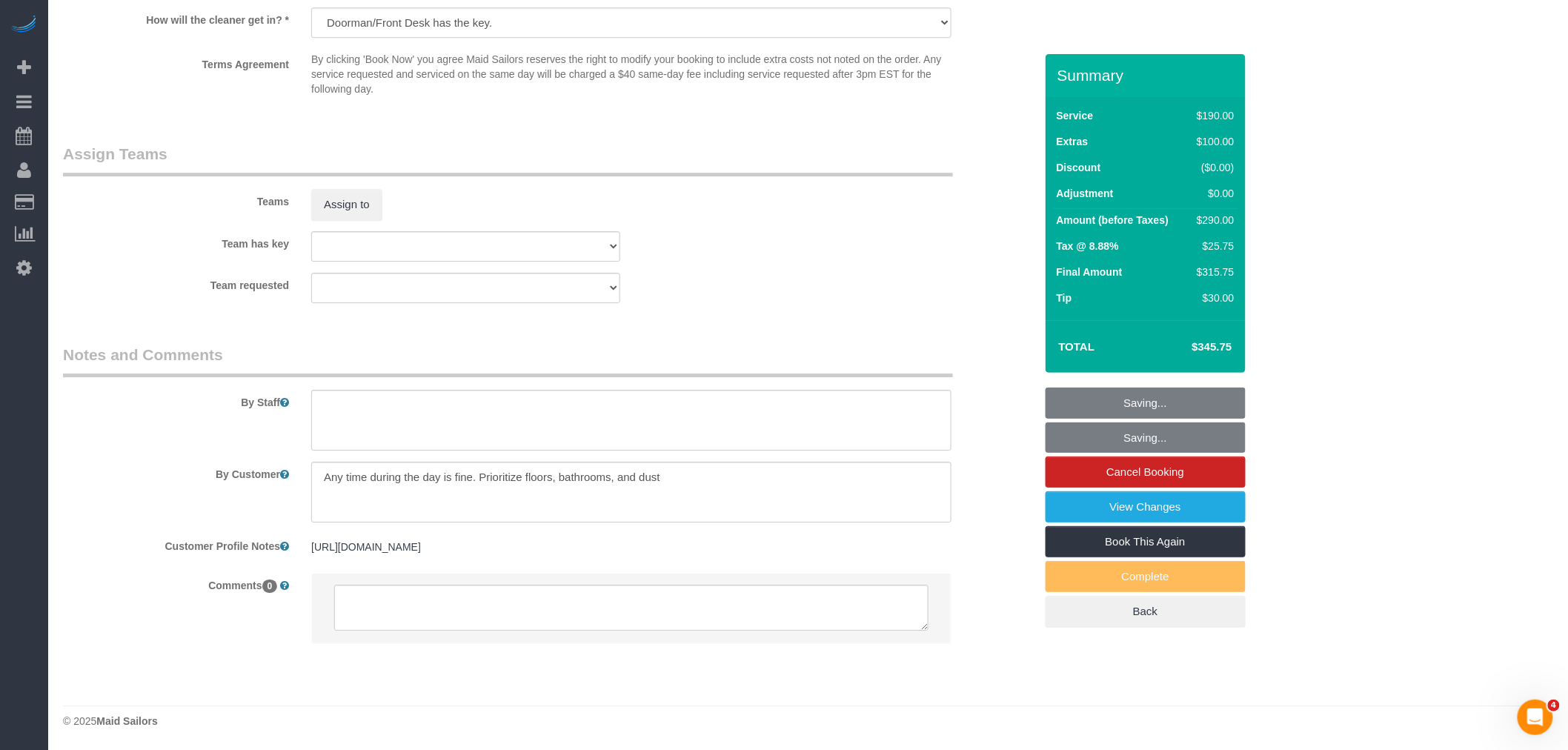
scroll to position [1854, 0]
select select "spot61"
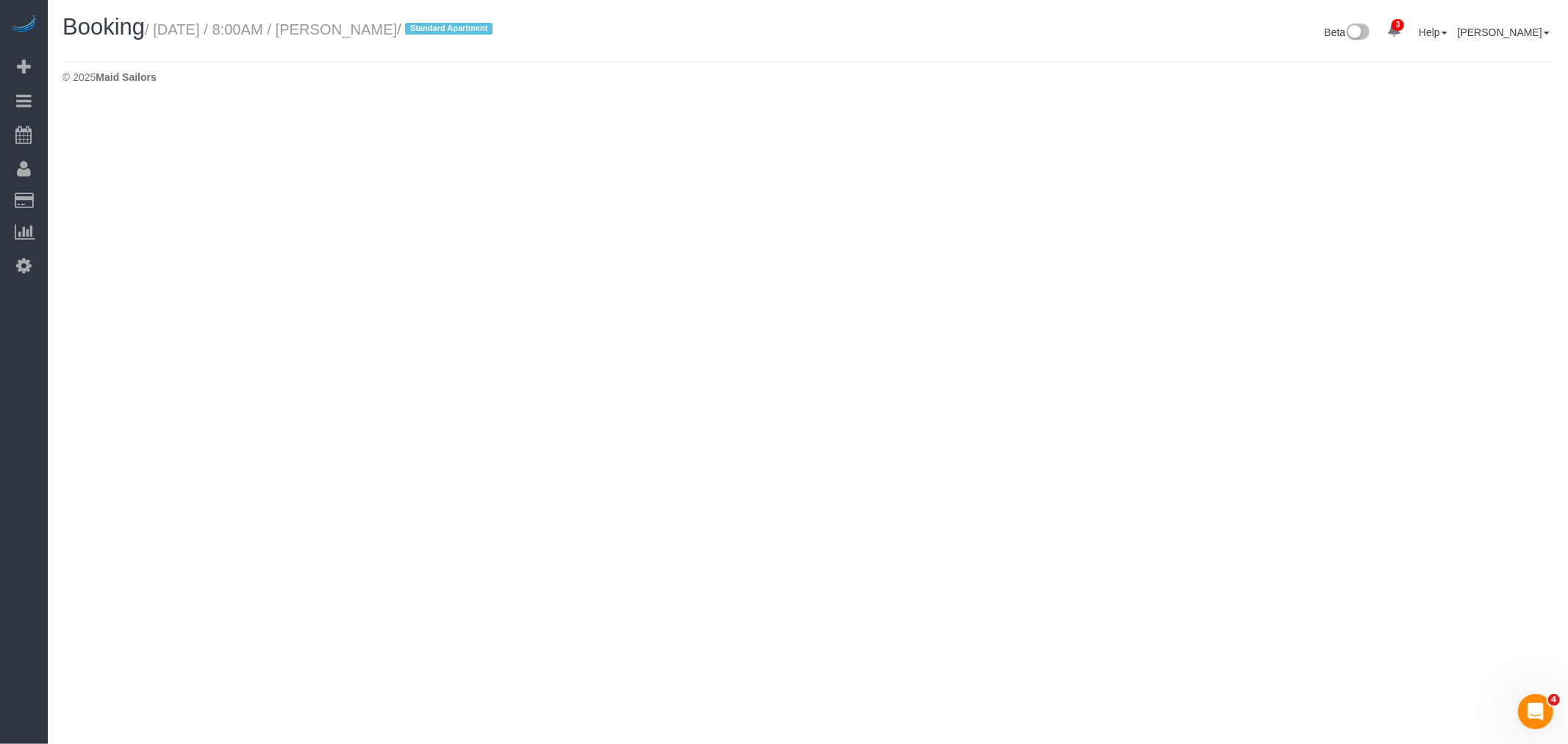
select select "NY"
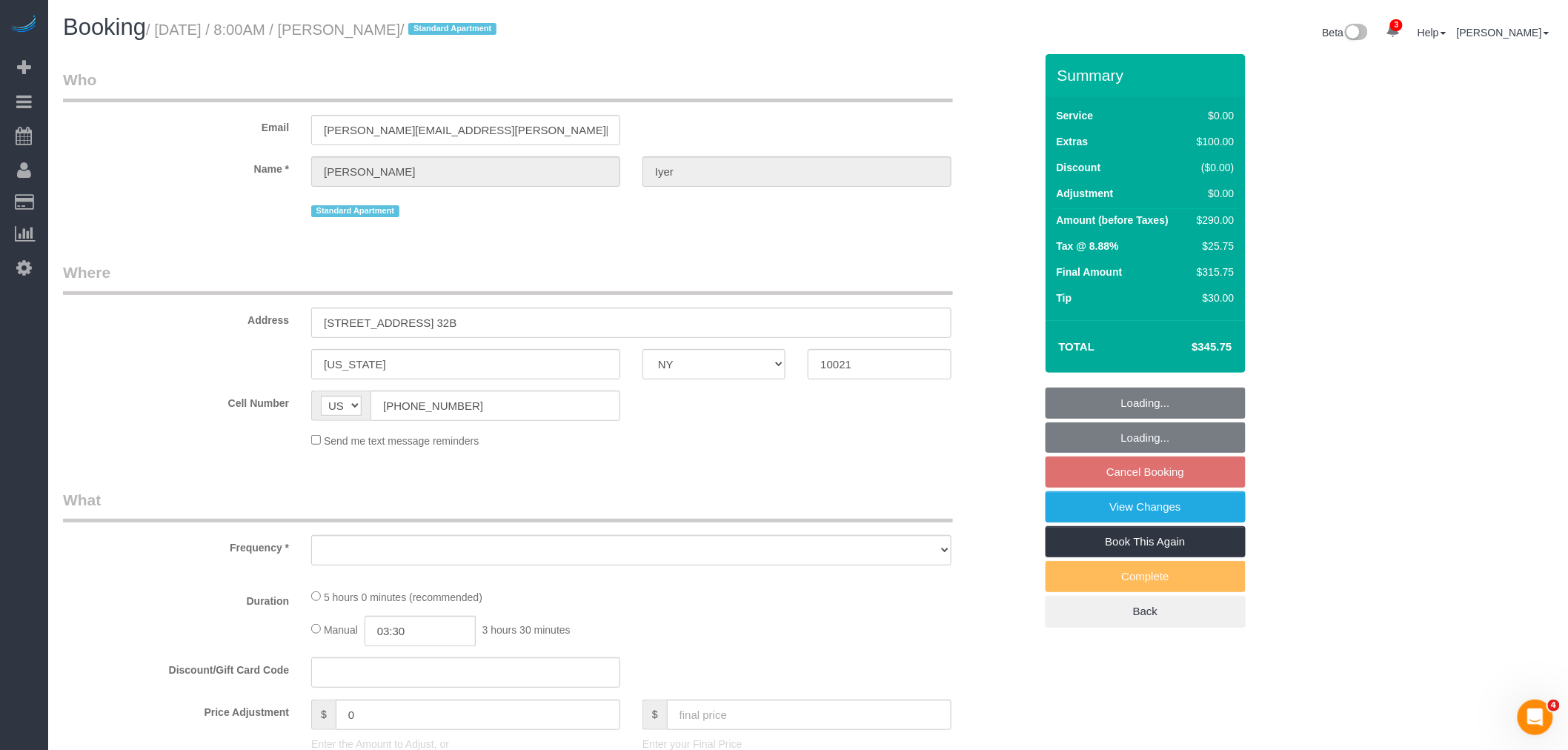
select select "number:57"
select select "number:75"
select select "number:15"
select select "number:6"
select select "1"
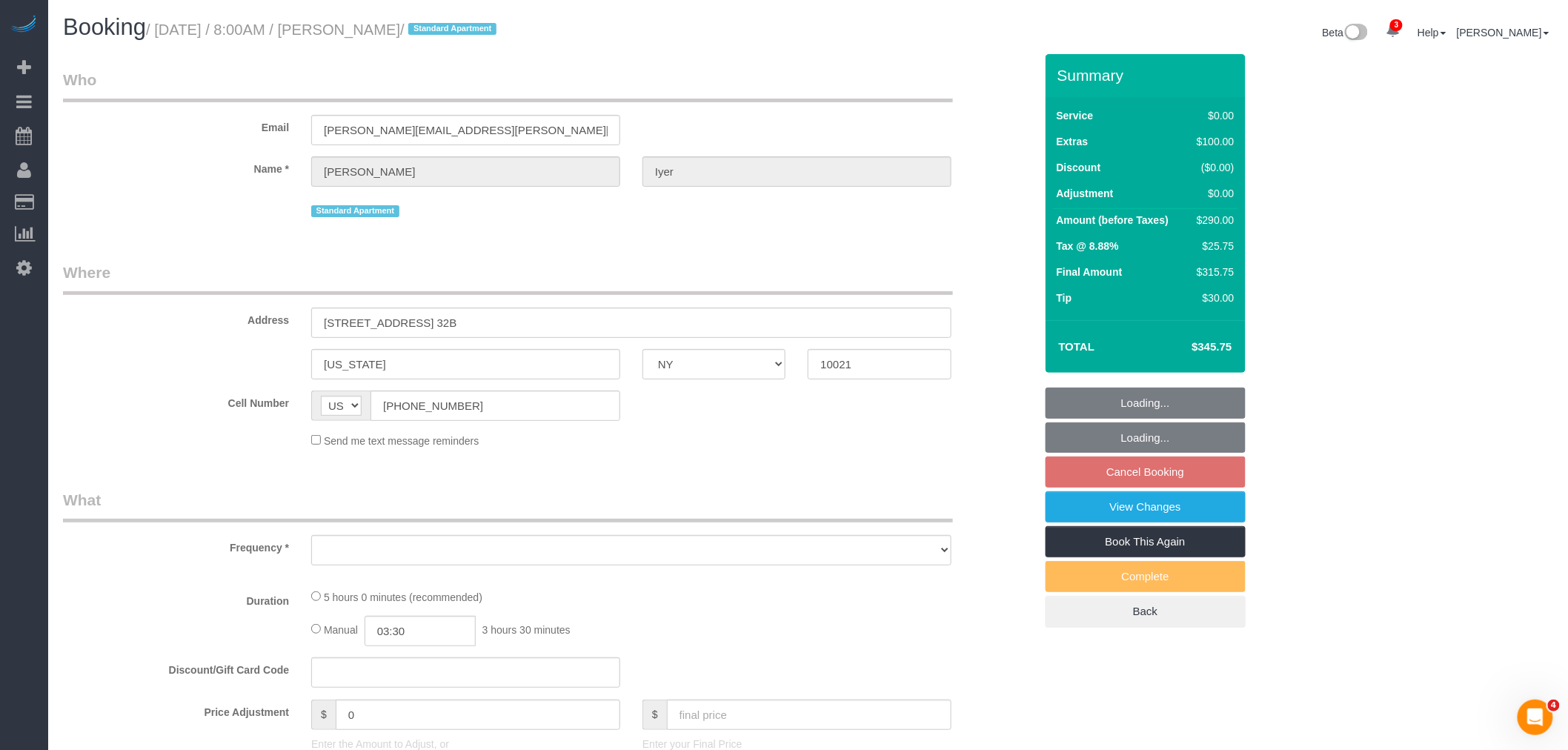
select select "2"
select select "object:2970"
select select "string:stripe-pm_1S0AUR4VGloSiKo7NTpcqTIx"
select select "spot121"
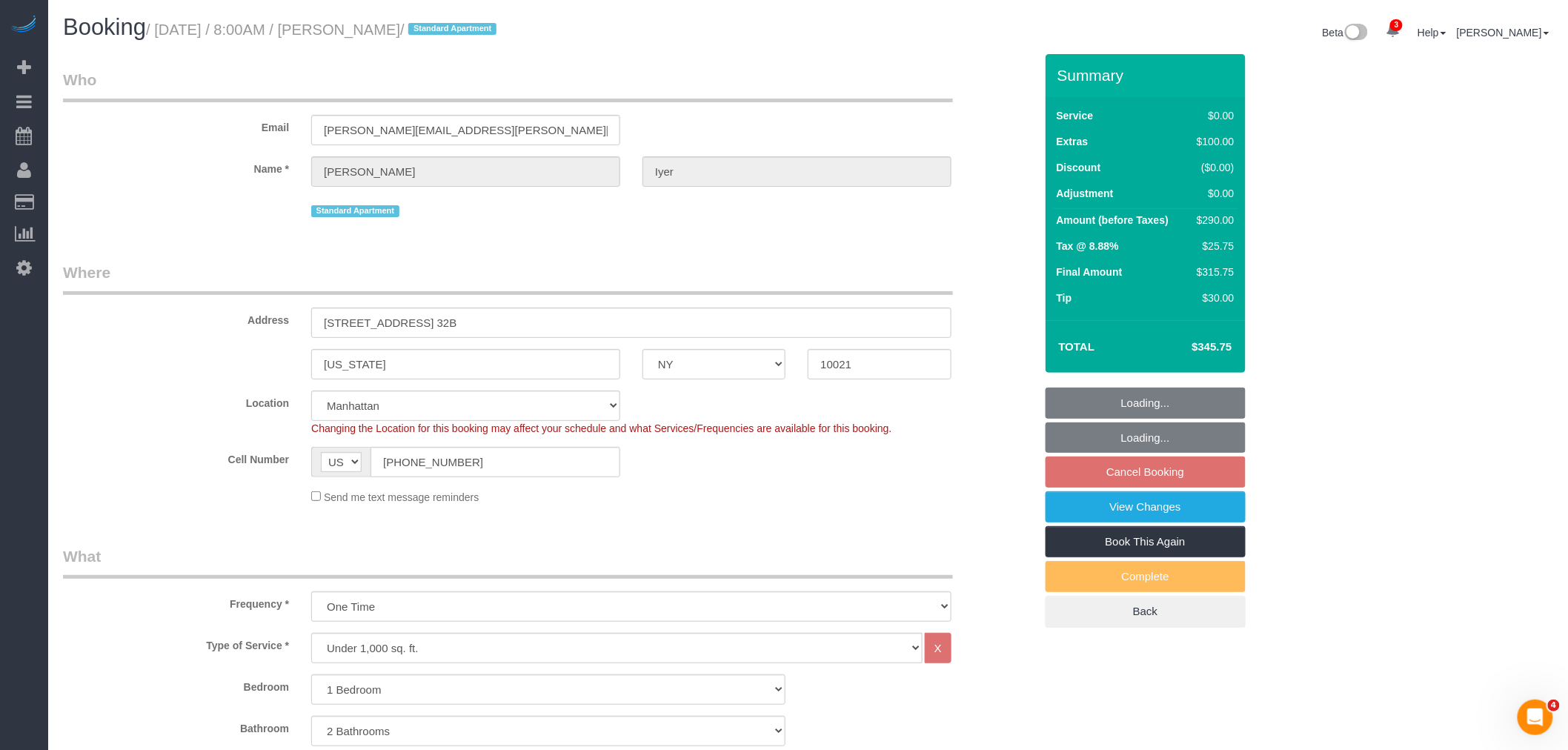
select select "1"
select select "2"
select select "object:3428"
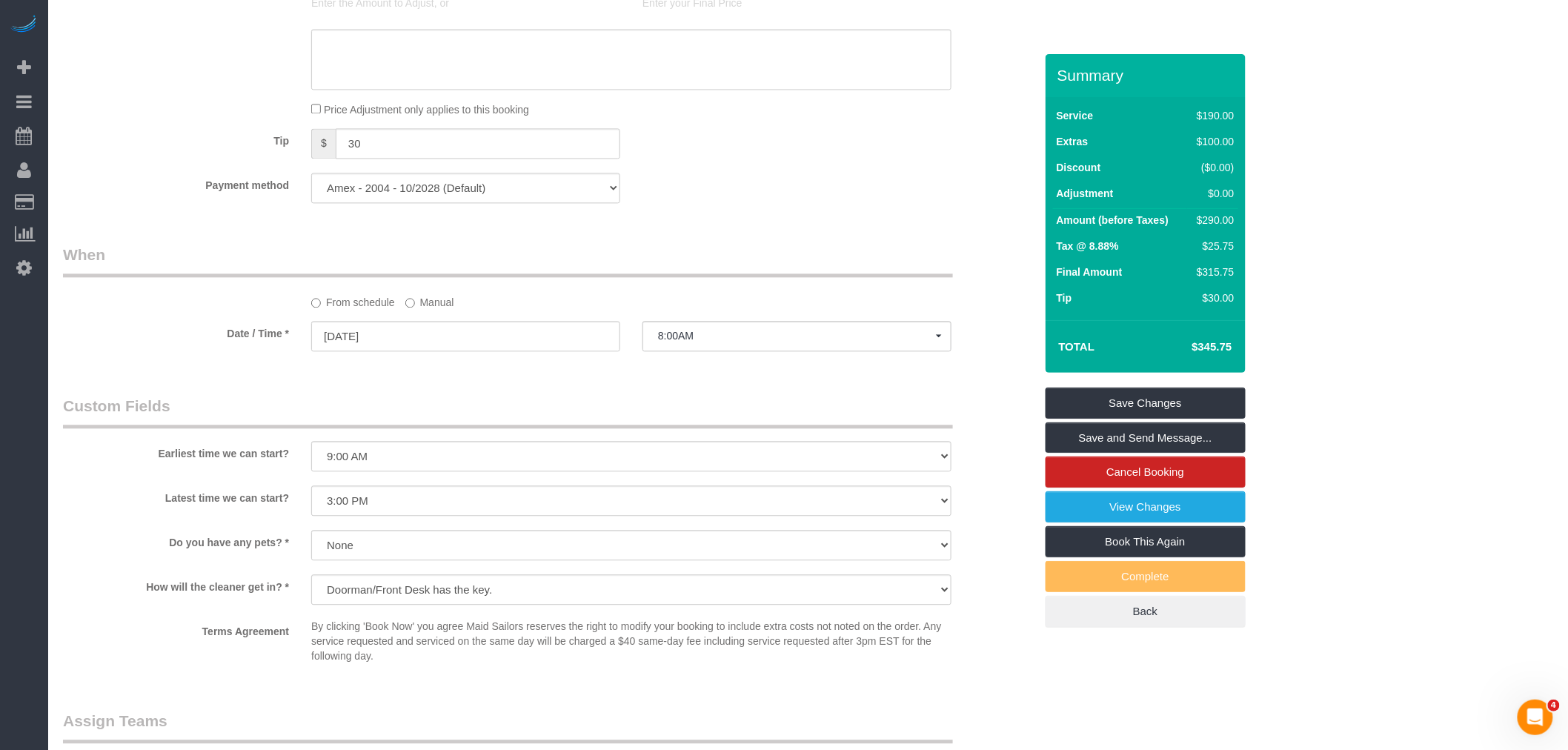
scroll to position [988, 0]
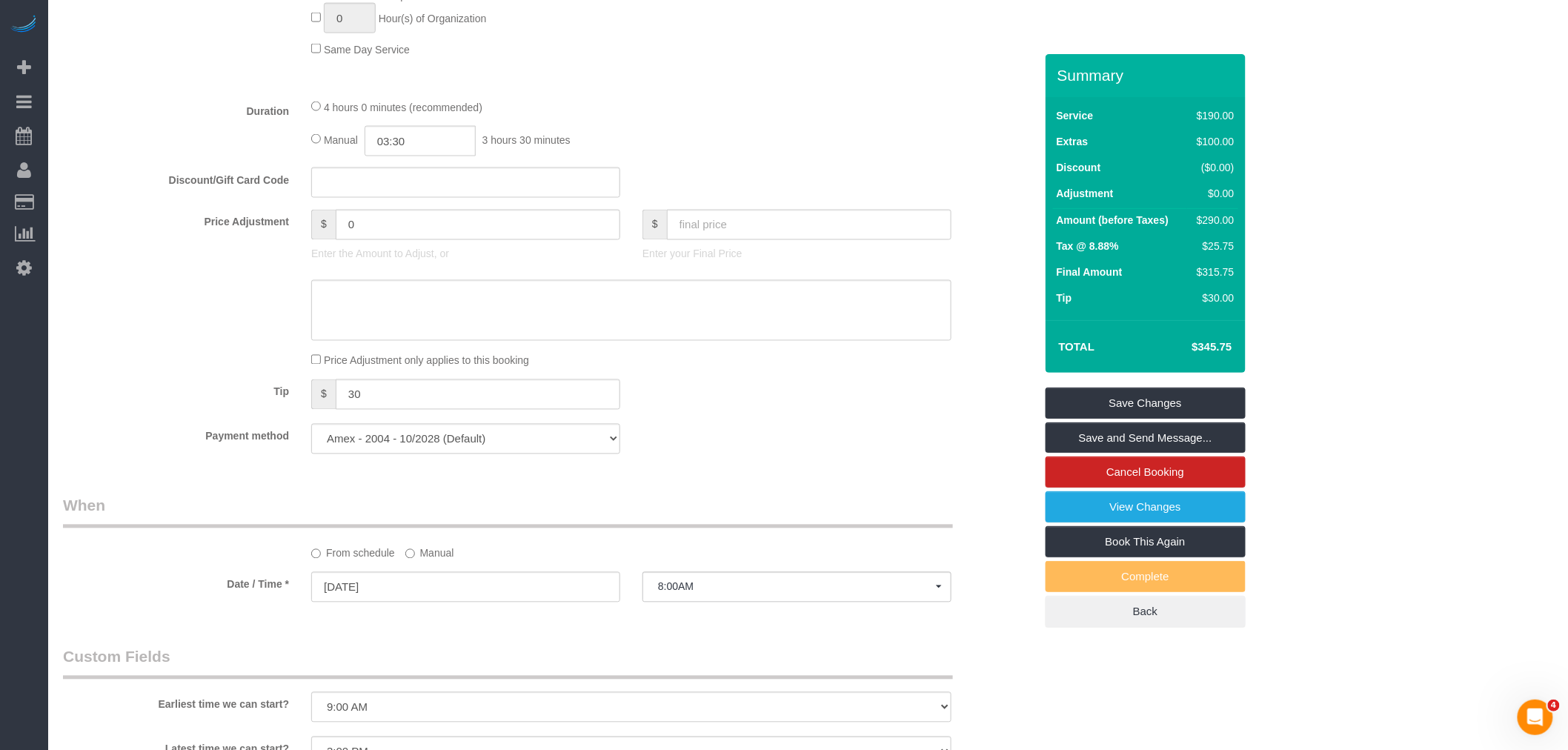
click at [319, 115] on div "4 hours 0 minutes (recommended)" at bounding box center [631, 106] width 640 height 16
click at [1175, 389] on link "Save Changes" at bounding box center [1146, 404] width 200 height 32
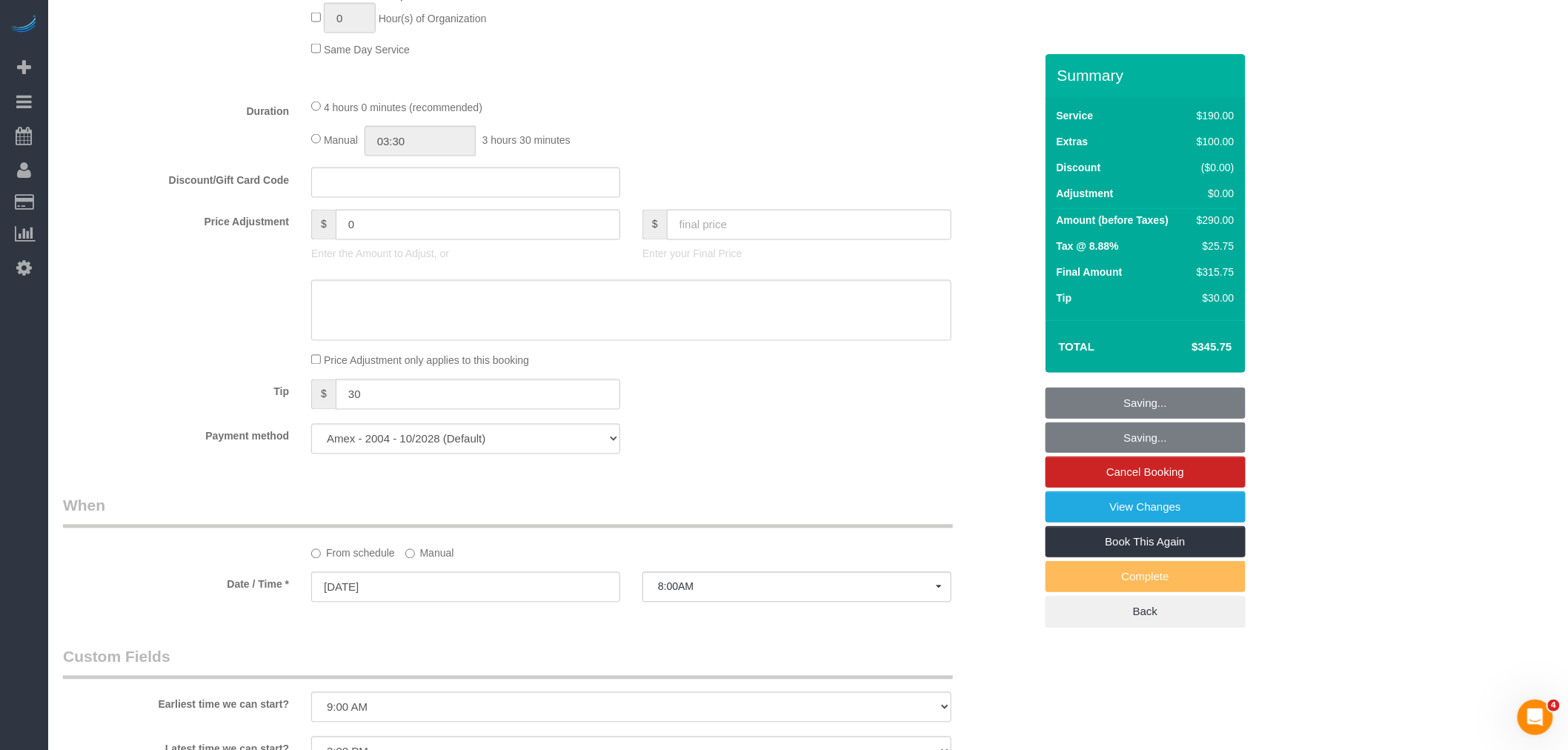
select select "spot181"
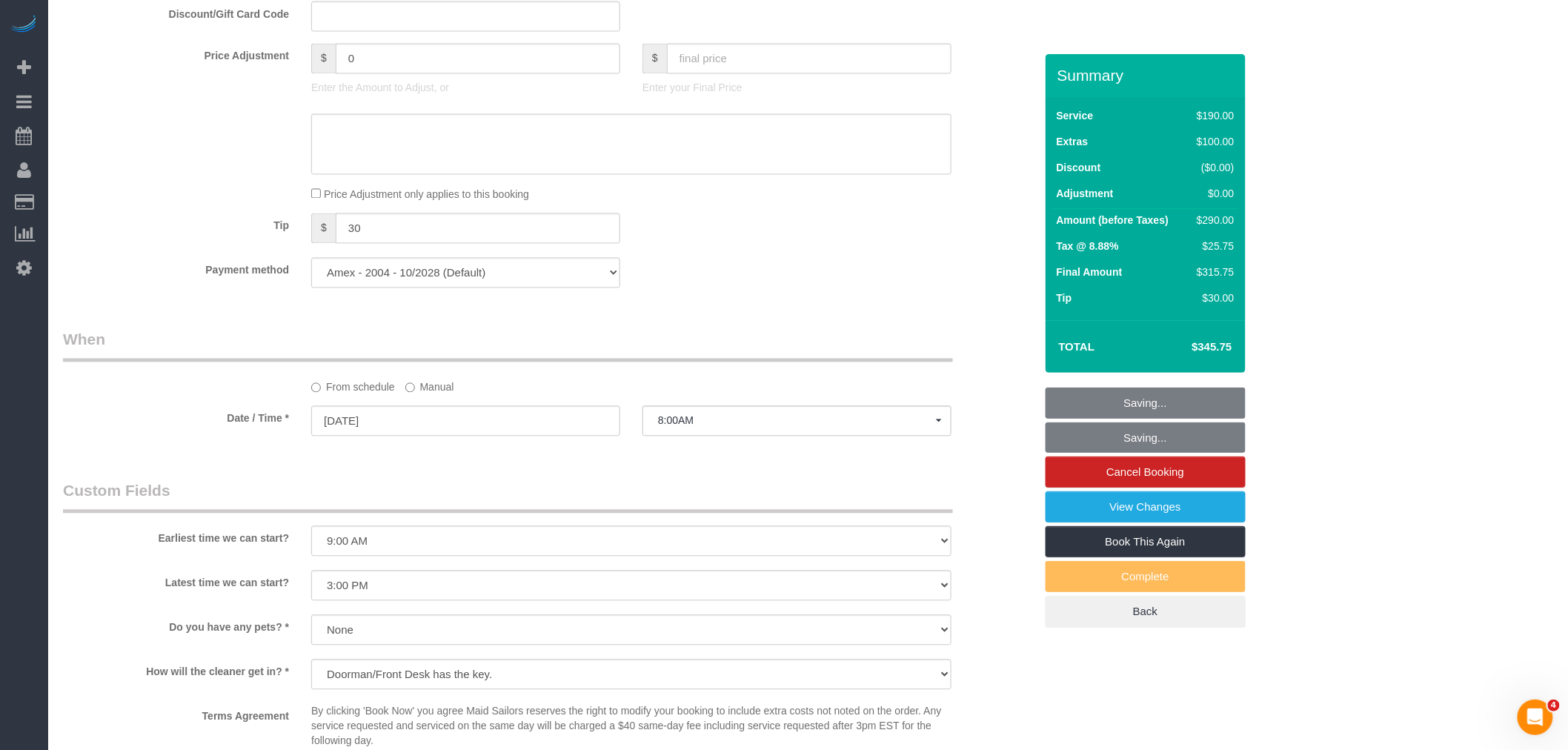
scroll to position [1317, 0]
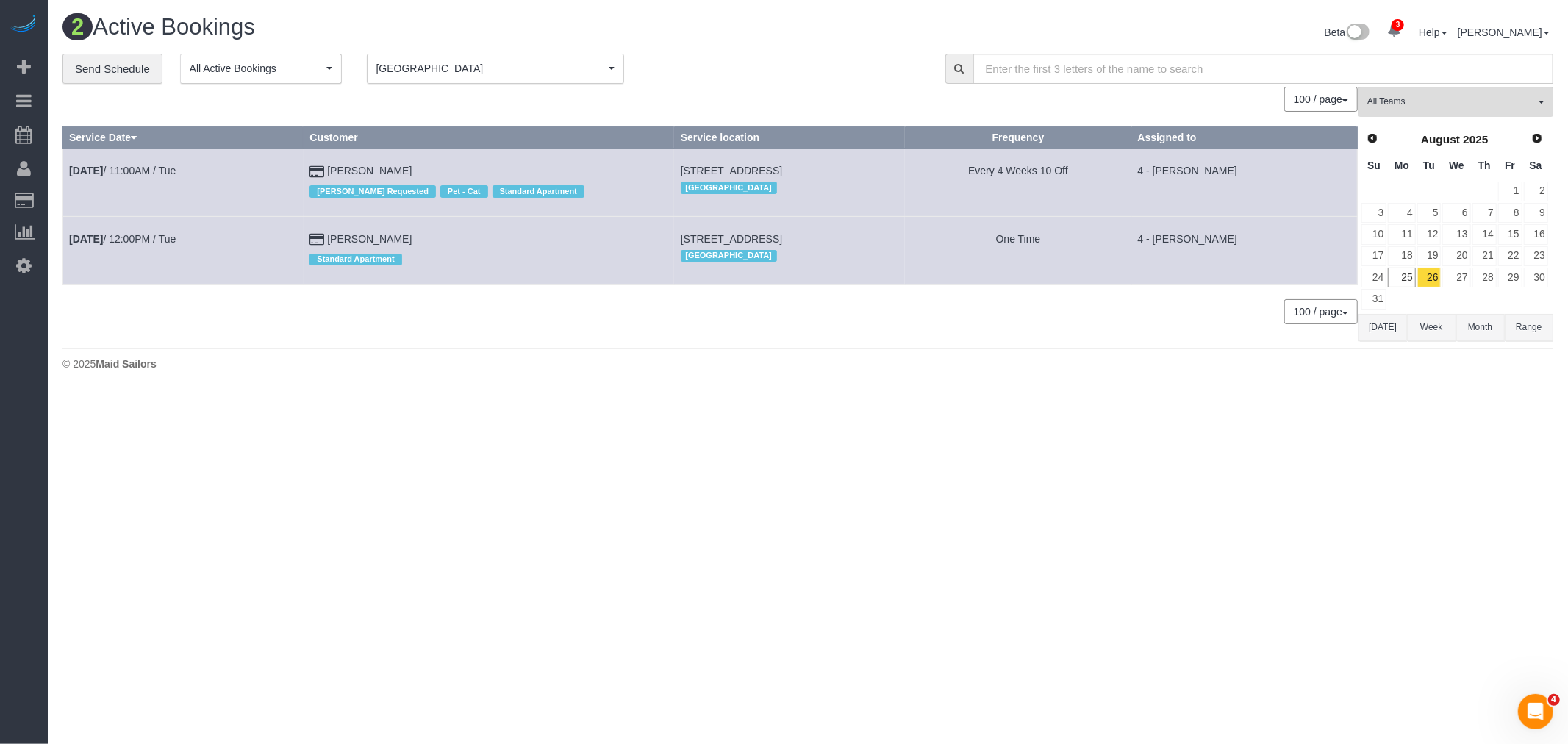
click at [794, 51] on div "2 Active Bookings Beta 3 Your Notifications You have 0 alerts × You have 1 to c…" at bounding box center [808, 34] width 1513 height 39
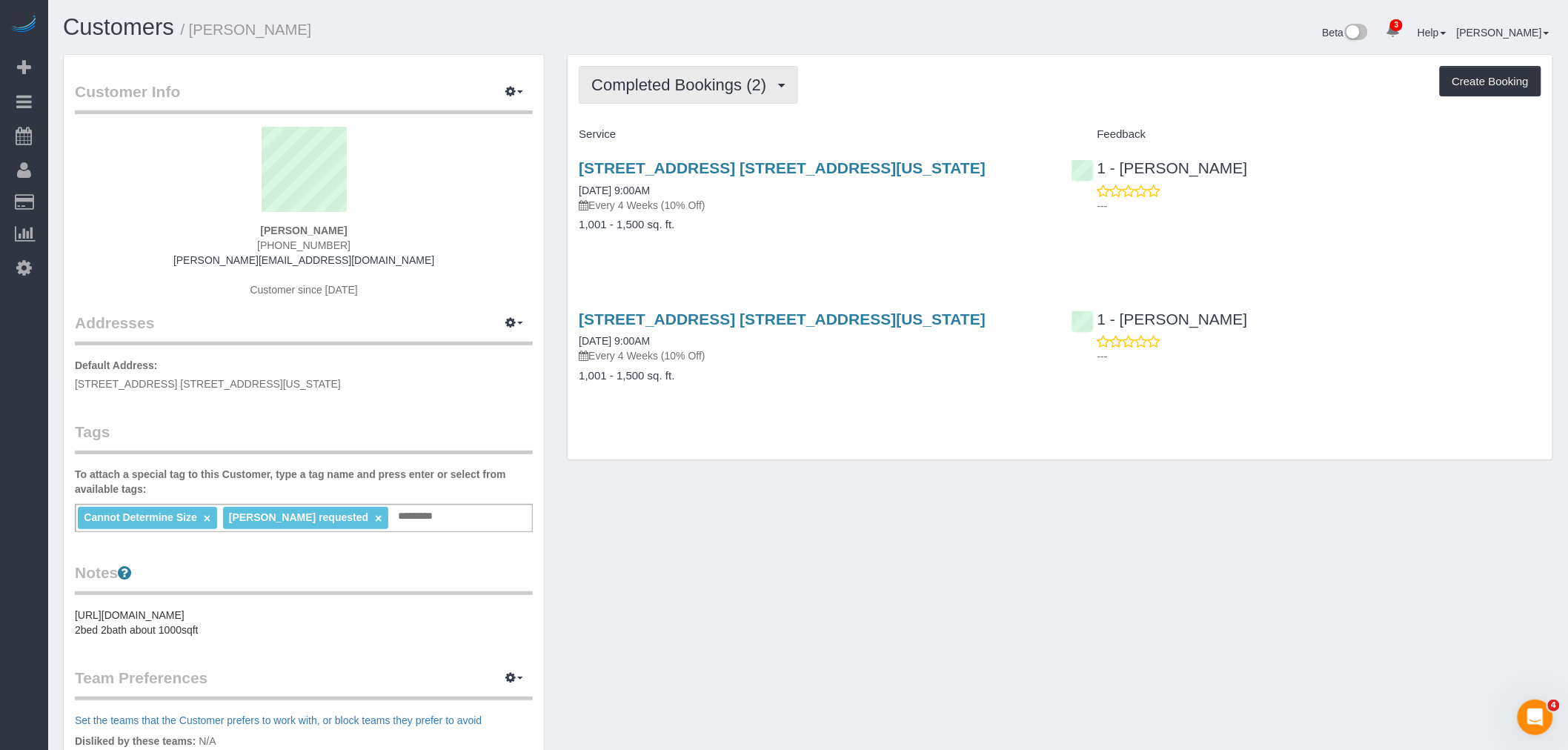
click at [702, 101] on button "Completed Bookings (2)" at bounding box center [688, 85] width 220 height 38
click at [713, 132] on link "Upcoming Bookings (7)" at bounding box center [657, 139] width 154 height 20
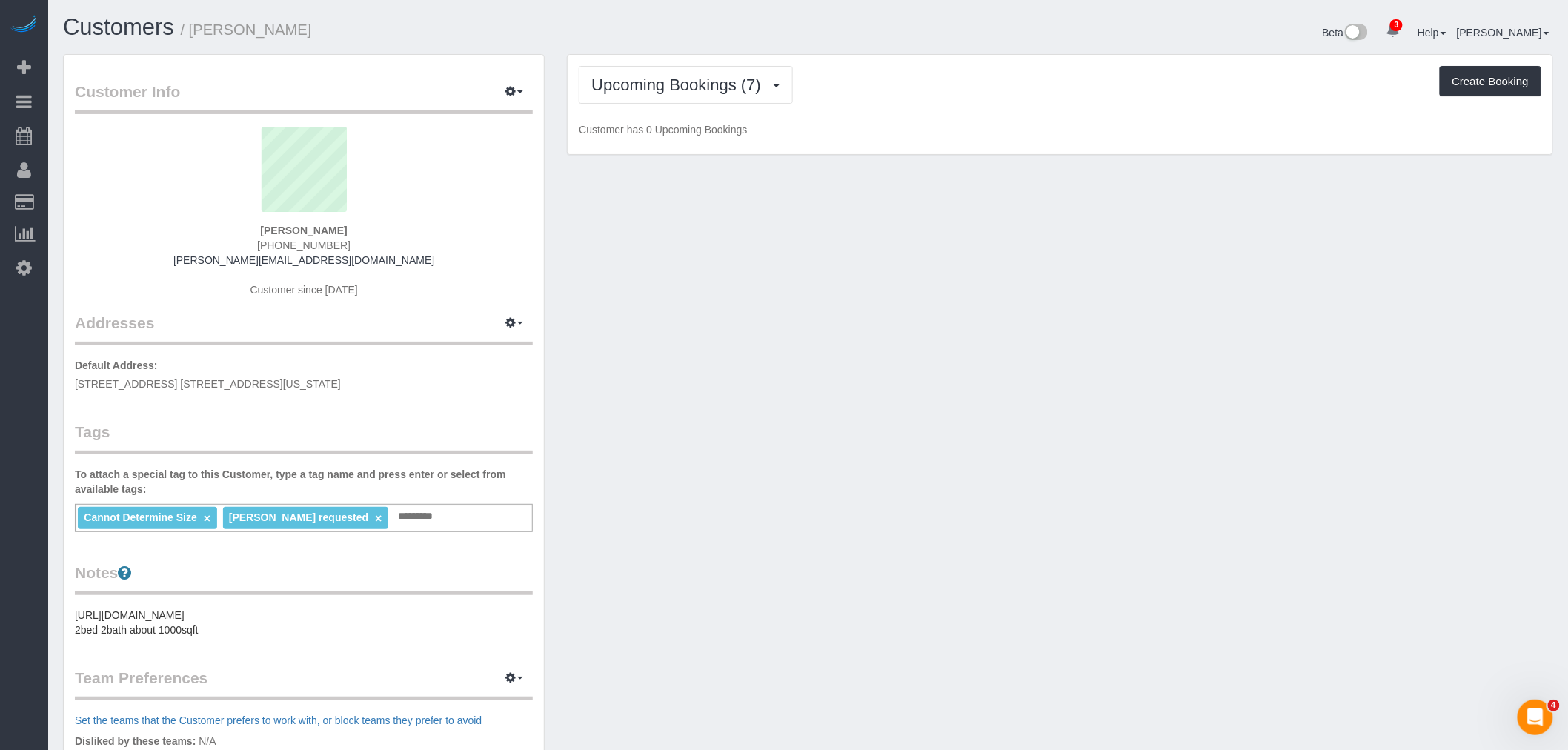
click at [935, 87] on div "Upcoming Bookings (7) Completed Bookings (2) Upcoming Bookings (7) Cancelled Bo…" at bounding box center [1060, 85] width 963 height 38
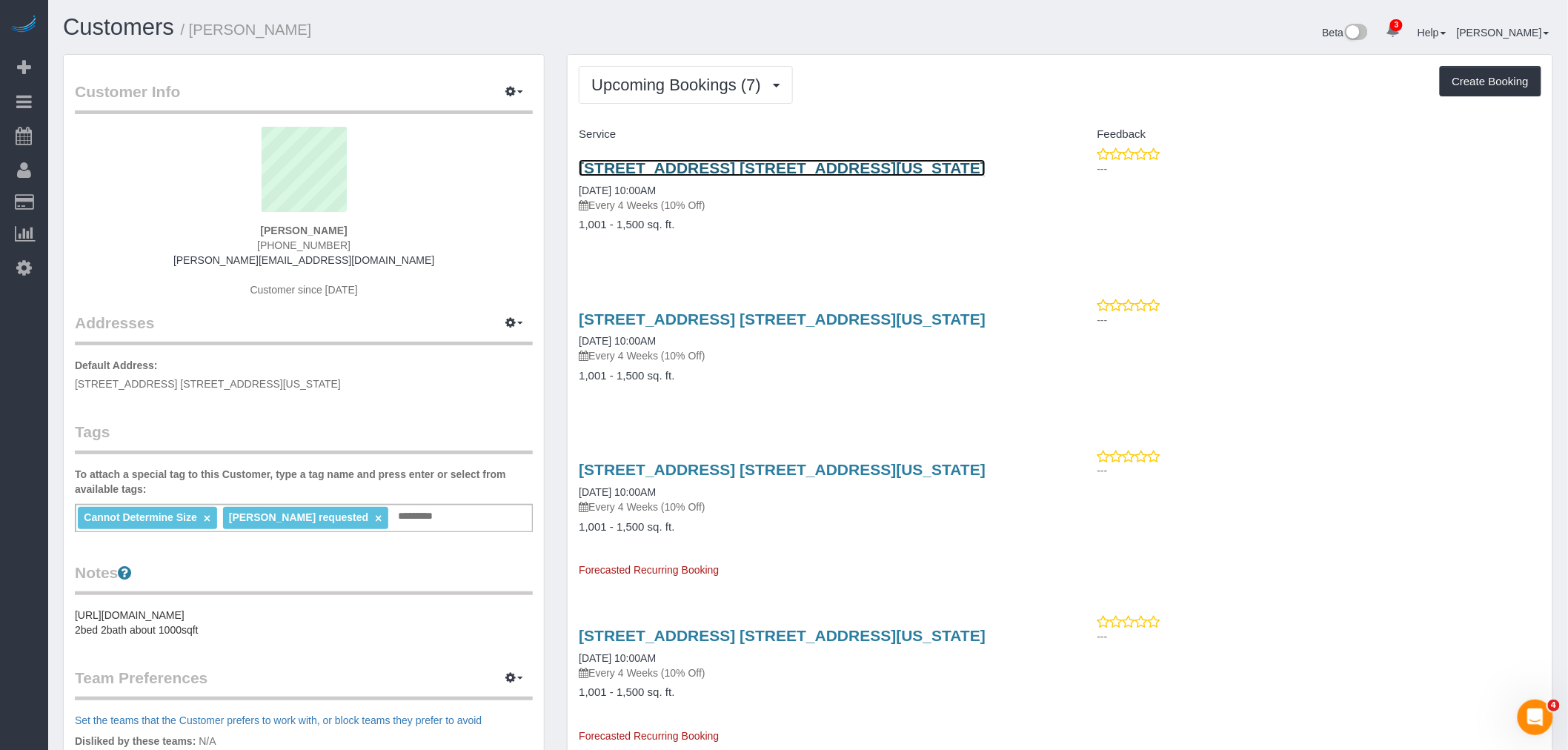
click at [853, 169] on link "171 Suffolk Street, Apt. 11c, New York, NY 10002" at bounding box center [782, 168] width 407 height 17
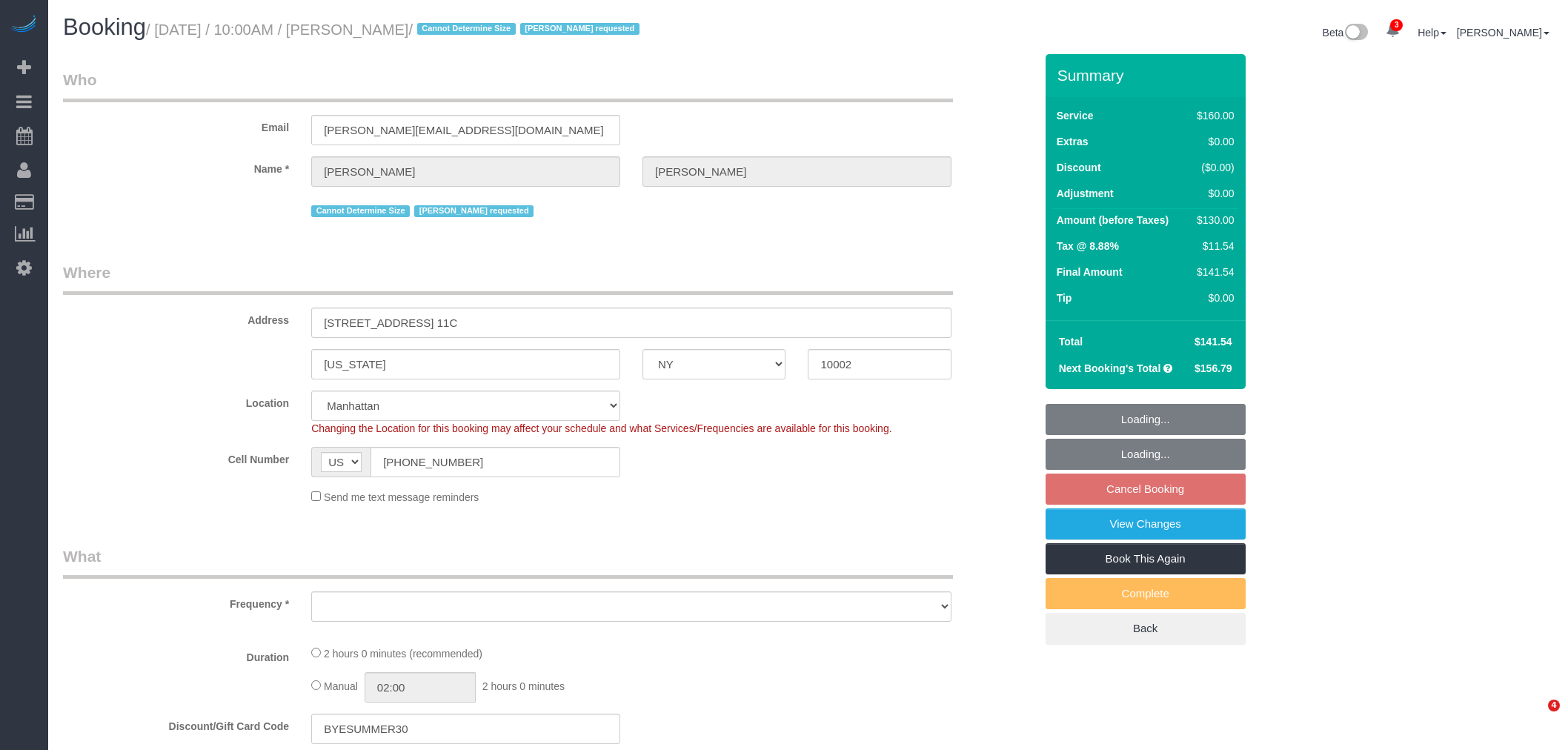
select select "NY"
select select "spot3"
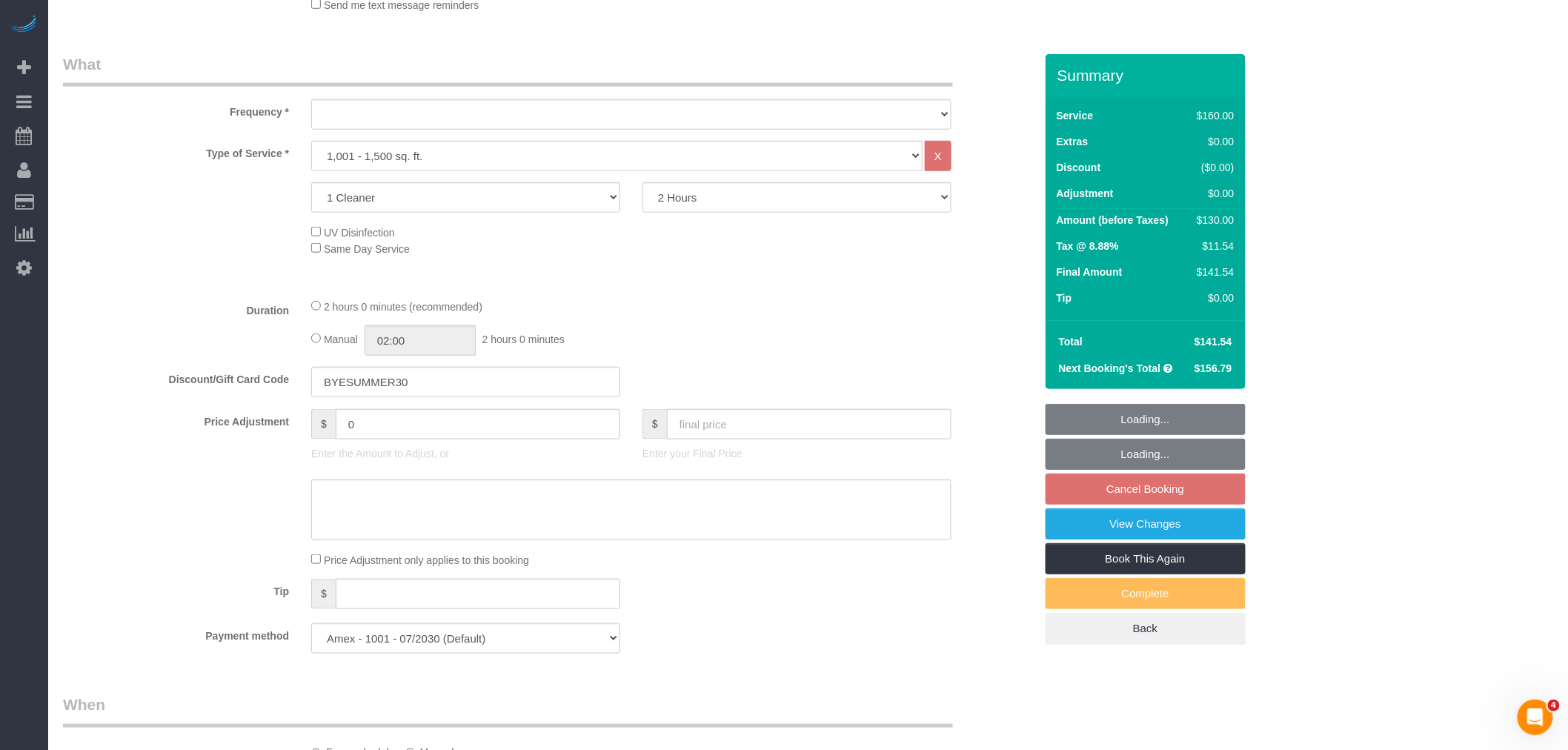
scroll to position [494, 0]
select select "object:736"
select select "number:89"
select select "number:72"
select select "number:15"
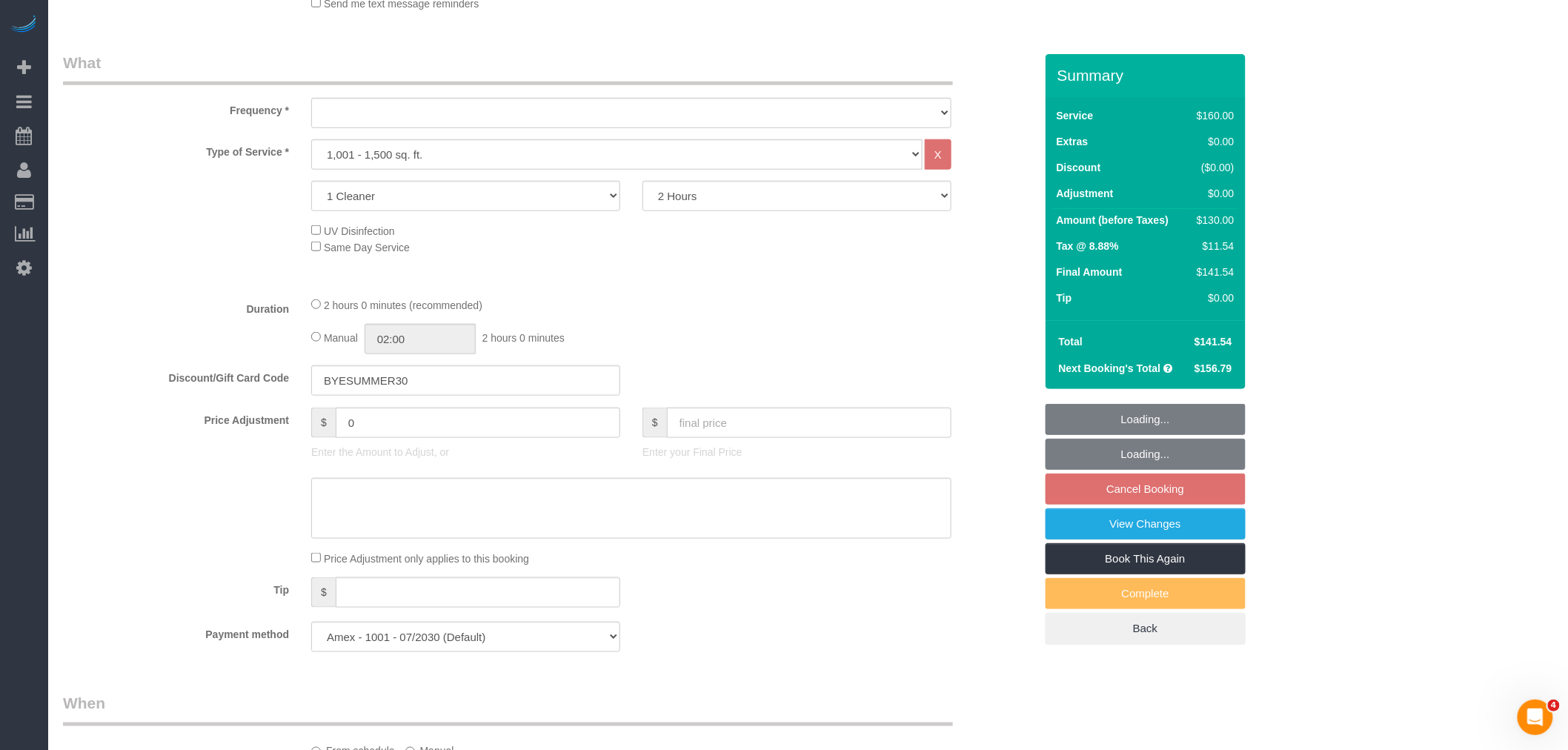
select select "number:6"
select select "object:1301"
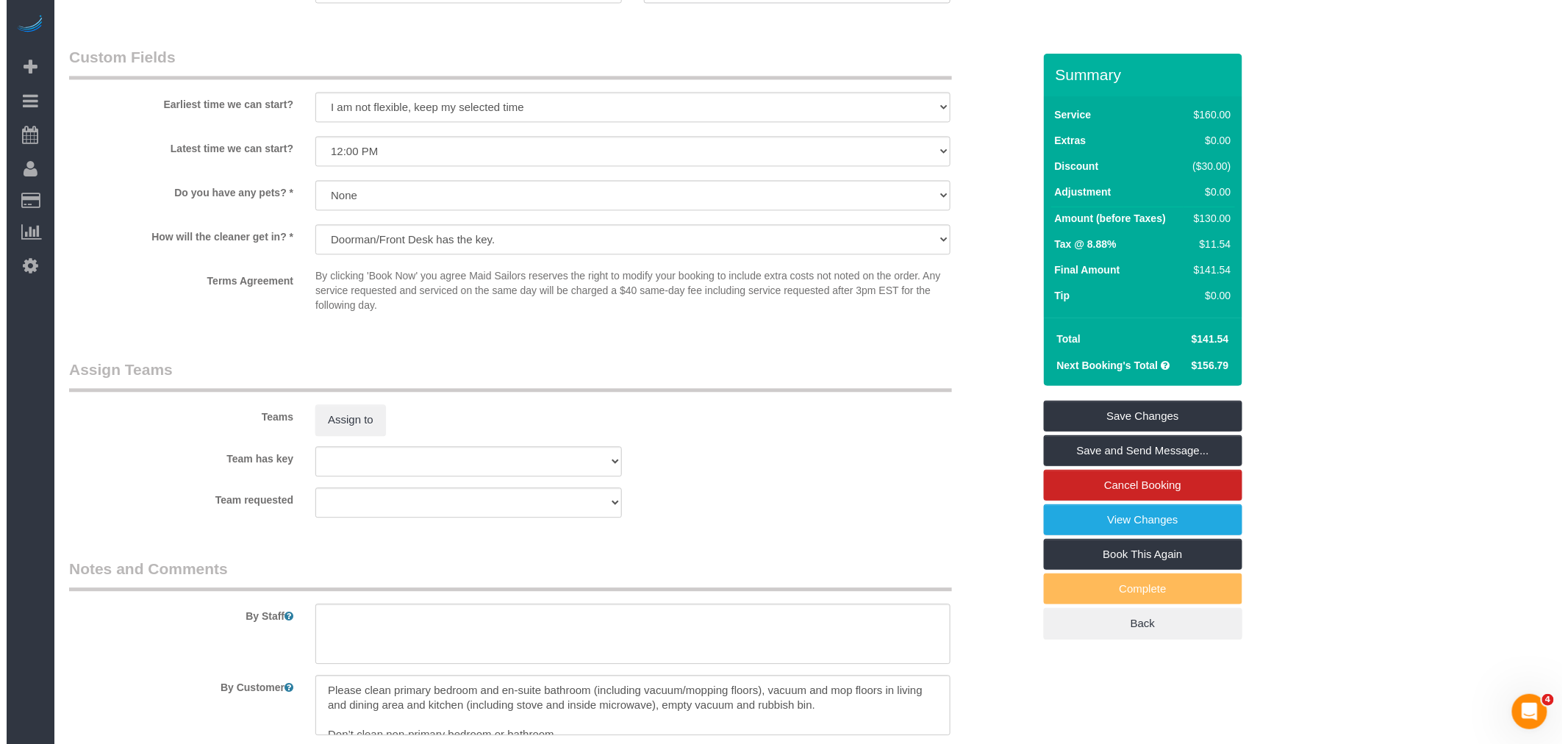
scroll to position [1217, 0]
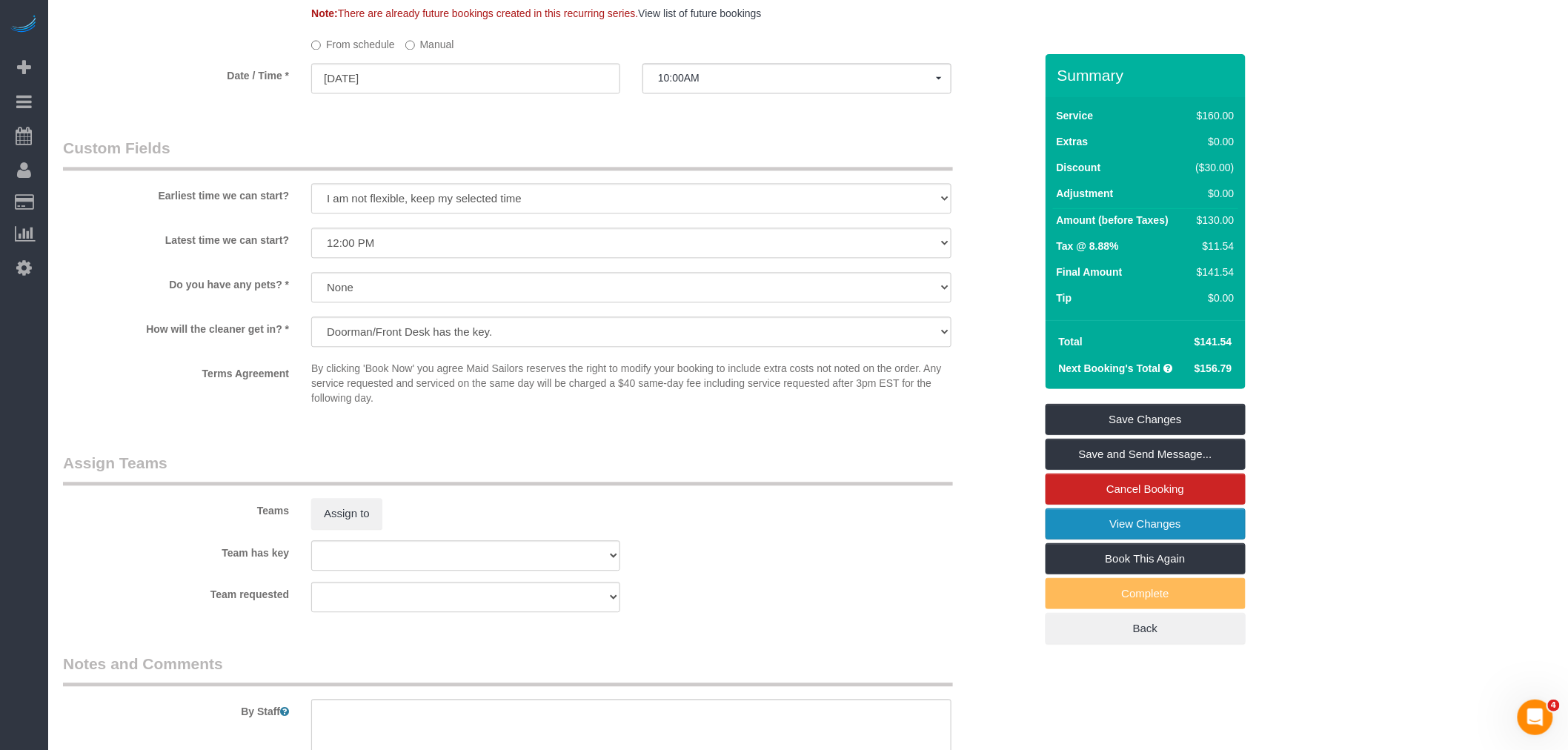
click at [1083, 513] on link "View Changes" at bounding box center [1146, 524] width 200 height 32
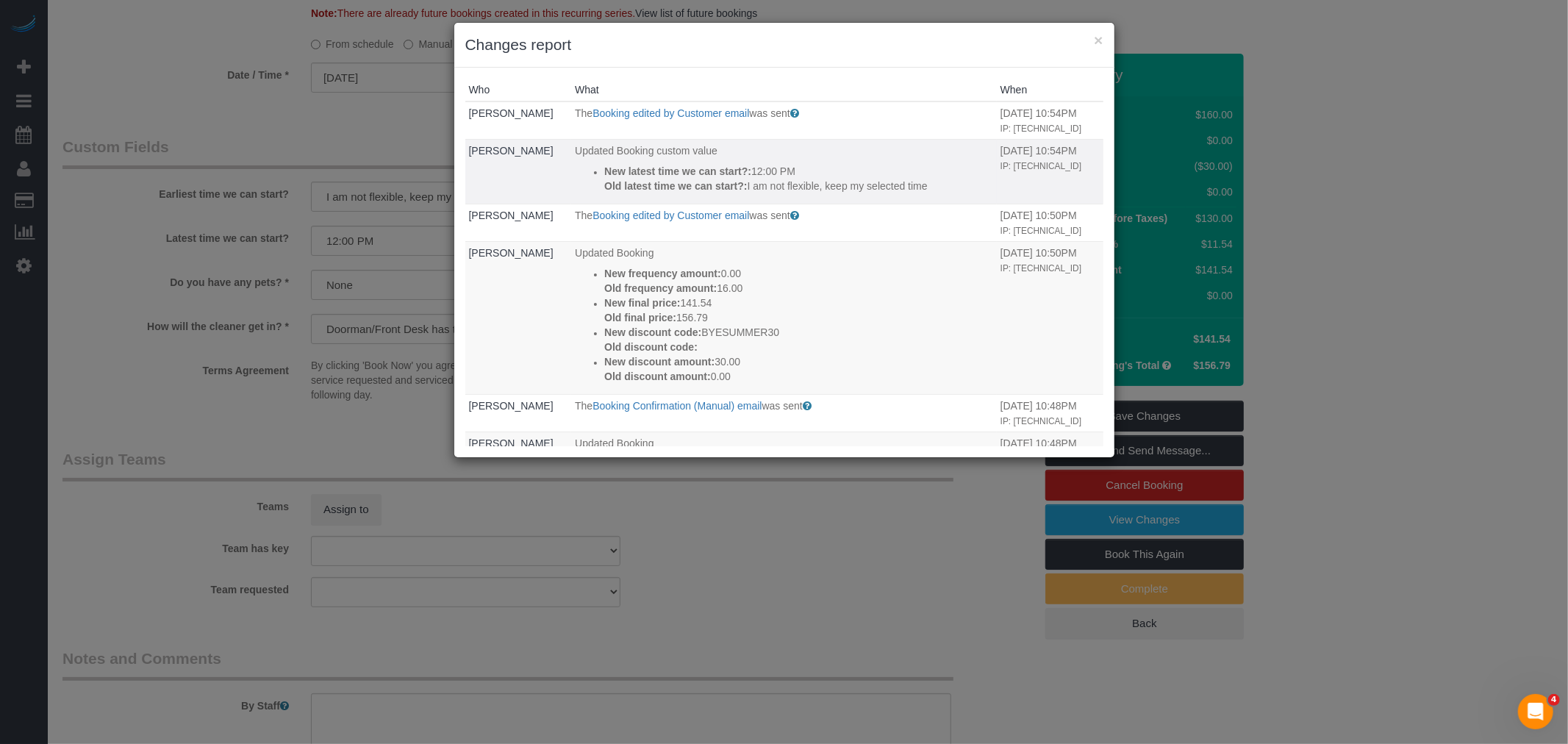
click at [858, 179] on p "Old latest time we can start?: I am not flexible, keep my selected time" at bounding box center [798, 186] width 389 height 15
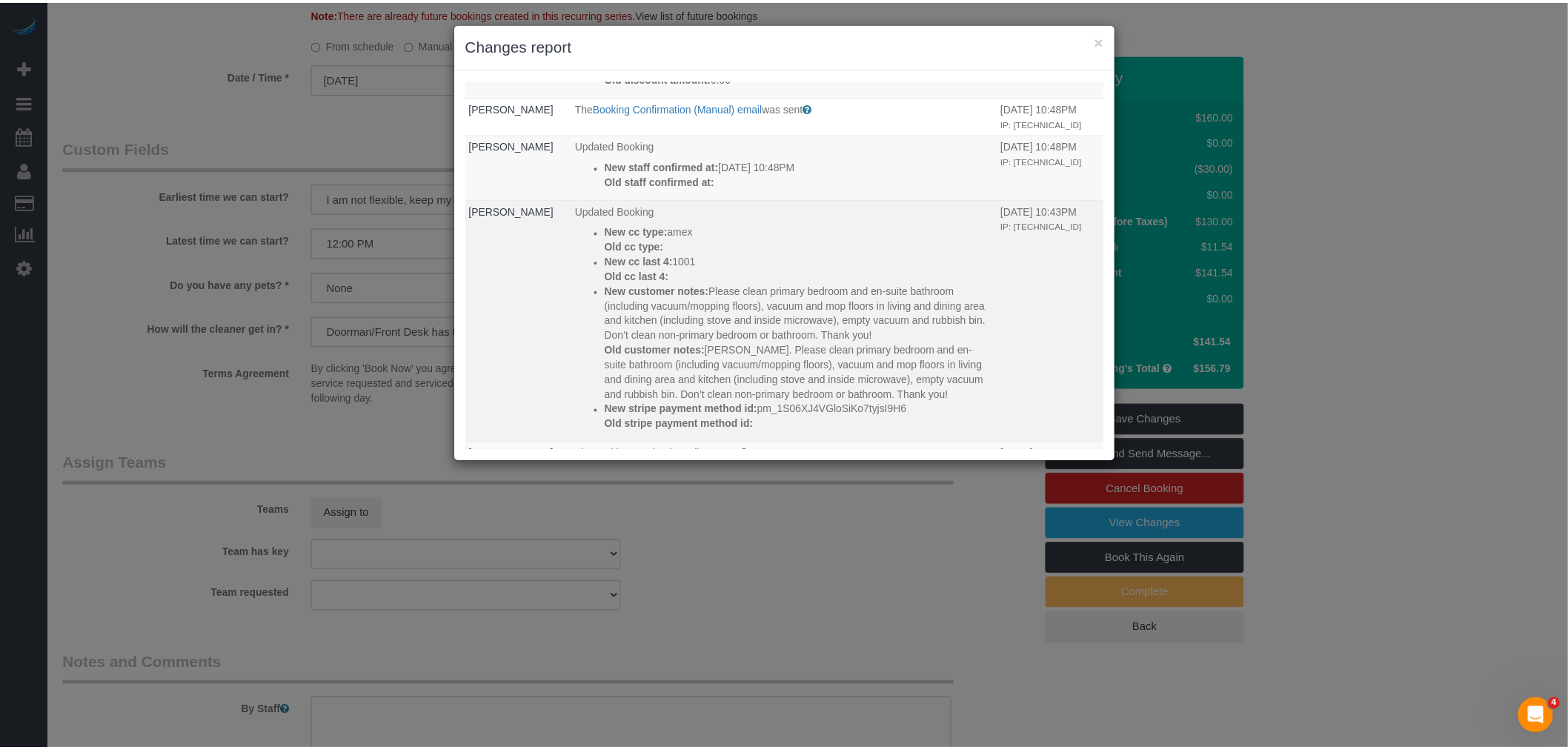
scroll to position [247, 0]
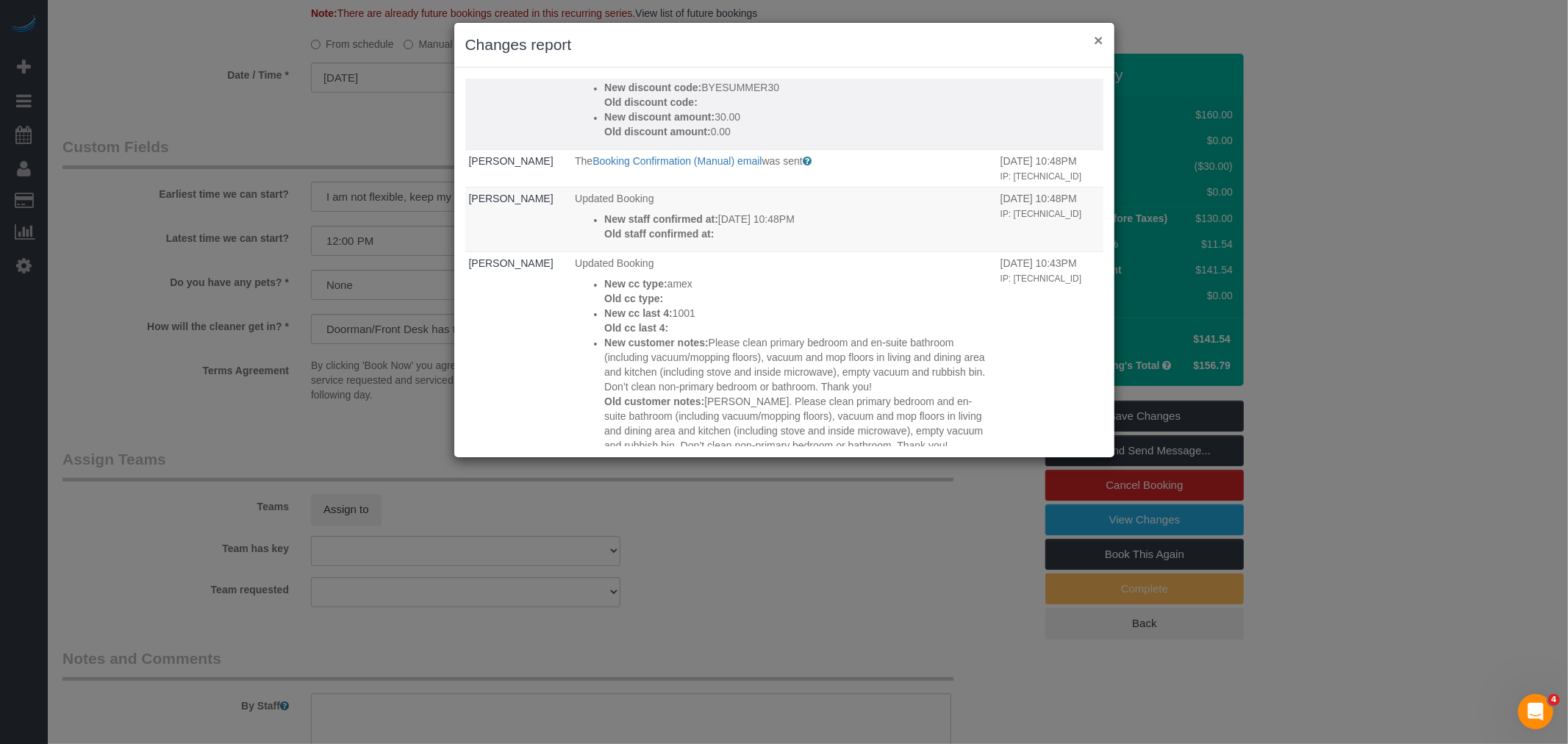
drag, startPoint x: 1096, startPoint y: 33, endPoint x: 1075, endPoint y: 92, distance: 62.6
click at [1096, 33] on button "×" at bounding box center [1099, 39] width 9 height 16
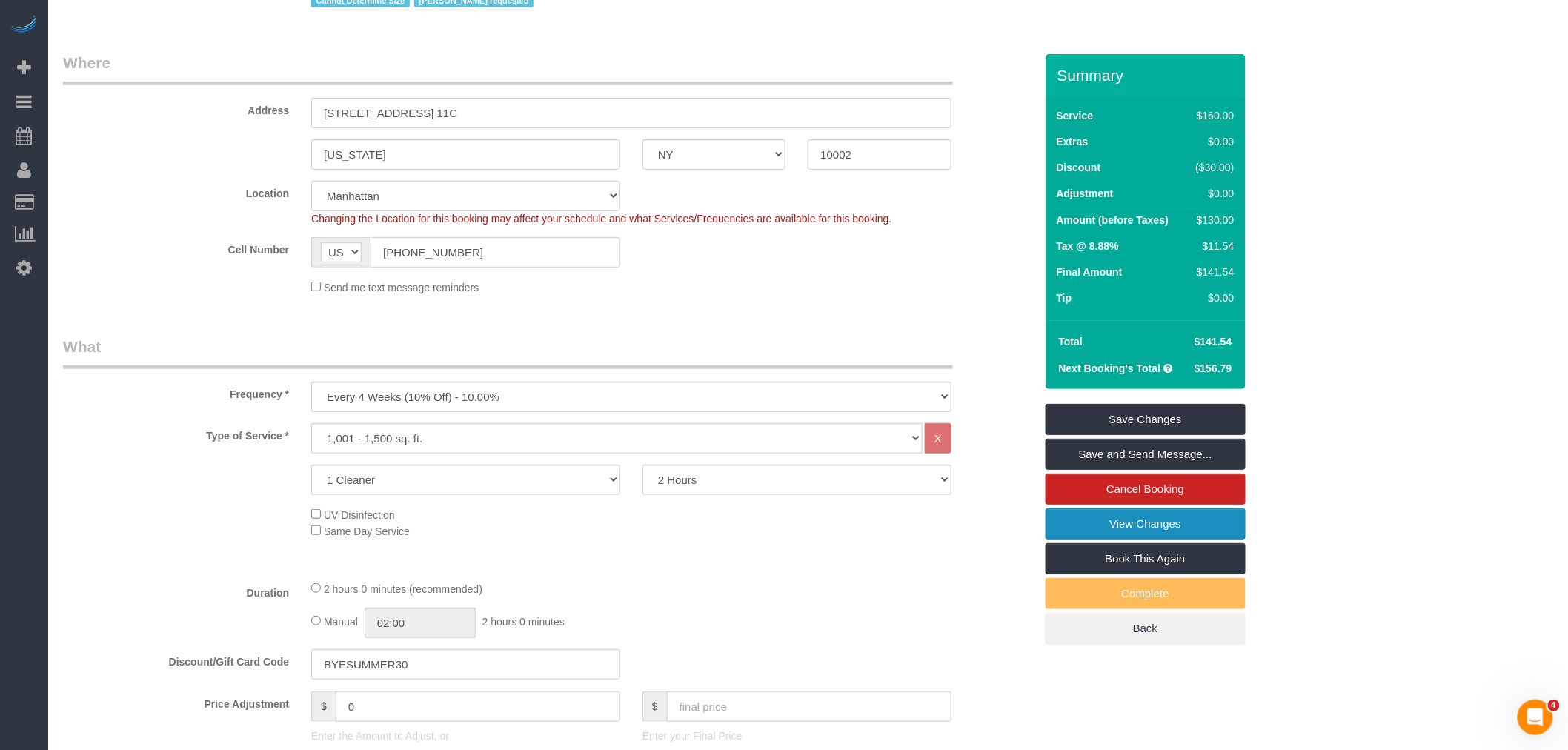
scroll to position [0, 0]
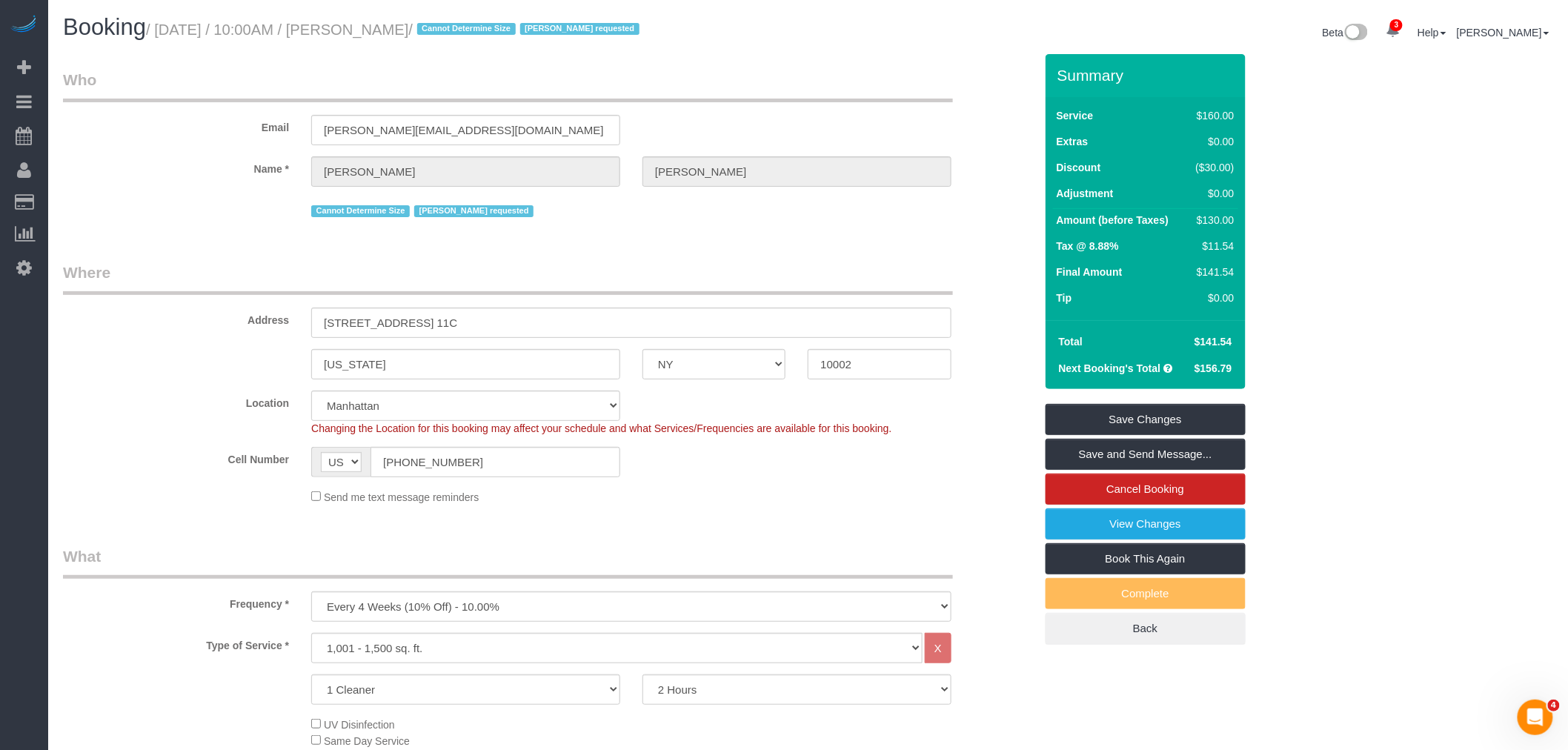
drag, startPoint x: 757, startPoint y: 260, endPoint x: 762, endPoint y: 267, distance: 8.6
click at [1152, 448] on link "Save and Send Message..." at bounding box center [1146, 454] width 200 height 32
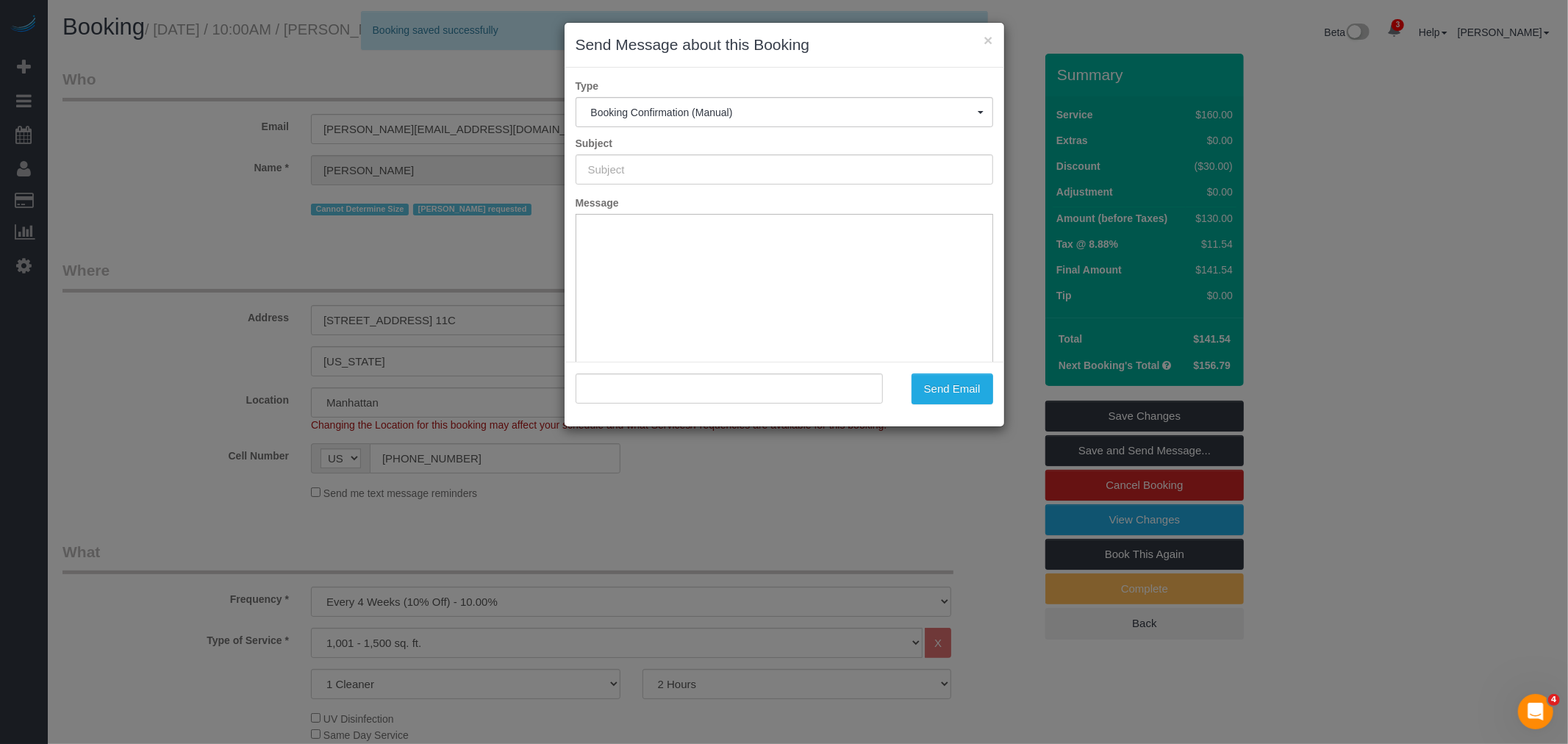
type input "Cleaning Confirmed for 08/27/2025 at 10:00am"
type input ""Shirley Zhang" <shirley-zhang@live.com>"
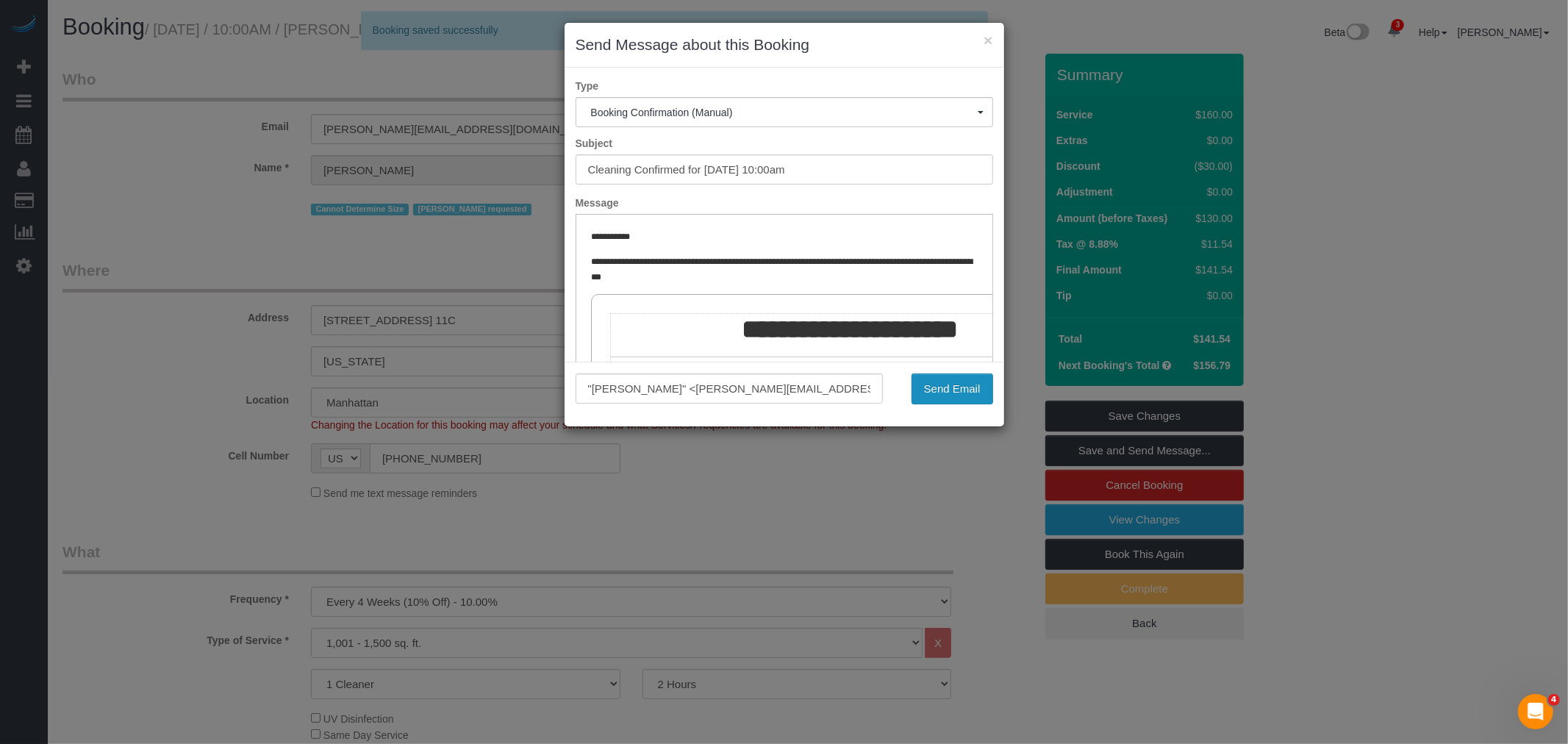
click at [957, 387] on button "Send Email" at bounding box center [953, 389] width 82 height 31
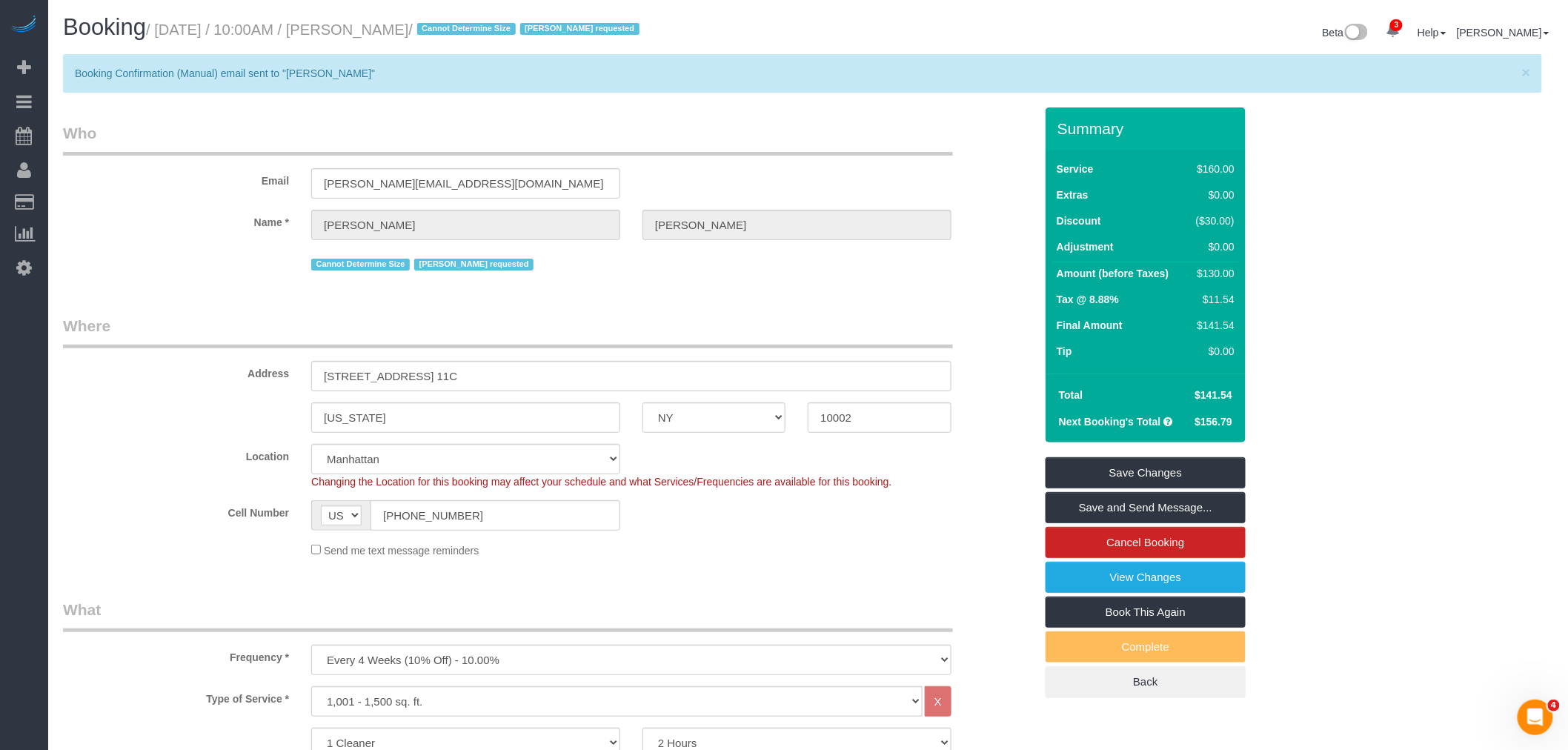
click at [361, 20] on h1 "Booking / August 27, 2025 / 10:00AM / Shirley Zhang / Cannot Determine Size Ing…" at bounding box center [430, 28] width 734 height 26
click at [424, 26] on small "/ August 27, 2025 / 10:00AM / Shirley Zhang / Cannot Determine Size Ingrid requ…" at bounding box center [395, 30] width 498 height 16
copy small "Shirley Zhang"
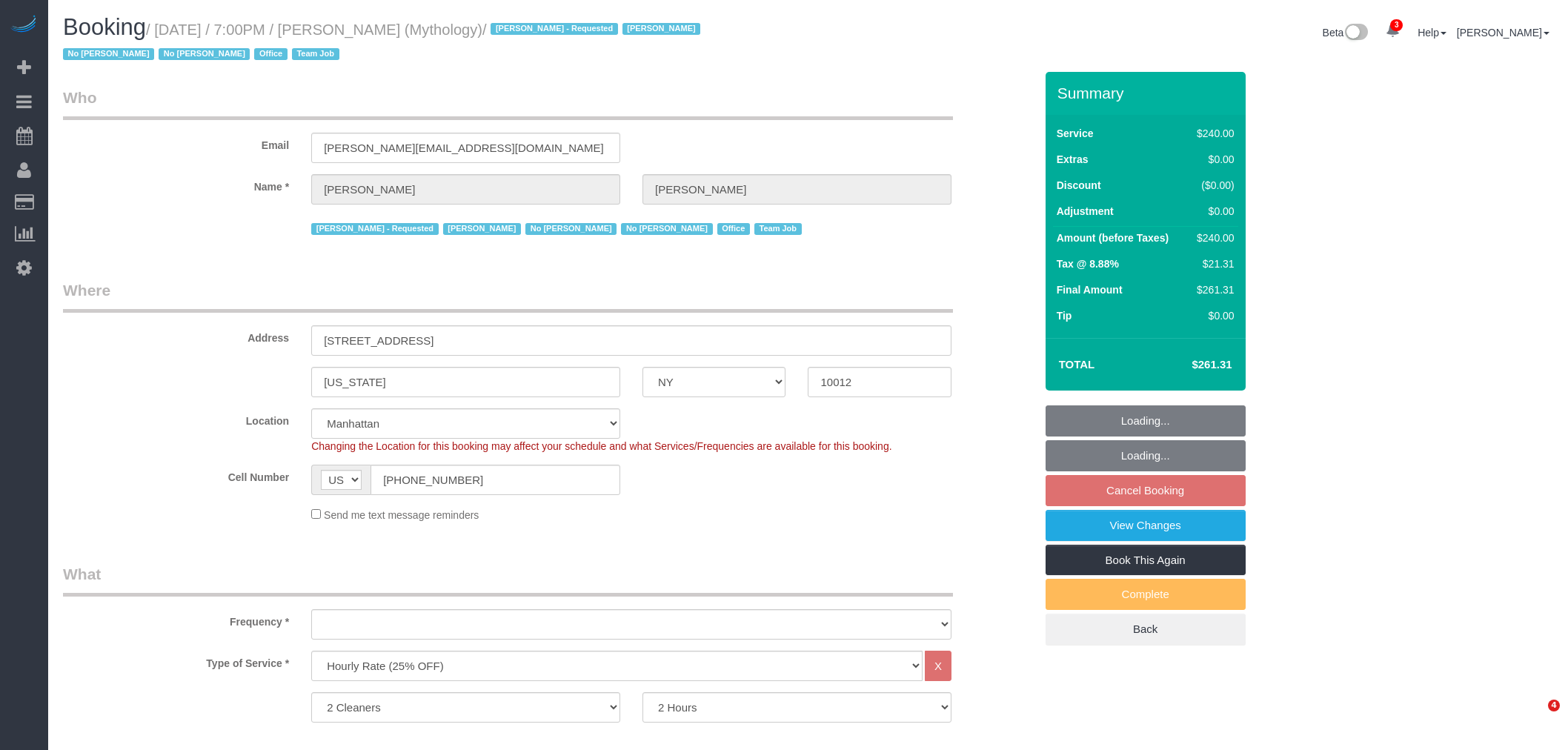
select select "NY"
select select "2"
select select "120"
select select "number:89"
select select "number:90"
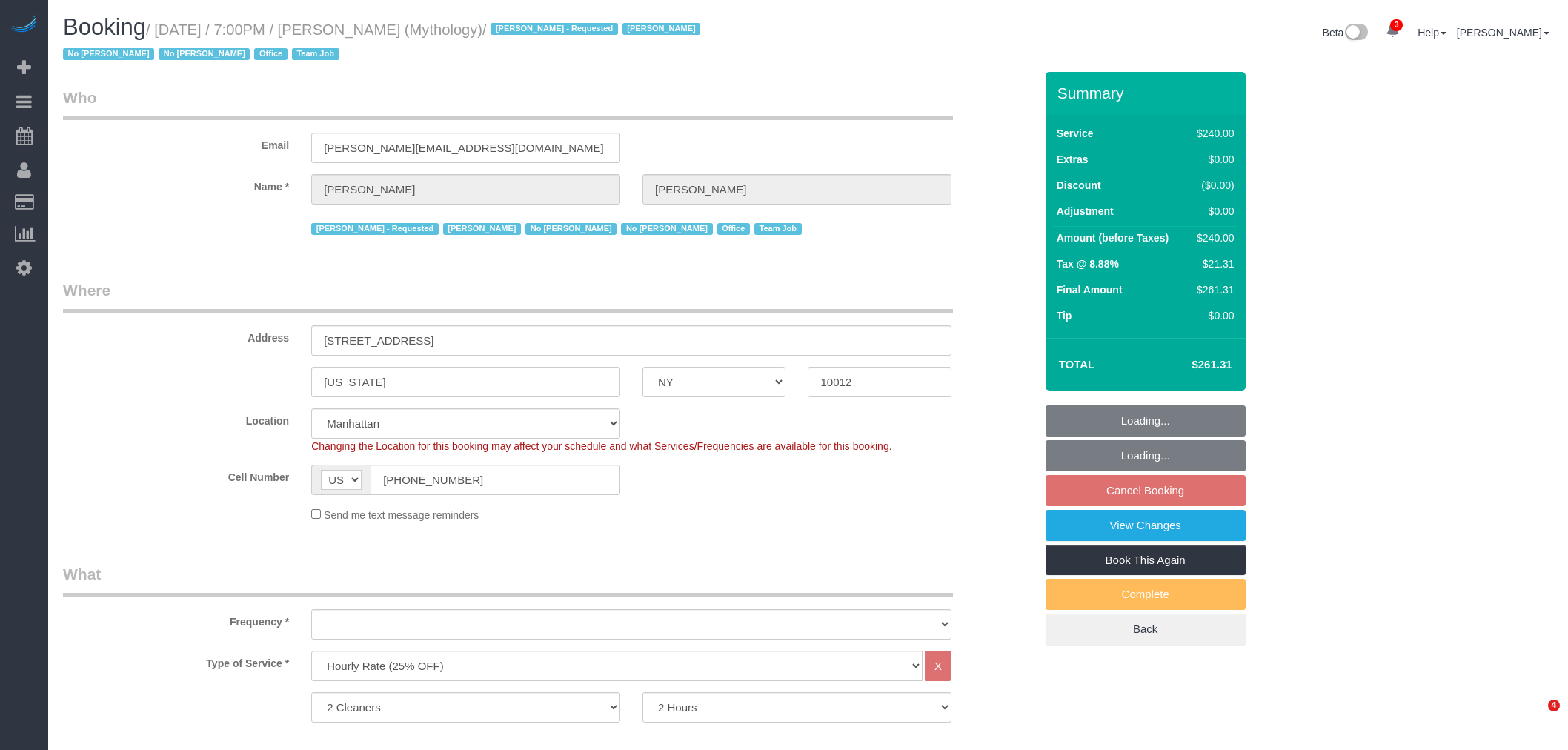
select select "number:15"
select select "number:7"
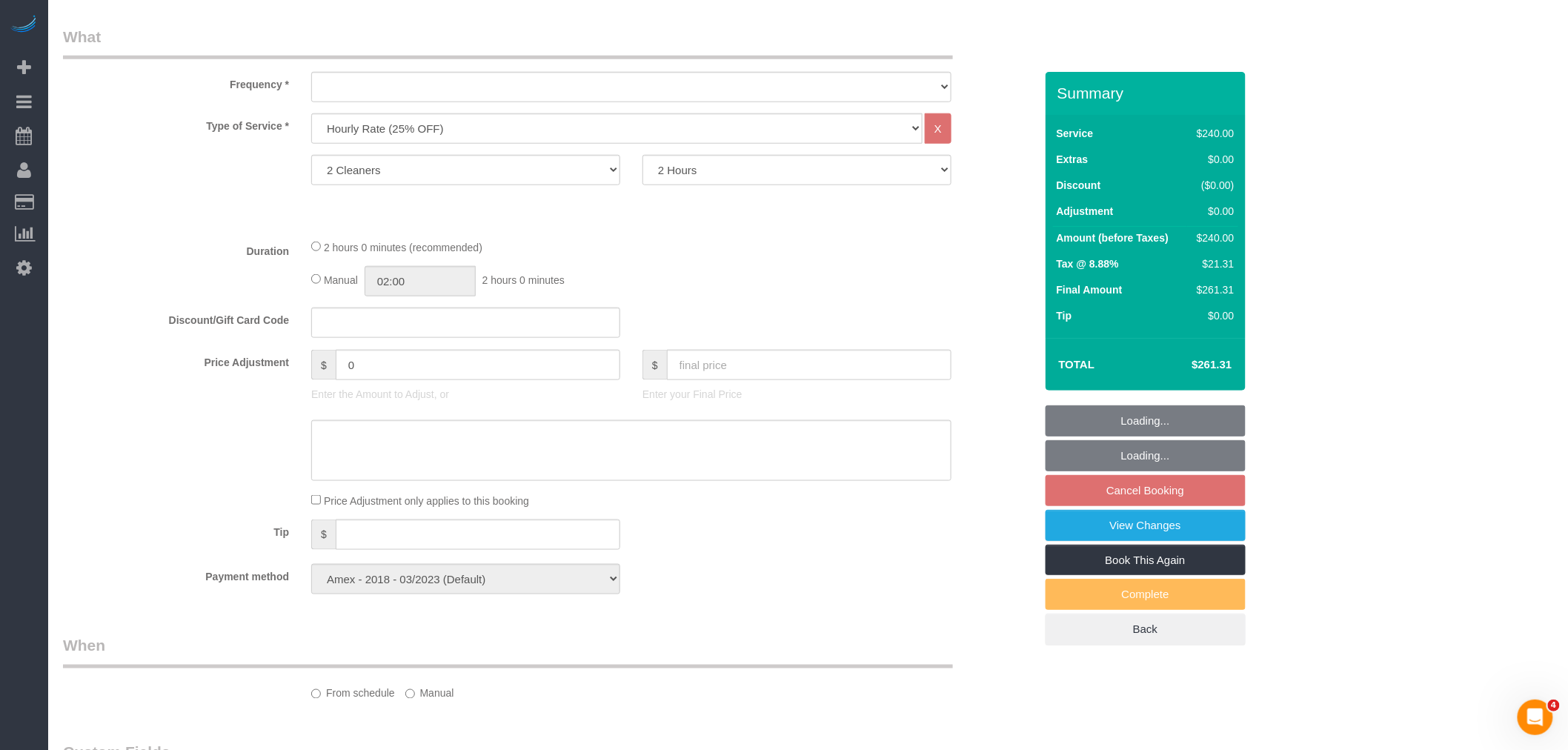
select select "object:1385"
select select "spot12"
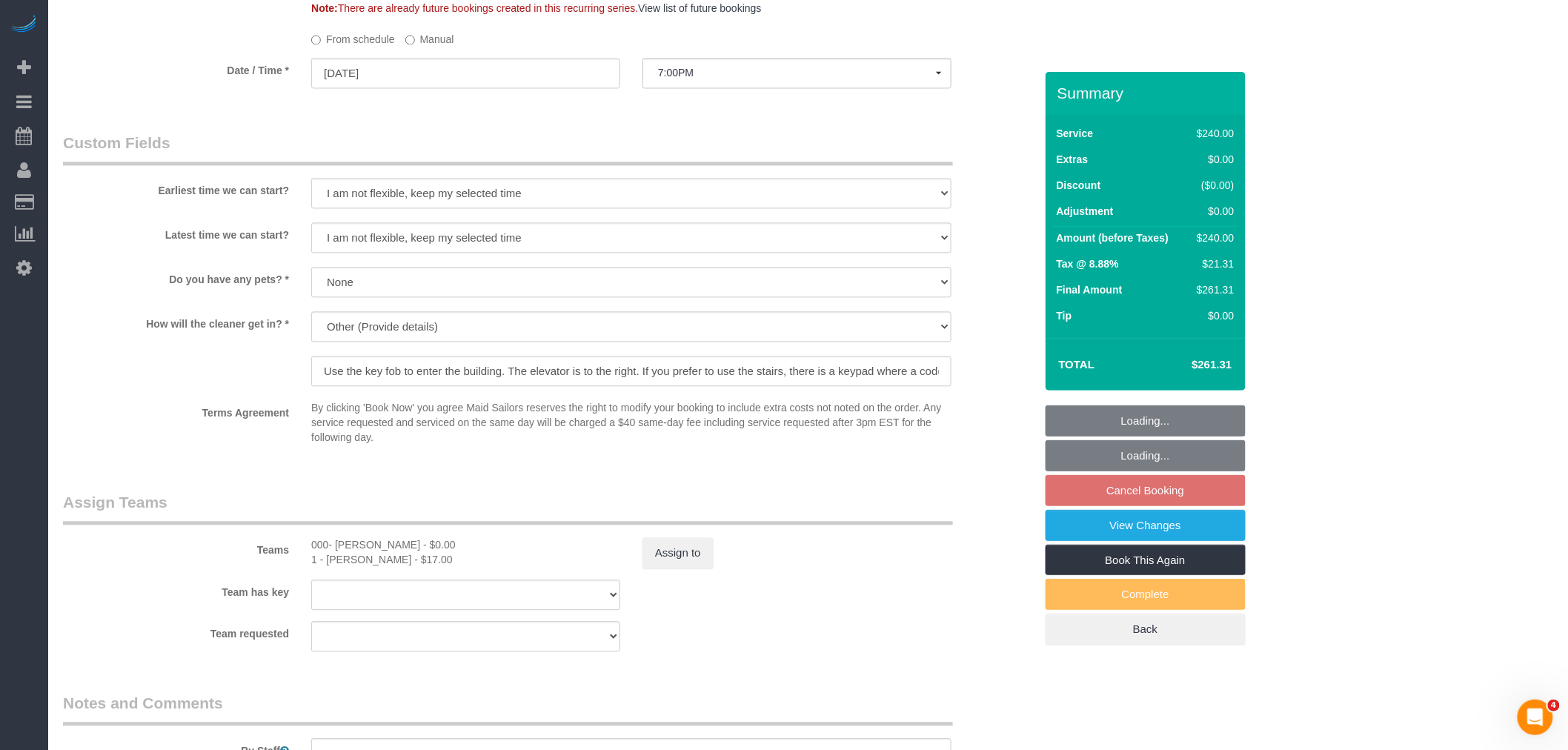
select select "object:1392"
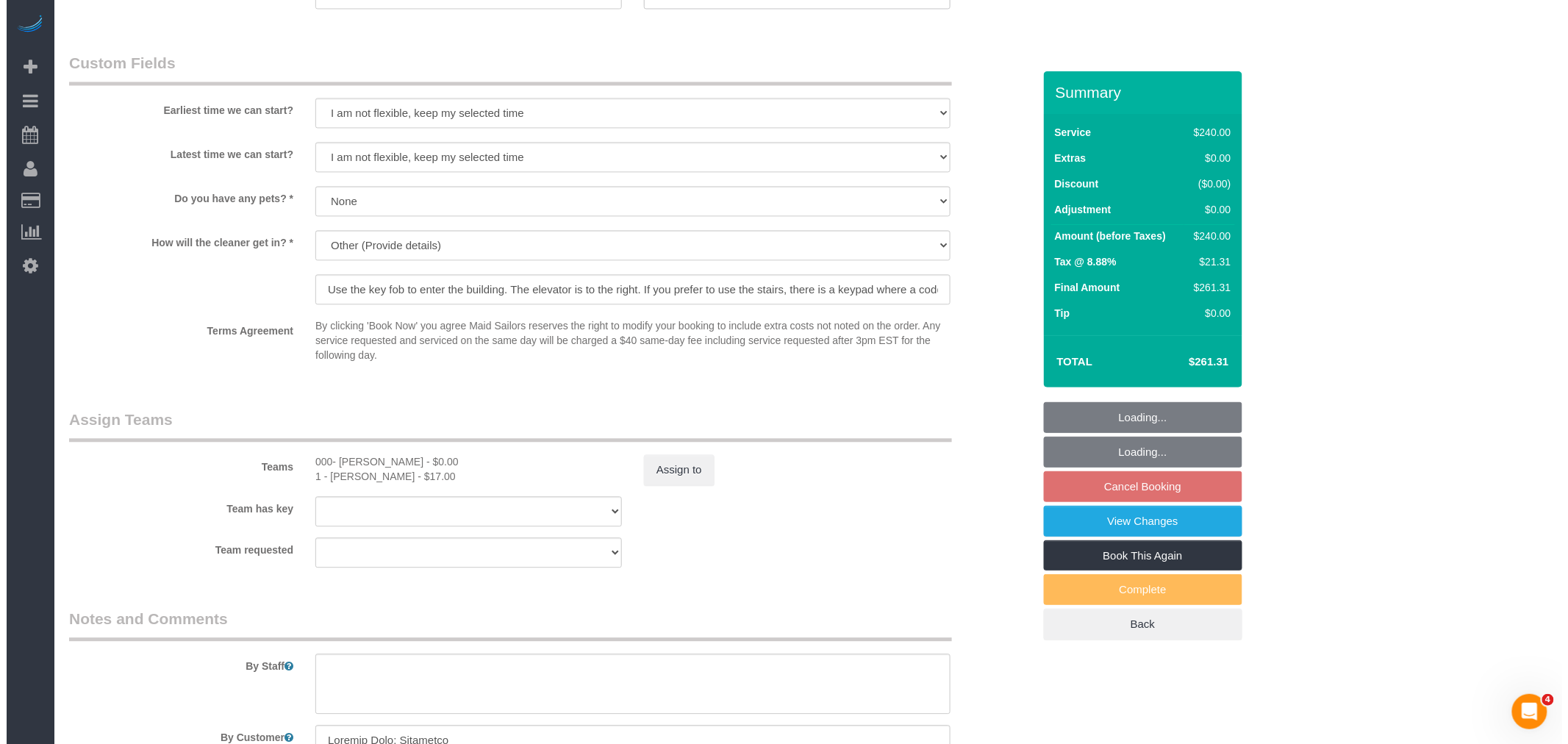
scroll to position [1388, 0]
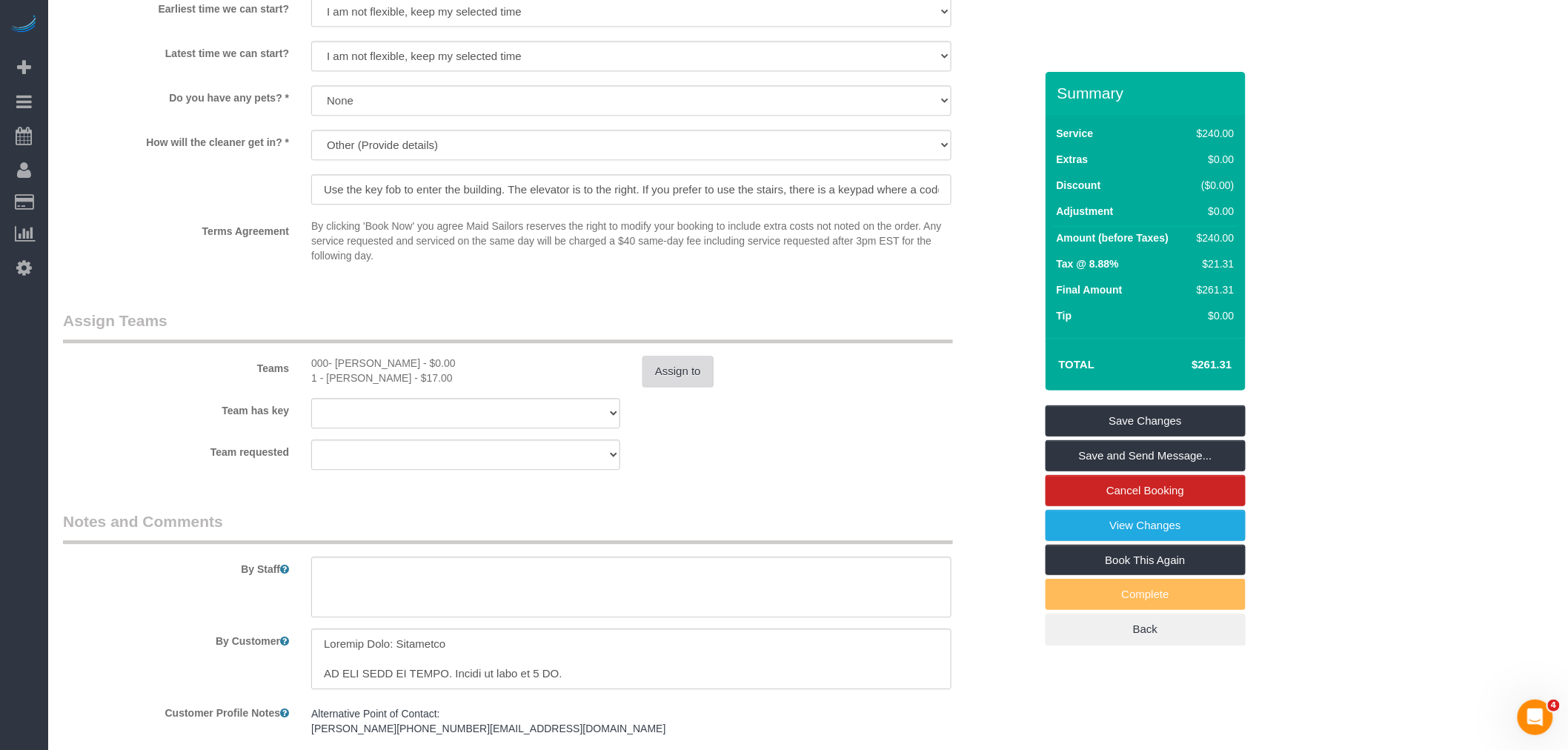
click at [680, 371] on button "Assign to" at bounding box center [678, 371] width 71 height 32
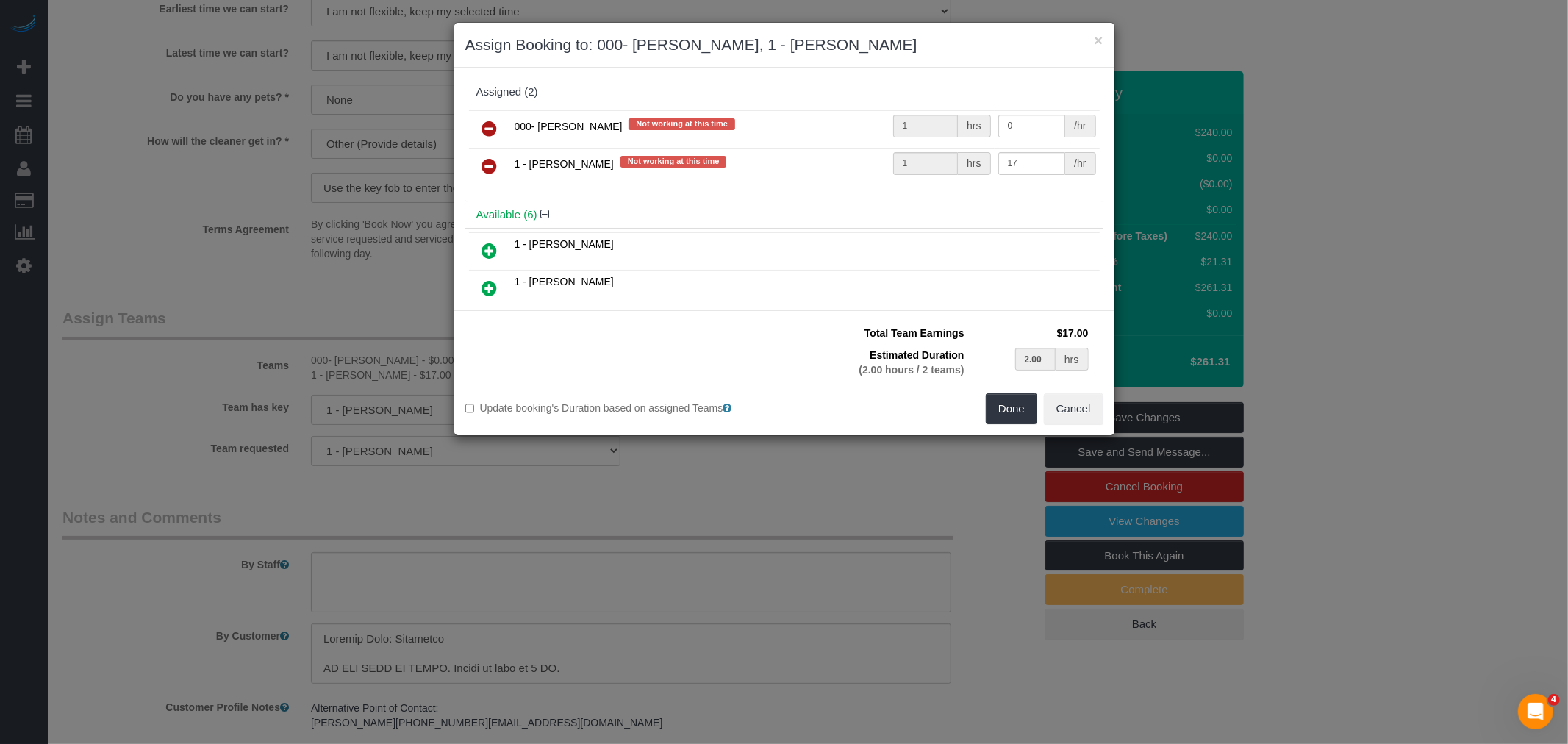
click at [482, 124] on icon at bounding box center [489, 129] width 16 height 18
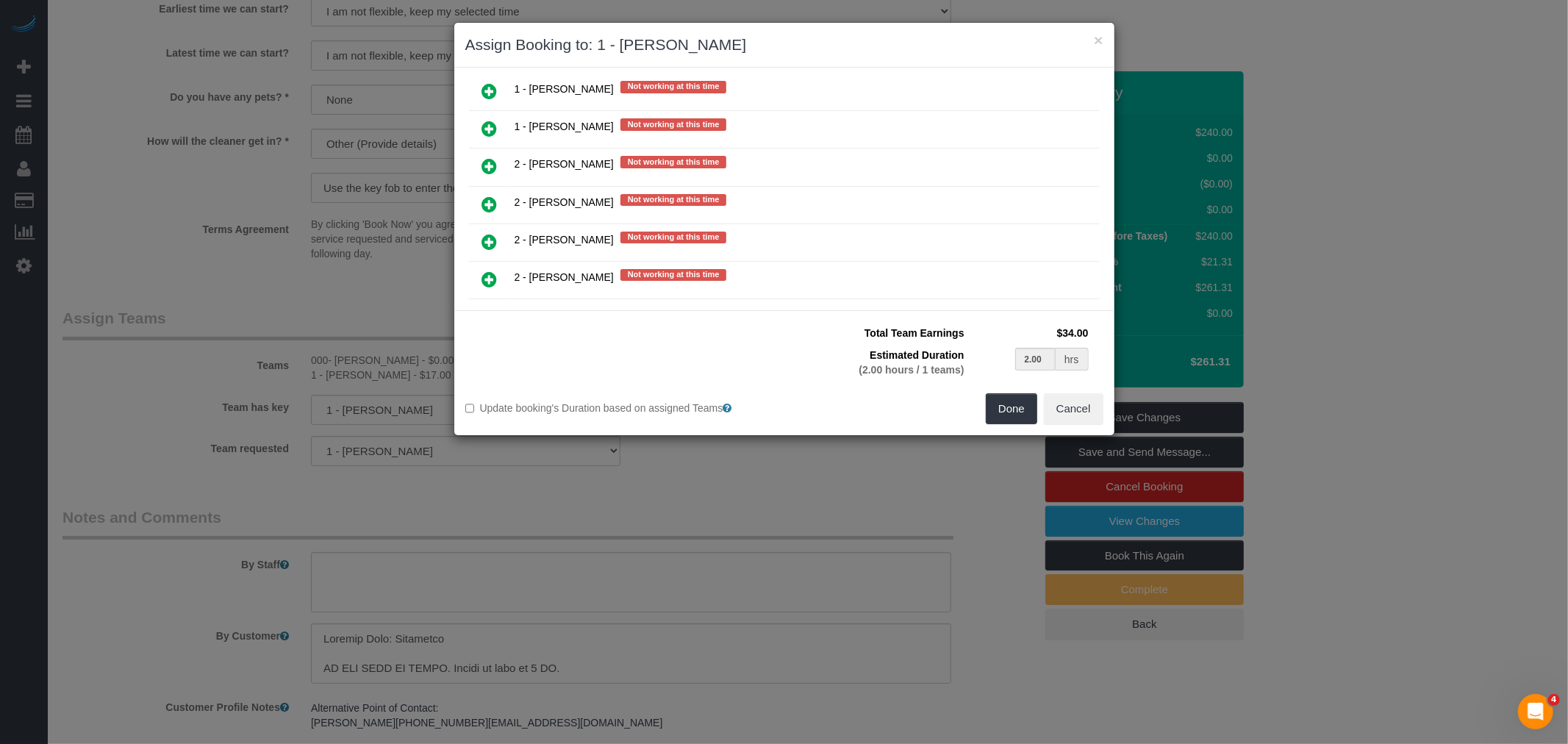
scroll to position [1798, 0]
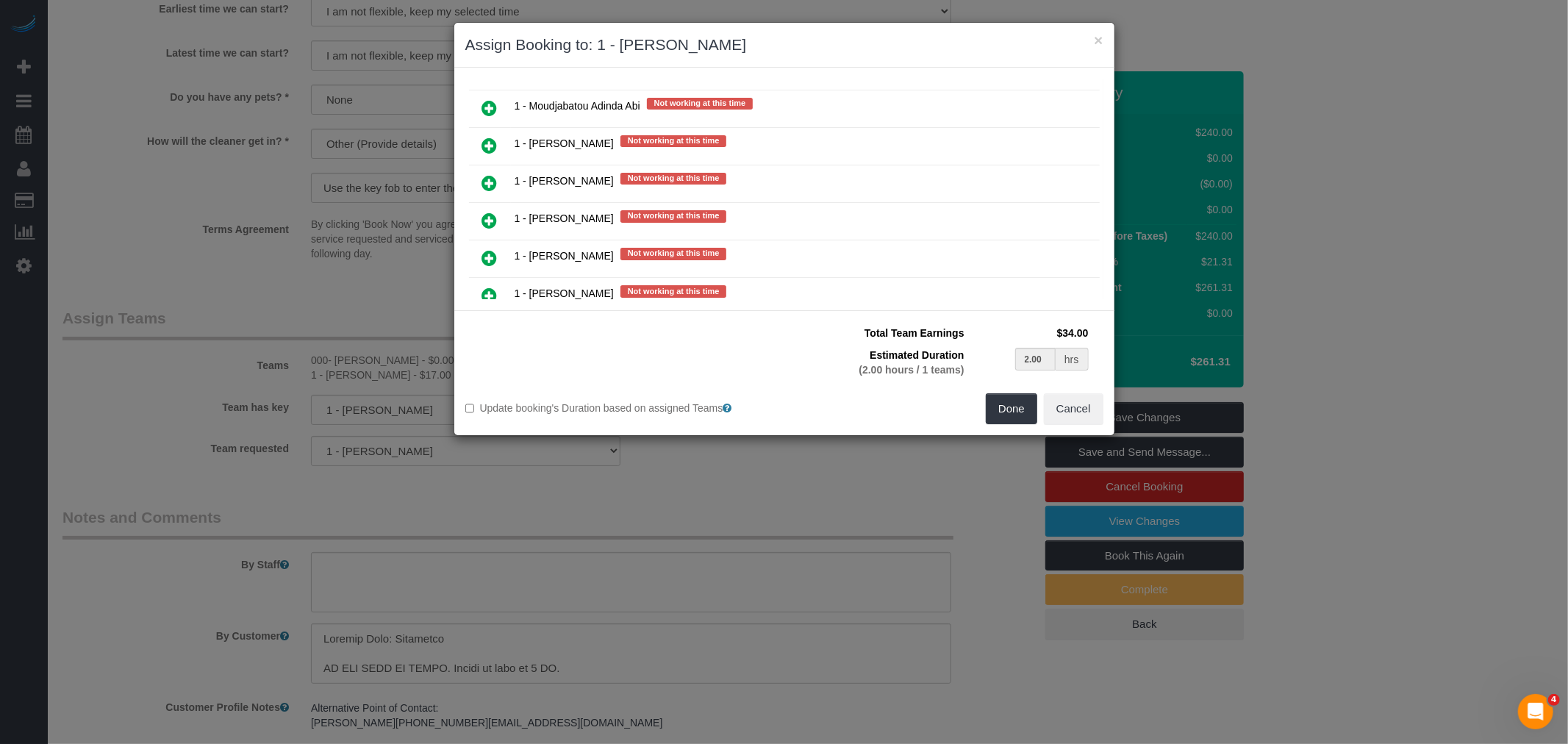
drag, startPoint x: 488, startPoint y: 223, endPoint x: 526, endPoint y: 225, distance: 38.1
click at [489, 249] on icon at bounding box center [489, 258] width 16 height 18
type input "1.00"
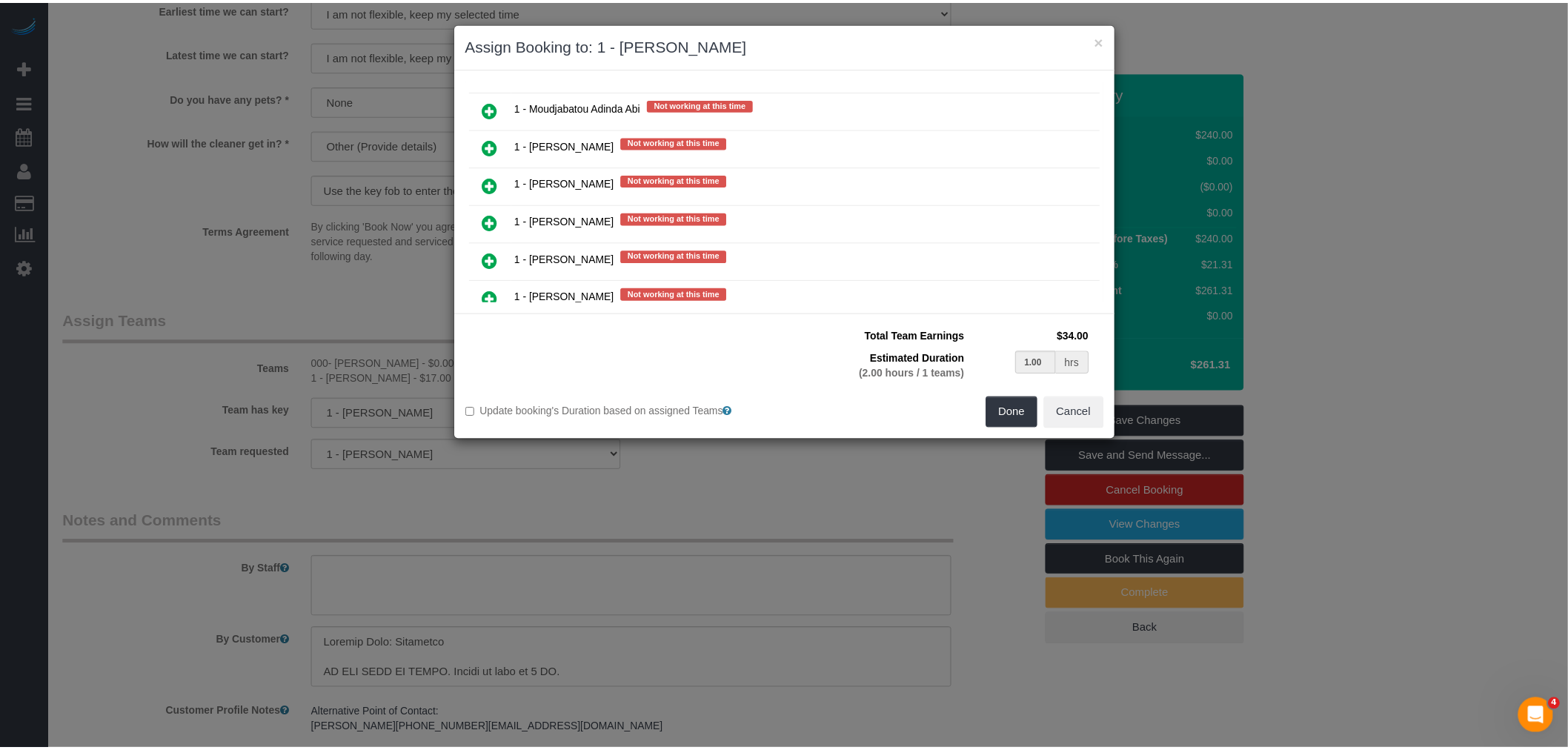
scroll to position [1688, 0]
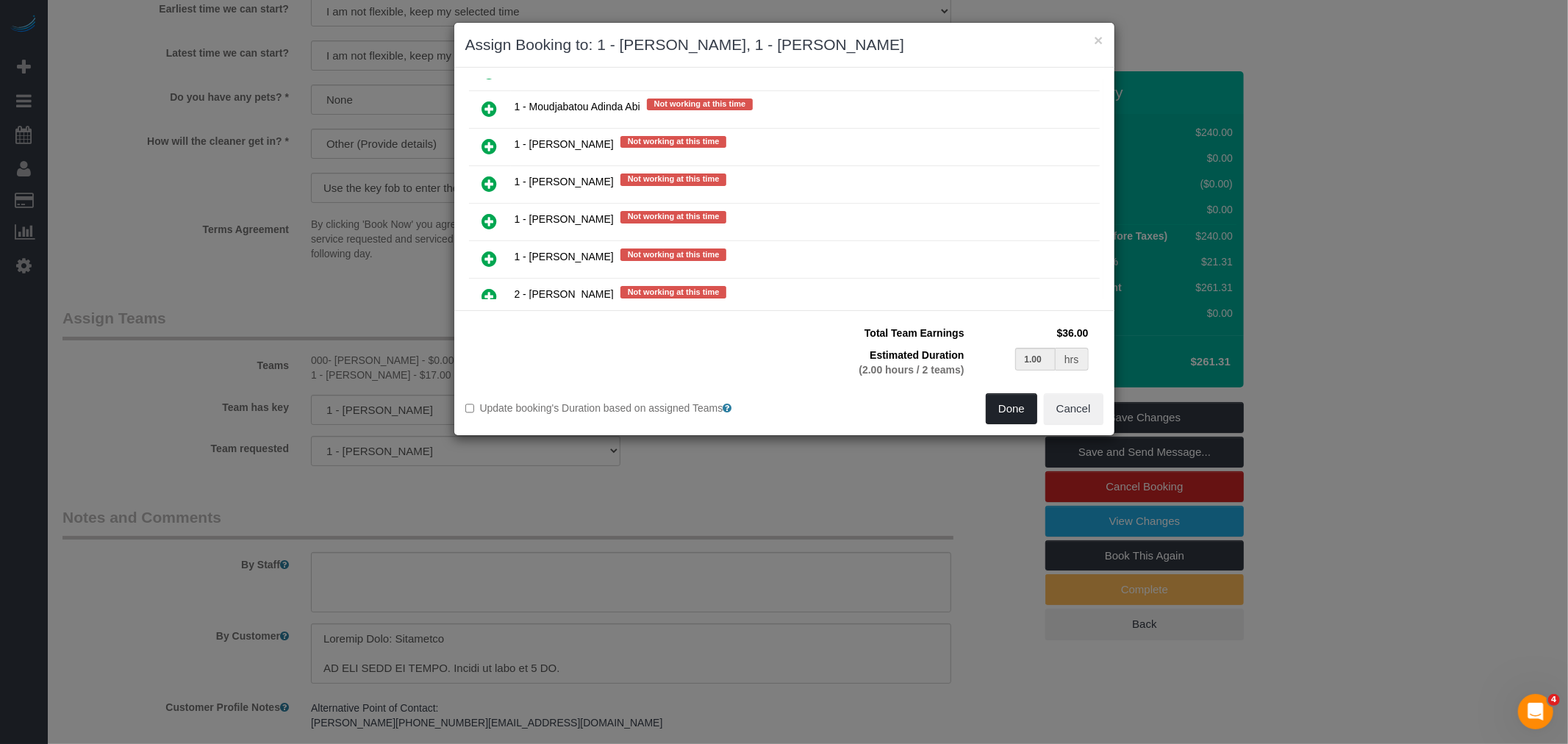
click at [1011, 411] on button "Done" at bounding box center [1011, 409] width 51 height 31
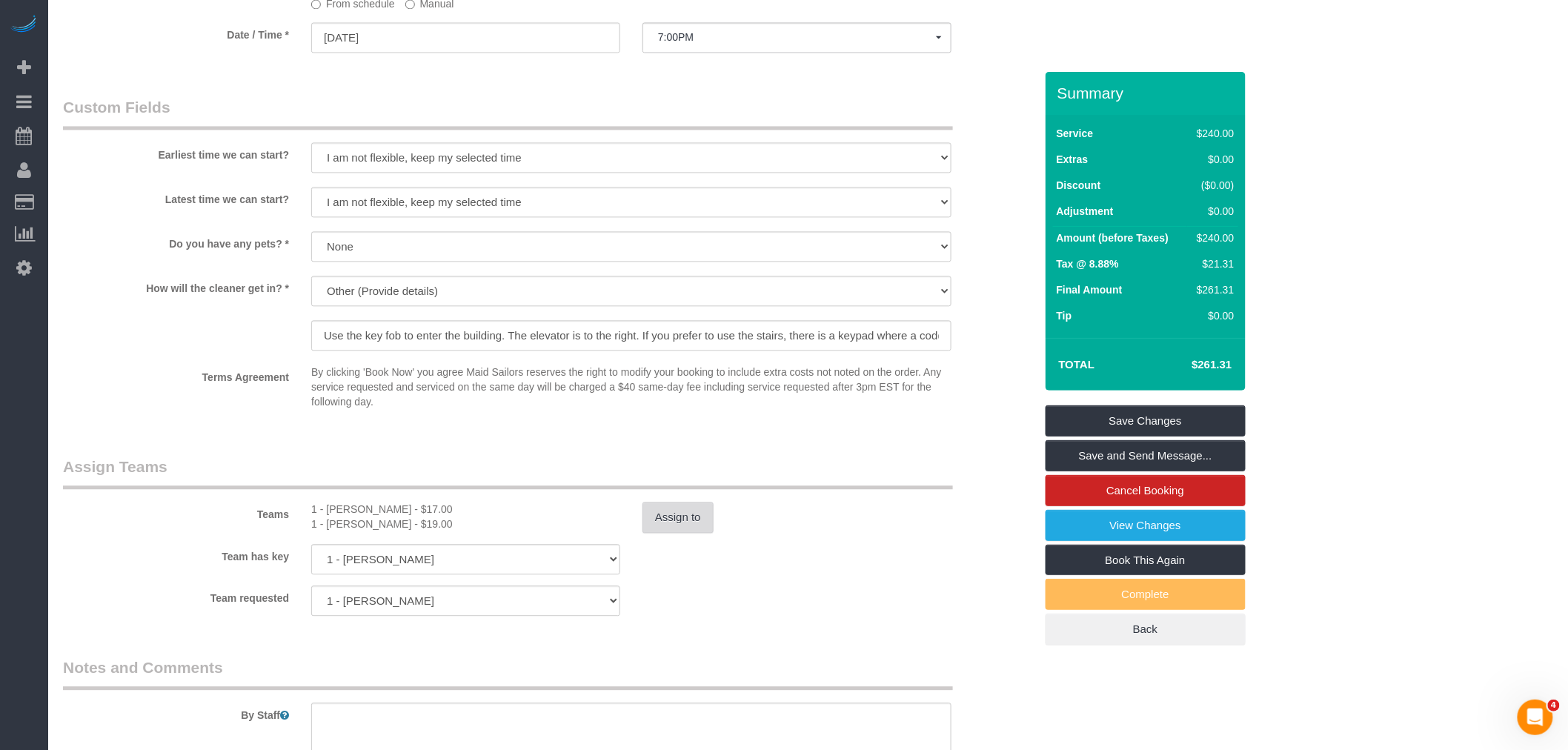
select select "spot72"
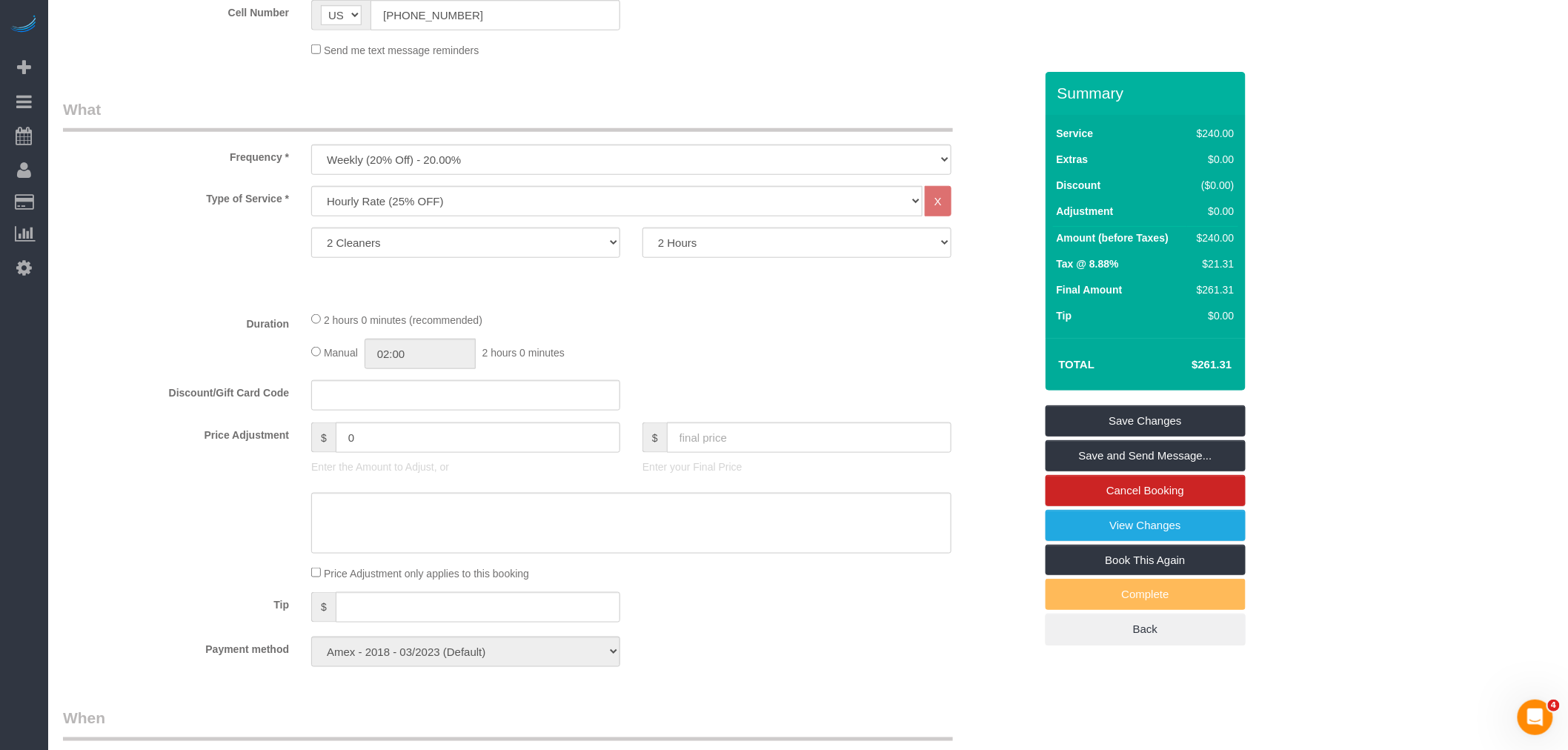
scroll to position [494, 0]
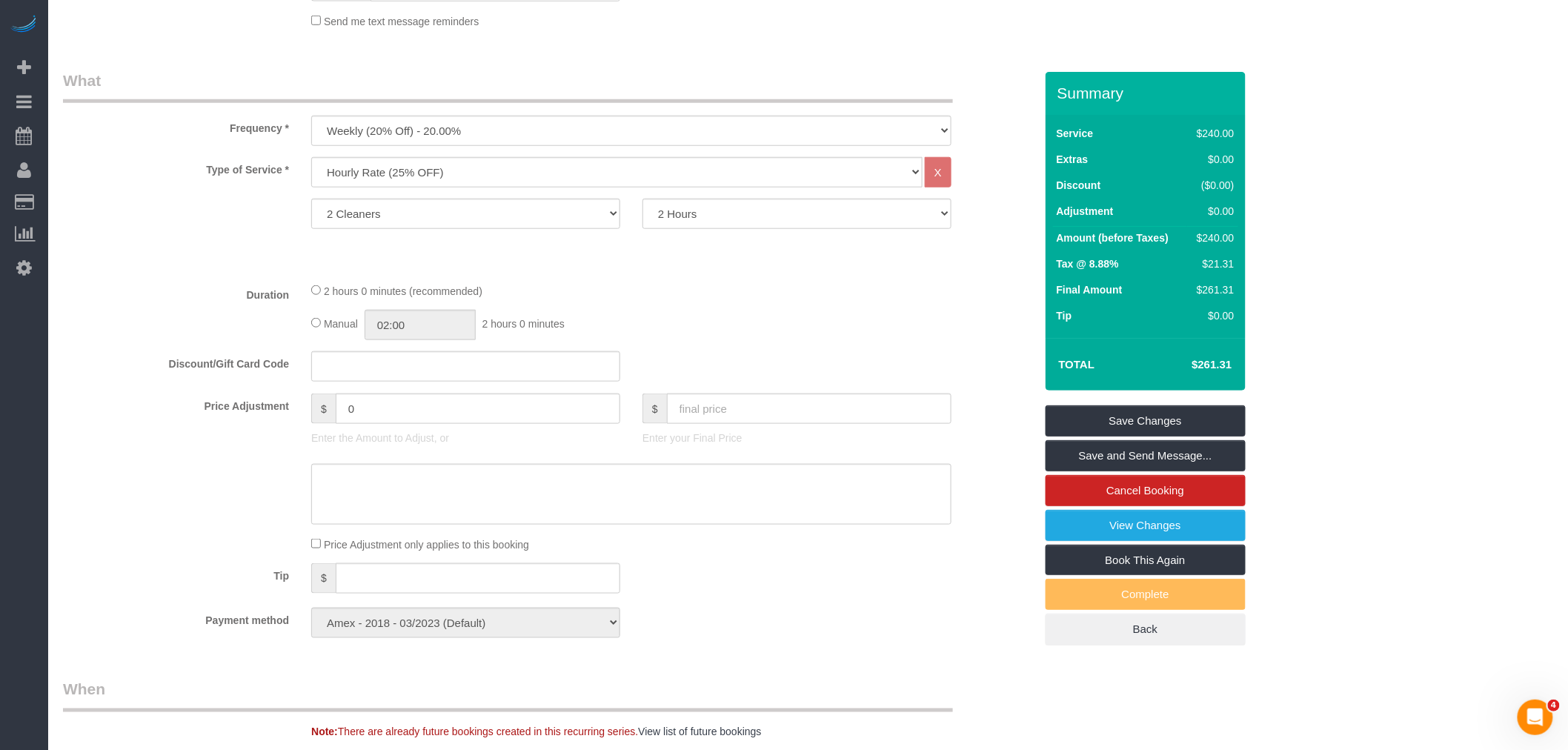
select select "spot132"
click at [1092, 449] on link "Save and Send Message..." at bounding box center [1146, 456] width 200 height 32
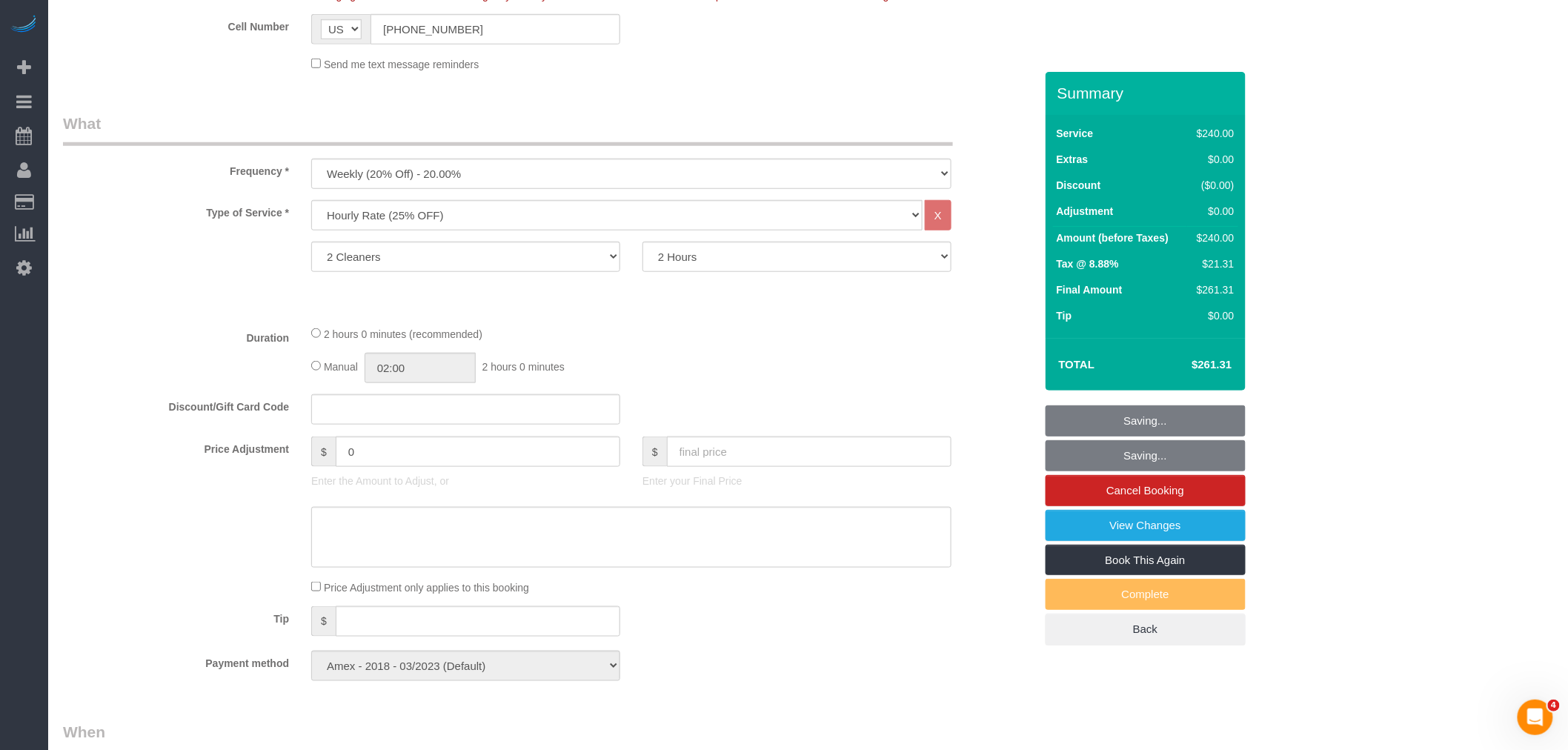
scroll to position [412, 0]
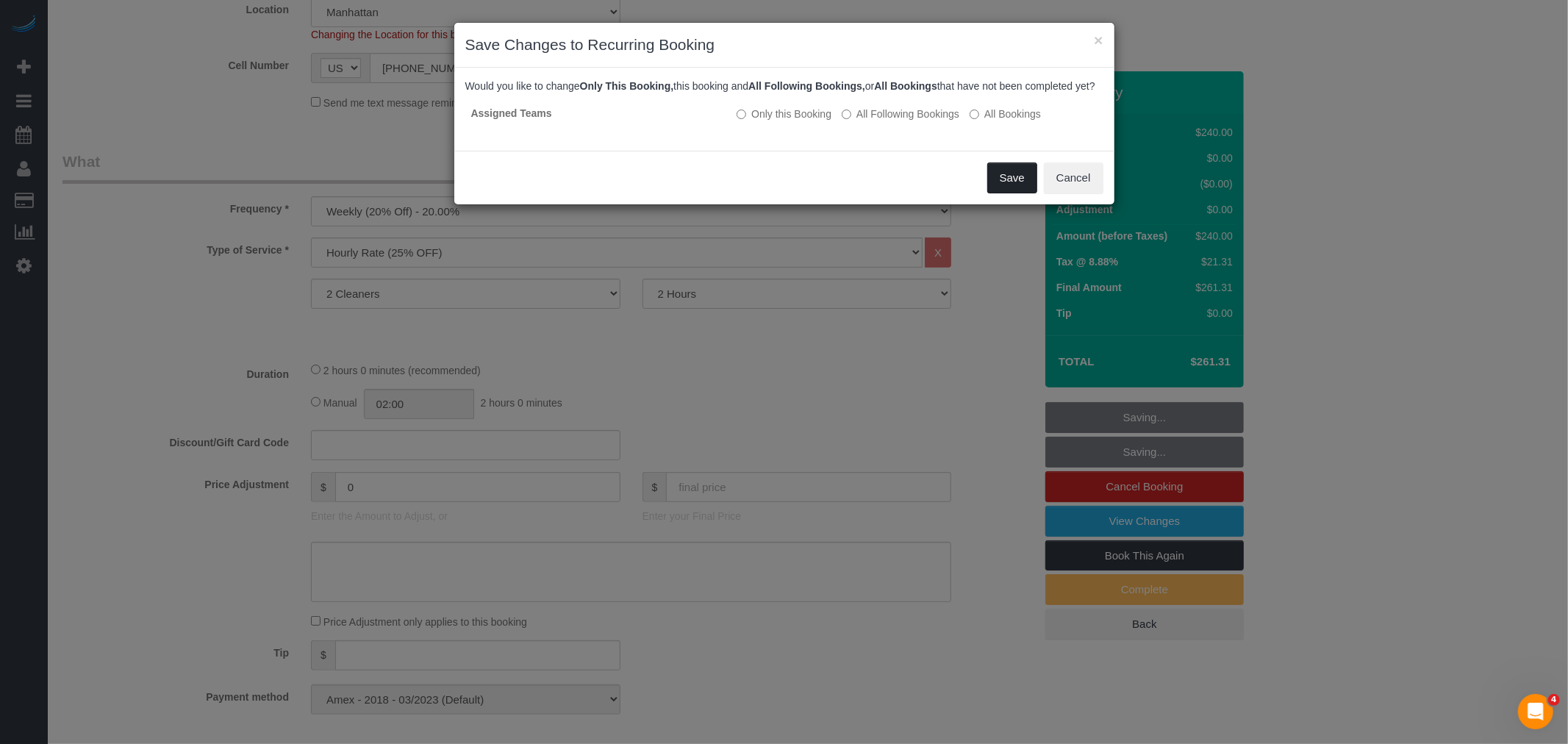
click at [1011, 193] on button "Save" at bounding box center [1012, 178] width 50 height 31
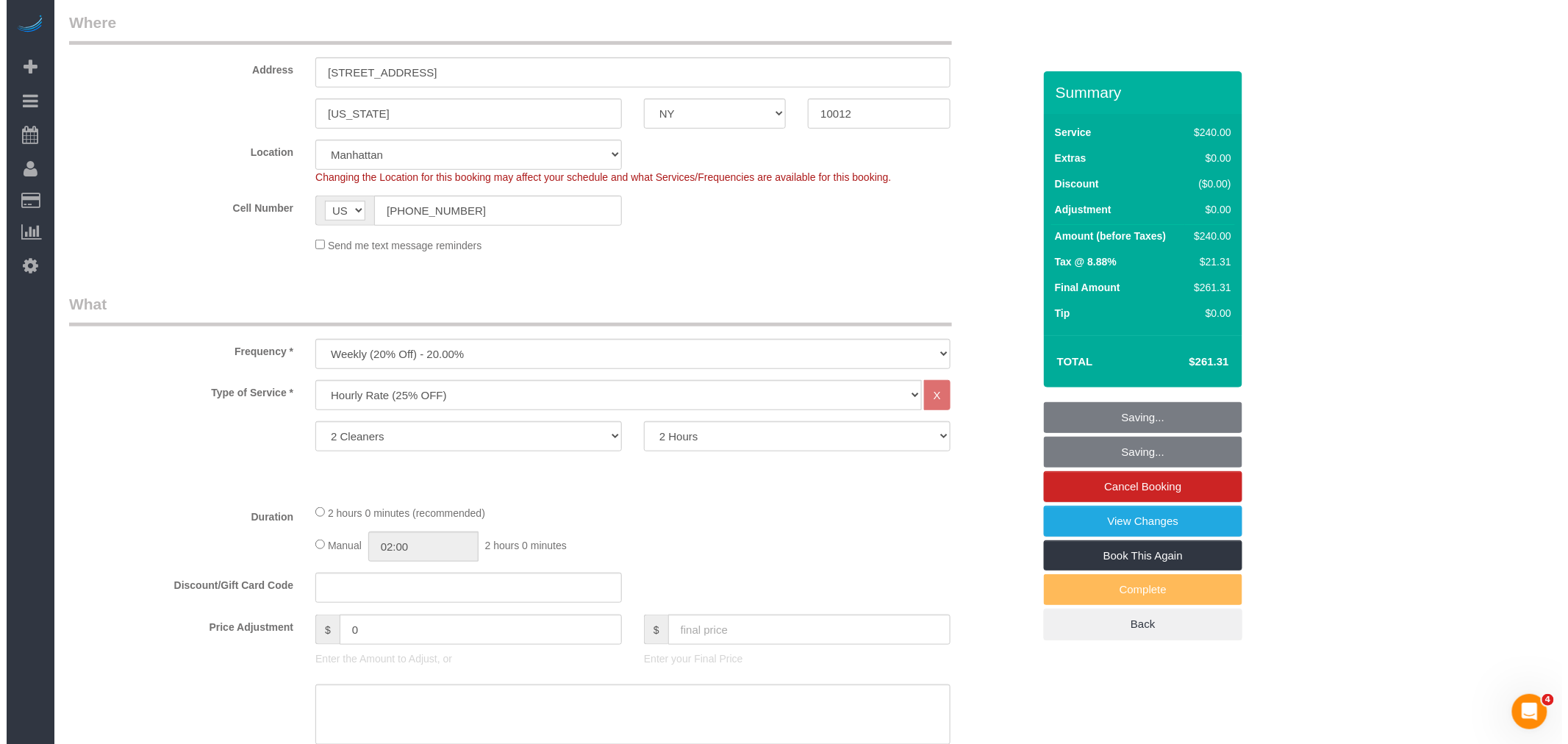
scroll to position [0, 0]
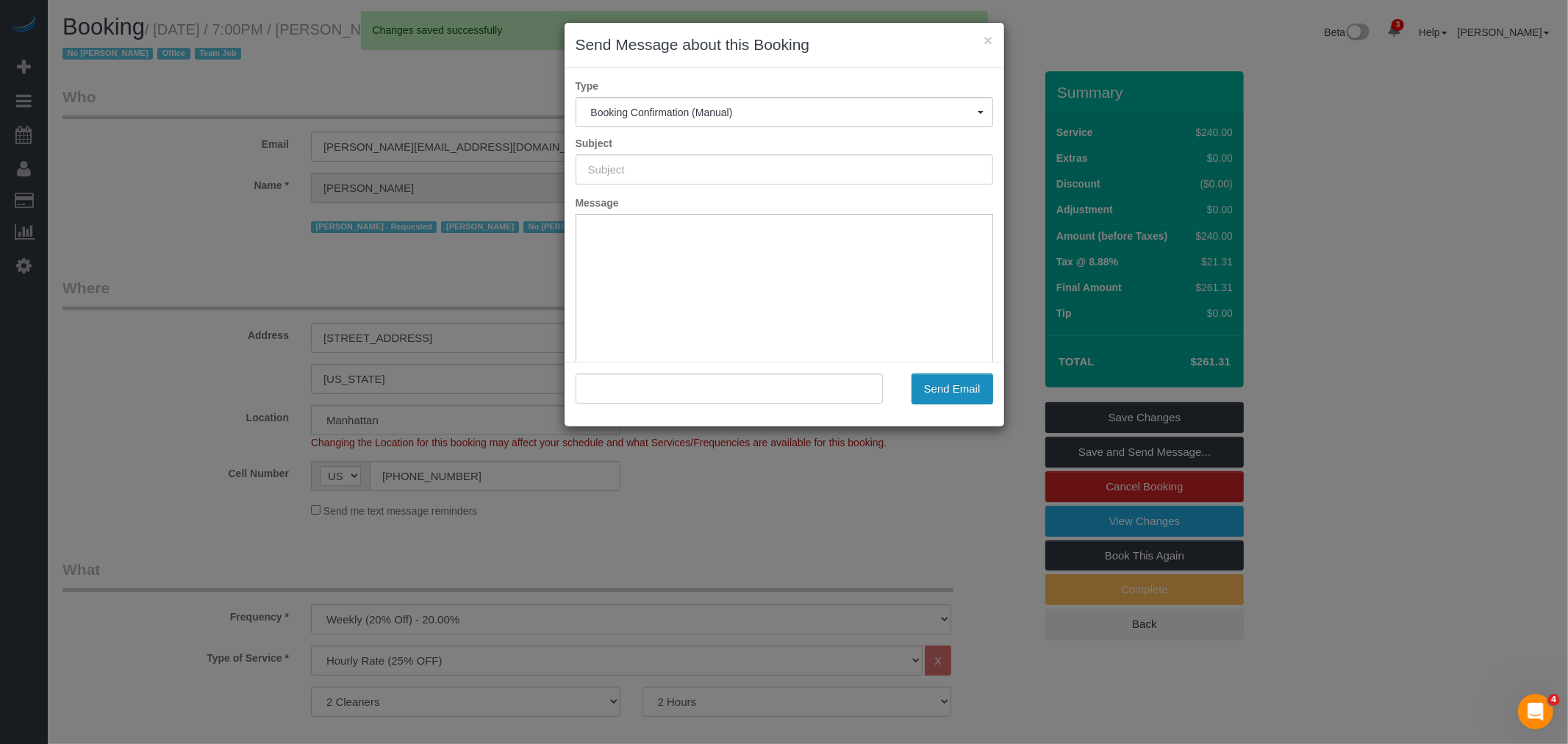
type input "Cleaning Confirmed for 08/27/2025 at 7:00pm"
type input ""Elaine Pugsley" <elaine@mythology.com>"
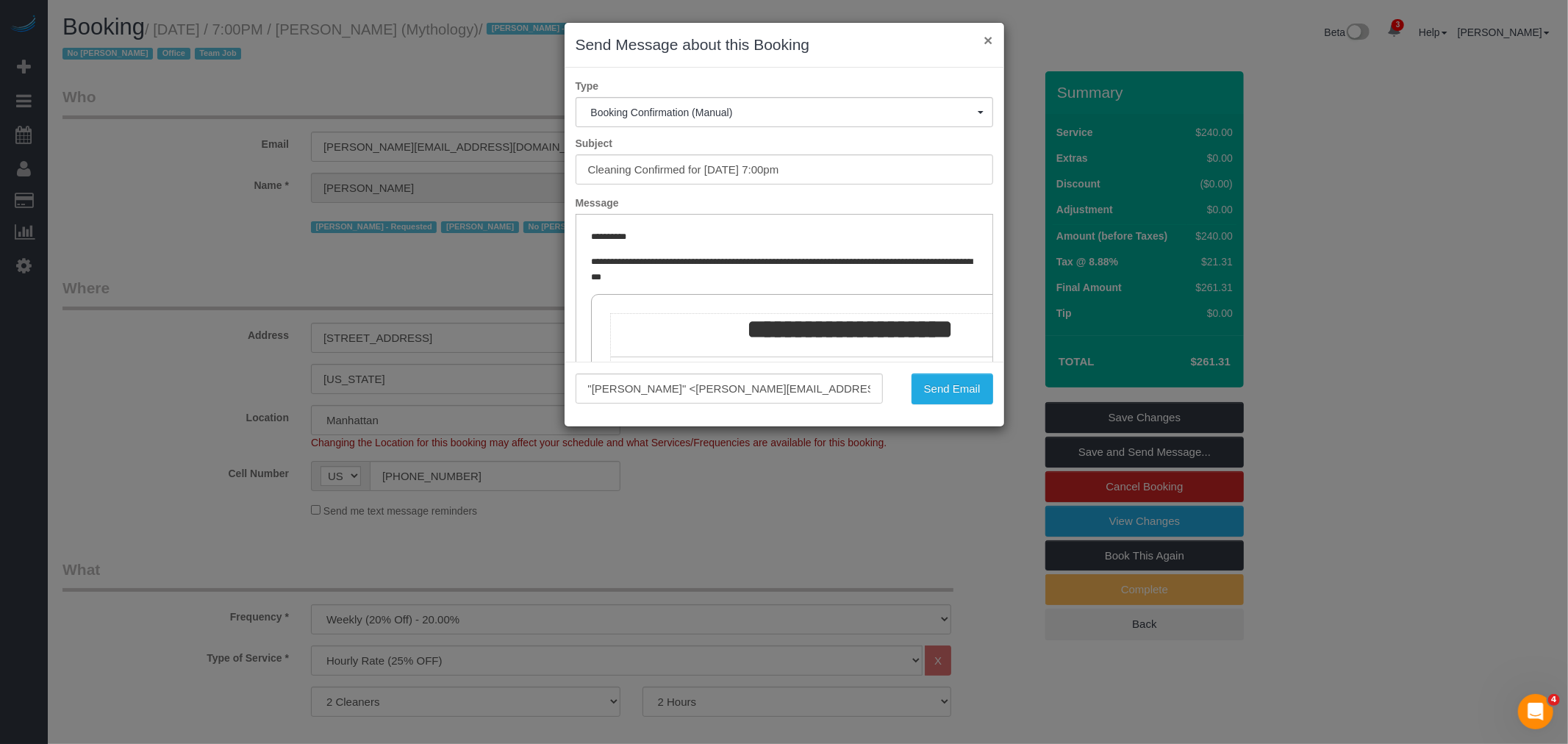
click at [986, 39] on button "×" at bounding box center [988, 39] width 9 height 16
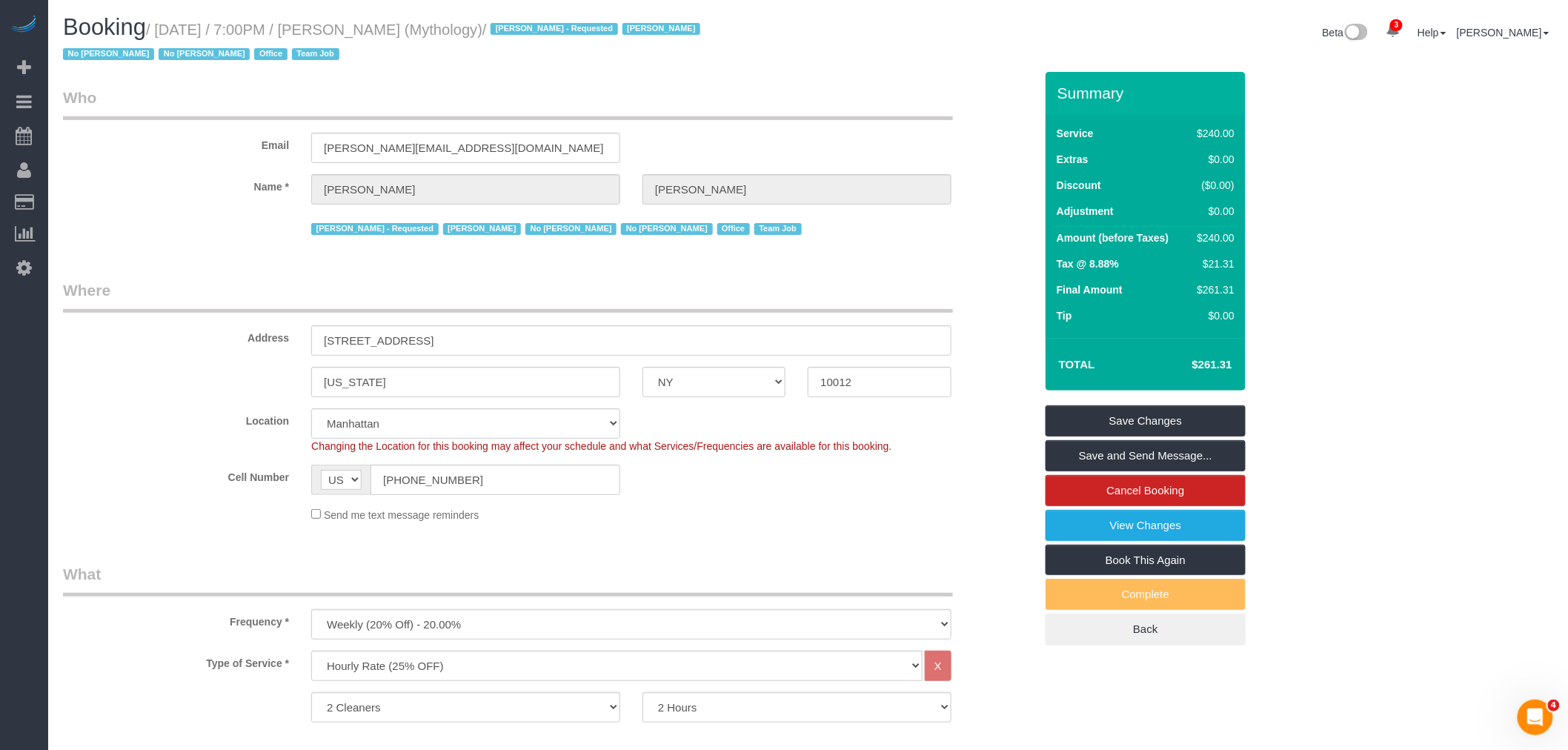
drag, startPoint x: 809, startPoint y: 84, endPoint x: 693, endPoint y: 82, distance: 116.0
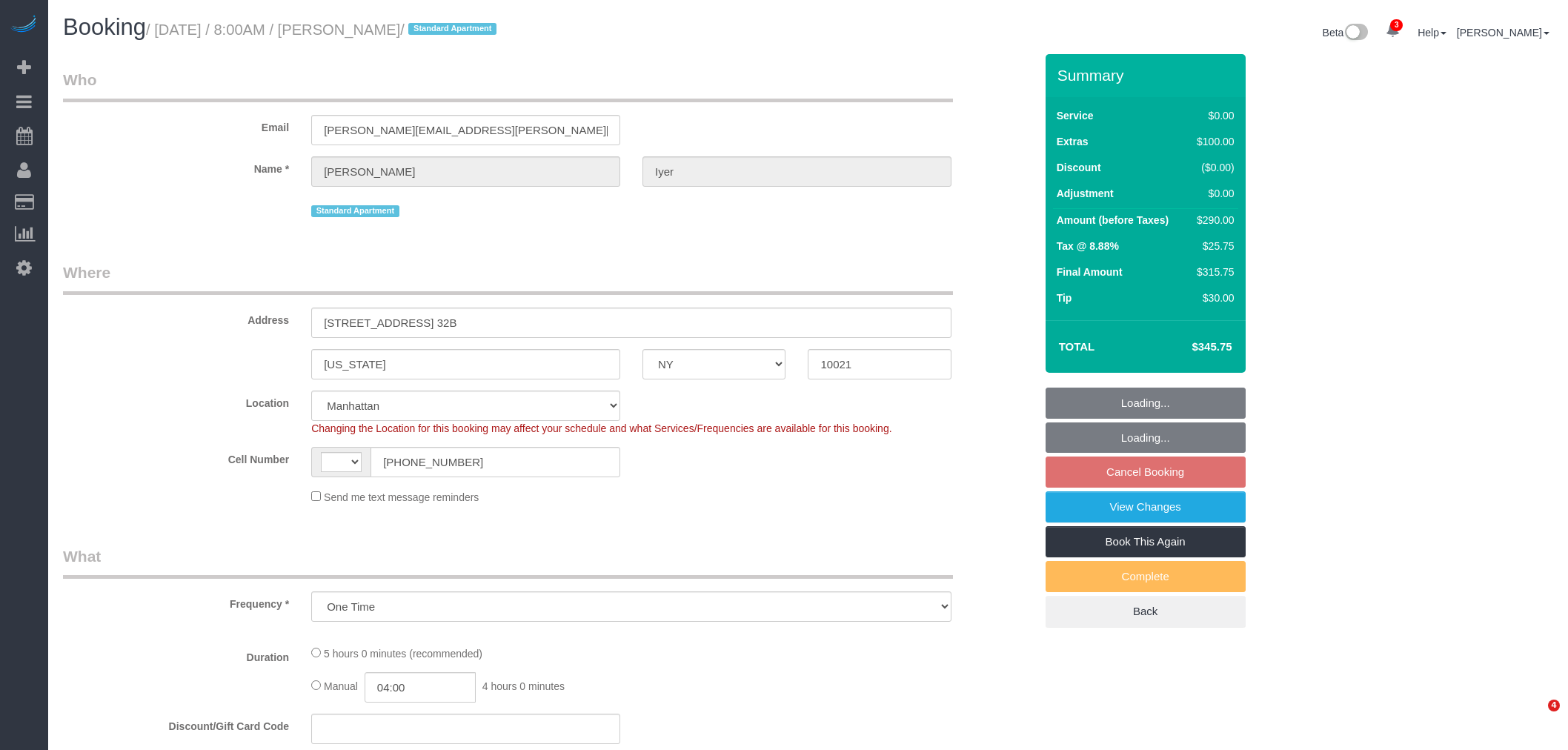
select select "NY"
select select "string:stripe-pm_1S0AUR4VGloSiKo7NTpcqTIx"
select select "number:57"
select select "number:75"
select select "number:15"
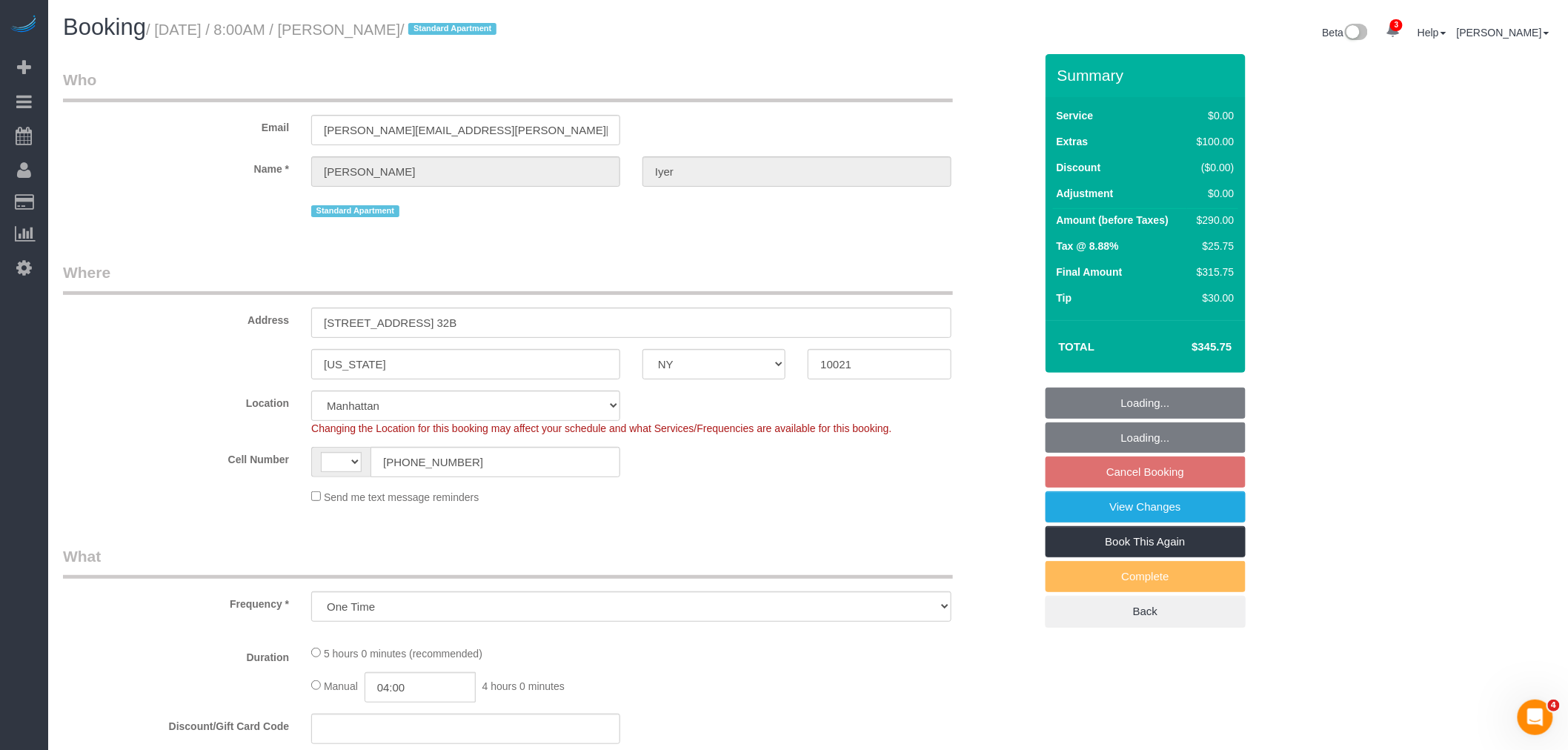
select select "number:6"
select select "object:648"
select select "1"
select select "2"
select select "string:[GEOGRAPHIC_DATA]"
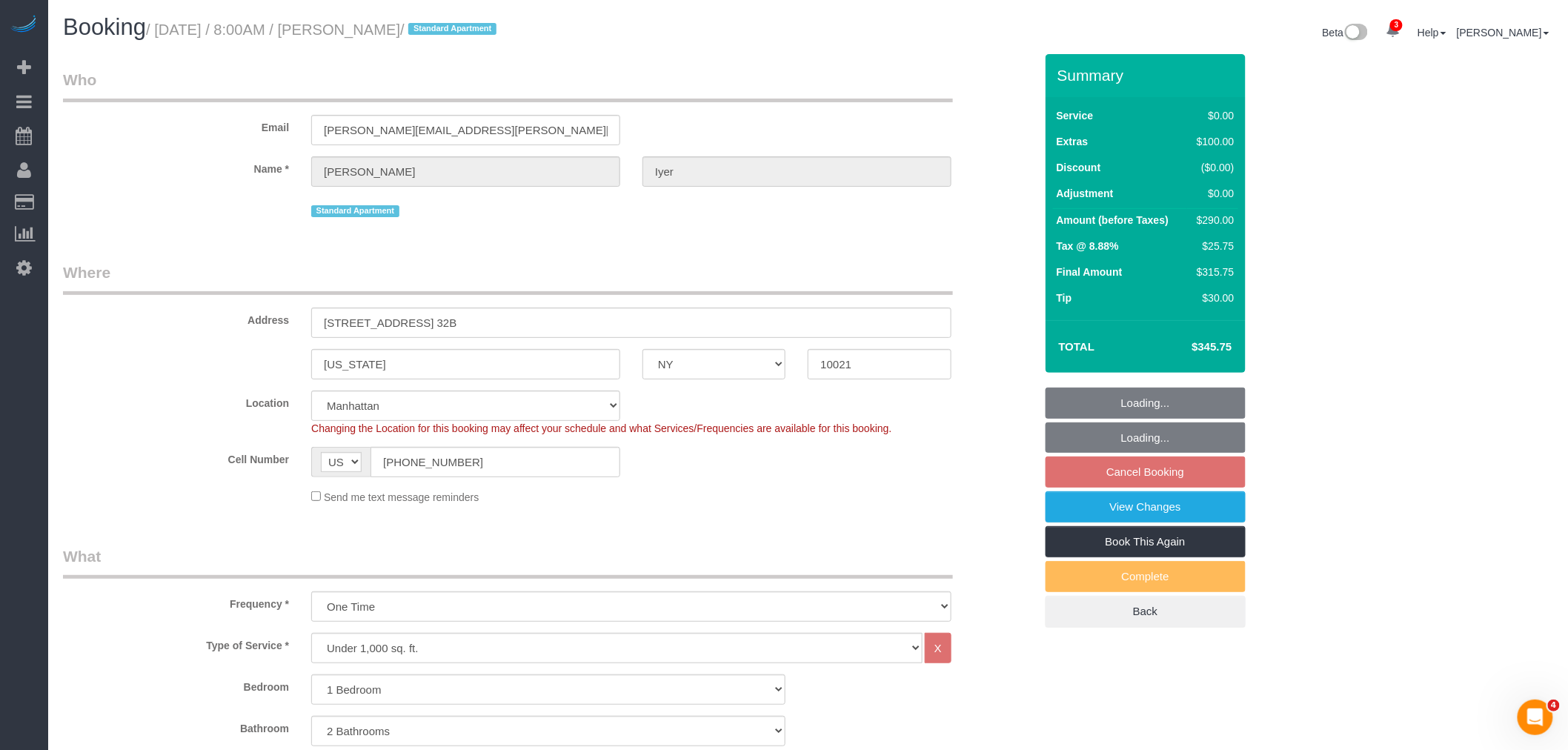
select select "spot1"
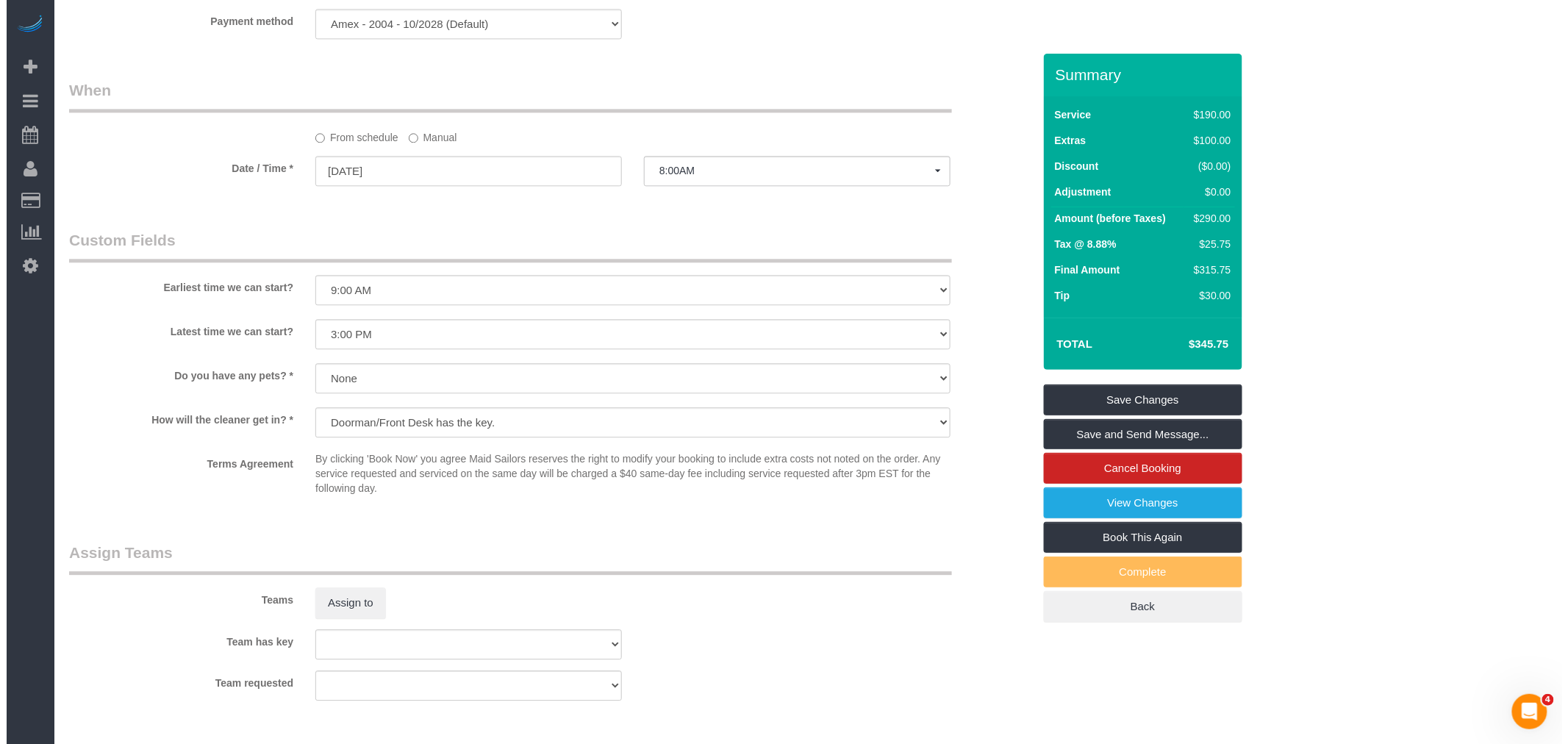
scroll to position [1552, 0]
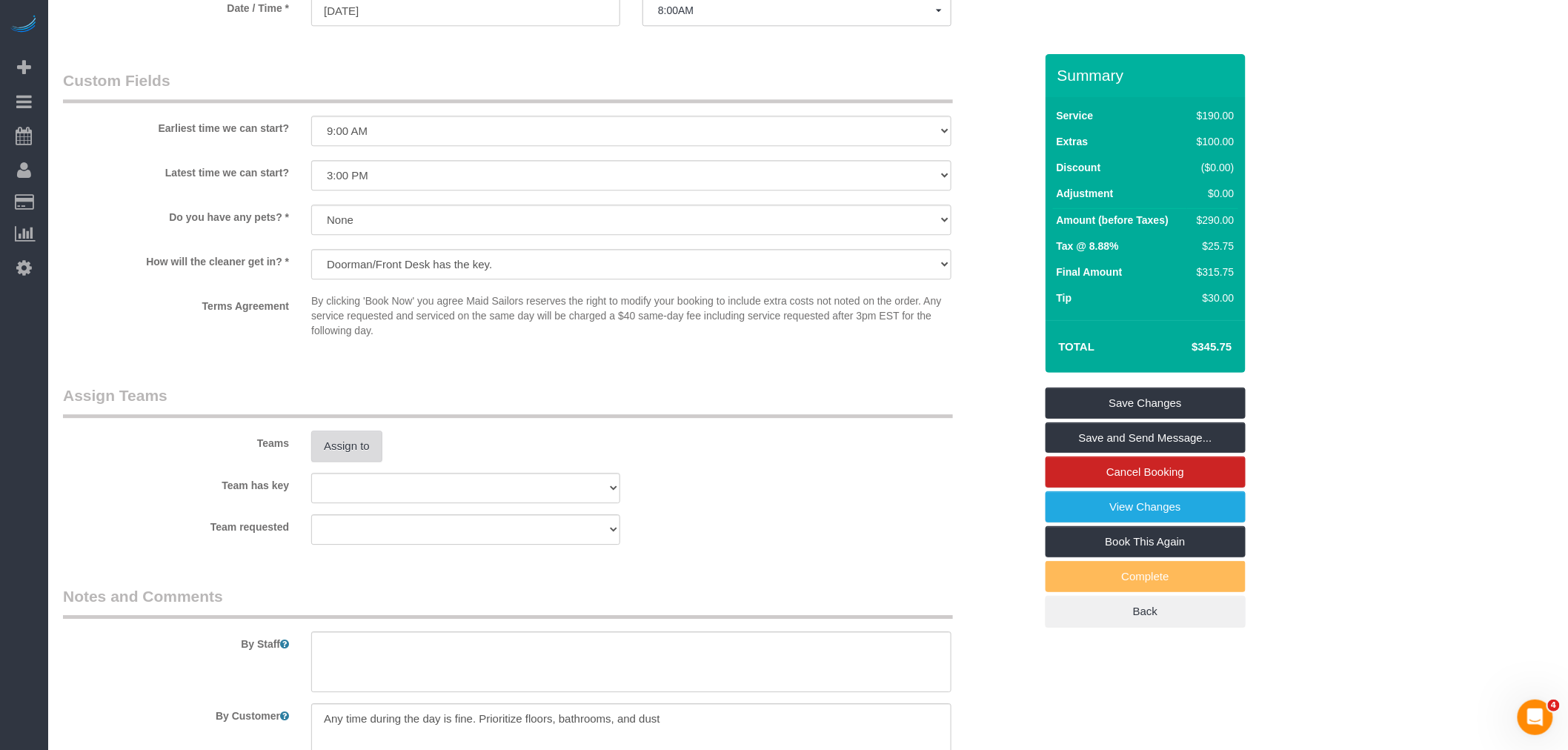
click at [323, 454] on button "Assign to" at bounding box center [346, 446] width 71 height 32
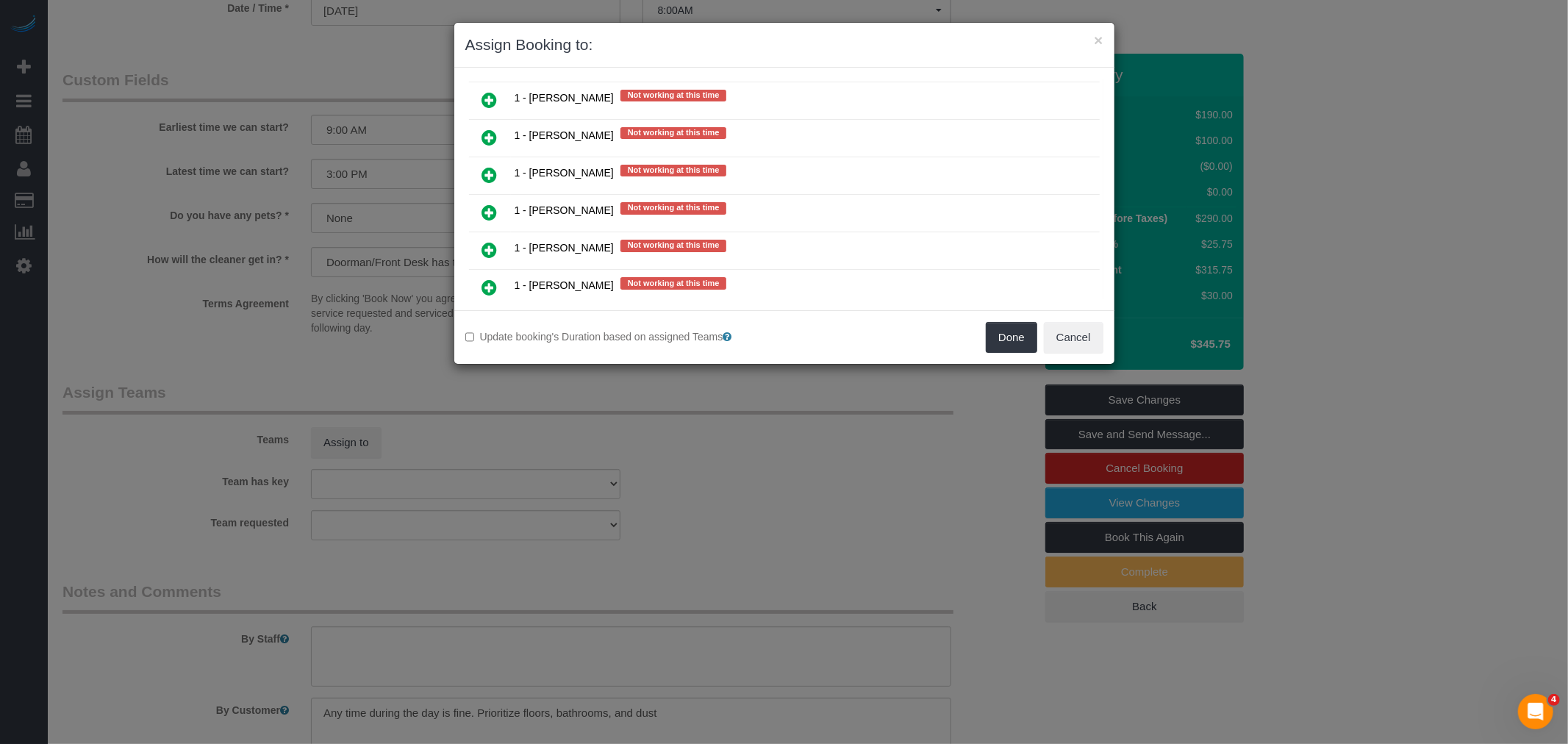
scroll to position [1388, 0]
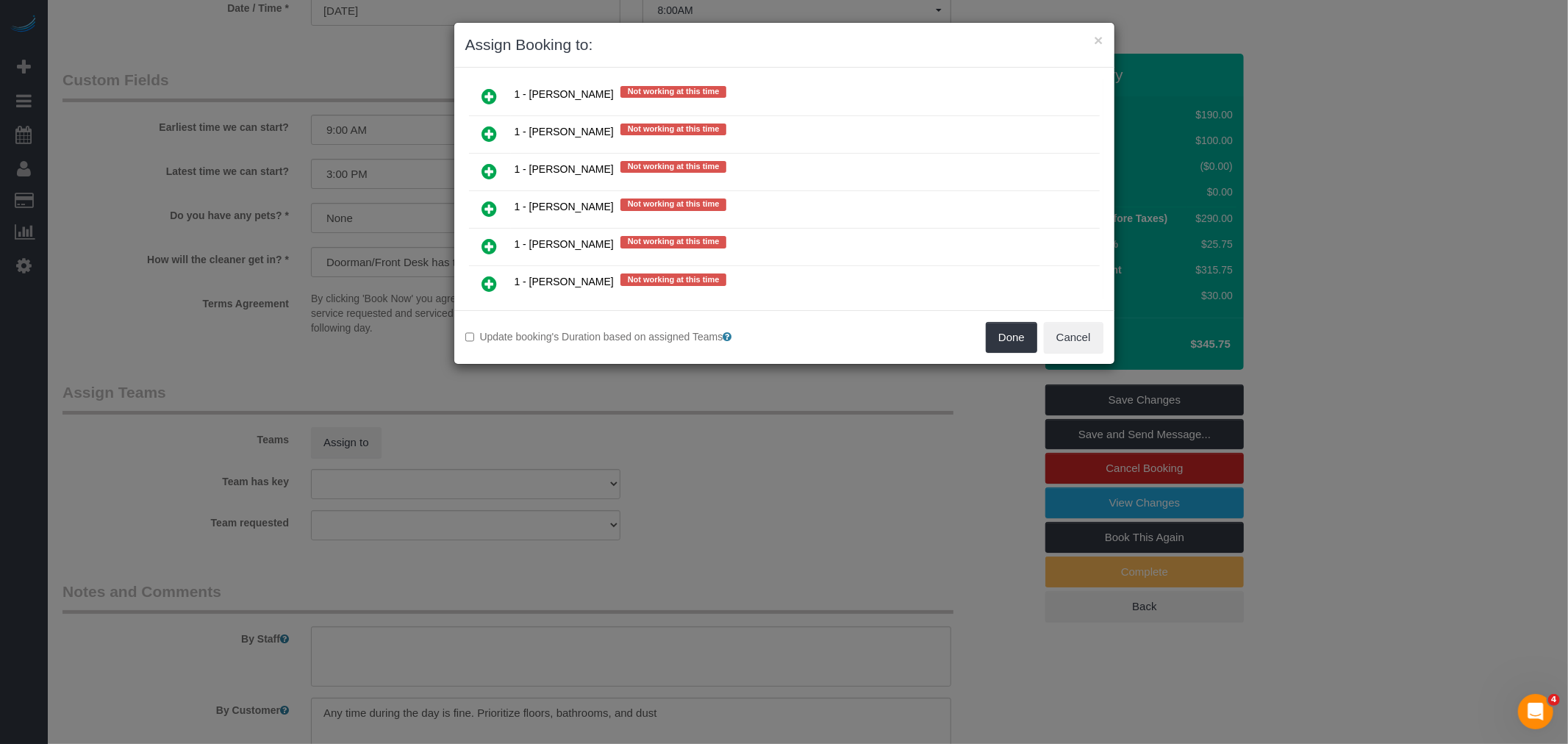
click at [489, 200] on icon at bounding box center [489, 209] width 16 height 18
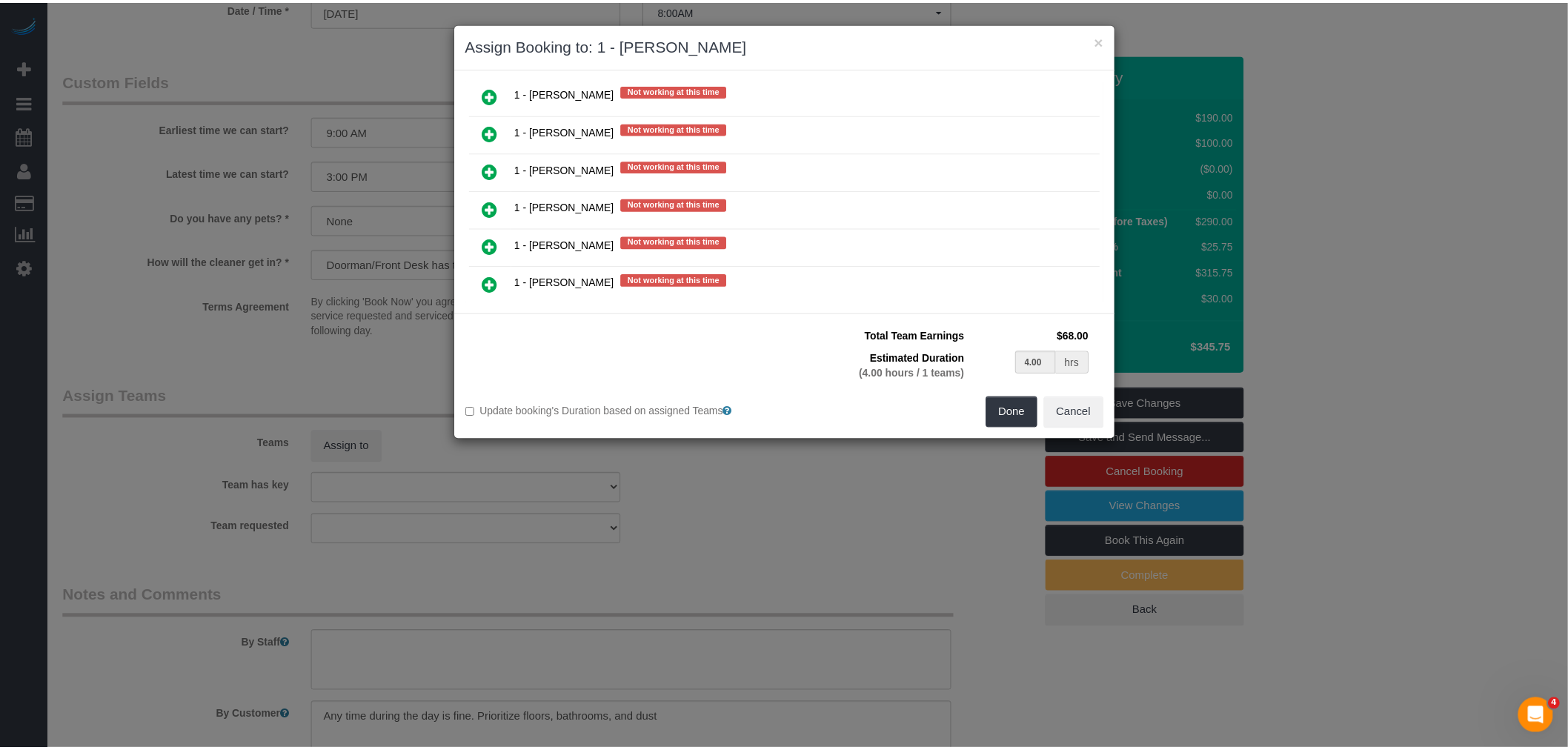
scroll to position [1435, 0]
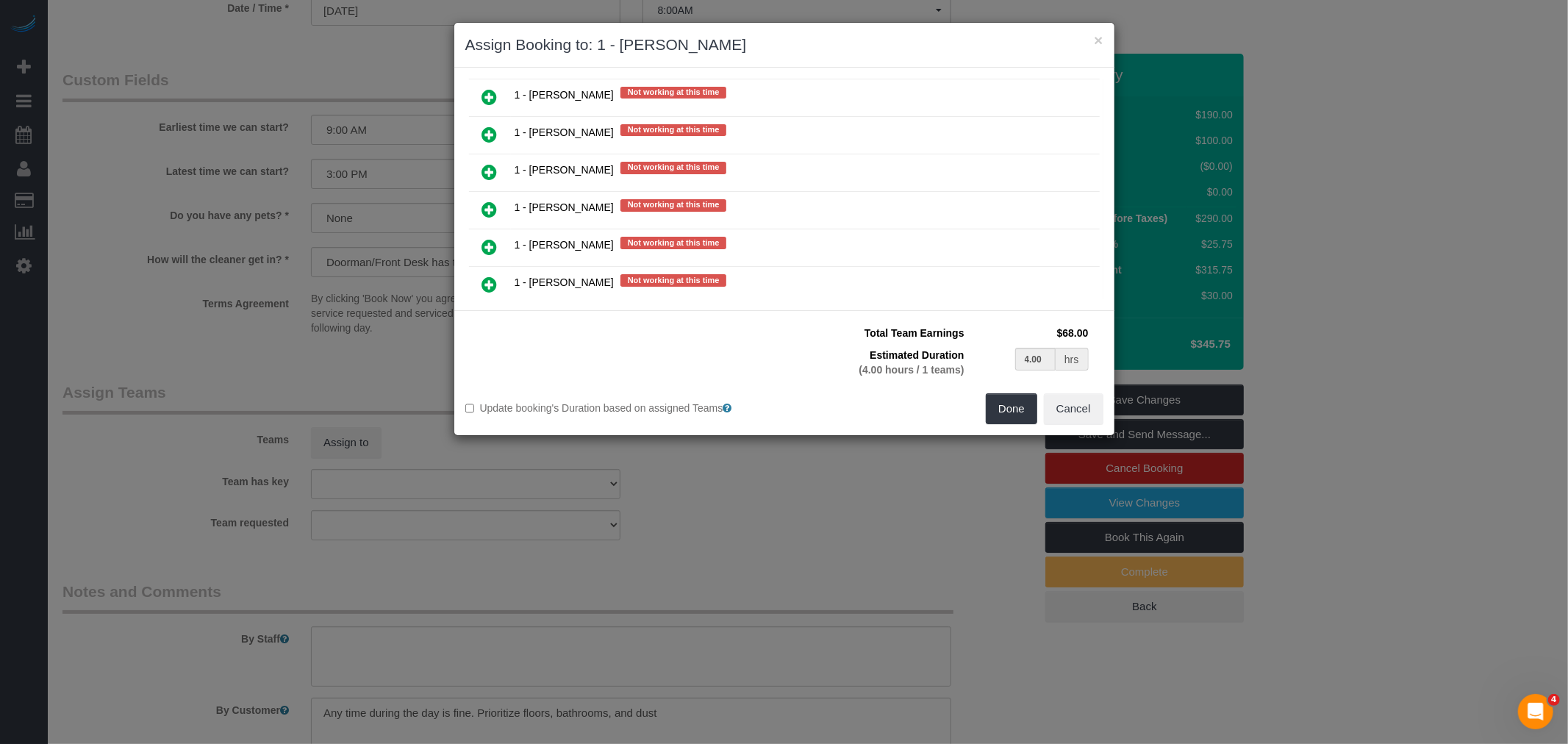
click at [980, 417] on div "Done Cancel" at bounding box center [950, 409] width 330 height 31
drag, startPoint x: 997, startPoint y: 411, endPoint x: 993, endPoint y: 419, distance: 8.9
click at [997, 411] on button "Done" at bounding box center [1011, 409] width 51 height 31
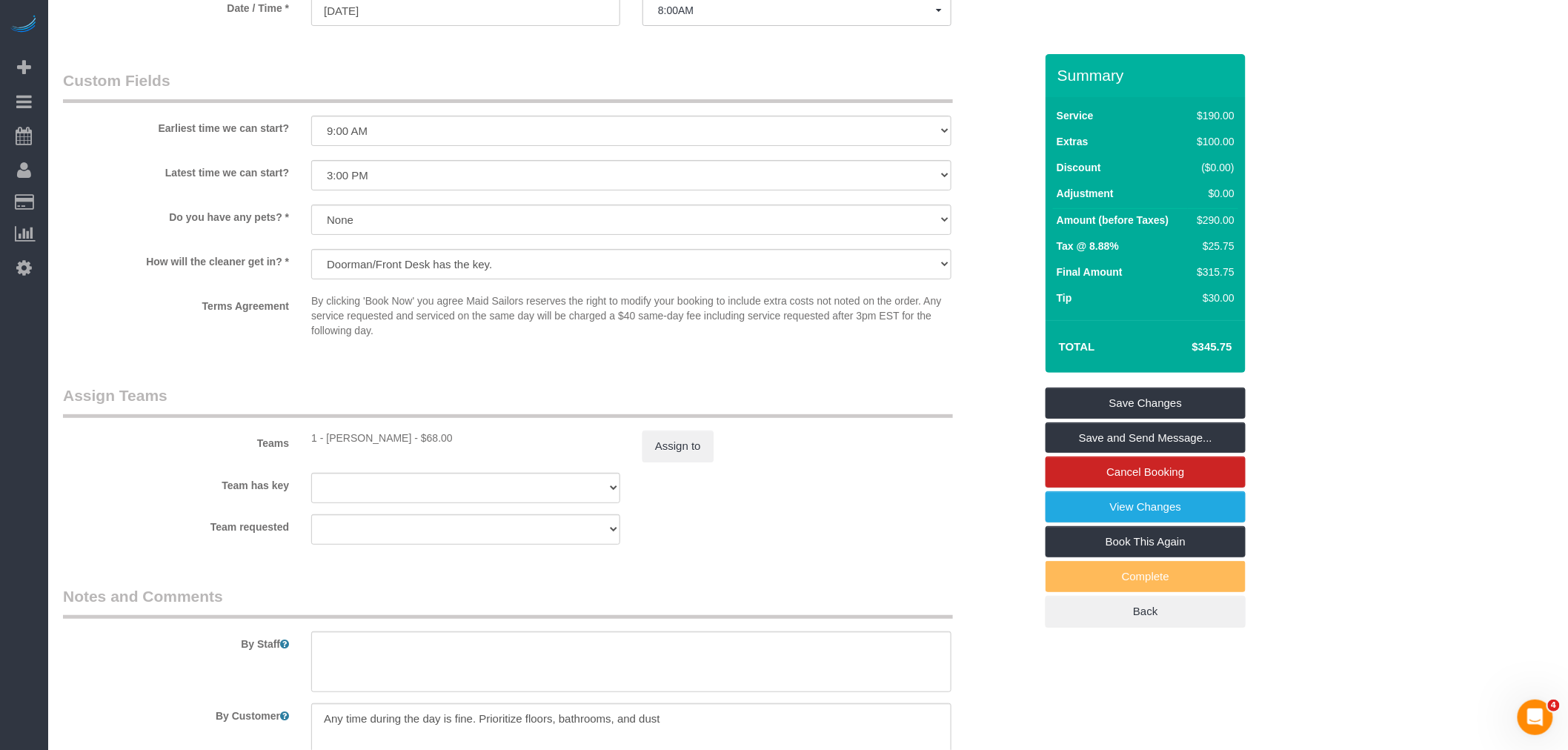
click at [801, 502] on div "× Assign Booking to: 1 - Hassanatou Diallo Assigned (1) 1 - Hassanatou Diallo N…" at bounding box center [784, 375] width 1568 height 750
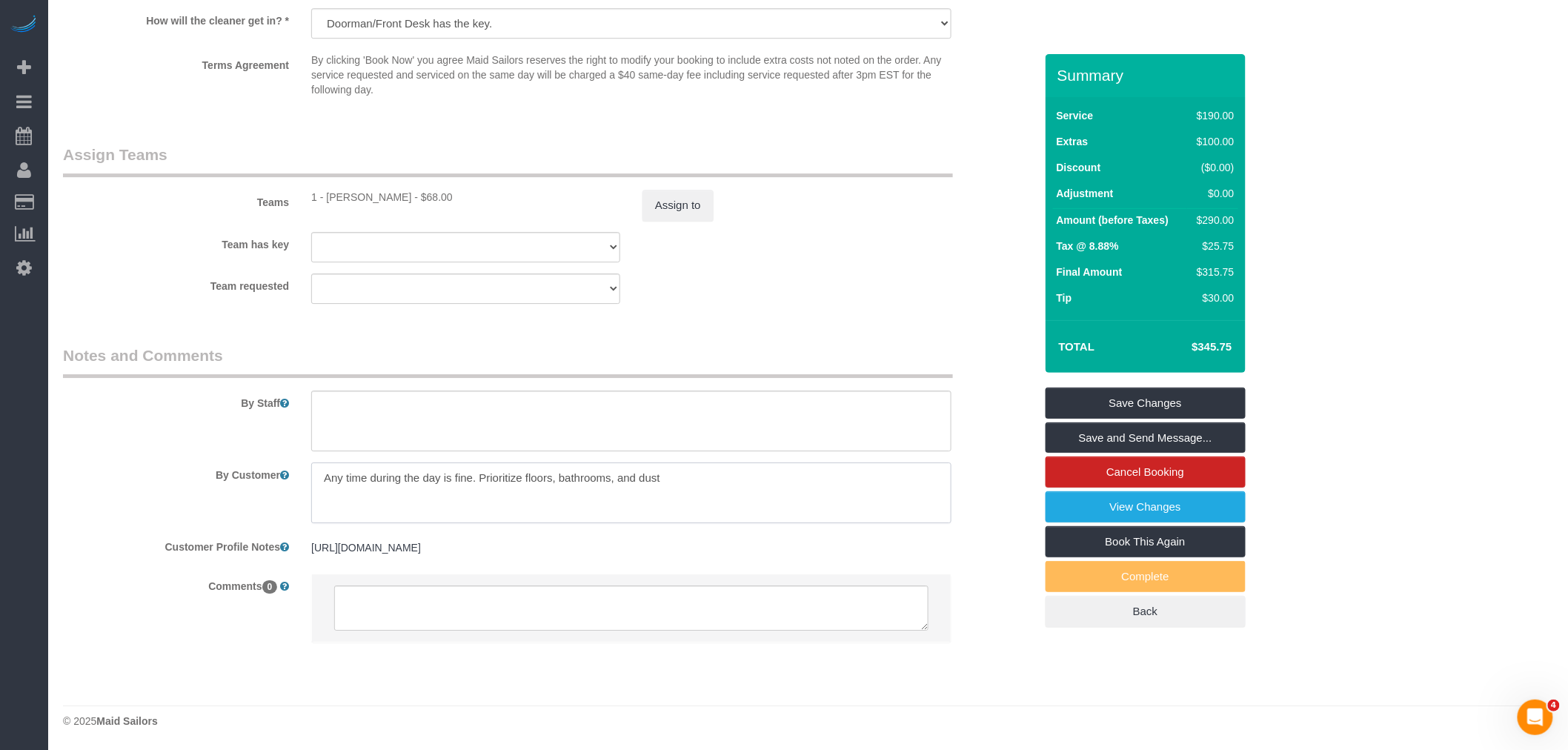
click at [578, 470] on textarea at bounding box center [631, 493] width 640 height 61
drag, startPoint x: 478, startPoint y: 475, endPoint x: 285, endPoint y: 471, distance: 193.0
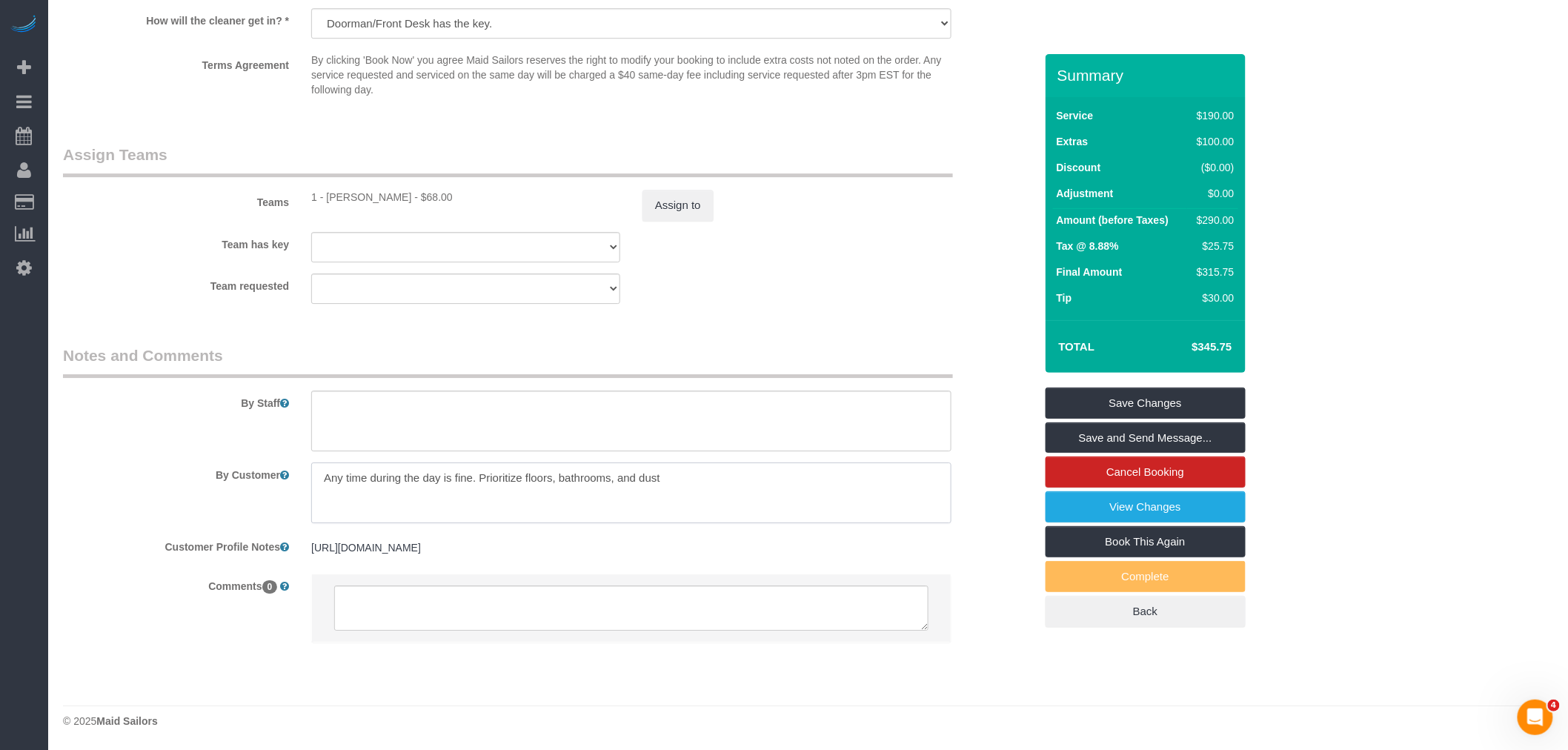
click at [285, 471] on div "By Customer" at bounding box center [548, 493] width 994 height 61
type textarea "Prioritize floors, bathrooms, and dust"
click at [423, 608] on textarea at bounding box center [631, 608] width 595 height 46
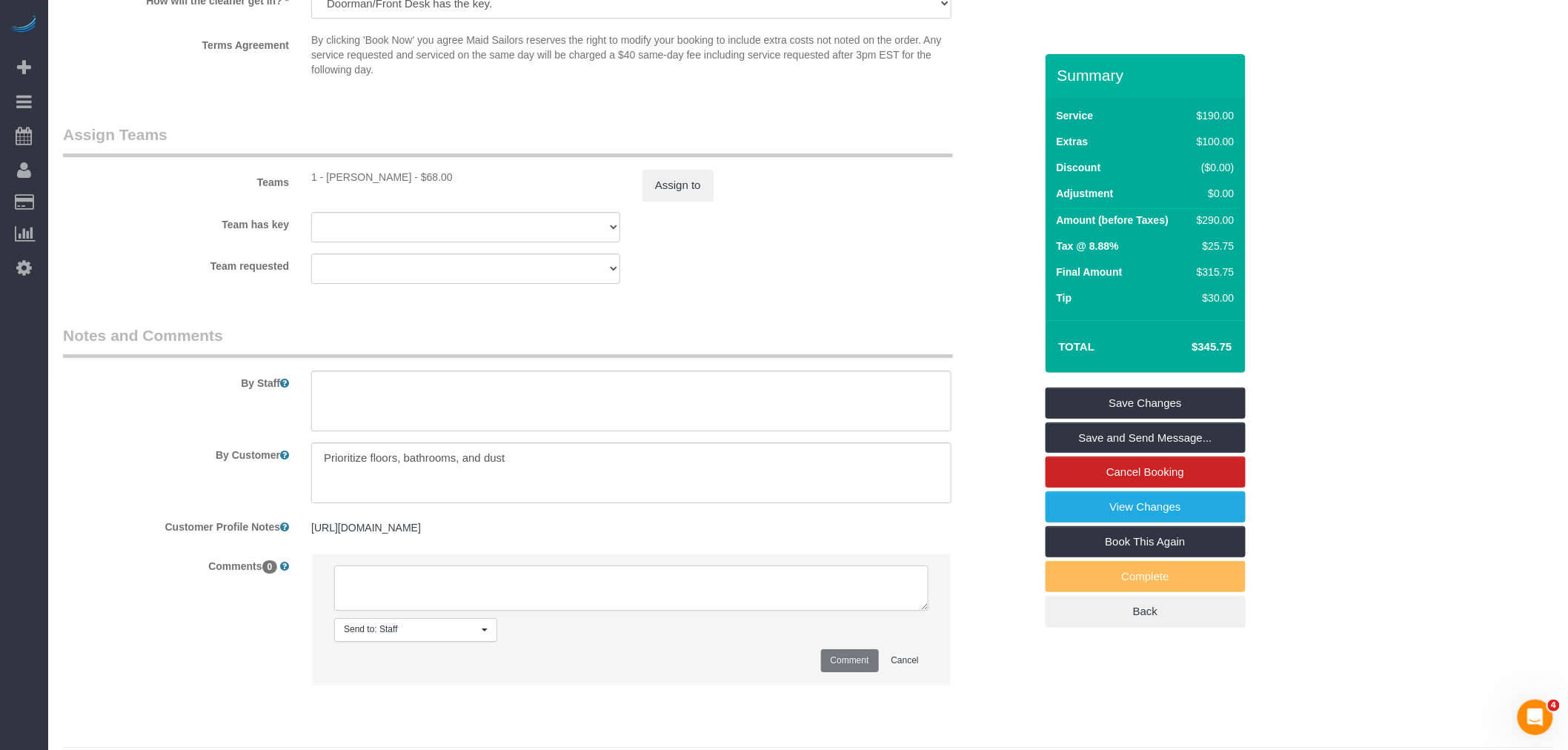
paste textarea "Any time during the day is fine."
type textarea "Any time during the day is fine."
click at [855, 672] on button "Comment" at bounding box center [850, 661] width 58 height 23
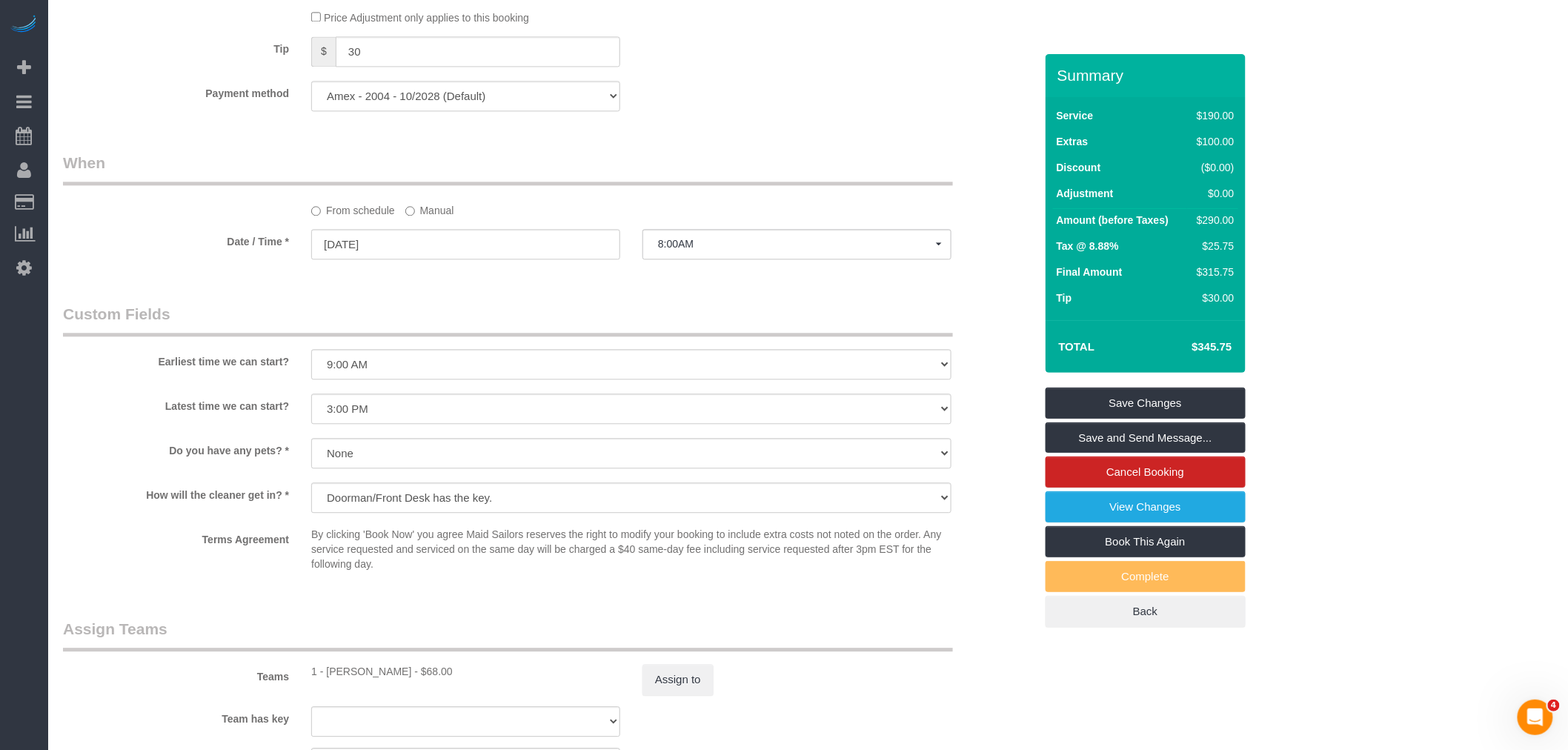
click at [427, 218] on label "Manual" at bounding box center [430, 208] width 49 height 20
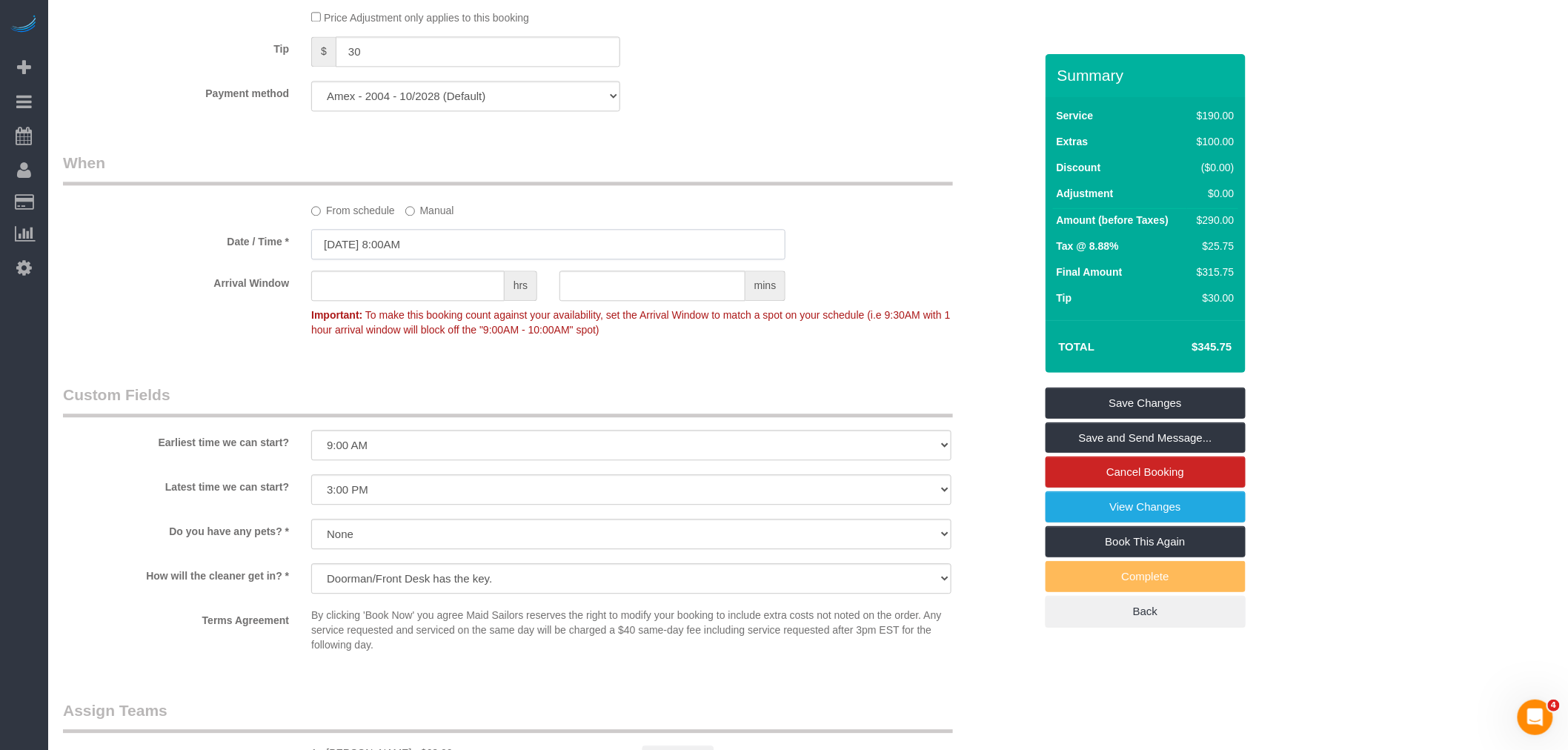
click at [418, 260] on input "08/27/2025 8:00AM" at bounding box center [548, 244] width 475 height 31
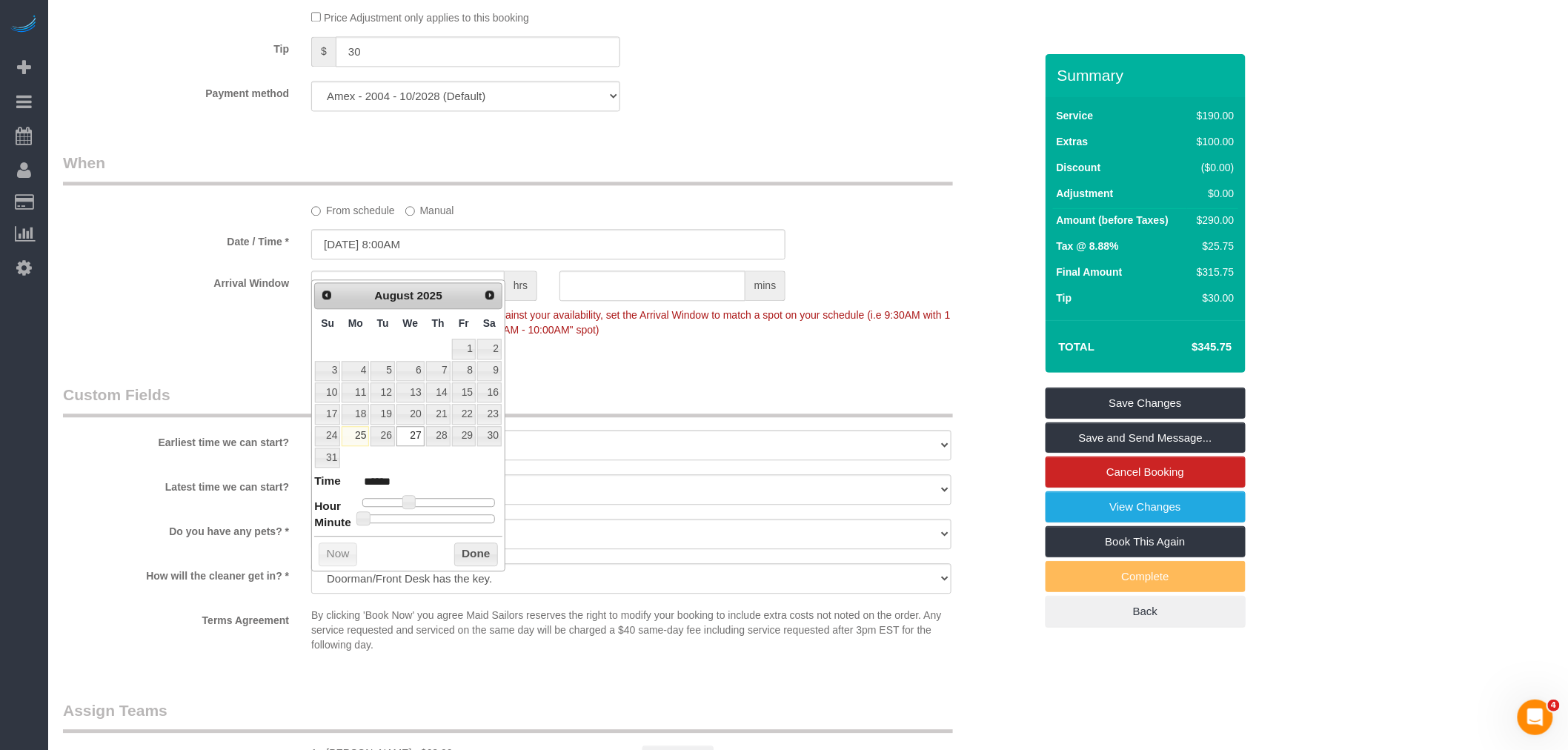
type input "08/27/2025 12:00PM"
type input "*******"
click at [433, 502] on div at bounding box center [428, 502] width 133 height 9
type input "08/27/2025 1:00PM"
type input "******"
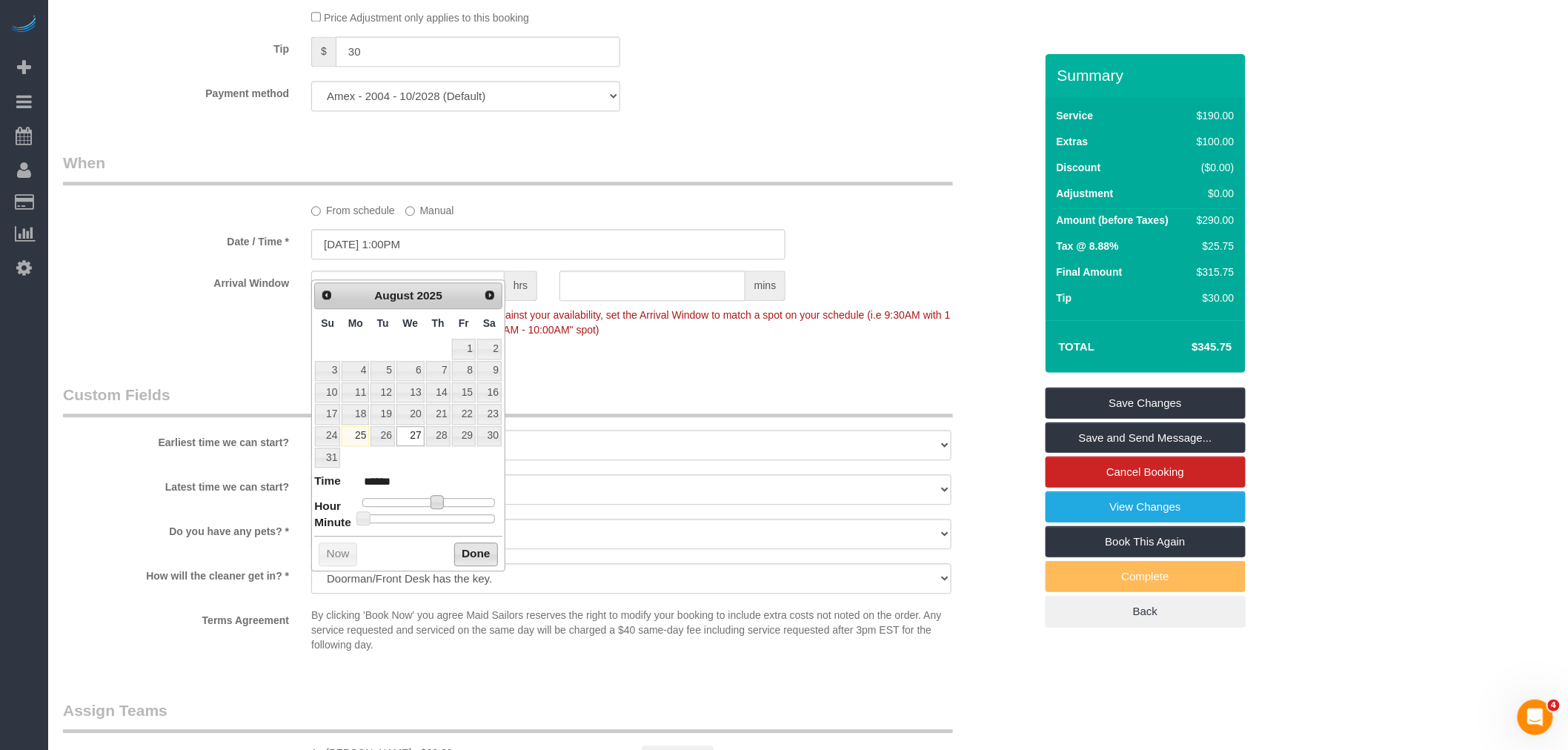
click at [478, 559] on button "Done" at bounding box center [476, 554] width 43 height 24
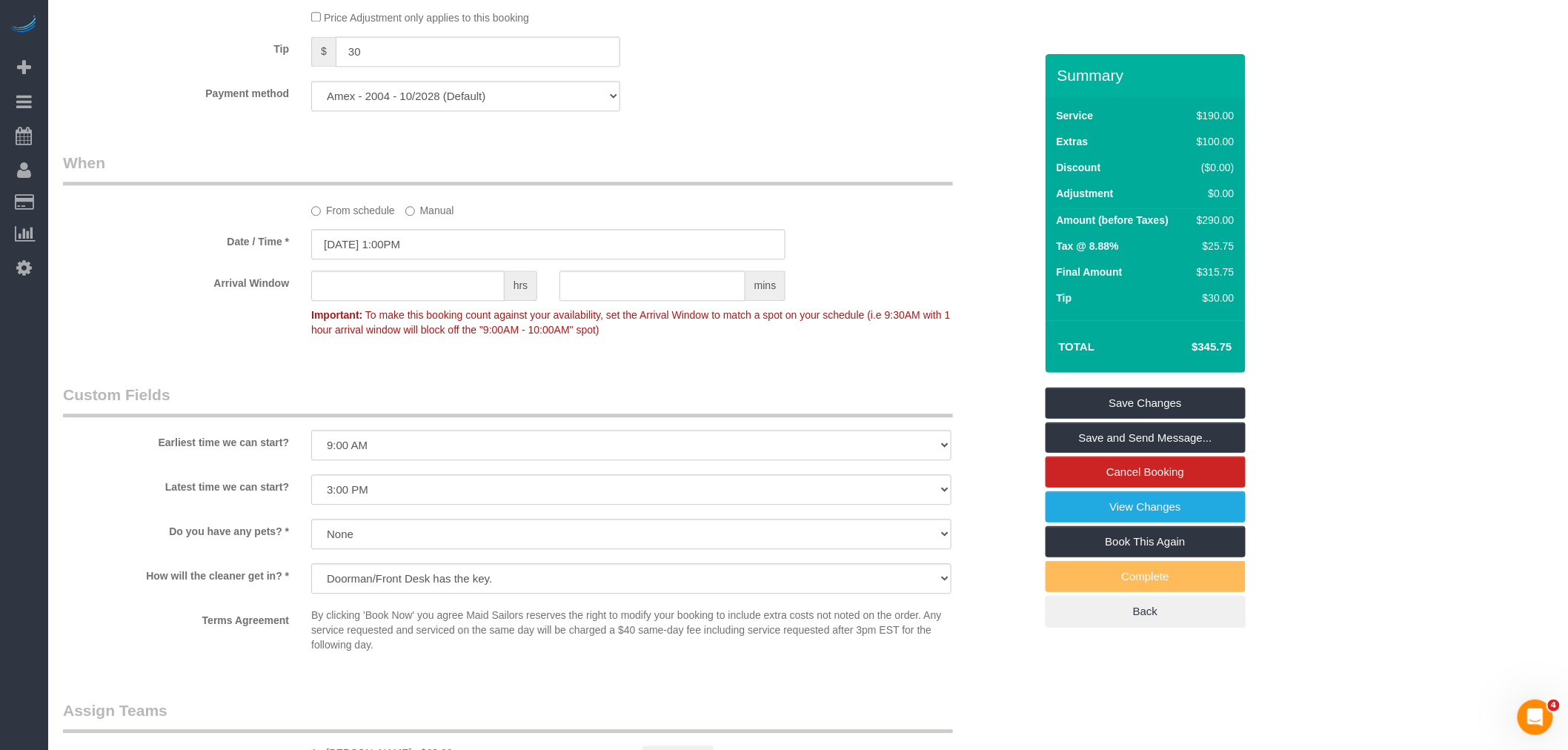
drag, startPoint x: 731, startPoint y: 186, endPoint x: 742, endPoint y: 186, distance: 11.0
click at [732, 185] on legend "When" at bounding box center [508, 169] width 890 height 33
click at [1188, 442] on link "Save and Send Message..." at bounding box center [1146, 438] width 200 height 32
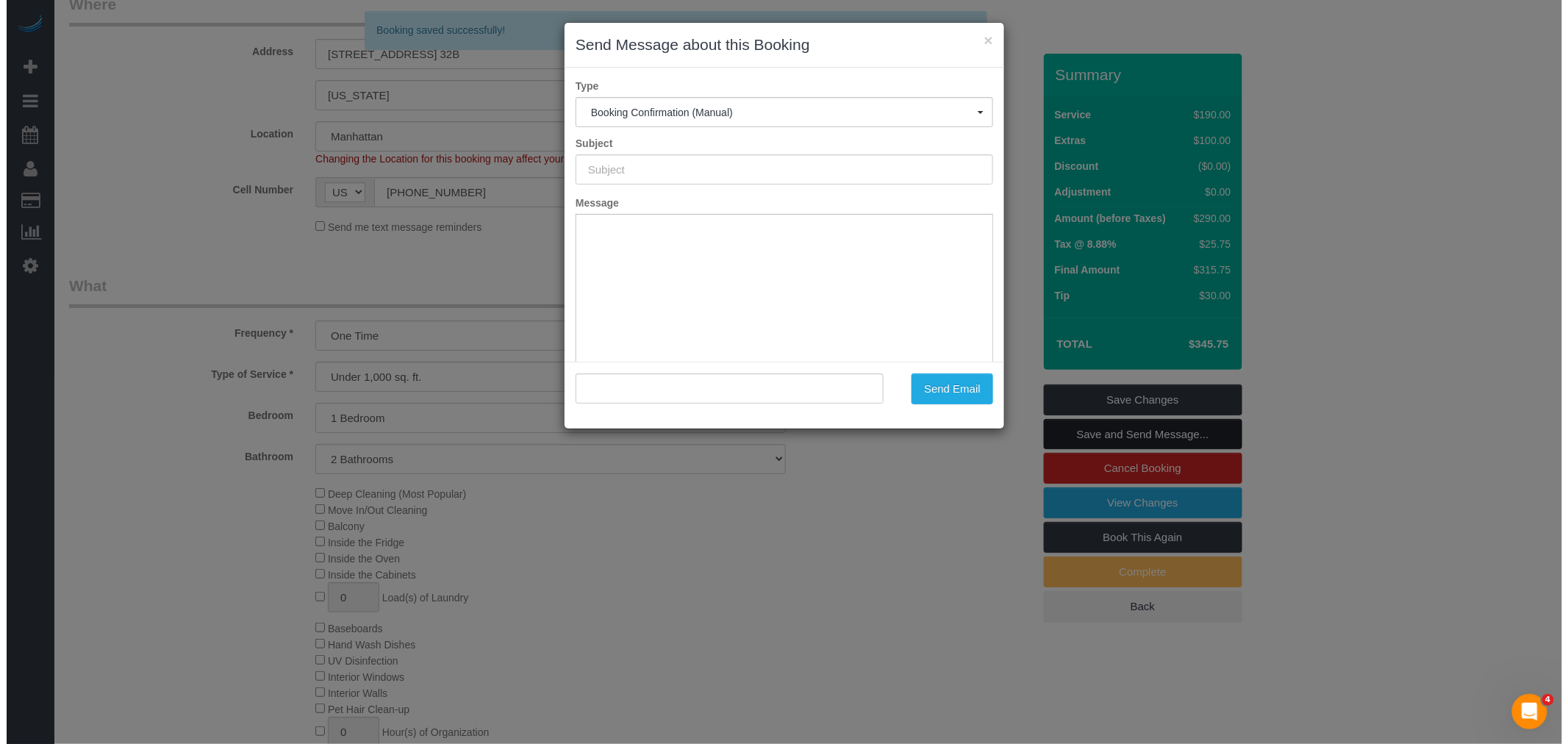
scroll to position [0, 0]
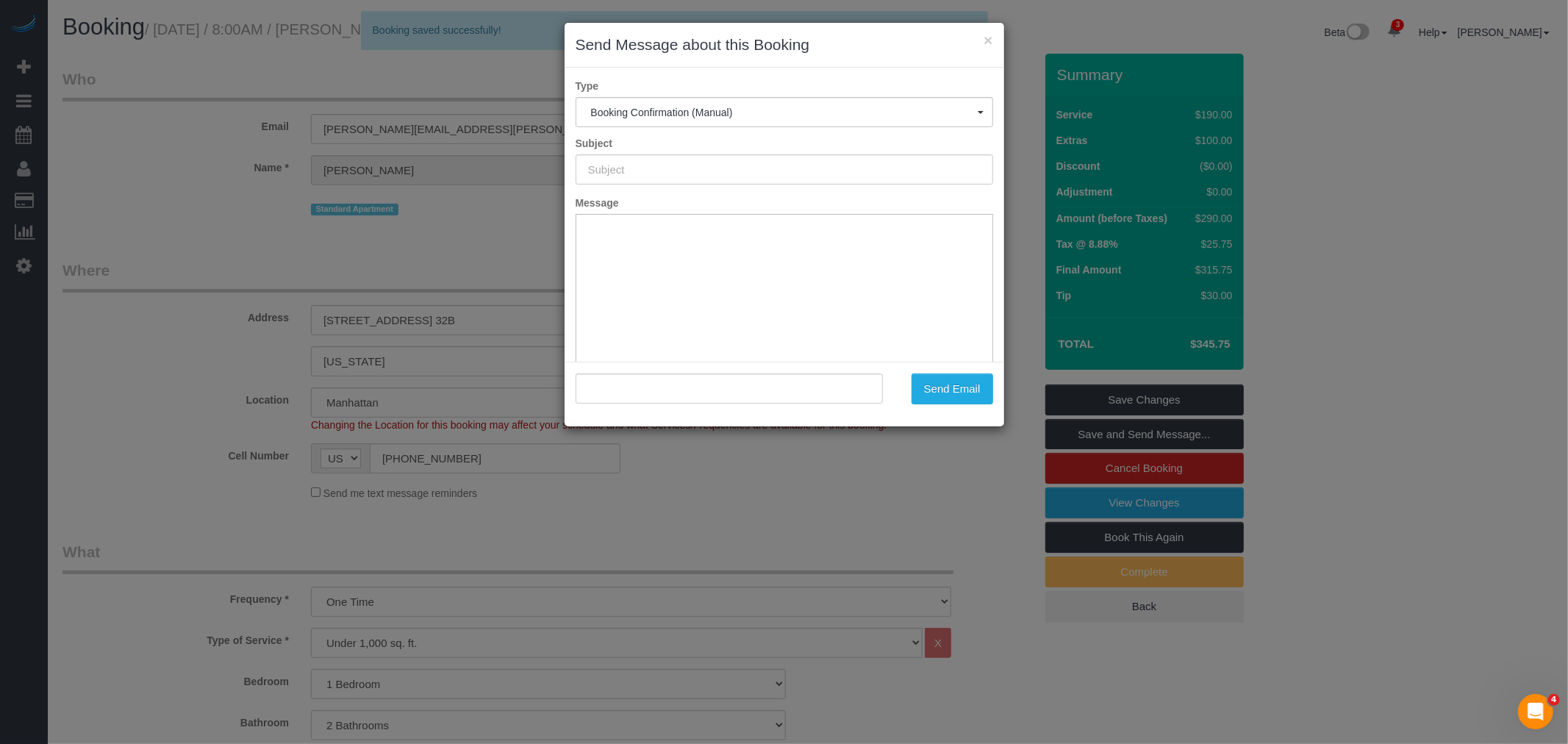
type input "Cleaning Confirmed for 08/27/2025 at 1:00pm"
type input ""Gopa Iyer" <gopa.iyer@gmail.com>"
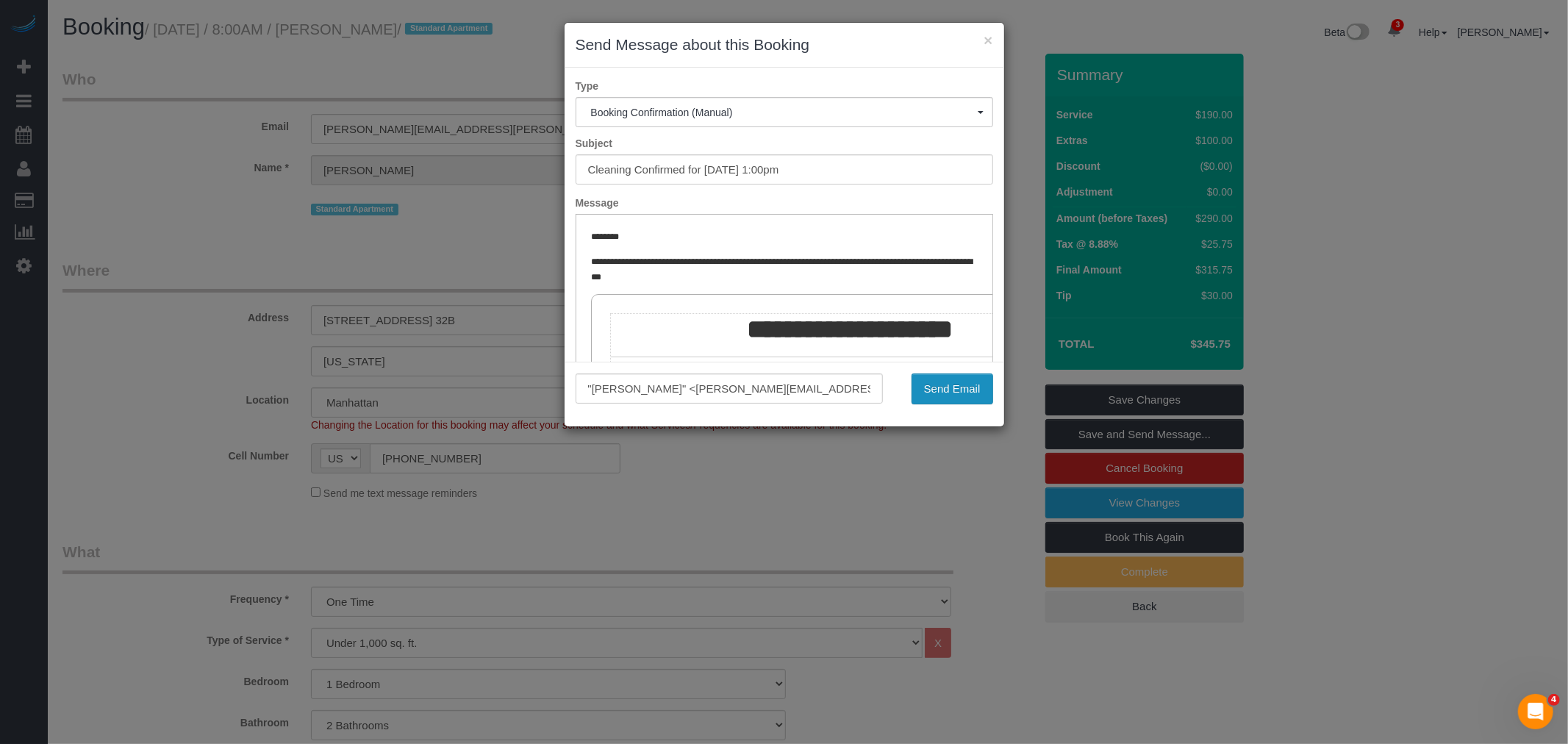
drag, startPoint x: 934, startPoint y: 386, endPoint x: 922, endPoint y: 390, distance: 12.6
click at [934, 385] on button "Send Email" at bounding box center [953, 389] width 82 height 31
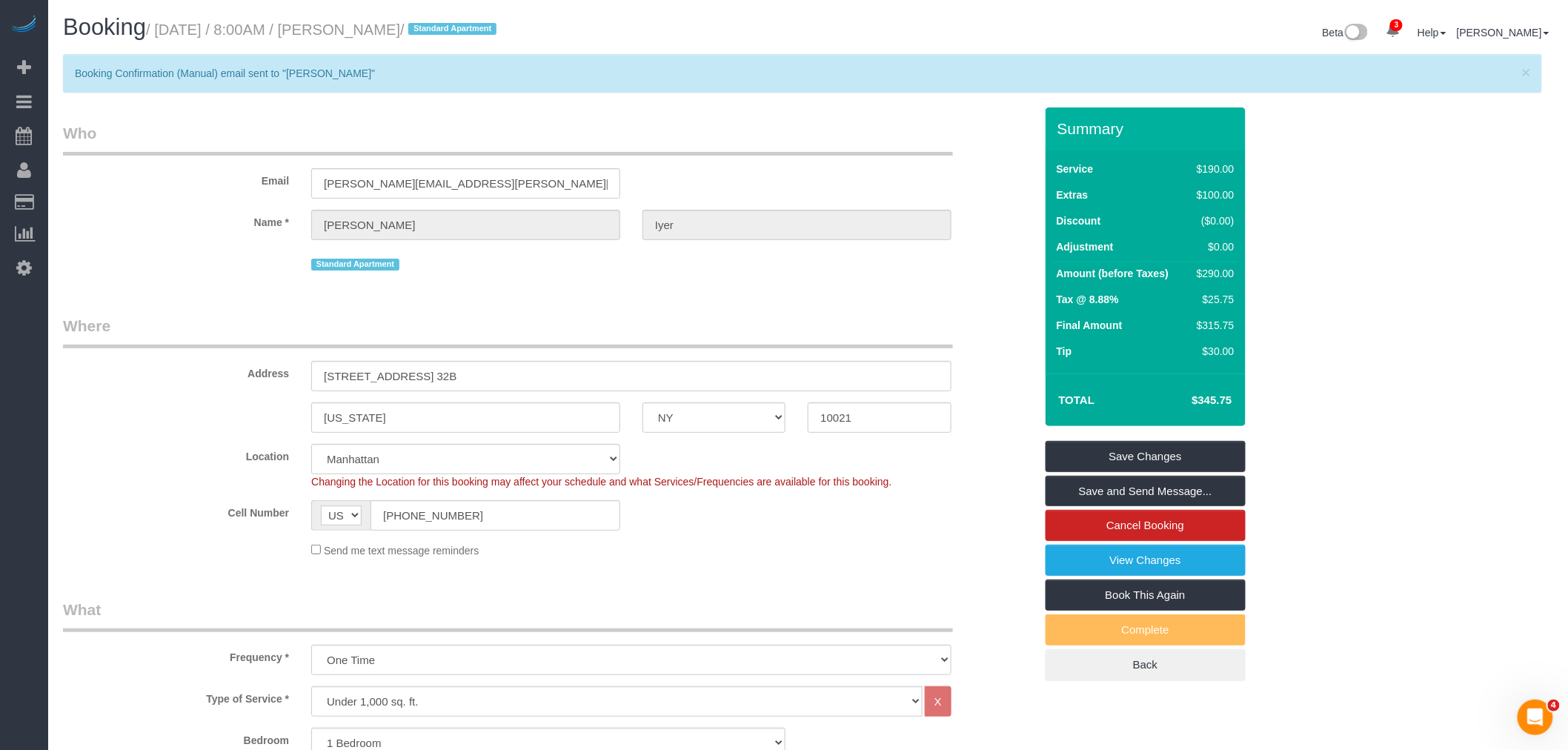
click at [763, 153] on fieldset "Who Email gopa.iyer@gmail.com Name * Gopa Iyer Standard Apartment" at bounding box center [549, 203] width 972 height 163
click at [689, 137] on legend "Who" at bounding box center [508, 139] width 890 height 33
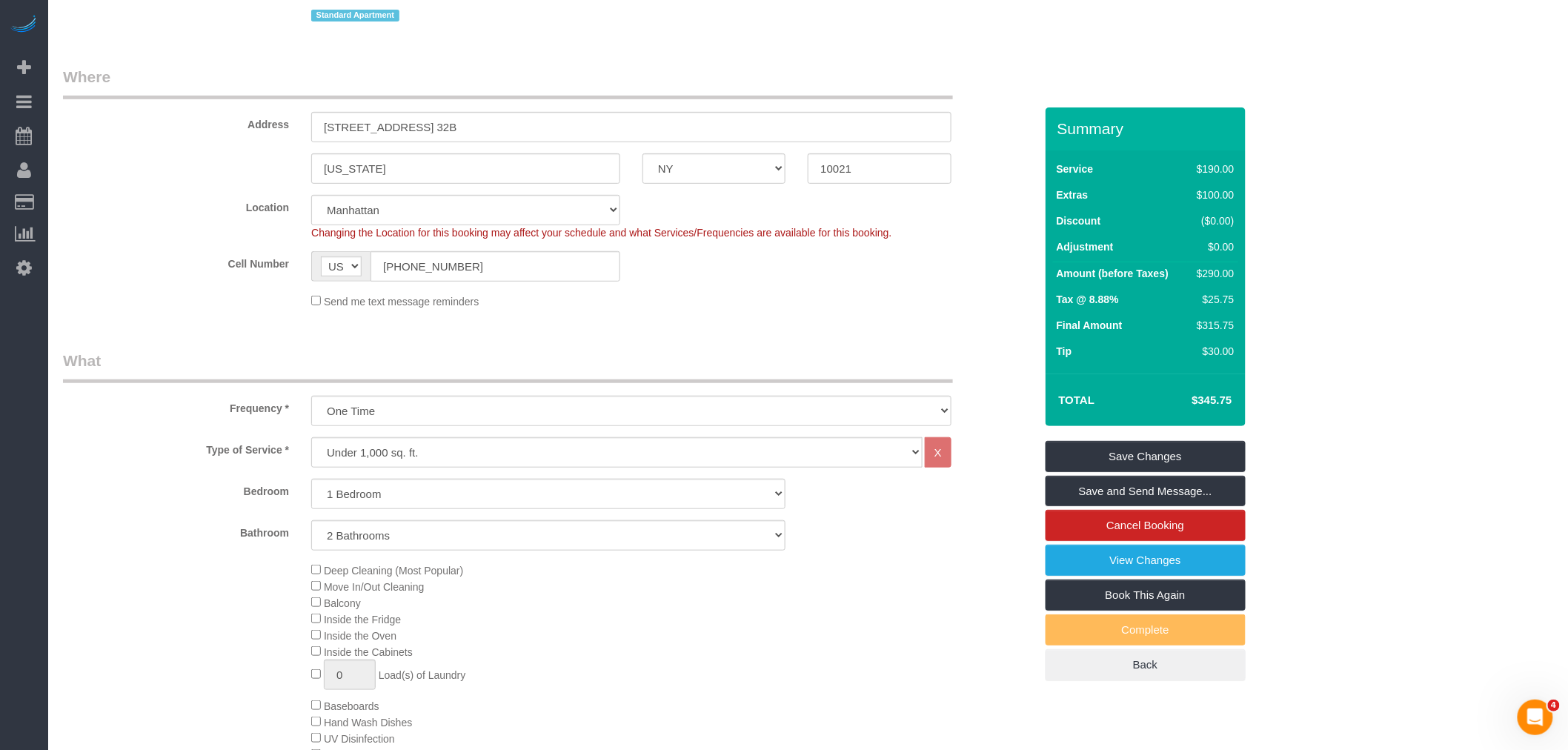
scroll to position [82, 0]
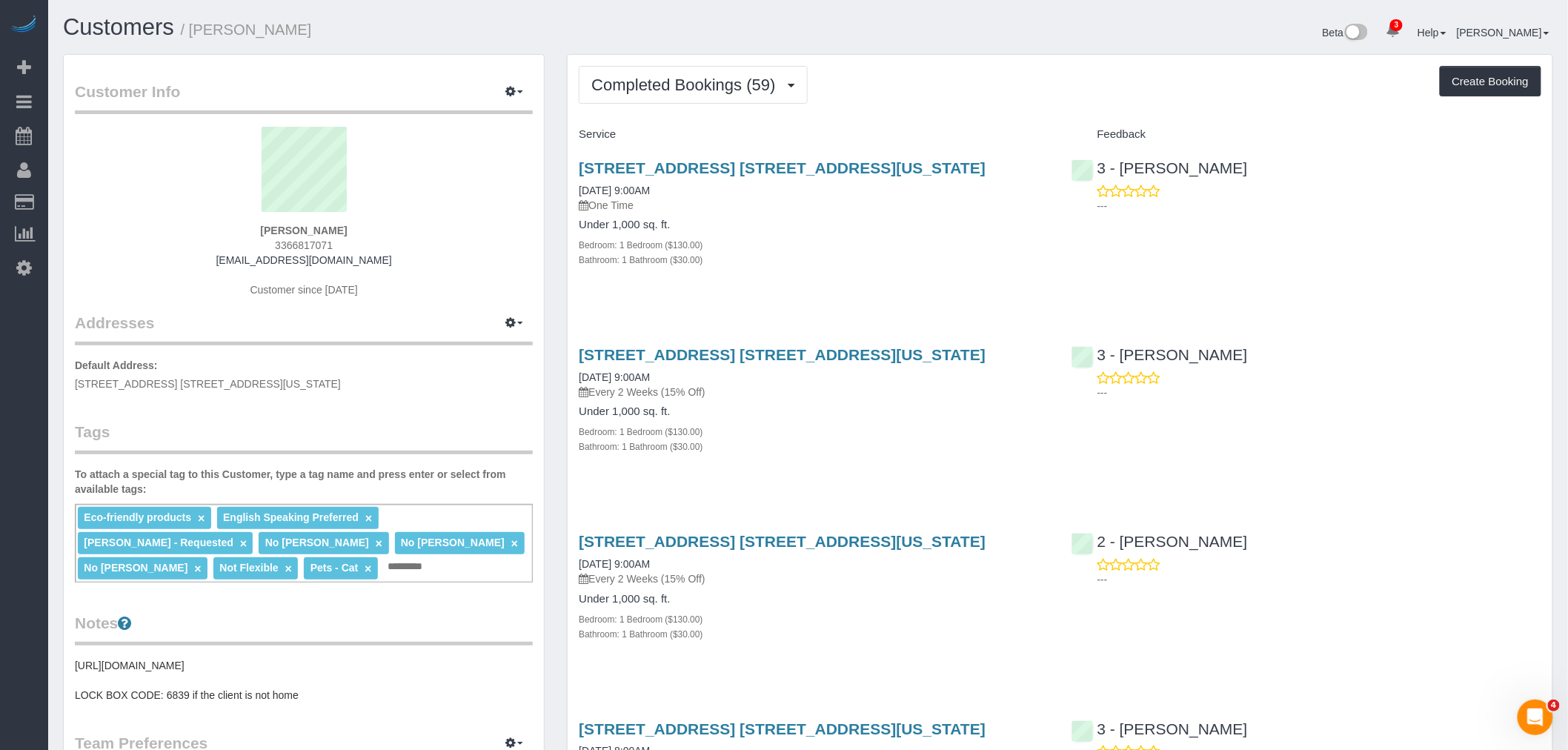
click at [974, 101] on div "Completed Bookings (59) Completed Bookings (59) Upcoming Bookings (1) Cancelled…" at bounding box center [1060, 85] width 963 height 38
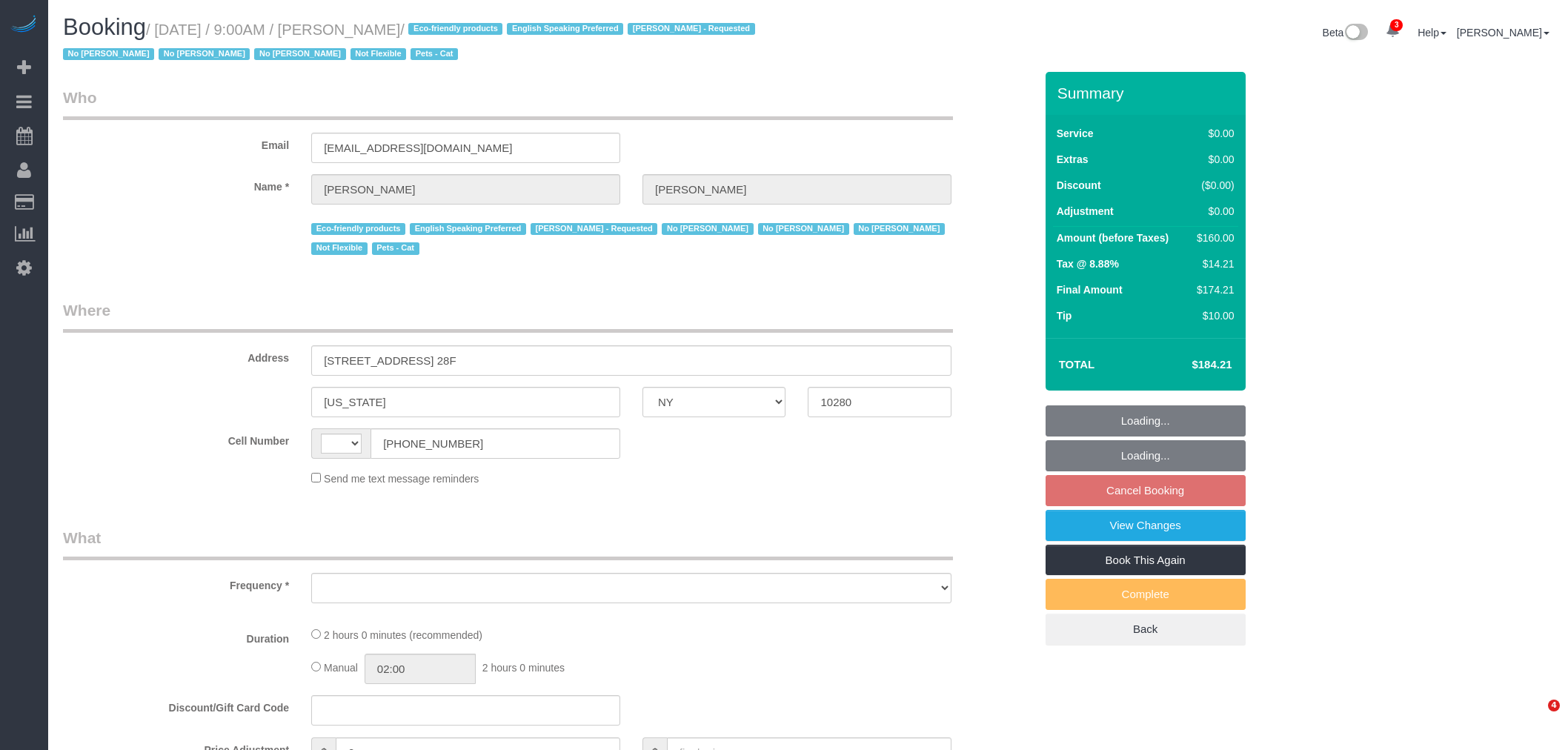
select select "NY"
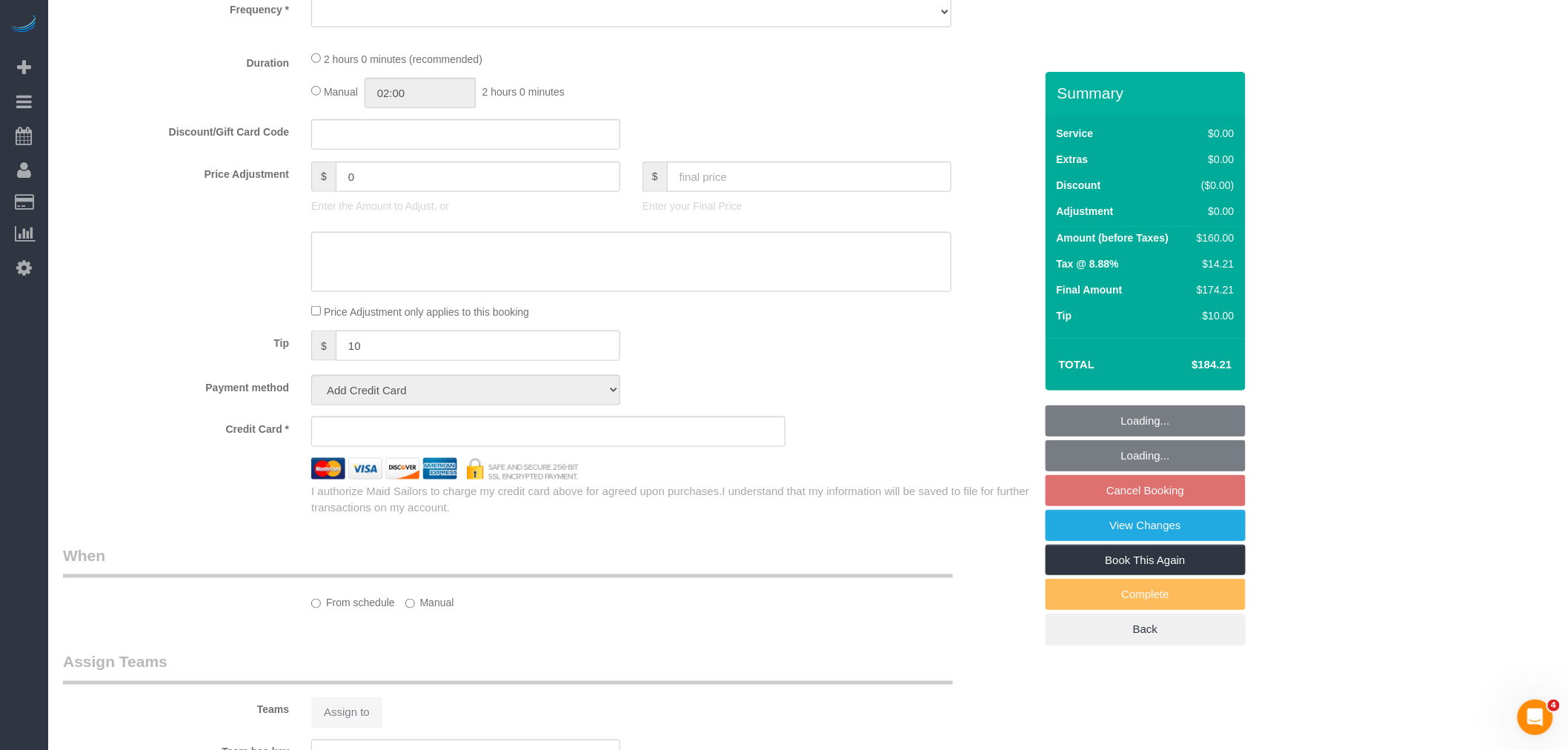
select select "object:422"
select select "string:stripe-pm_1Lgbsg4VGloSiKo7bO5i3VWJ"
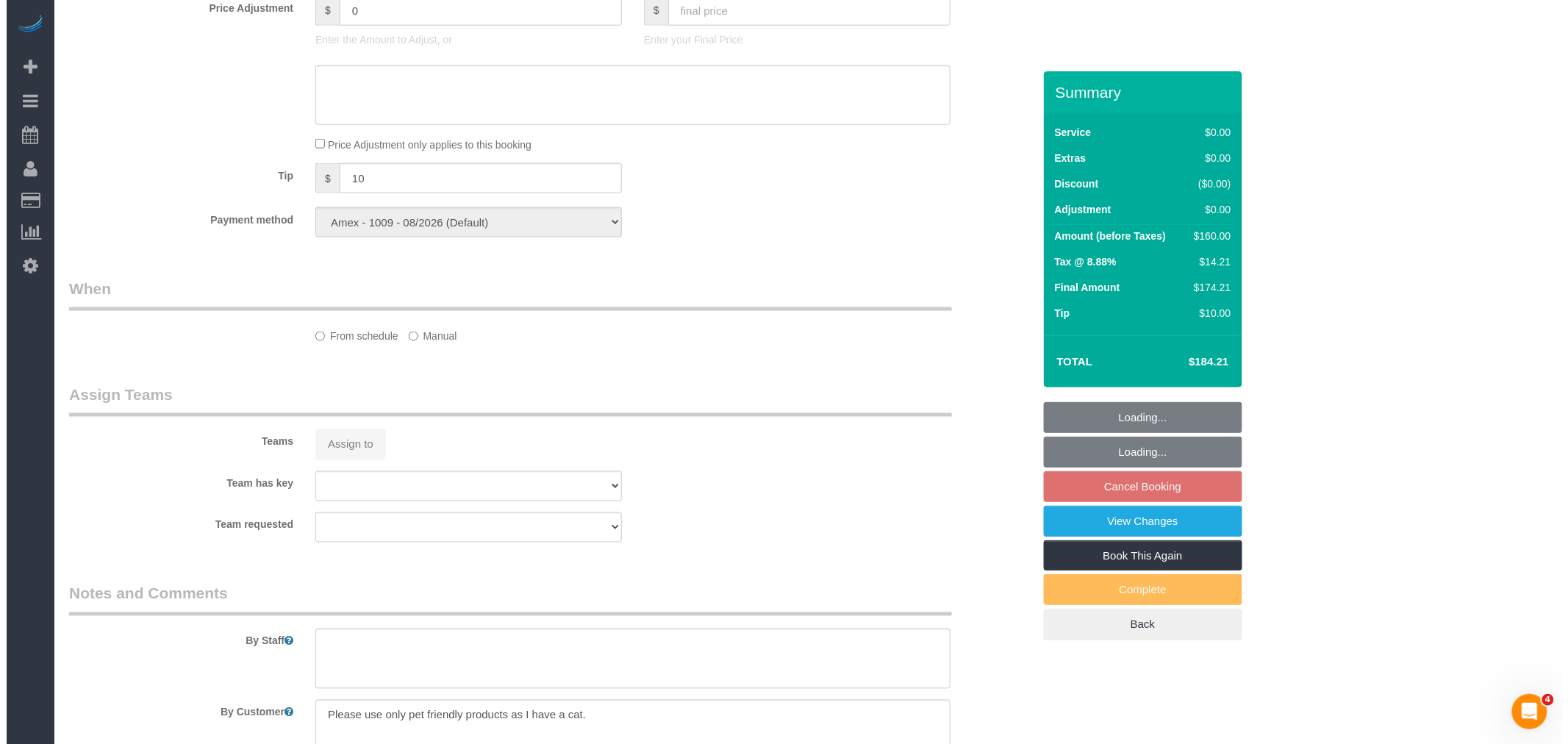
scroll to position [1521, 0]
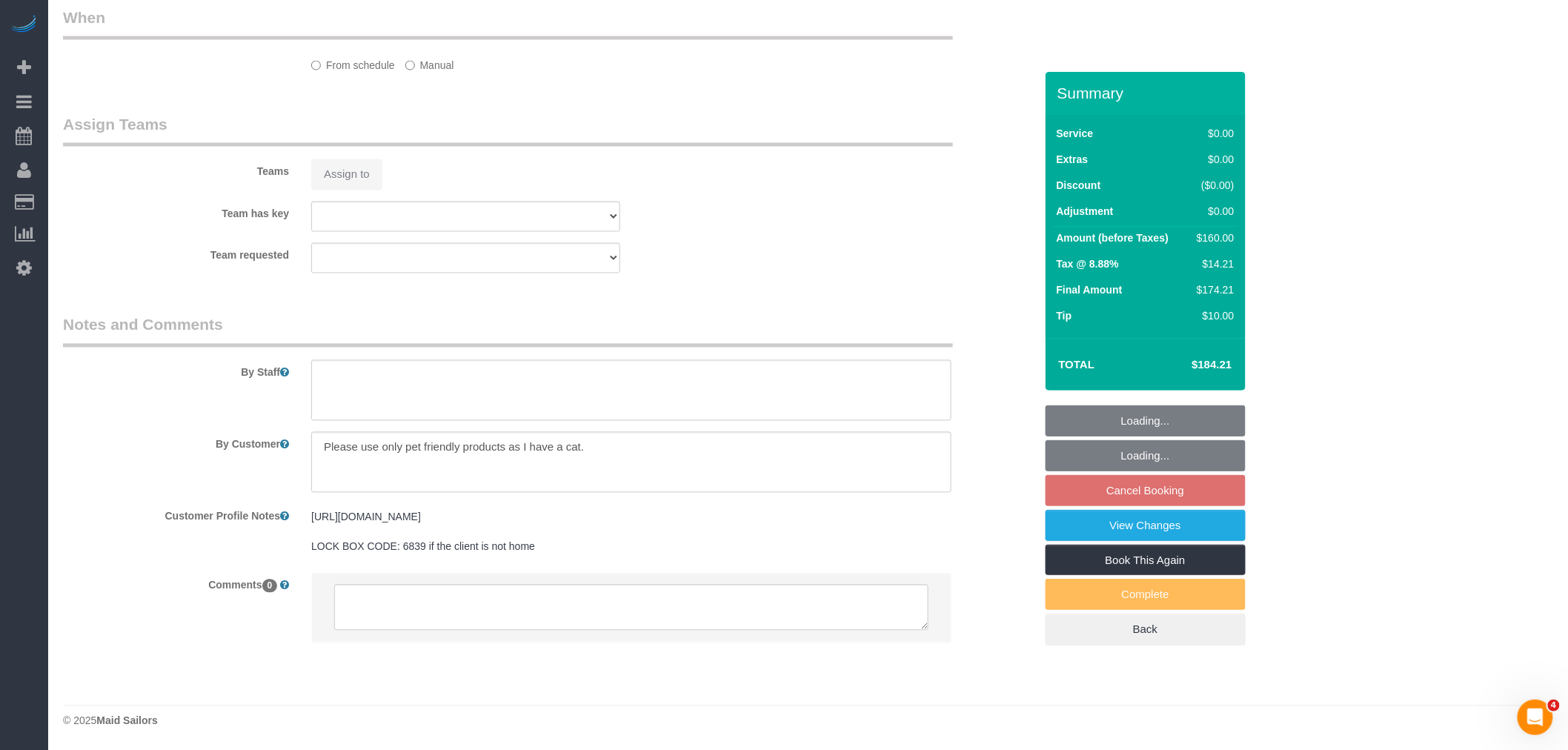
select select "string:[GEOGRAPHIC_DATA]"
select select "1"
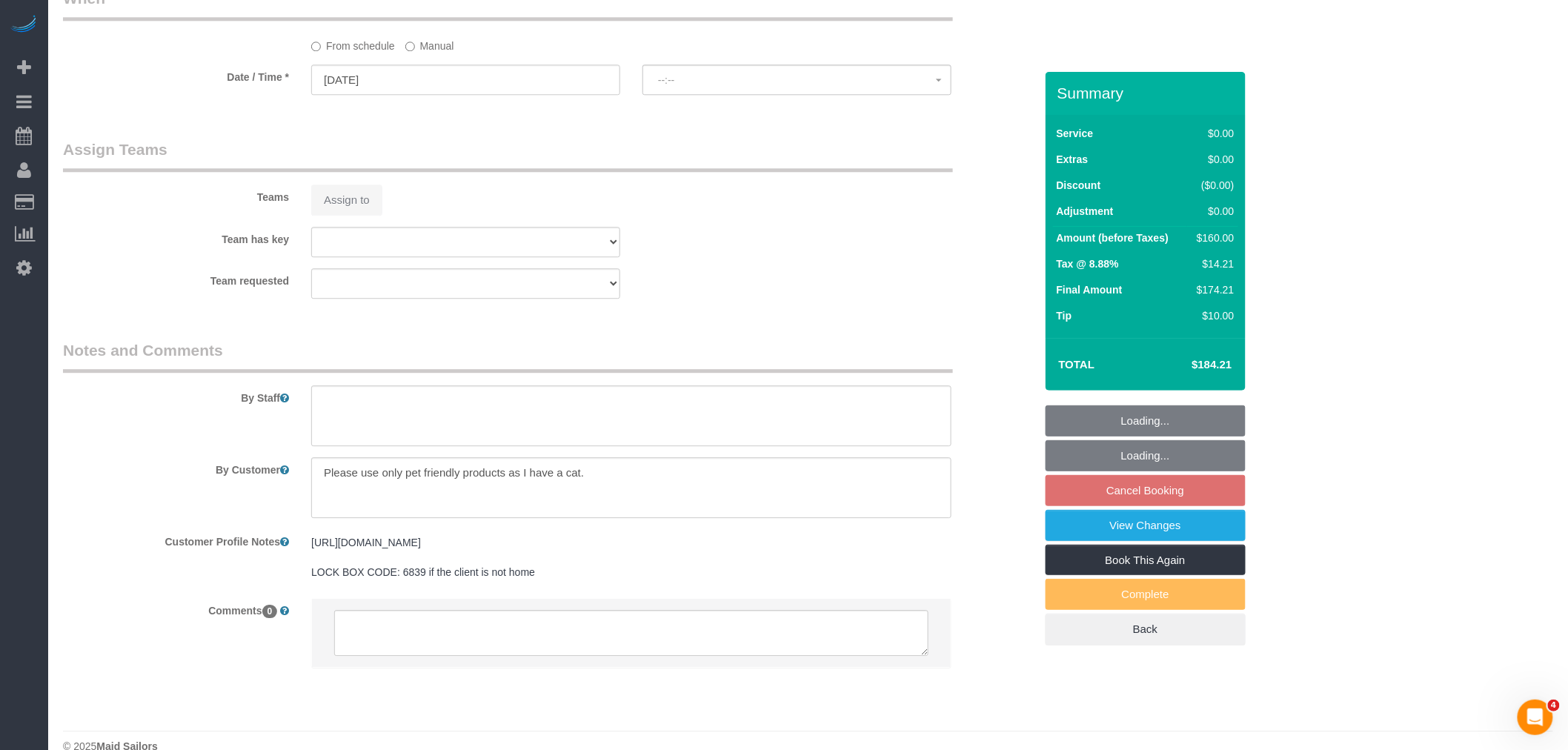
select select "number:89"
select select "number:90"
select select "number:14"
select select "number:5"
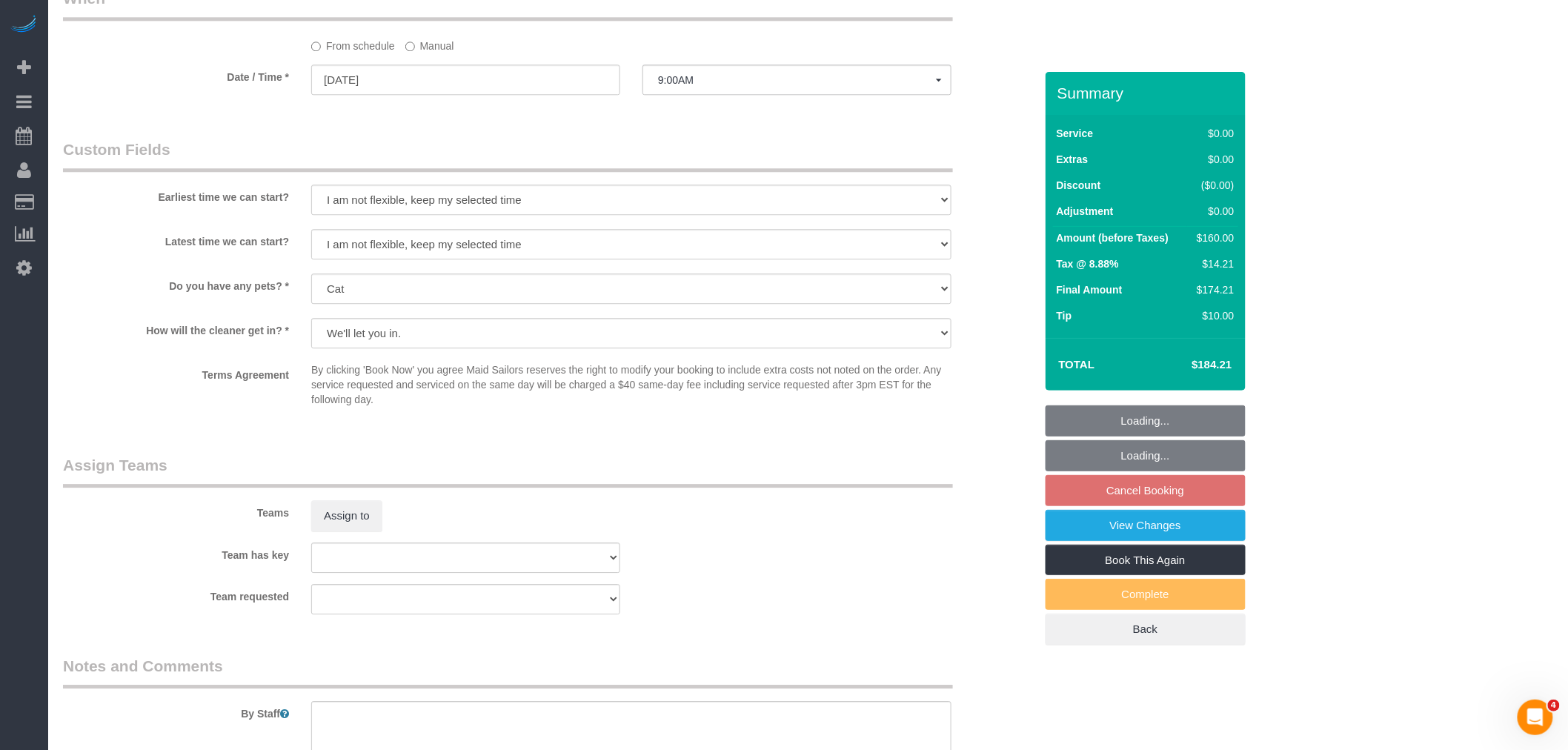
select select "object:1339"
select select "spot2"
select select "1"
click at [361, 532] on button "Assign to" at bounding box center [346, 516] width 71 height 32
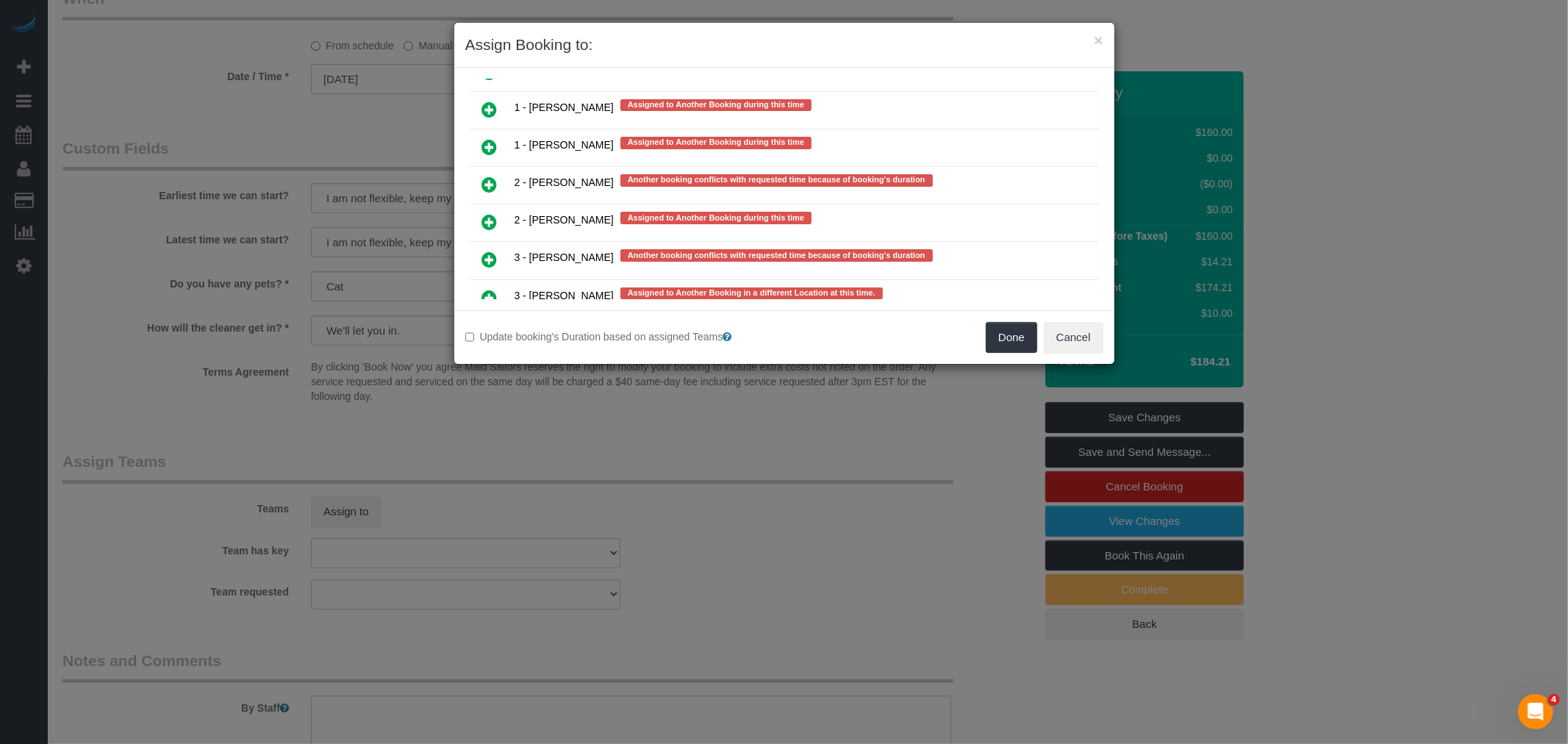
scroll to position [2972, 0]
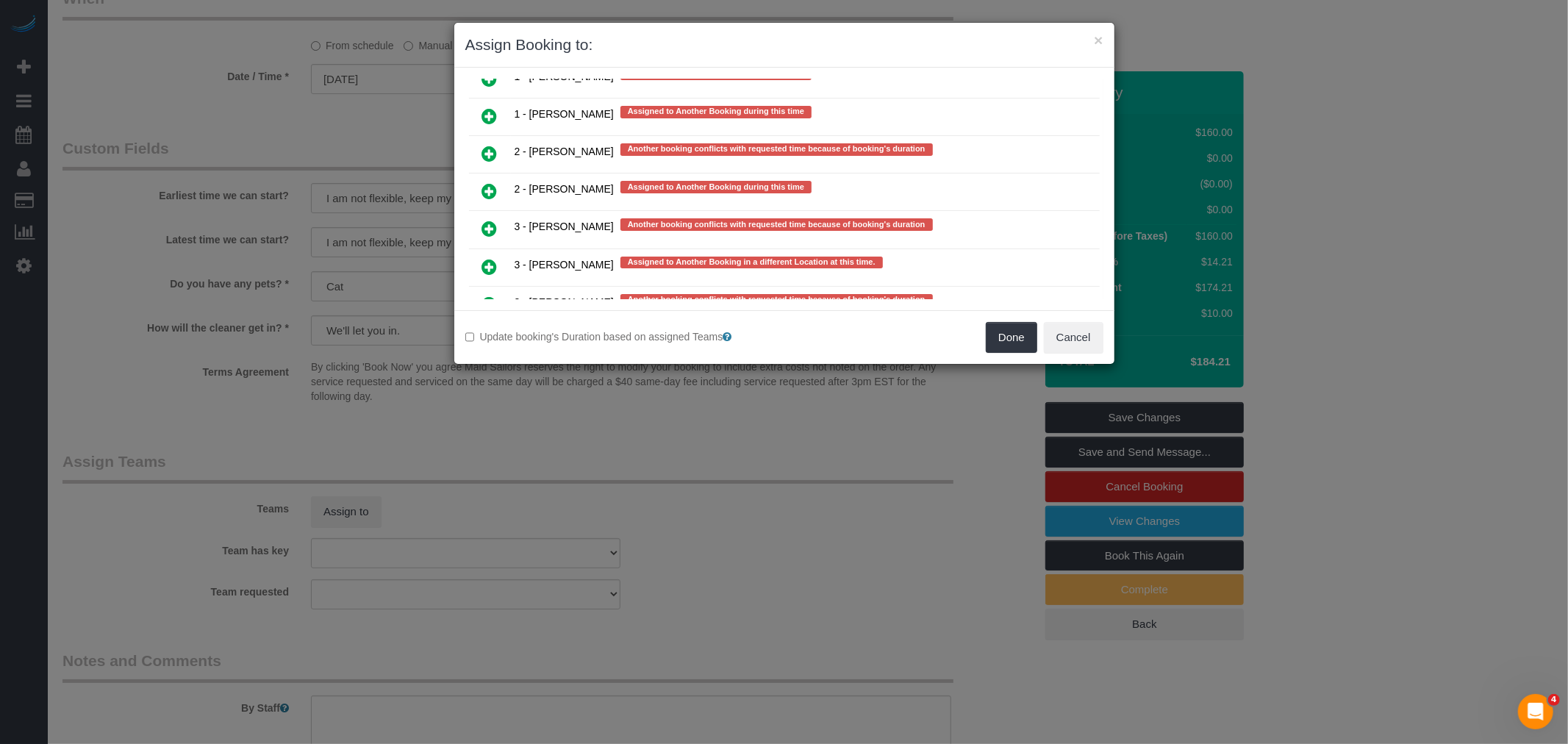
drag, startPoint x: 480, startPoint y: 212, endPoint x: 527, endPoint y: 219, distance: 47.5
click at [480, 253] on link at bounding box center [490, 268] width 34 height 30
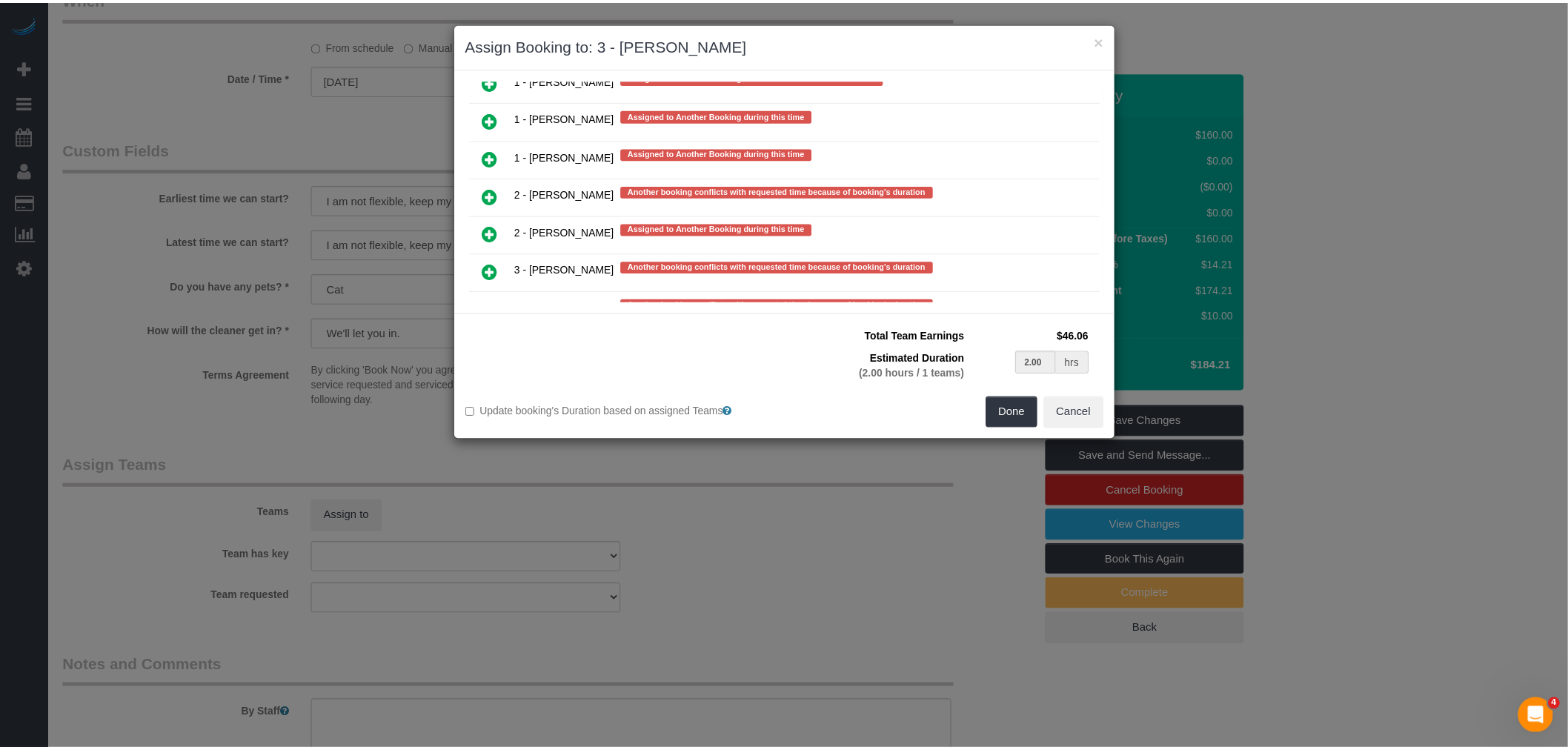
scroll to position [2995, 0]
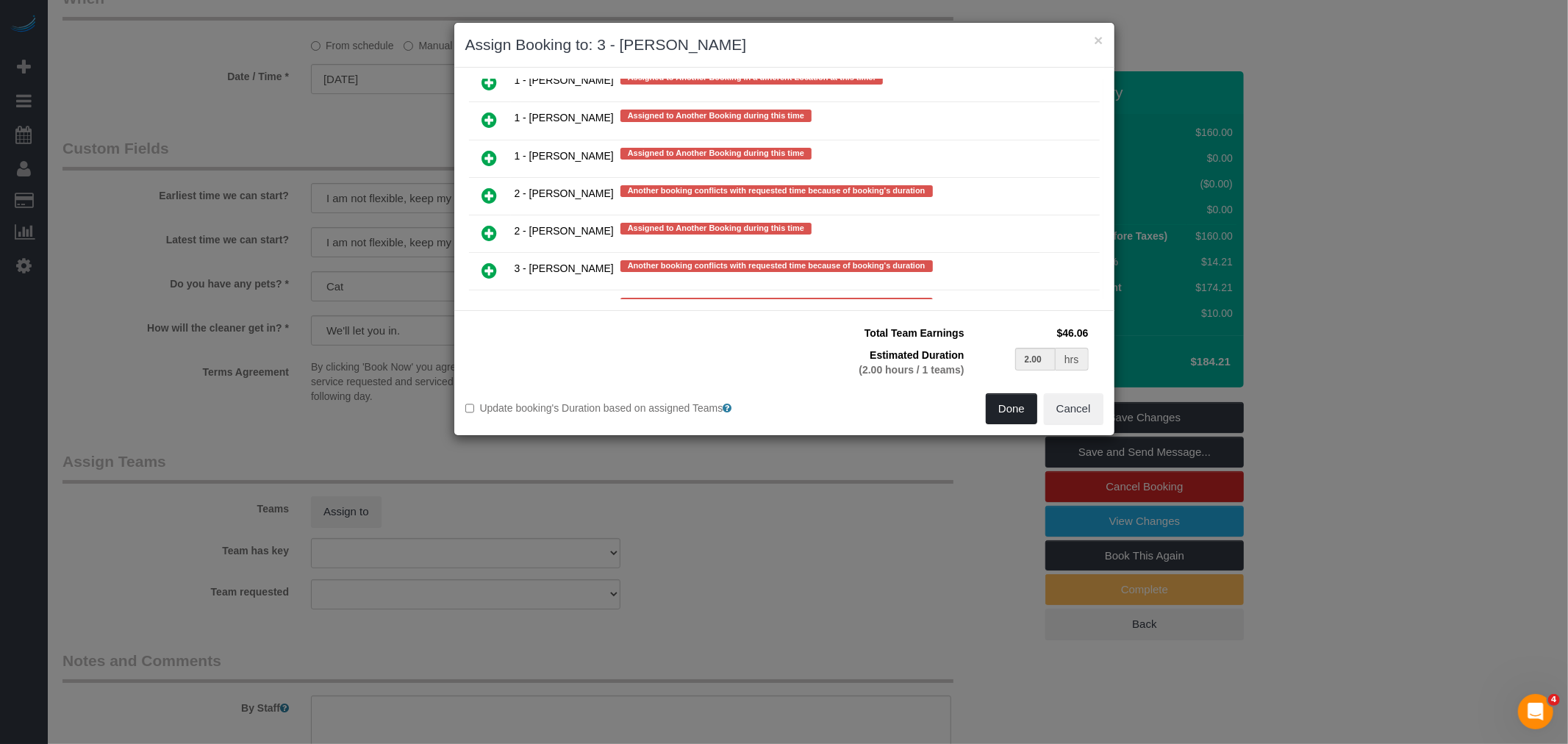
click at [1023, 407] on button "Done" at bounding box center [1011, 409] width 51 height 31
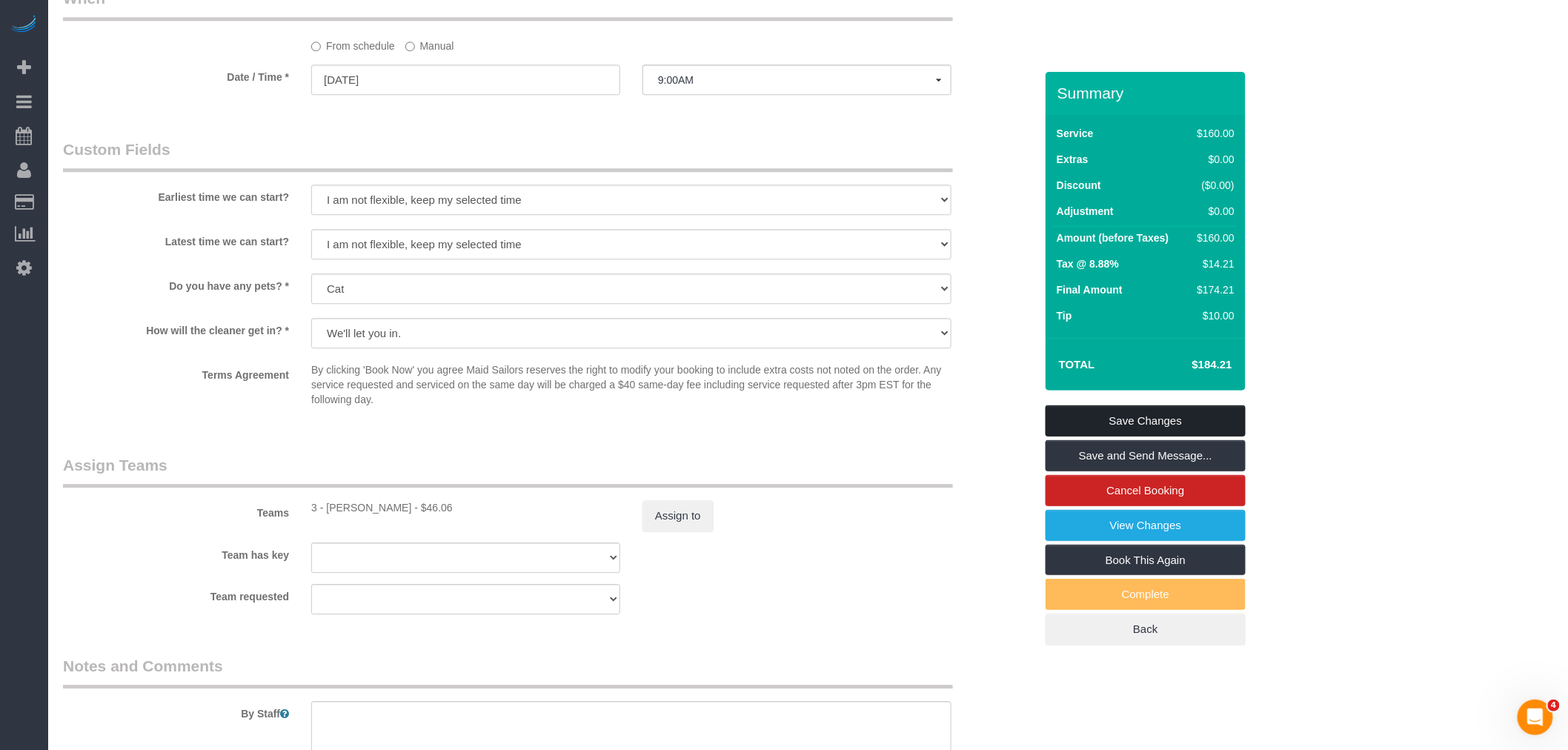
click at [1153, 416] on link "Save Changes" at bounding box center [1146, 422] width 200 height 32
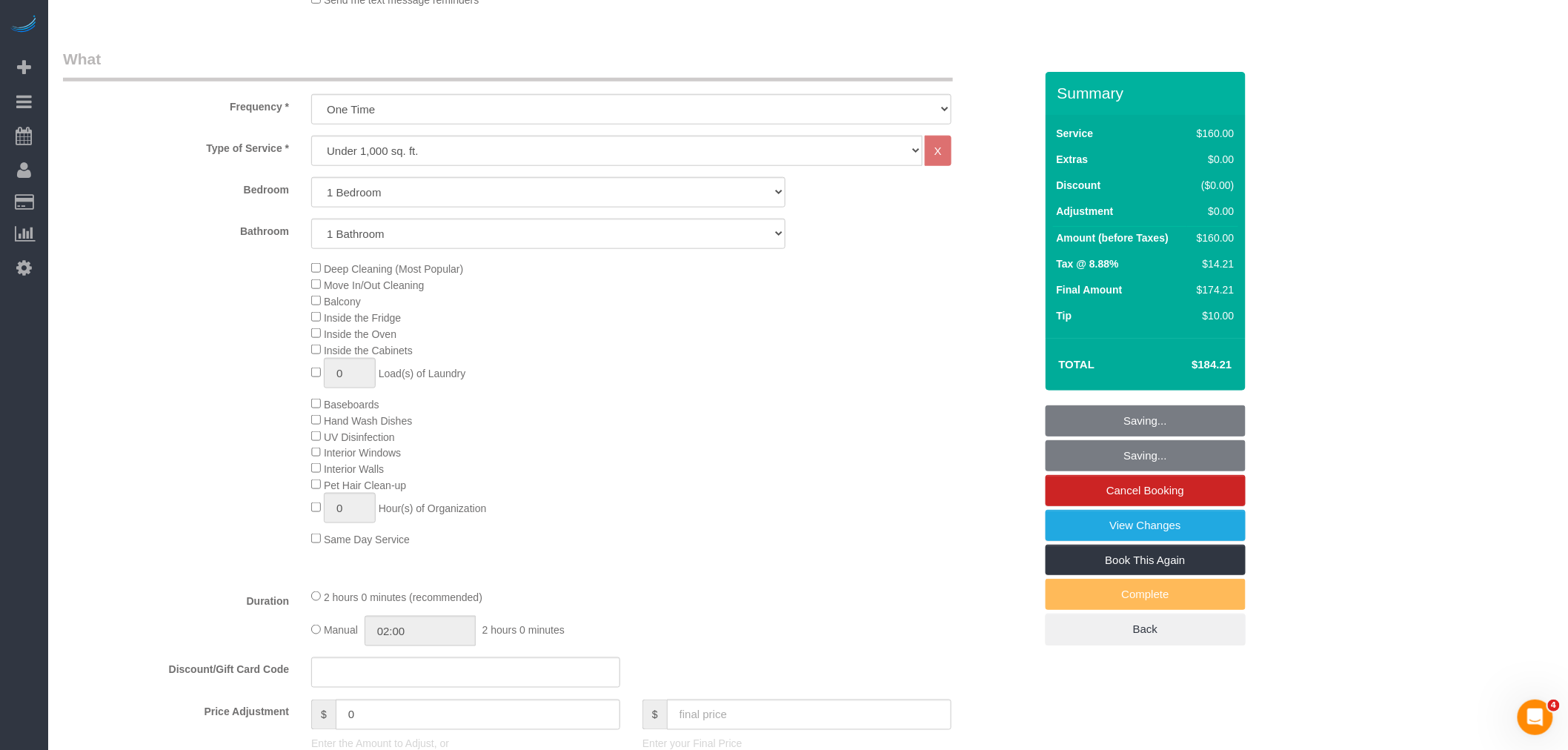
scroll to position [463, 0]
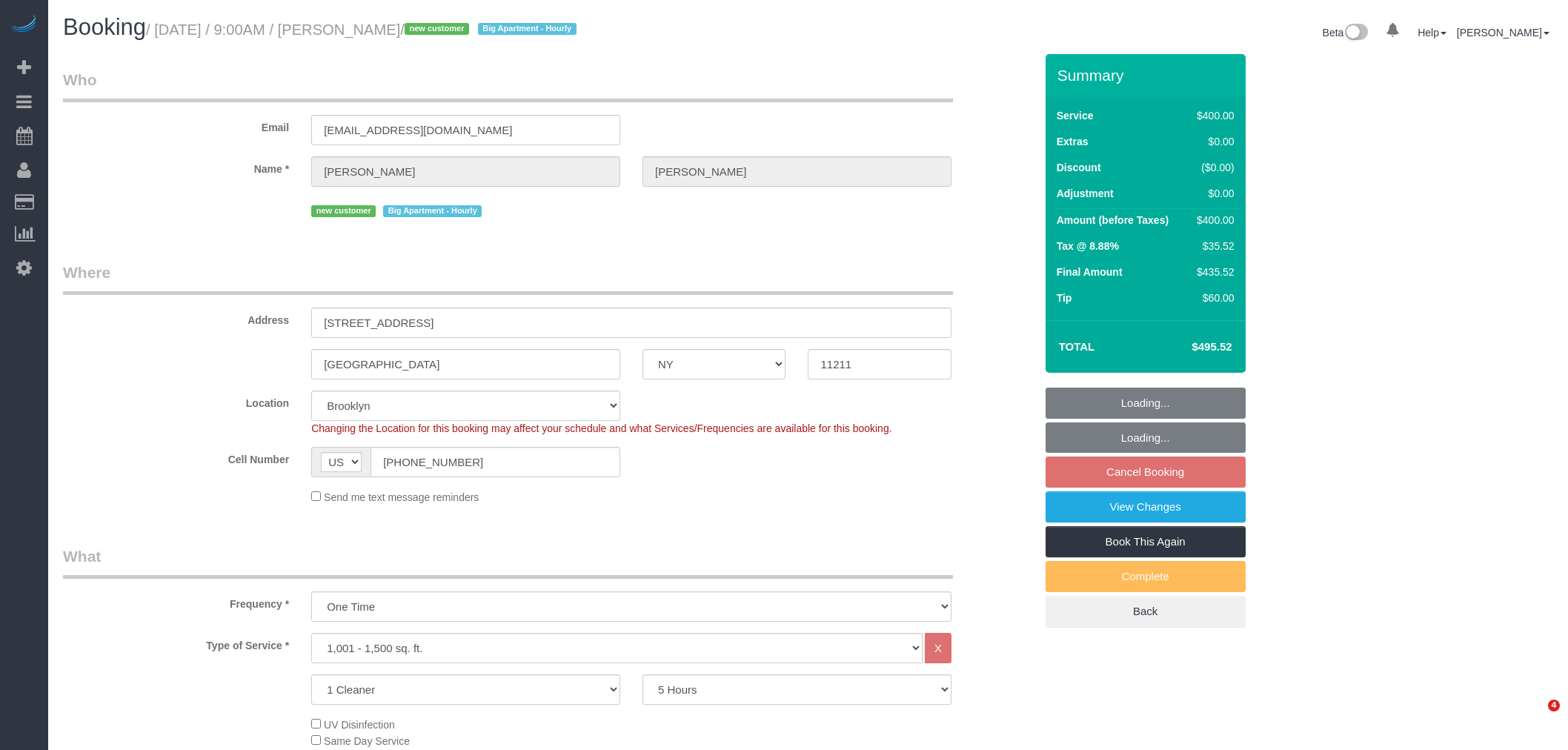
select select "NY"
select select "300"
select select "spot2"
select select "number:56"
select select "number:71"
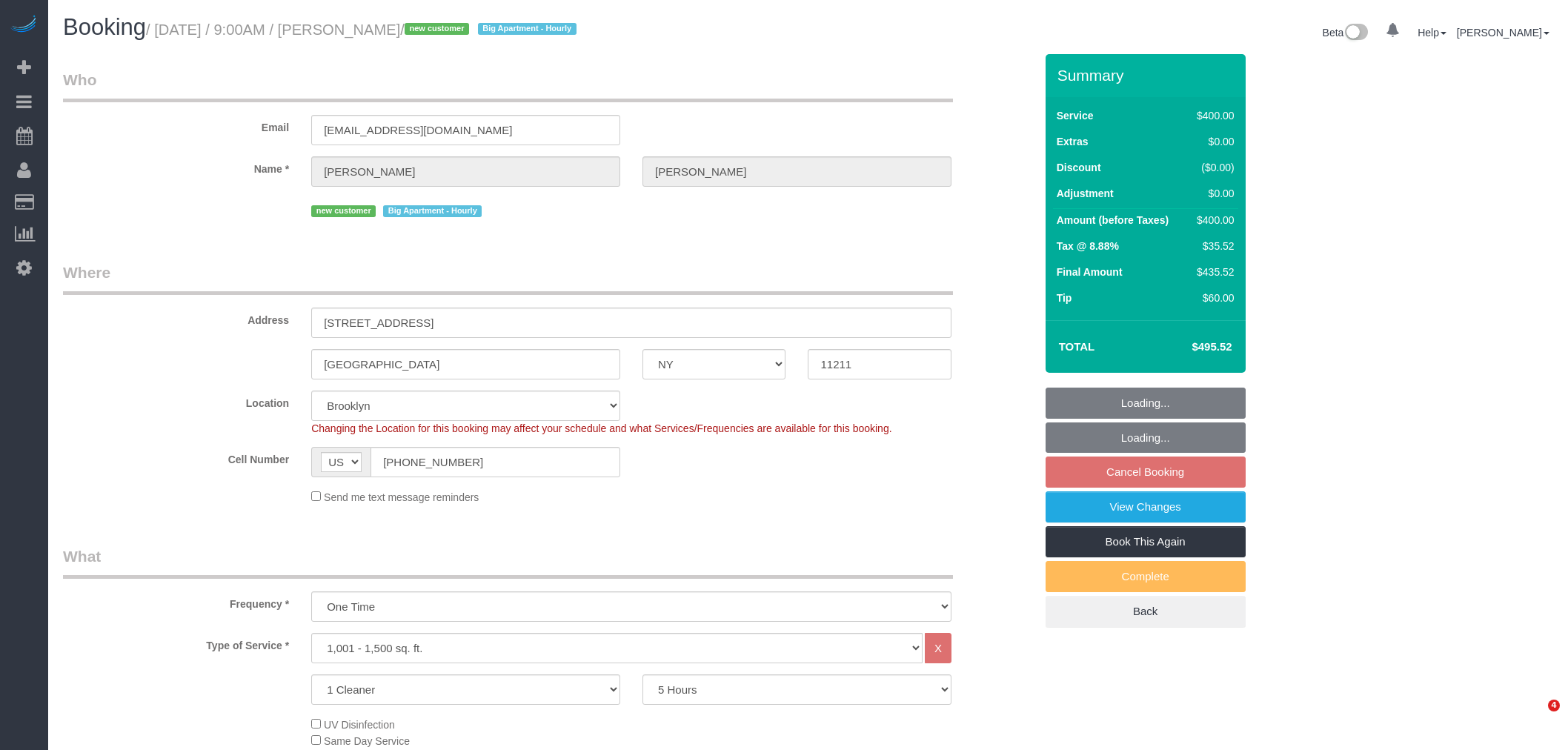
select select "number:15"
select select "number:5"
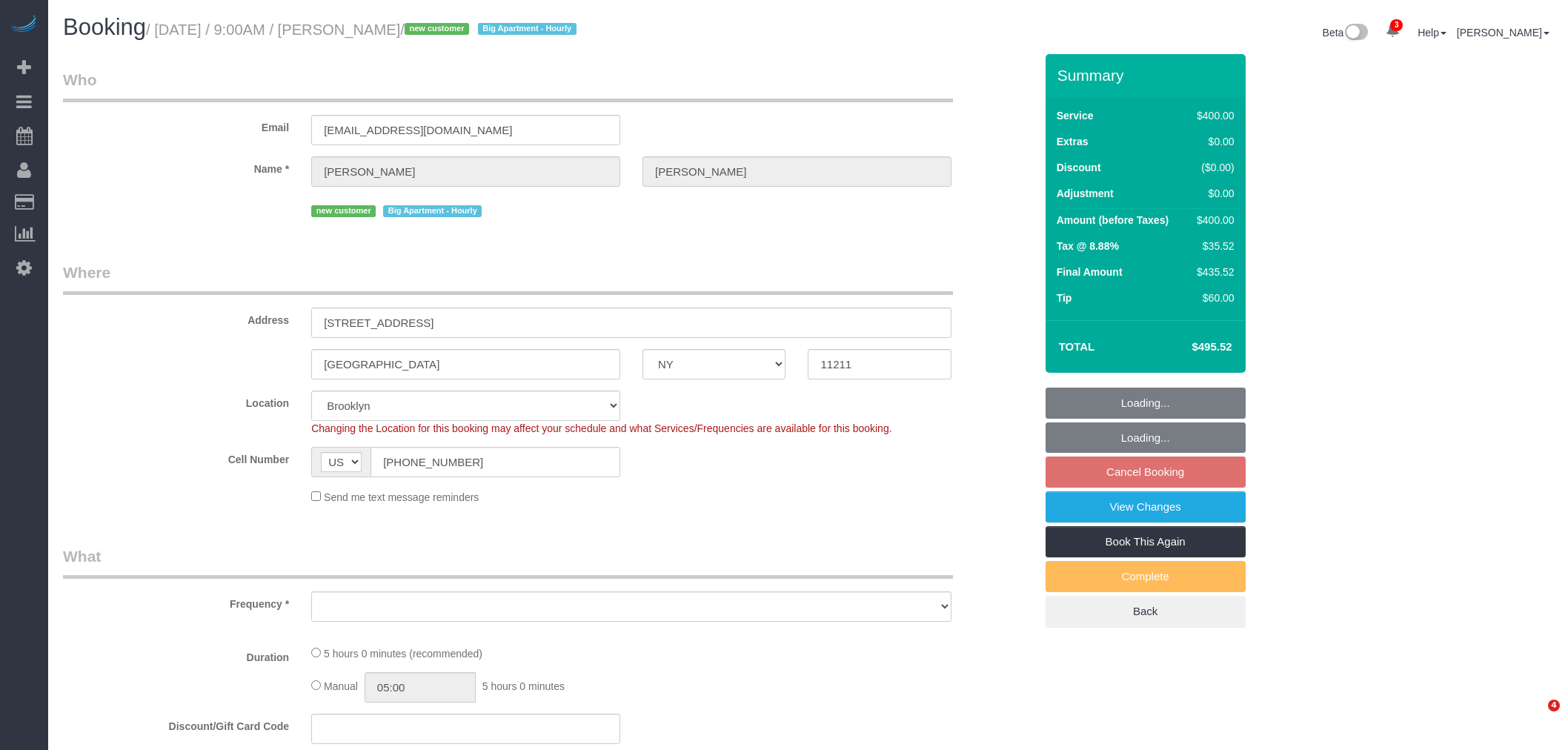
select select "NY"
select select "object:1273"
select select "300"
select select "spot2"
select select "number:56"
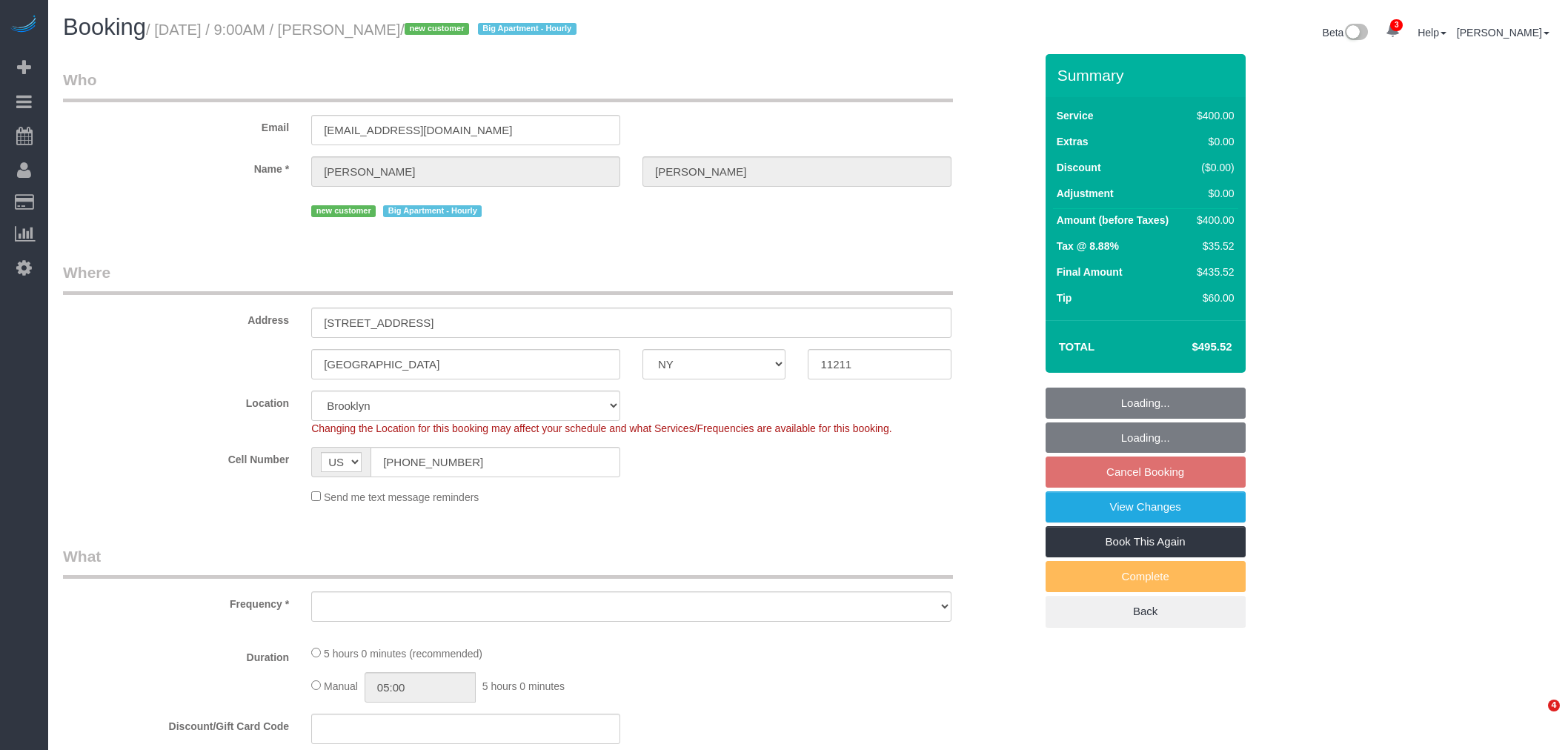
select select "number:71"
select select "number:15"
select select "number:5"
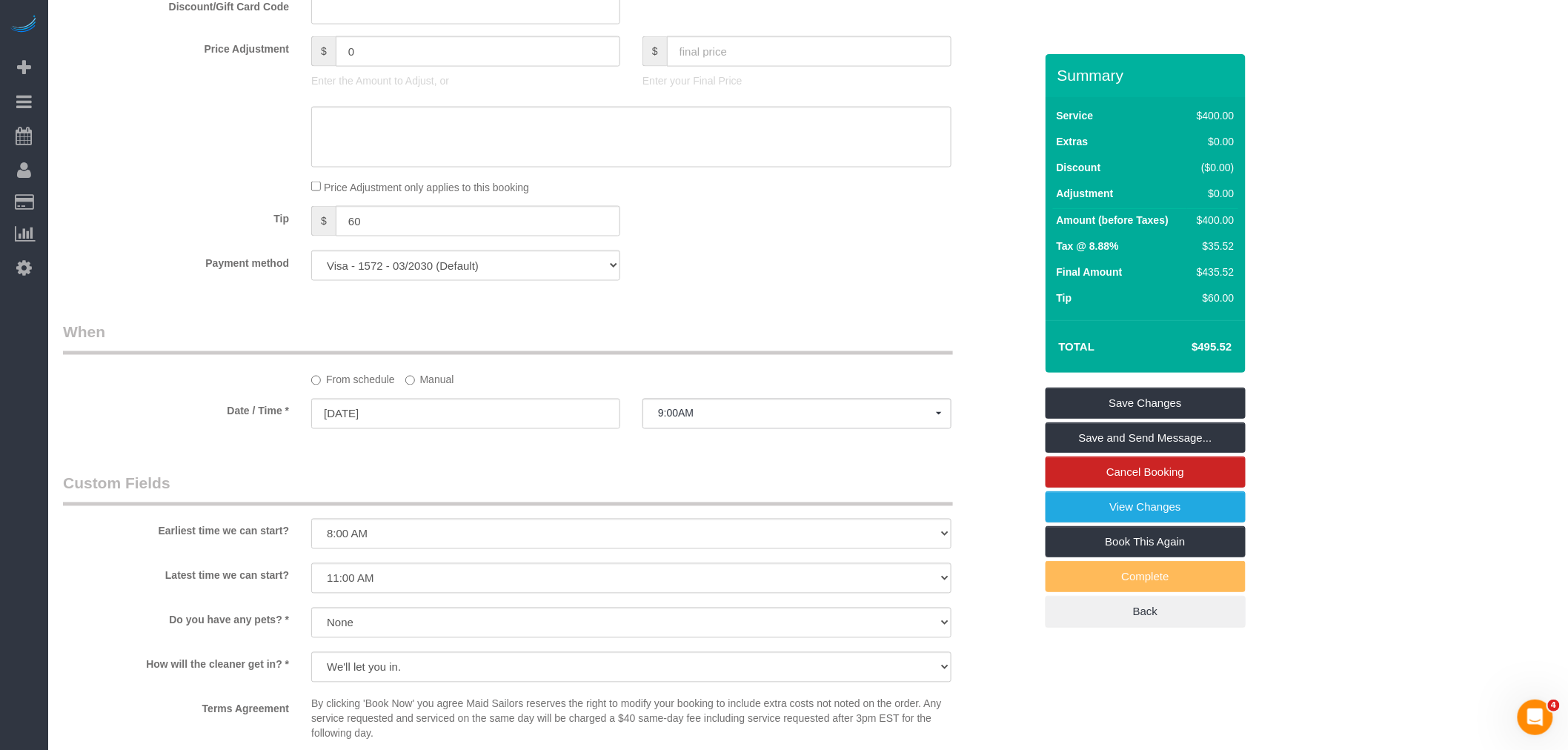
scroll to position [906, 0]
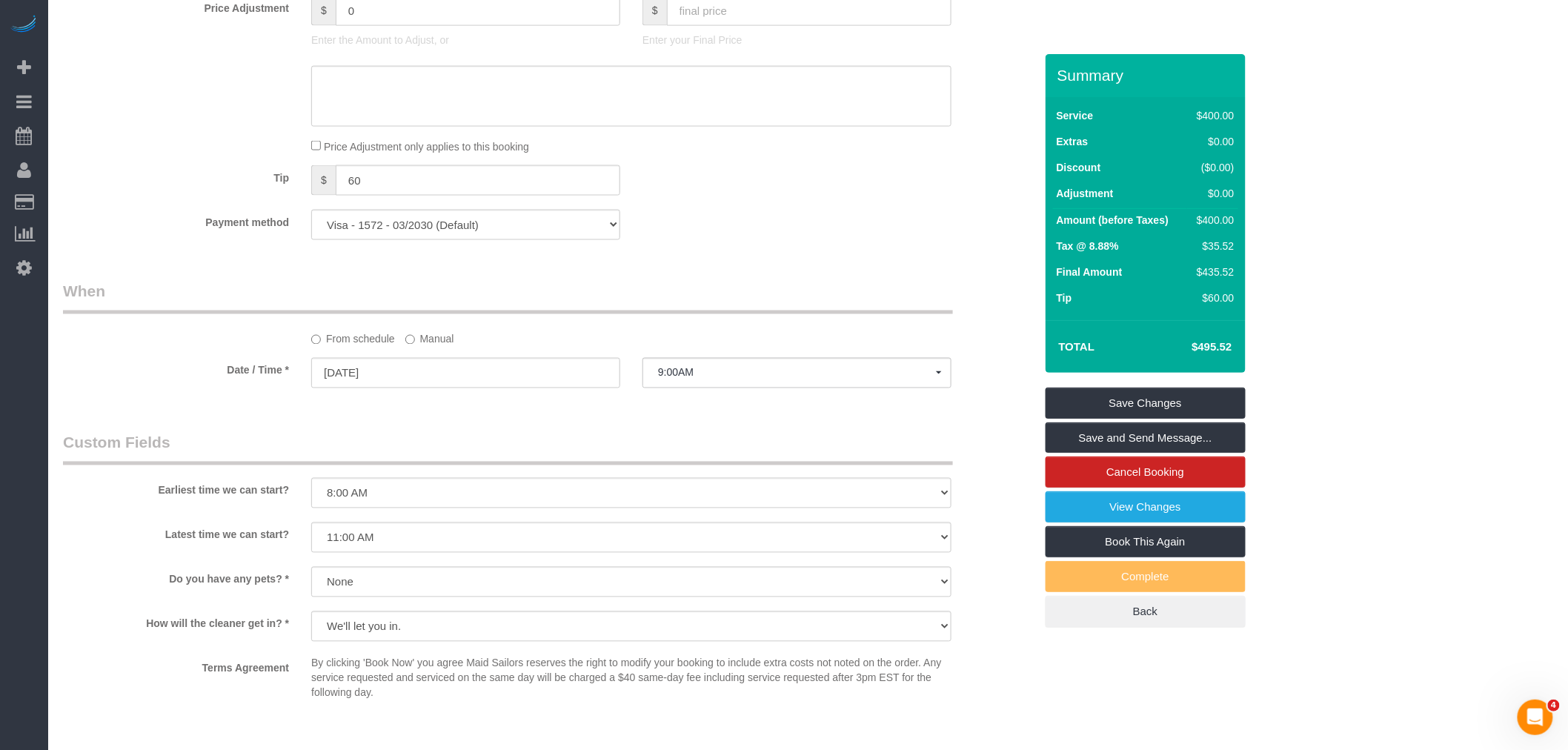
click at [731, 310] on legend "When" at bounding box center [508, 298] width 890 height 33
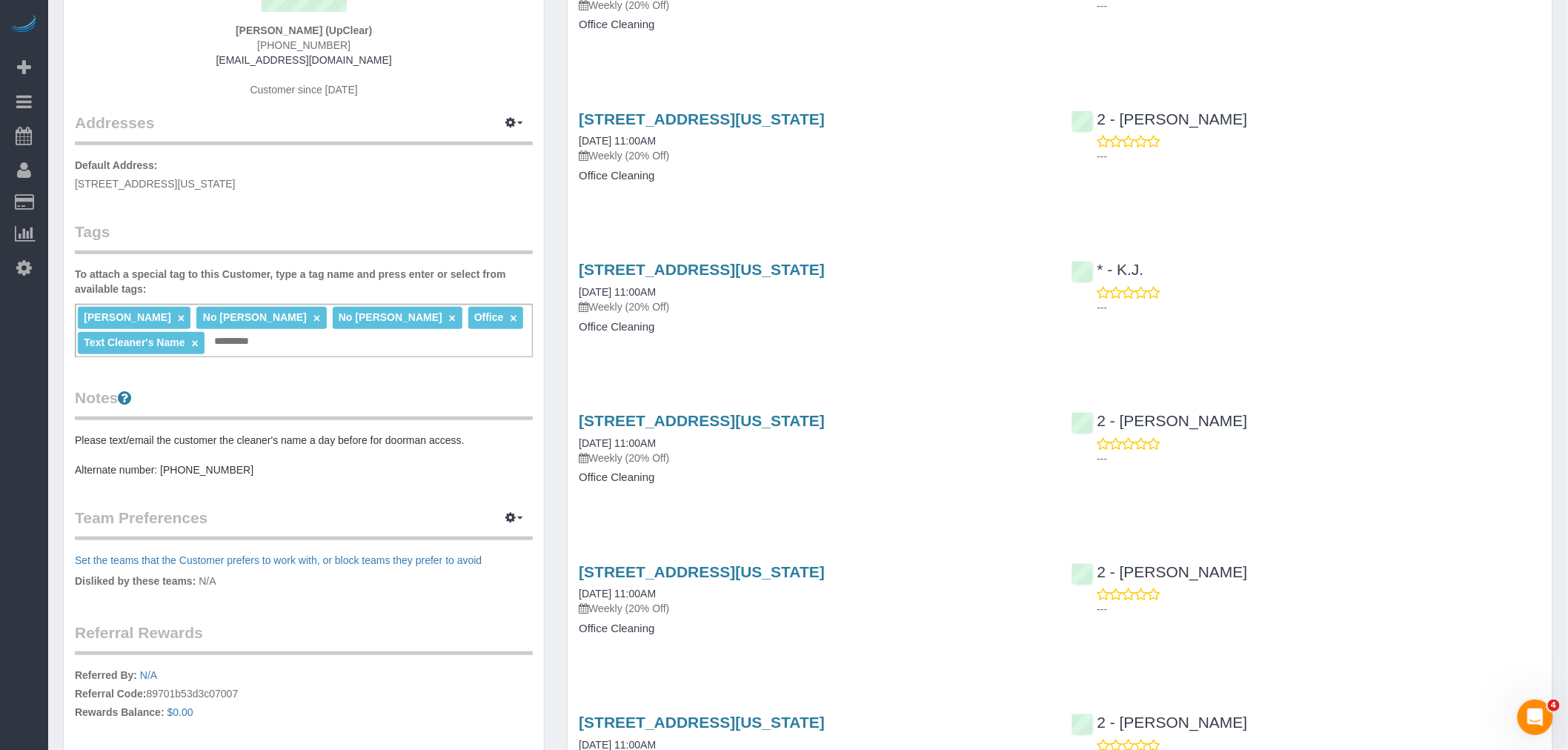
scroll to position [412, 0]
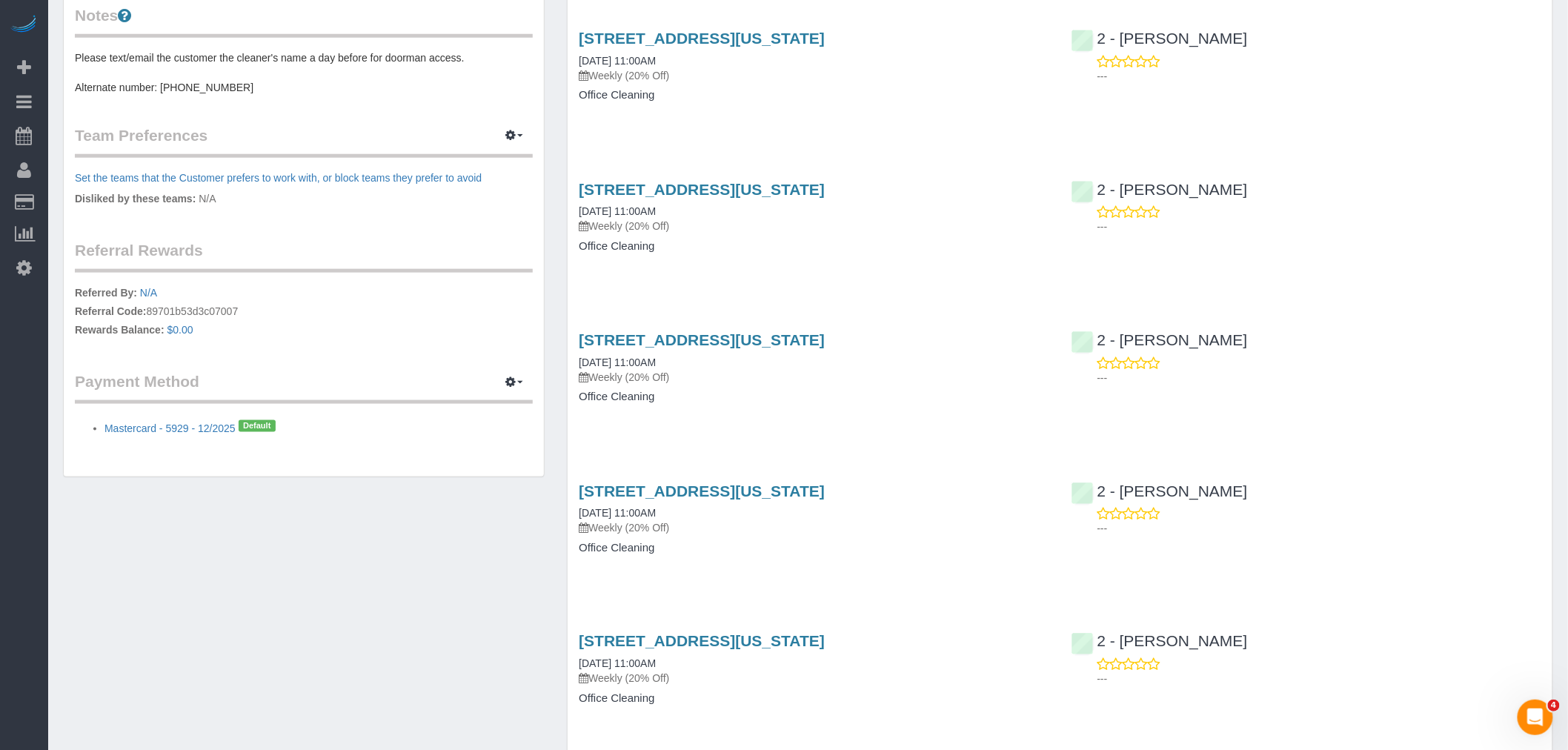
scroll to position [176, 0]
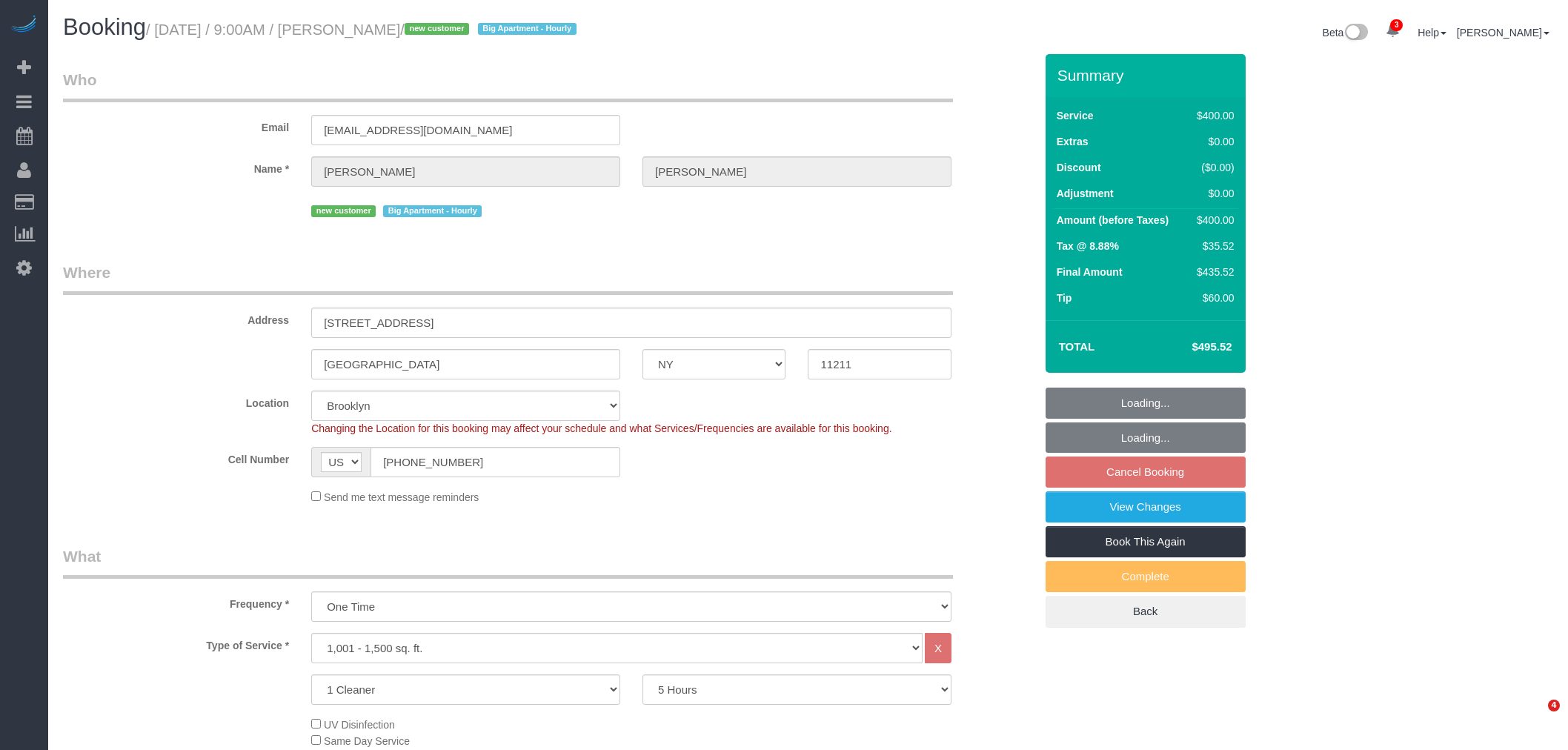
select select "NY"
select select "300"
select select "number:56"
select select "number:71"
select select "number:15"
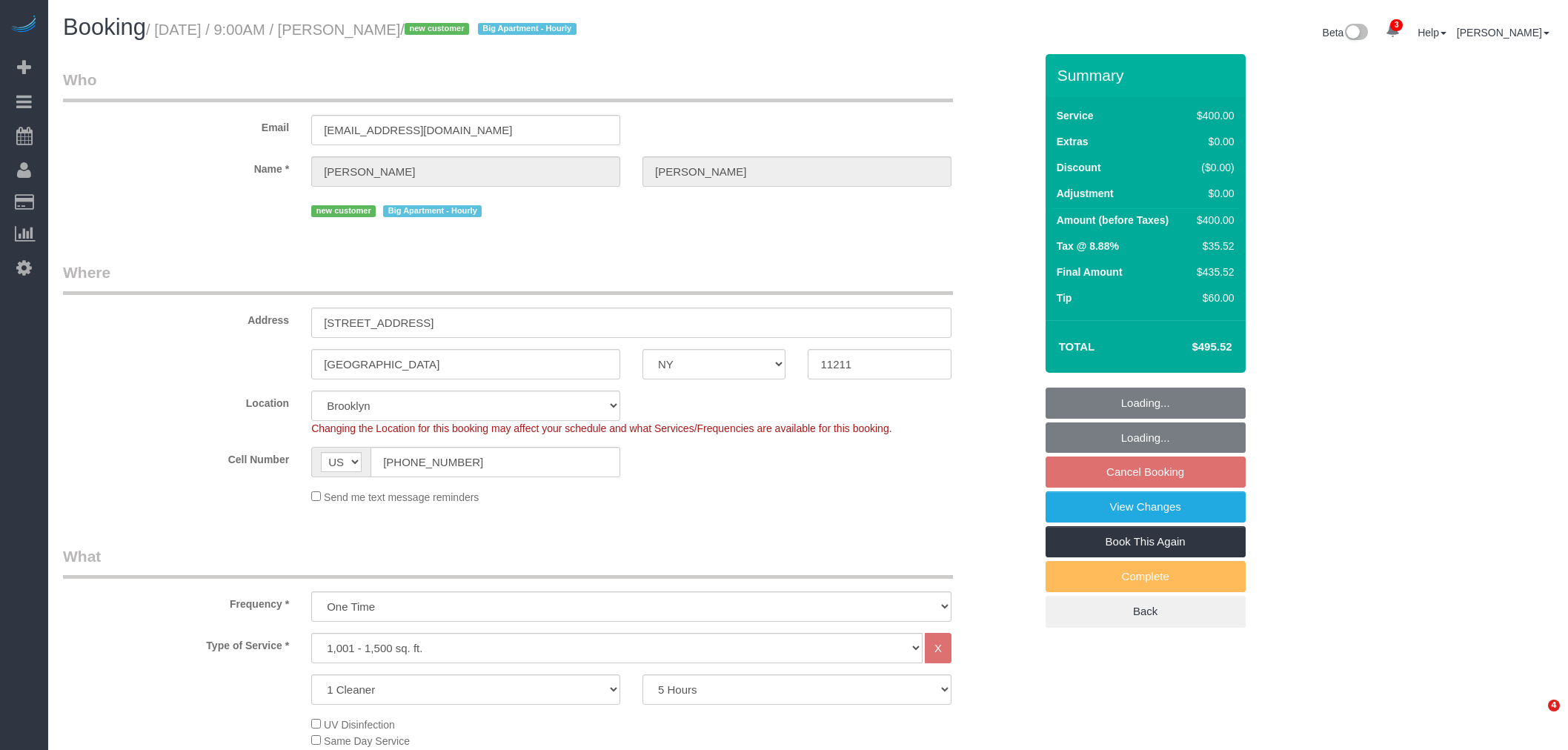
select select "number:5"
select select "spot62"
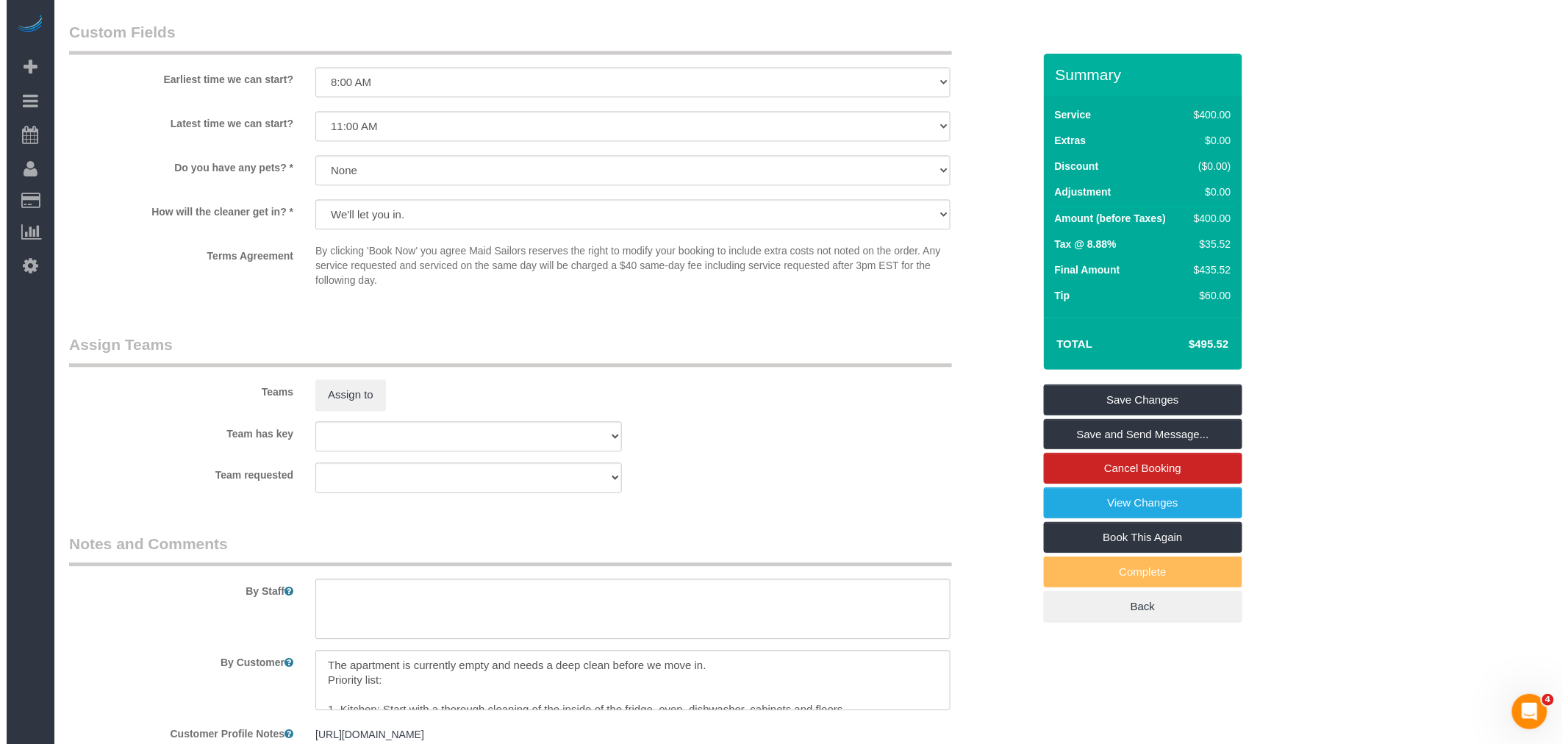
scroll to position [1306, 0]
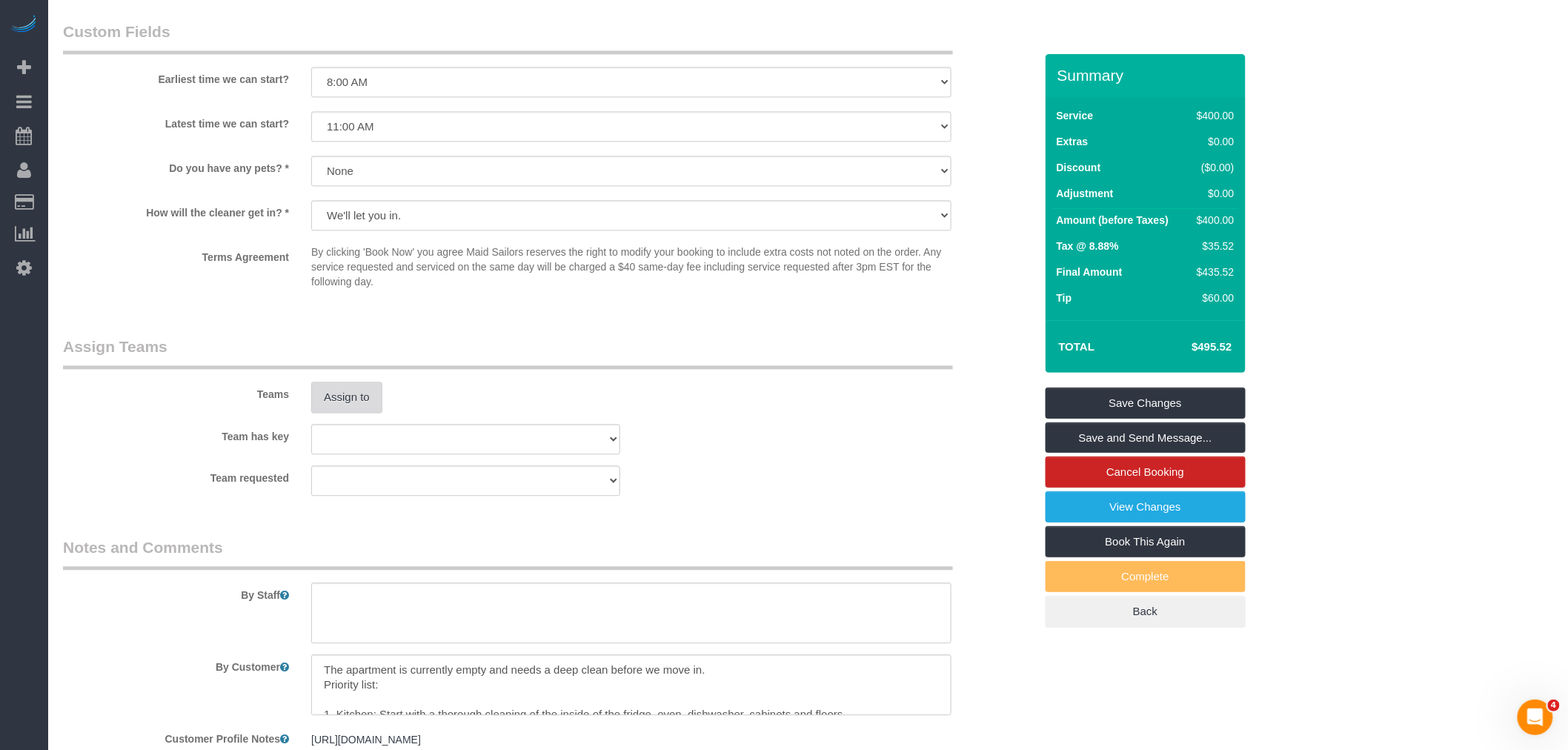
click at [361, 399] on button "Assign to" at bounding box center [346, 398] width 71 height 32
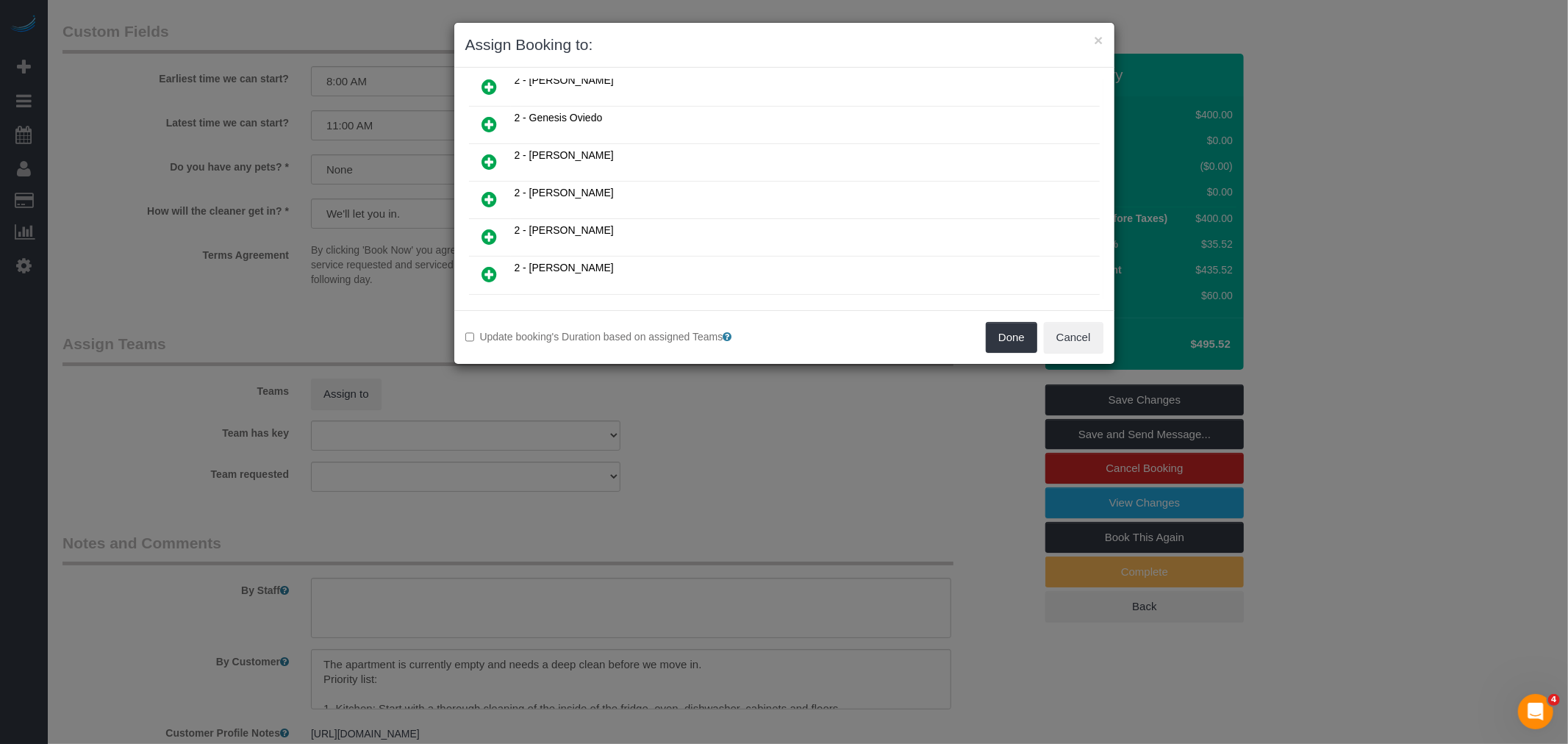
scroll to position [571, 0]
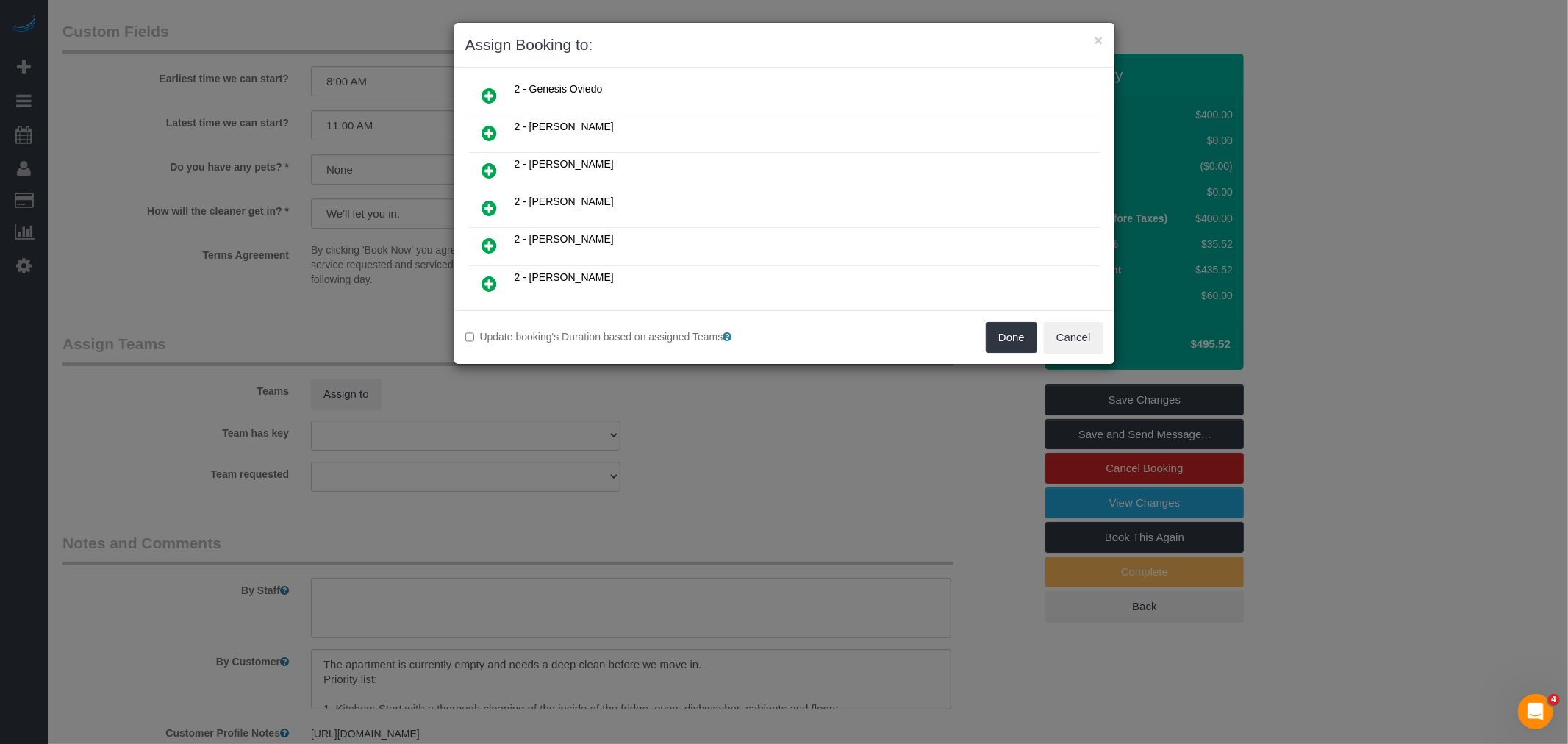
drag, startPoint x: 486, startPoint y: 159, endPoint x: 687, endPoint y: 199, distance: 204.9
click at [486, 161] on icon at bounding box center [489, 170] width 16 height 18
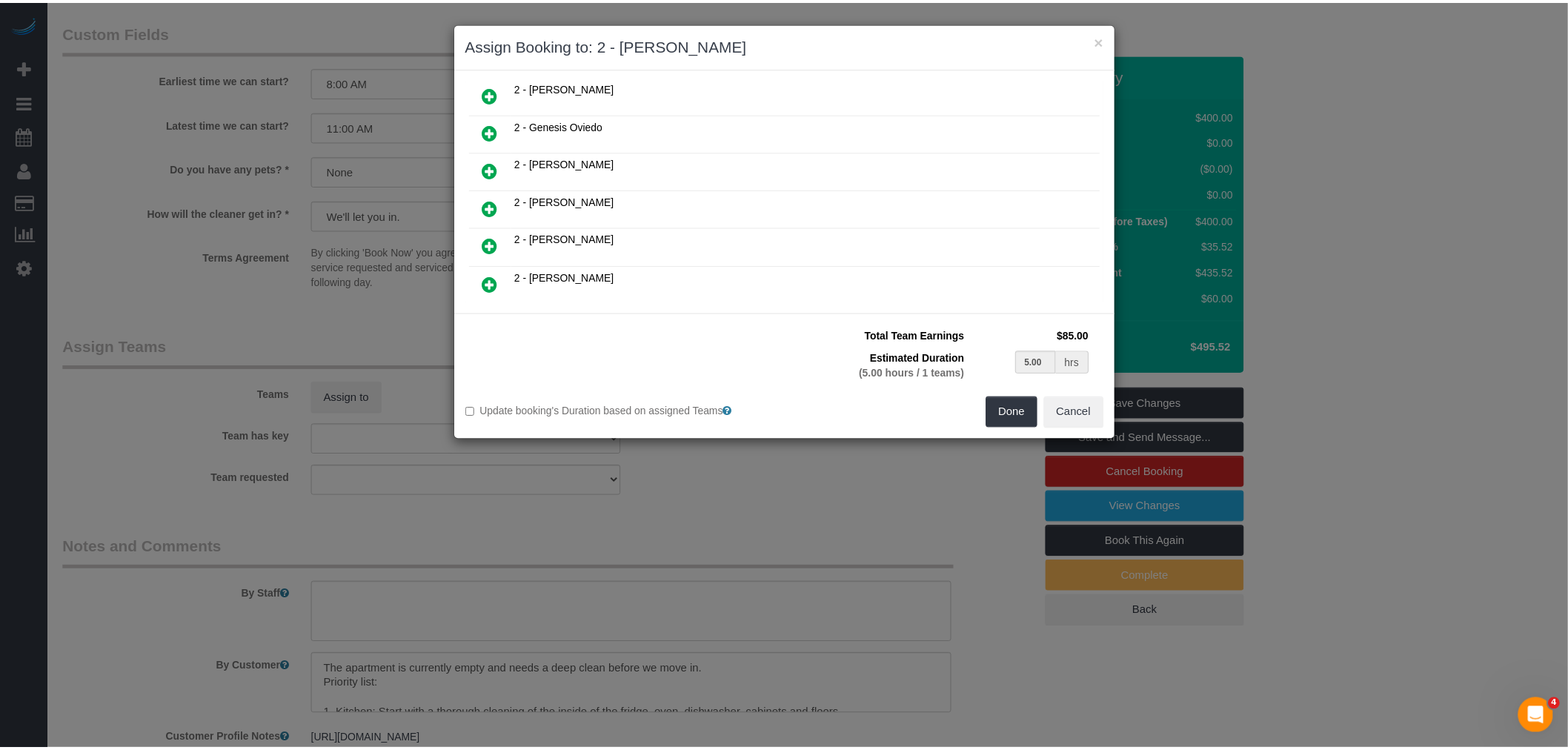
scroll to position [610, 0]
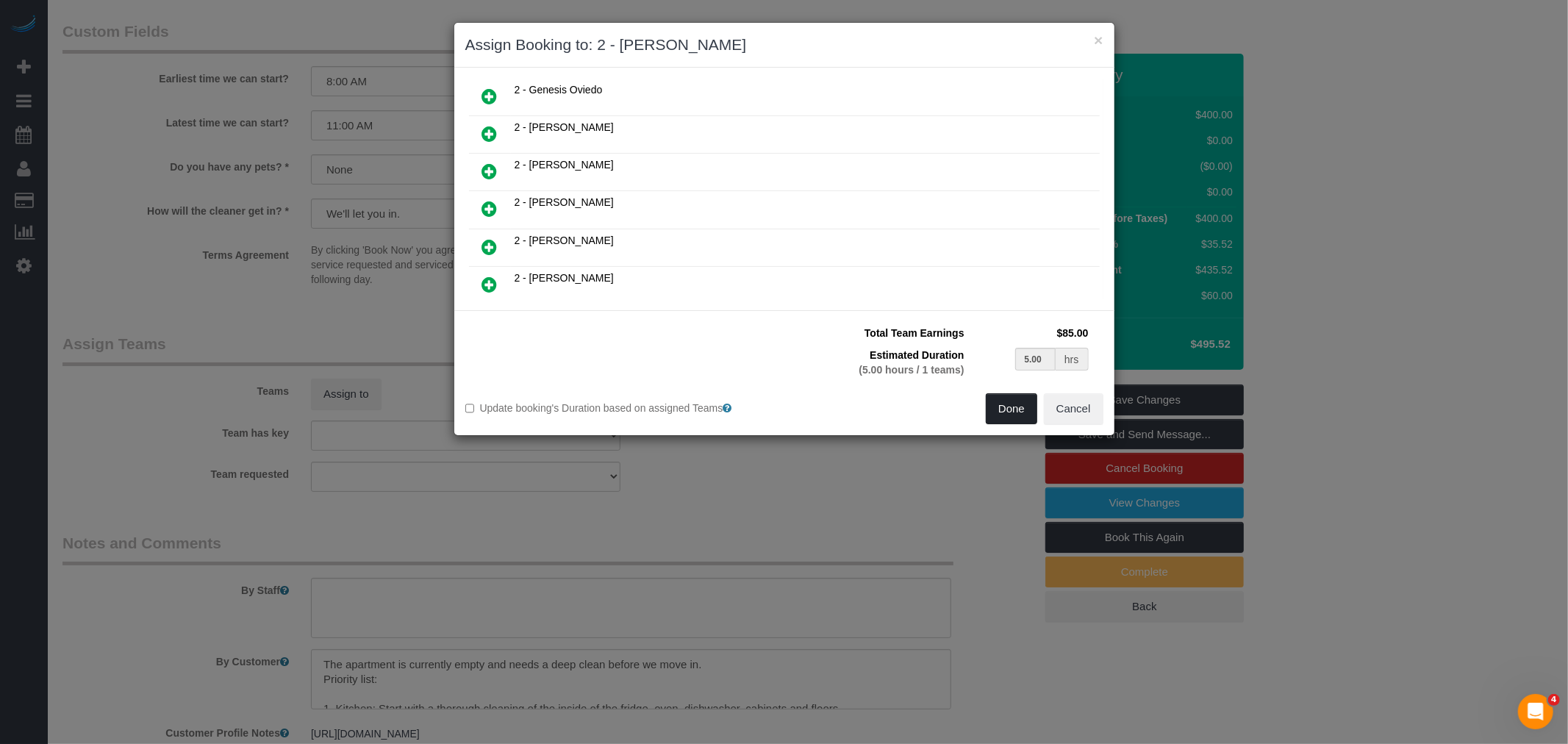
click at [1024, 408] on button "Done" at bounding box center [1011, 409] width 51 height 31
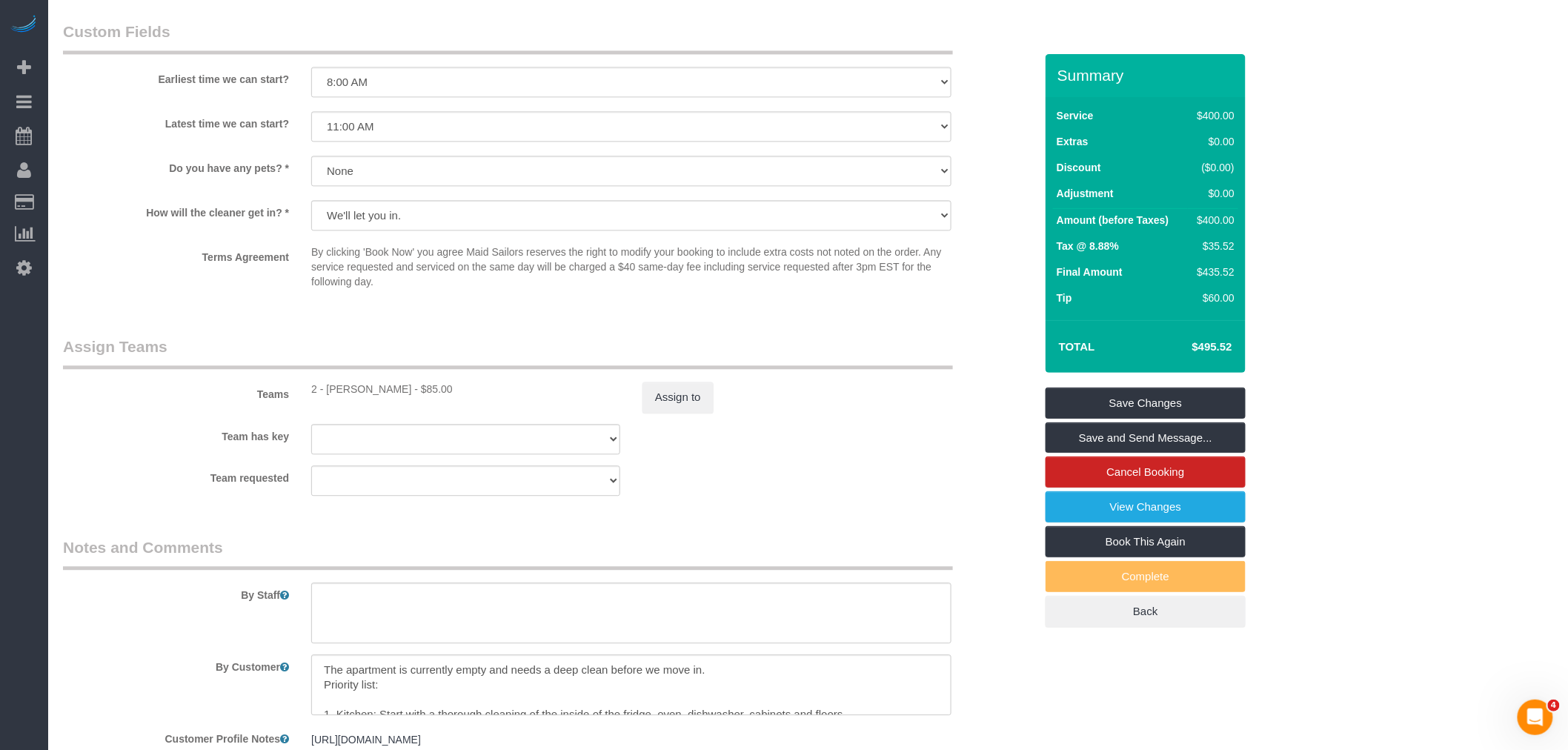
click at [893, 445] on div "Team has key 000- Donna Mercado 000 - Partnerships 000 - TEAM JOB 1 - Abdoulaye…" at bounding box center [548, 439] width 994 height 31
click at [1171, 439] on link "Save and Send Message..." at bounding box center [1146, 438] width 200 height 32
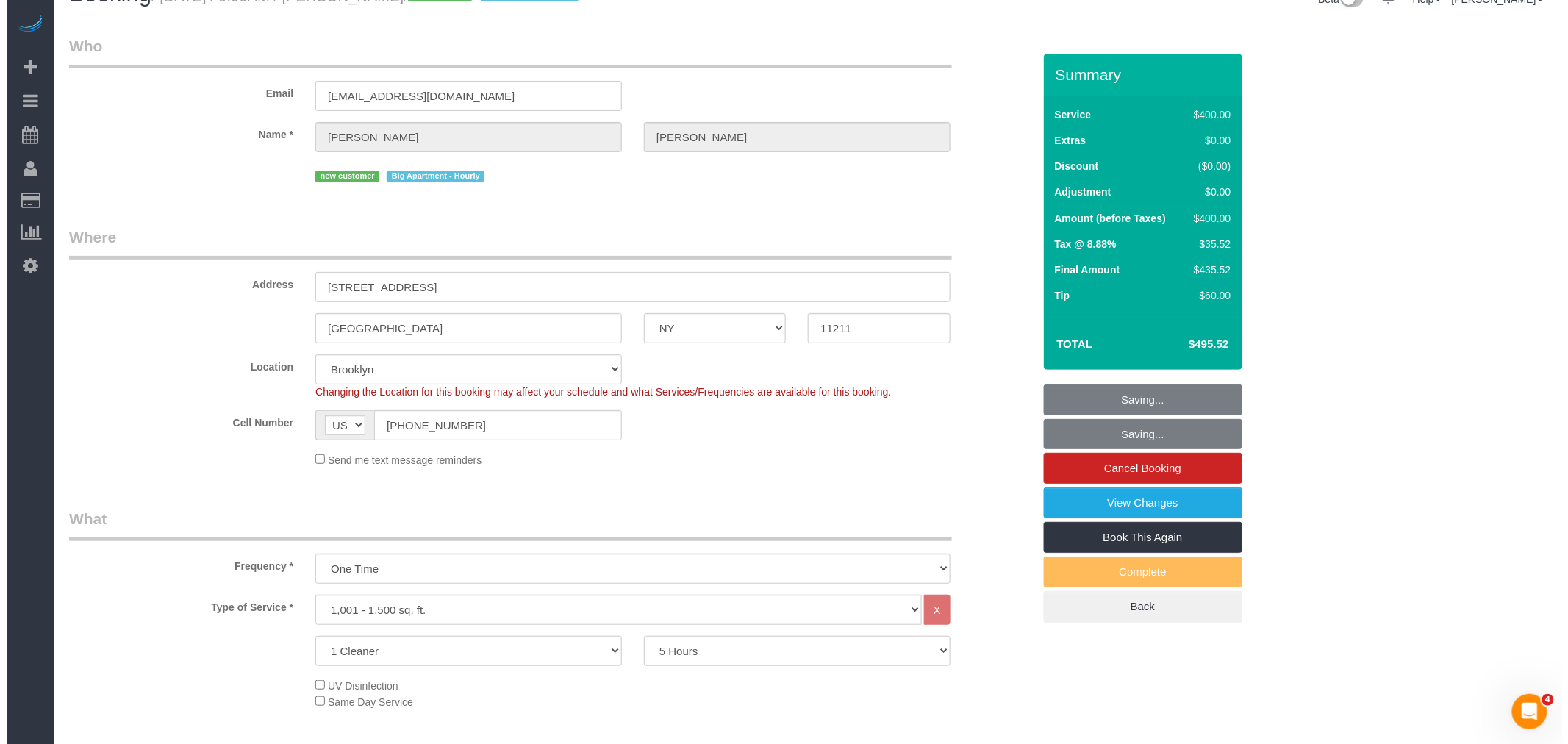
scroll to position [0, 0]
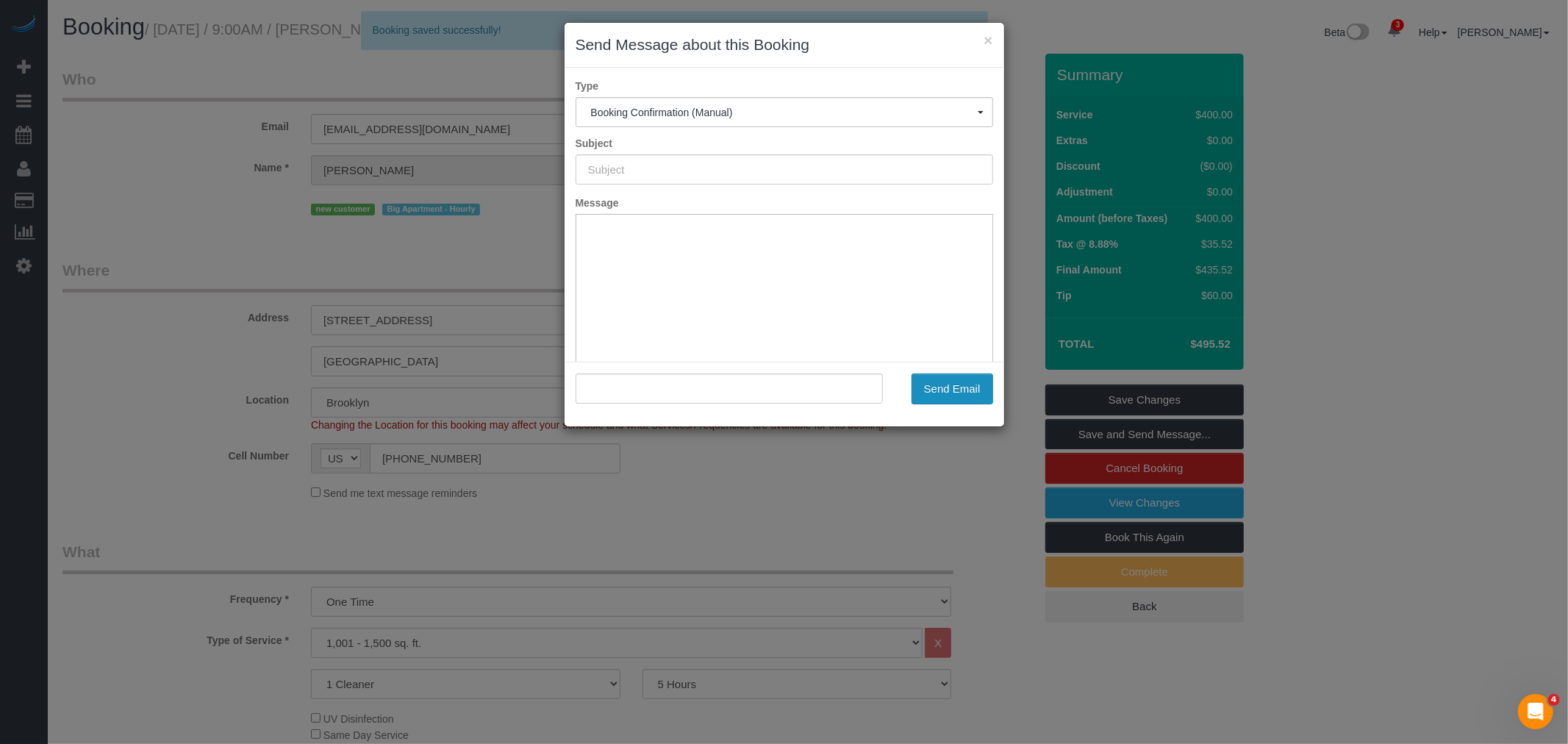
type input "Cleaning Confirmed for 08/27/2025 at 9:00am"
type input ""Amanda Cohen" <amcohen05@gmail.com>"
click at [932, 394] on button "Send Email" at bounding box center [953, 389] width 82 height 31
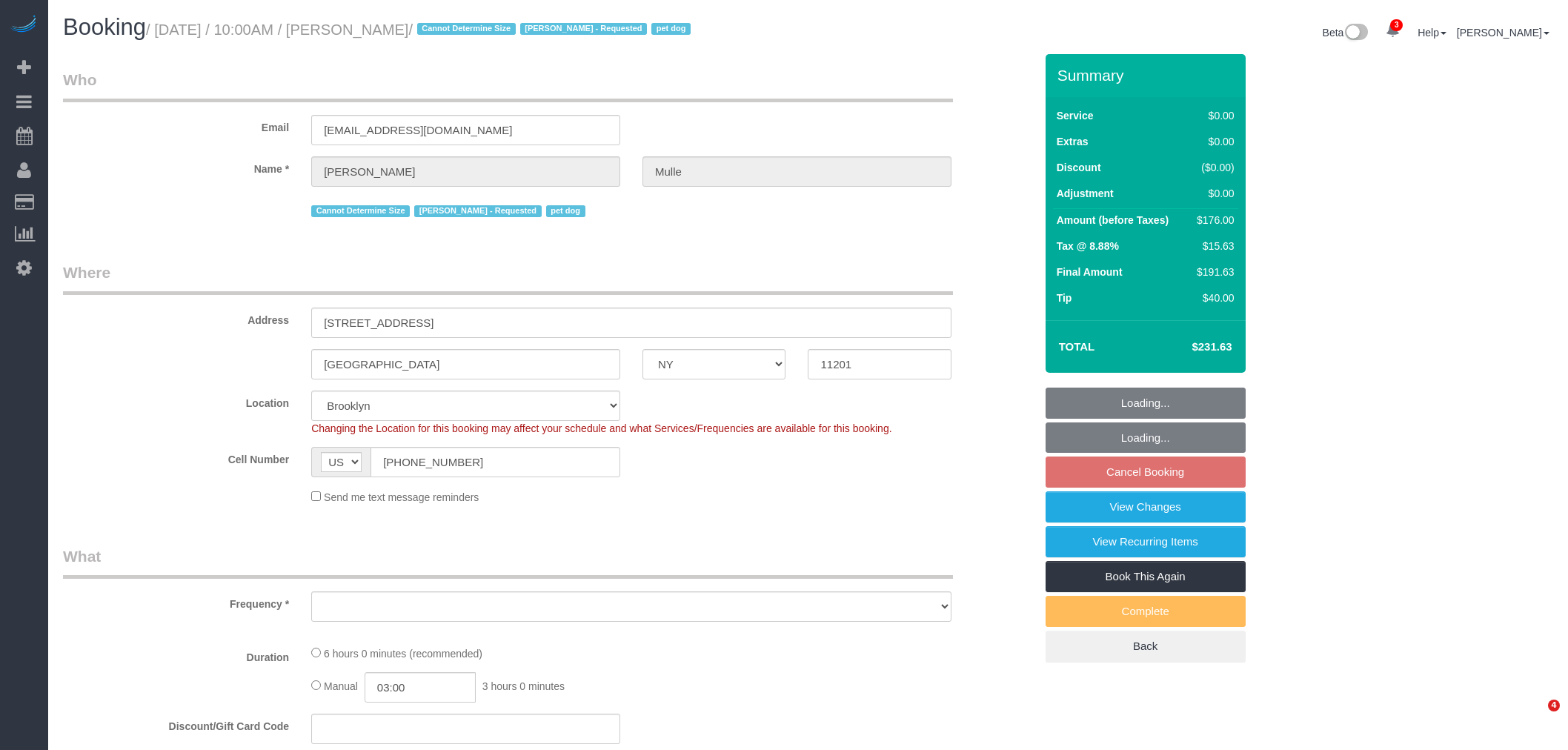
select select "NY"
select select "2"
select select "spot3"
select select "number:58"
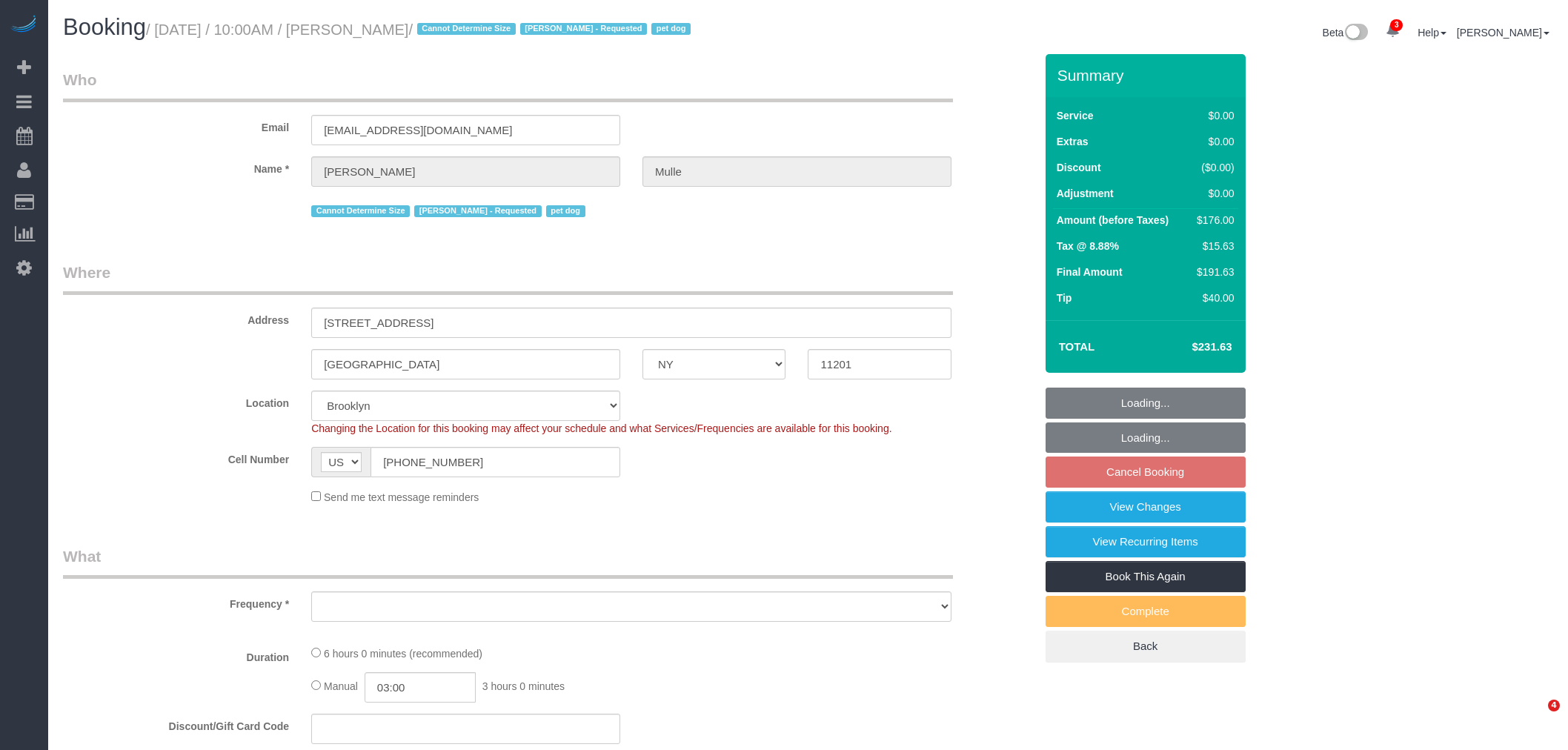
select select "number:76"
select select "number:13"
select select "number:6"
